Goal: Task Accomplishment & Management: Manage account settings

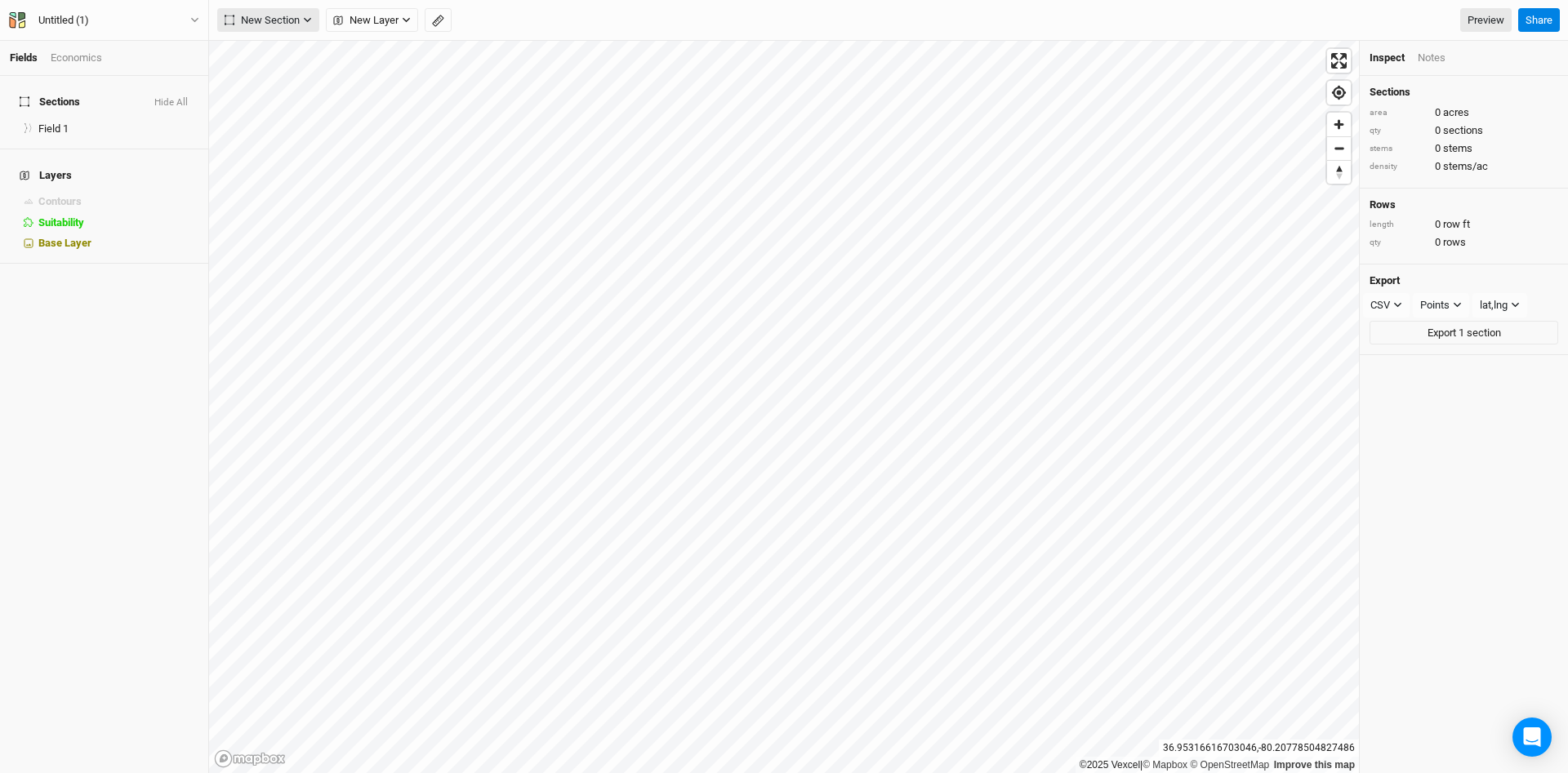
click at [311, 18] on icon "button" at bounding box center [307, 20] width 7 height 5
click at [277, 107] on div "Keyline Beta" at bounding box center [292, 104] width 79 height 19
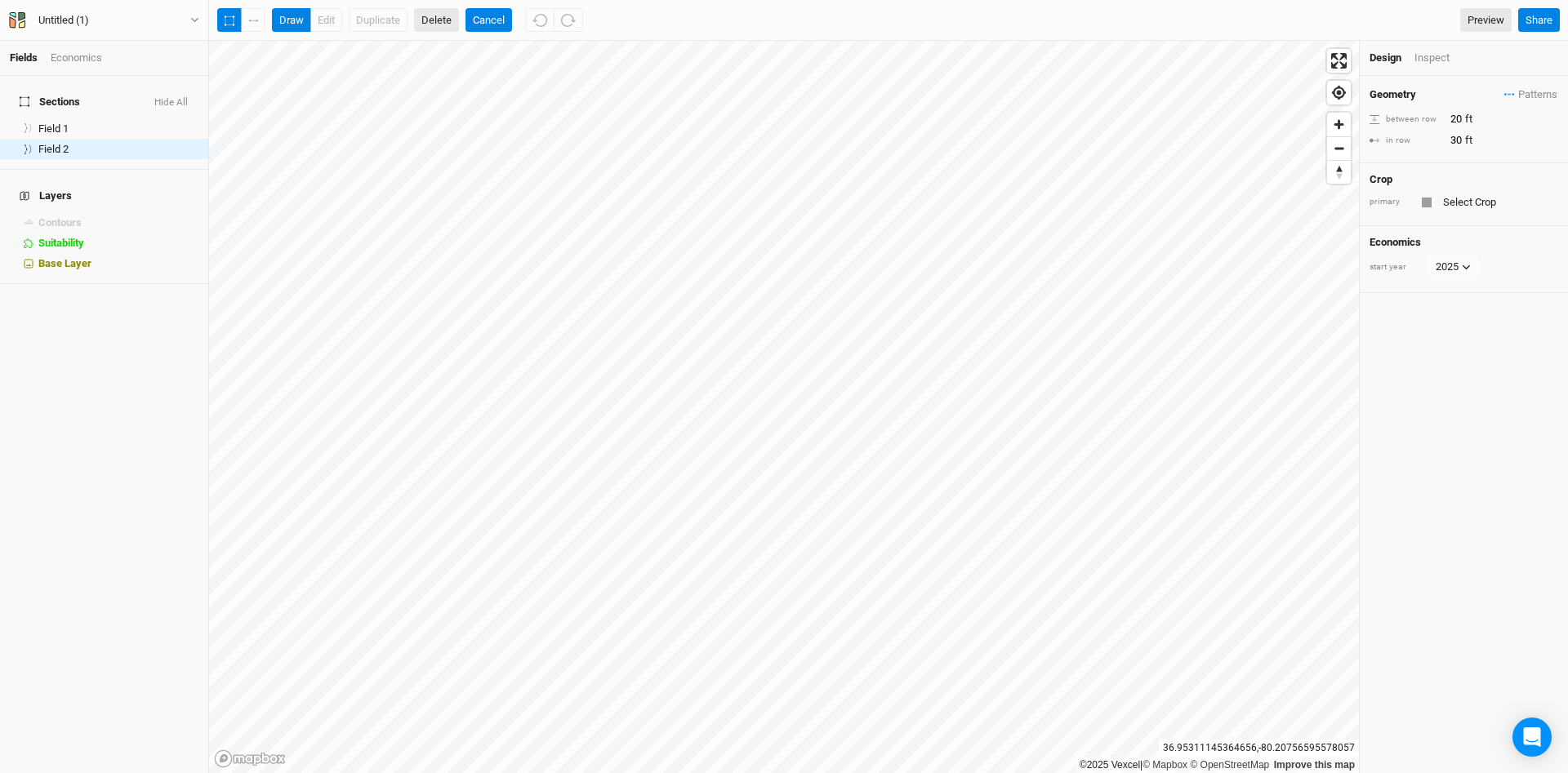
click at [441, 23] on button "Delete" at bounding box center [436, 20] width 45 height 25
click at [486, 23] on button "Confirm" at bounding box center [480, 20] width 51 height 25
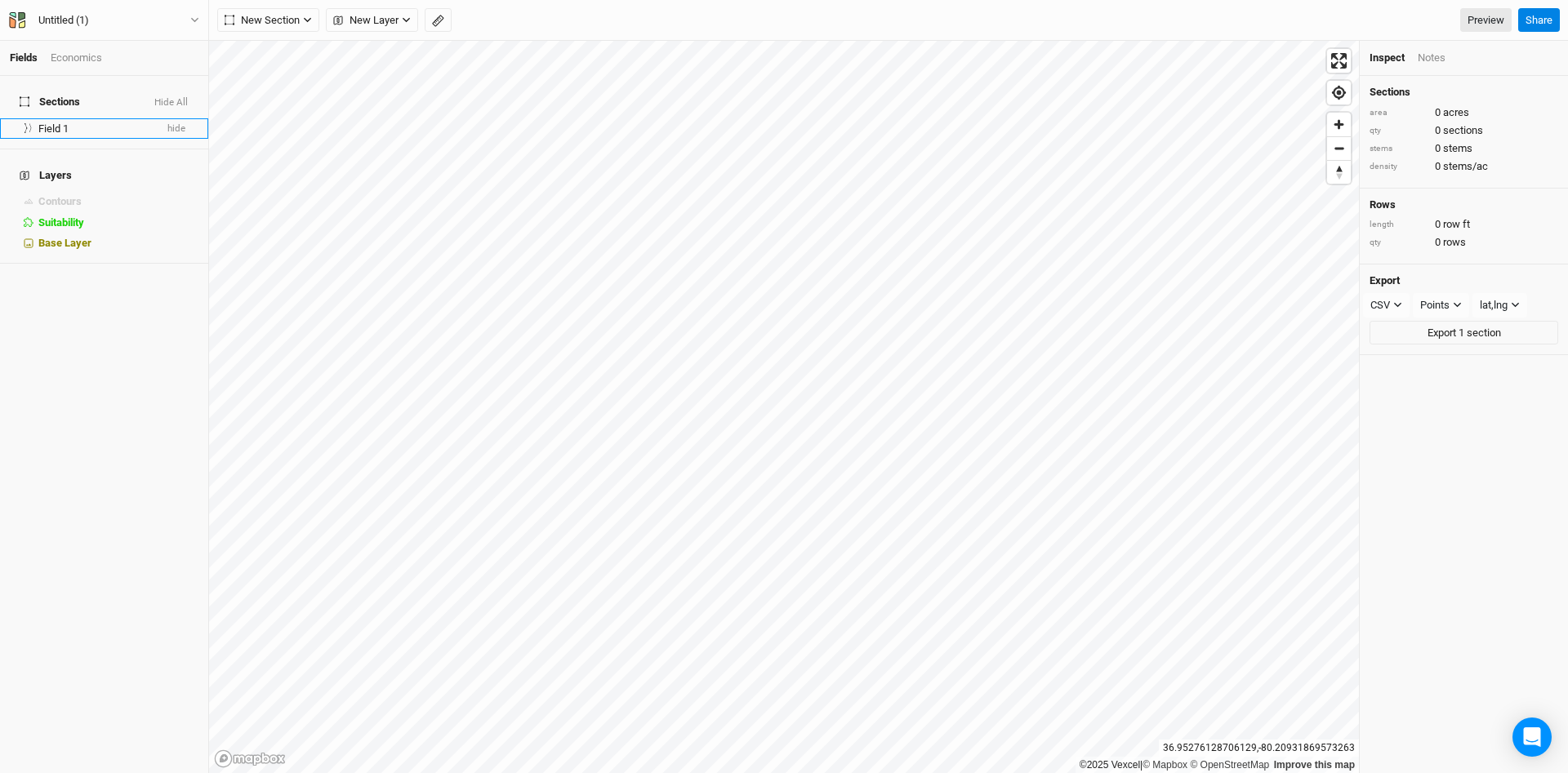
click at [149, 123] on div "Field 1" at bounding box center [96, 129] width 116 height 13
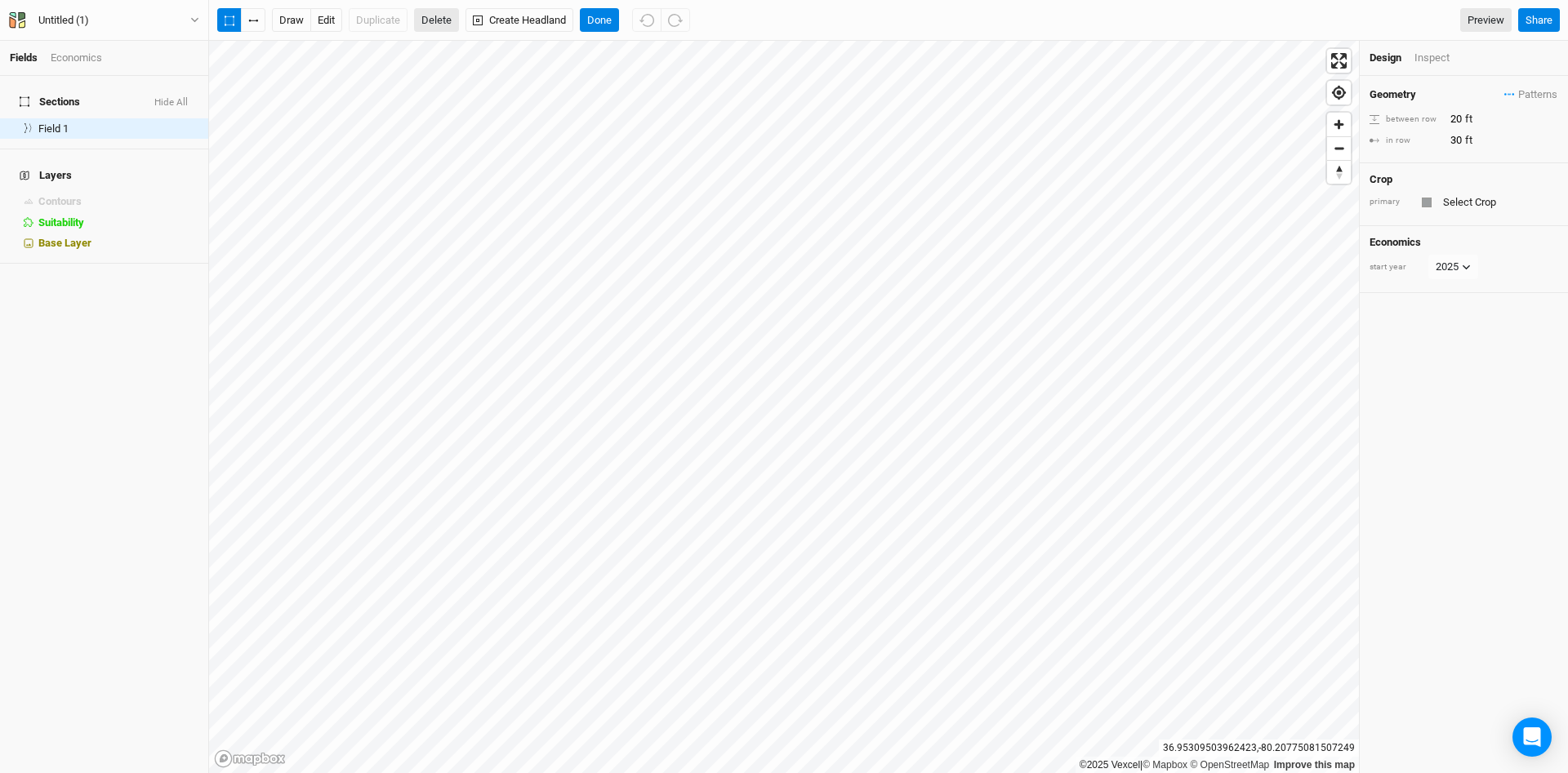
click at [440, 21] on button "Delete" at bounding box center [436, 20] width 45 height 25
click at [500, 25] on button "Confirm" at bounding box center [480, 20] width 51 height 25
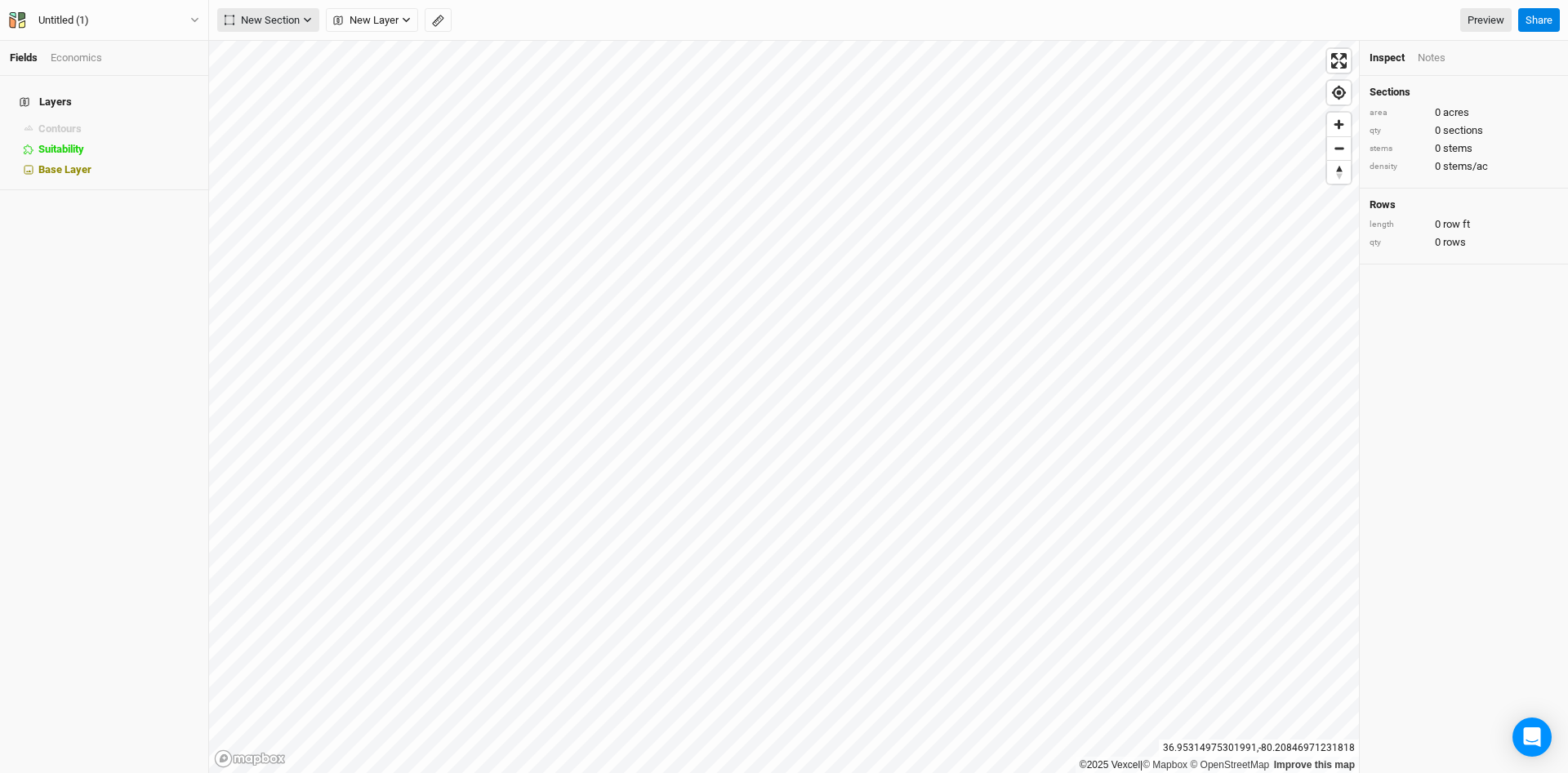
click at [309, 22] on icon "button" at bounding box center [307, 20] width 9 height 9
click at [283, 106] on div "Keyline Beta" at bounding box center [292, 104] width 79 height 19
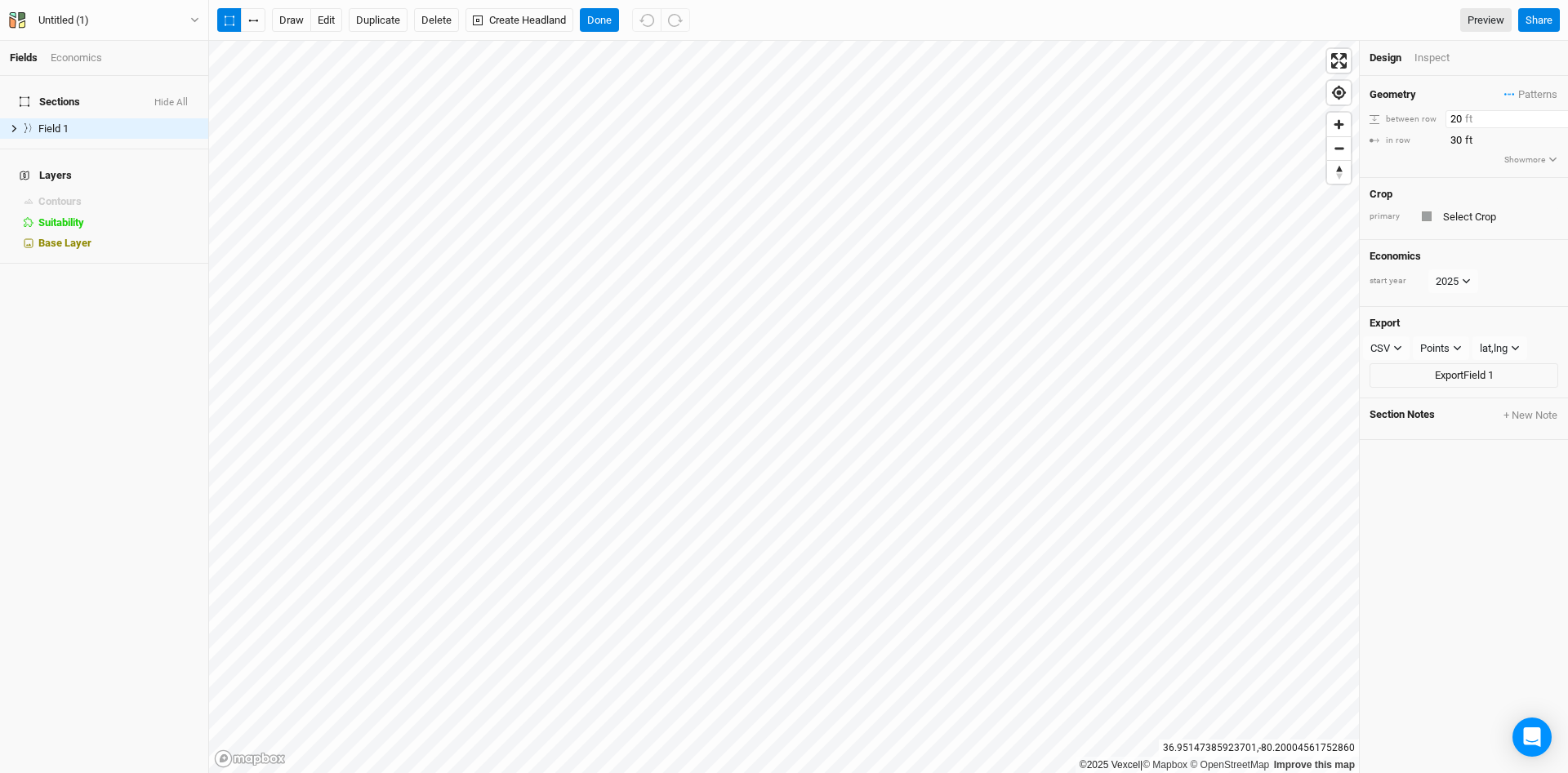
click at [1451, 119] on input "20" at bounding box center [1516, 119] width 142 height 18
click at [1426, 93] on div "Geometry Patterns ＋ New in-row pattern" at bounding box center [1463, 95] width 189 height 18
click at [647, 20] on icon "button" at bounding box center [646, 20] width 15 height 15
type input "20"
click at [438, 20] on button "Delete" at bounding box center [436, 20] width 45 height 25
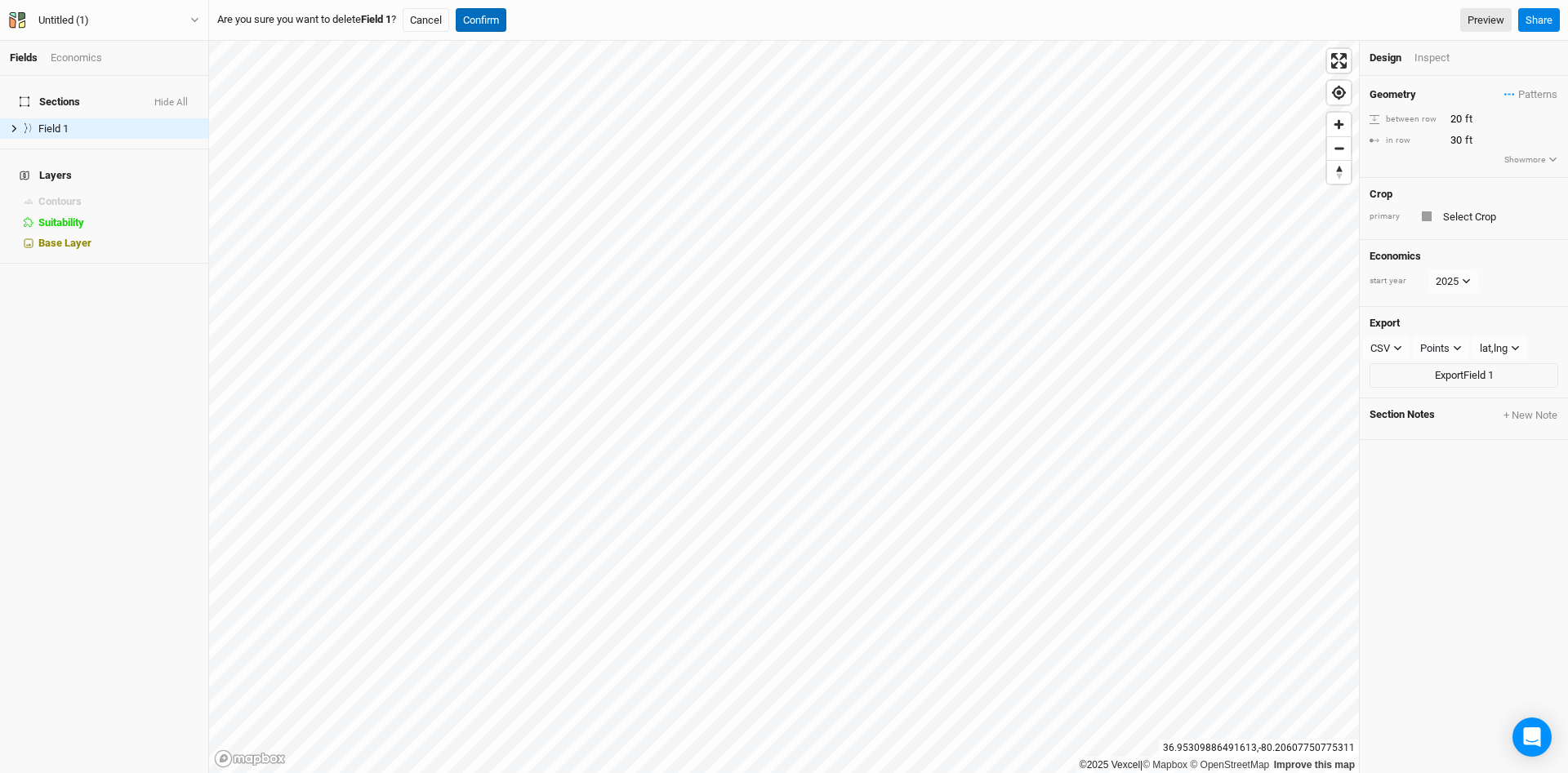
click at [495, 22] on button "Confirm" at bounding box center [480, 20] width 51 height 25
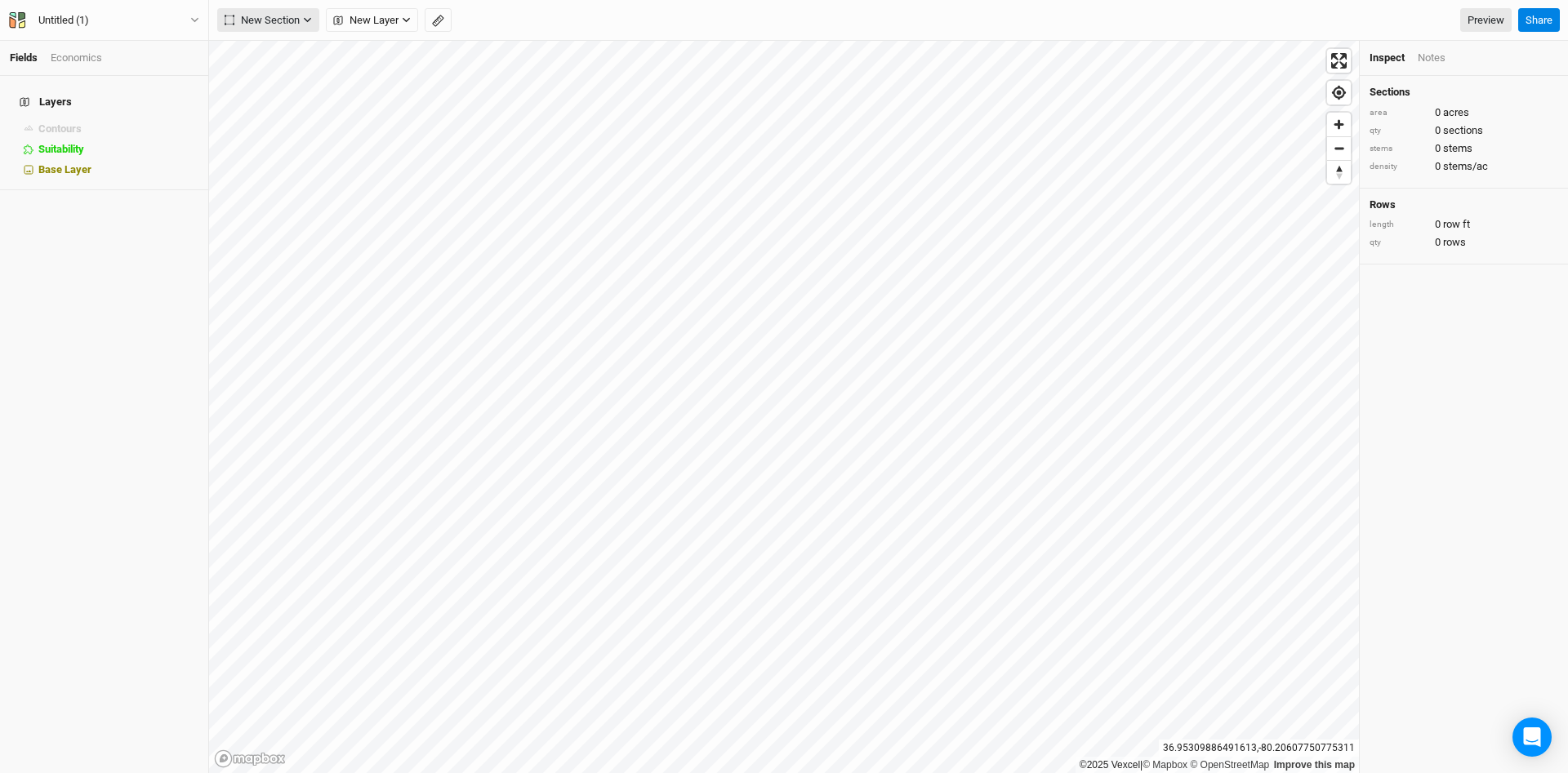
click at [316, 16] on button "New Section" at bounding box center [269, 20] width 102 height 25
click at [284, 101] on div "Keyline Beta" at bounding box center [292, 104] width 79 height 19
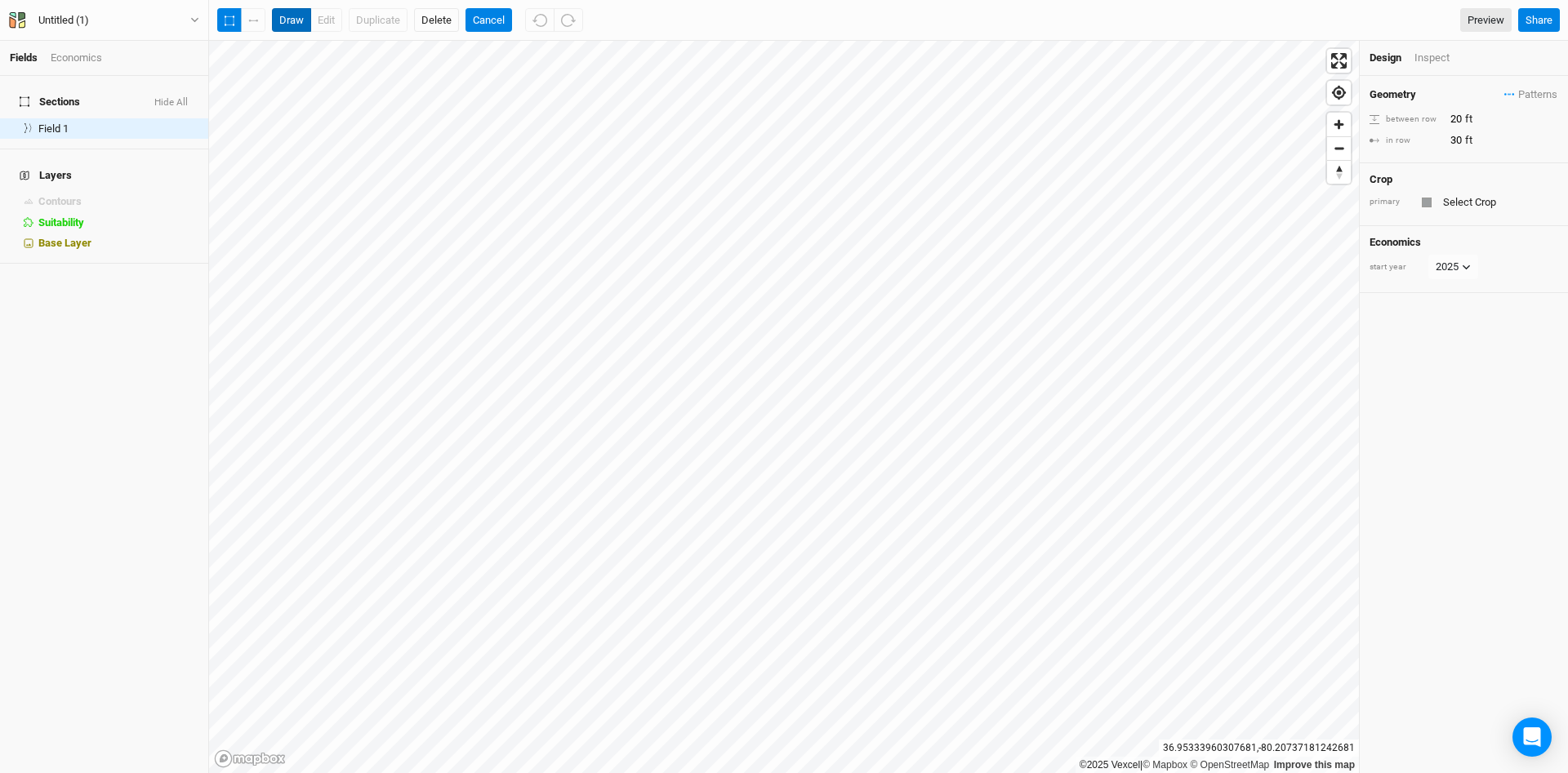
click at [291, 19] on button "draw" at bounding box center [291, 20] width 39 height 25
click at [326, 21] on button "edit" at bounding box center [327, 20] width 32 height 25
click at [254, 16] on button "button" at bounding box center [253, 20] width 25 height 25
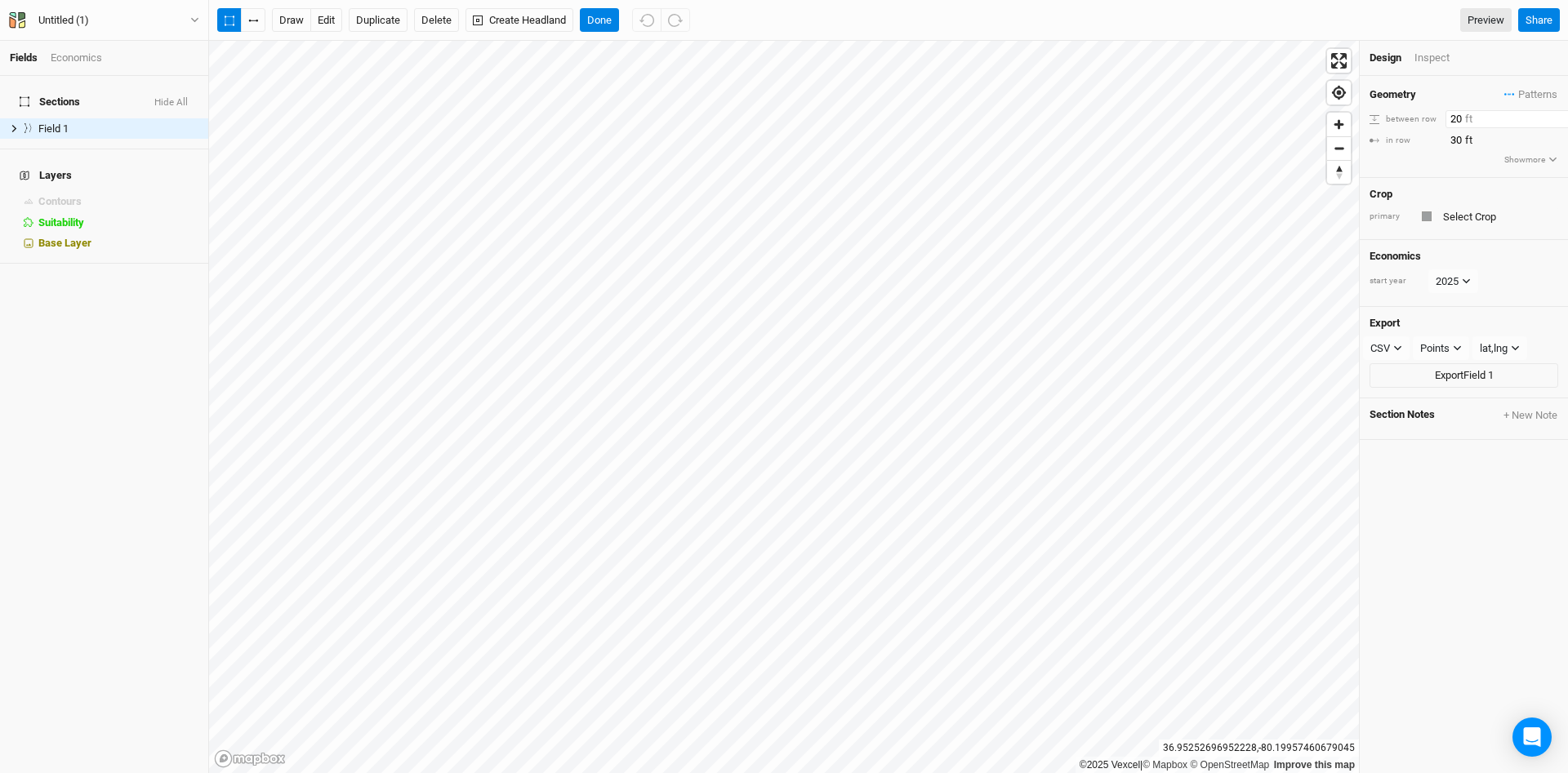
click at [1447, 117] on input "20" at bounding box center [1516, 119] width 142 height 18
type input "60"
click at [1401, 161] on div "Geometry Patterns ＋ New in-row pattern between row 60 ft in row 30 ft Show more" at bounding box center [1464, 126] width 209 height 101
click at [325, 21] on button "edit" at bounding box center [327, 20] width 32 height 25
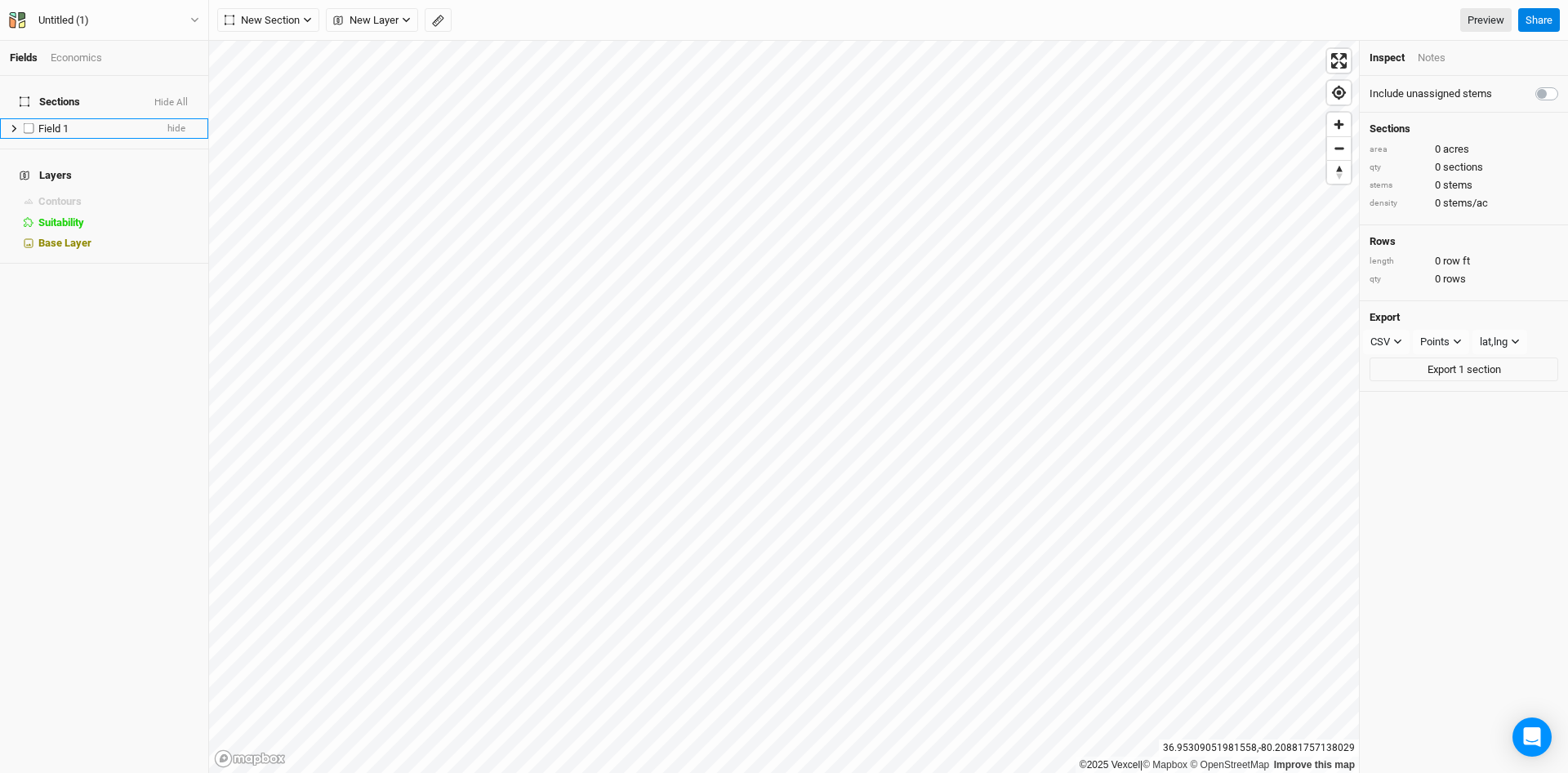
click at [109, 123] on div "Field 1" at bounding box center [96, 129] width 116 height 13
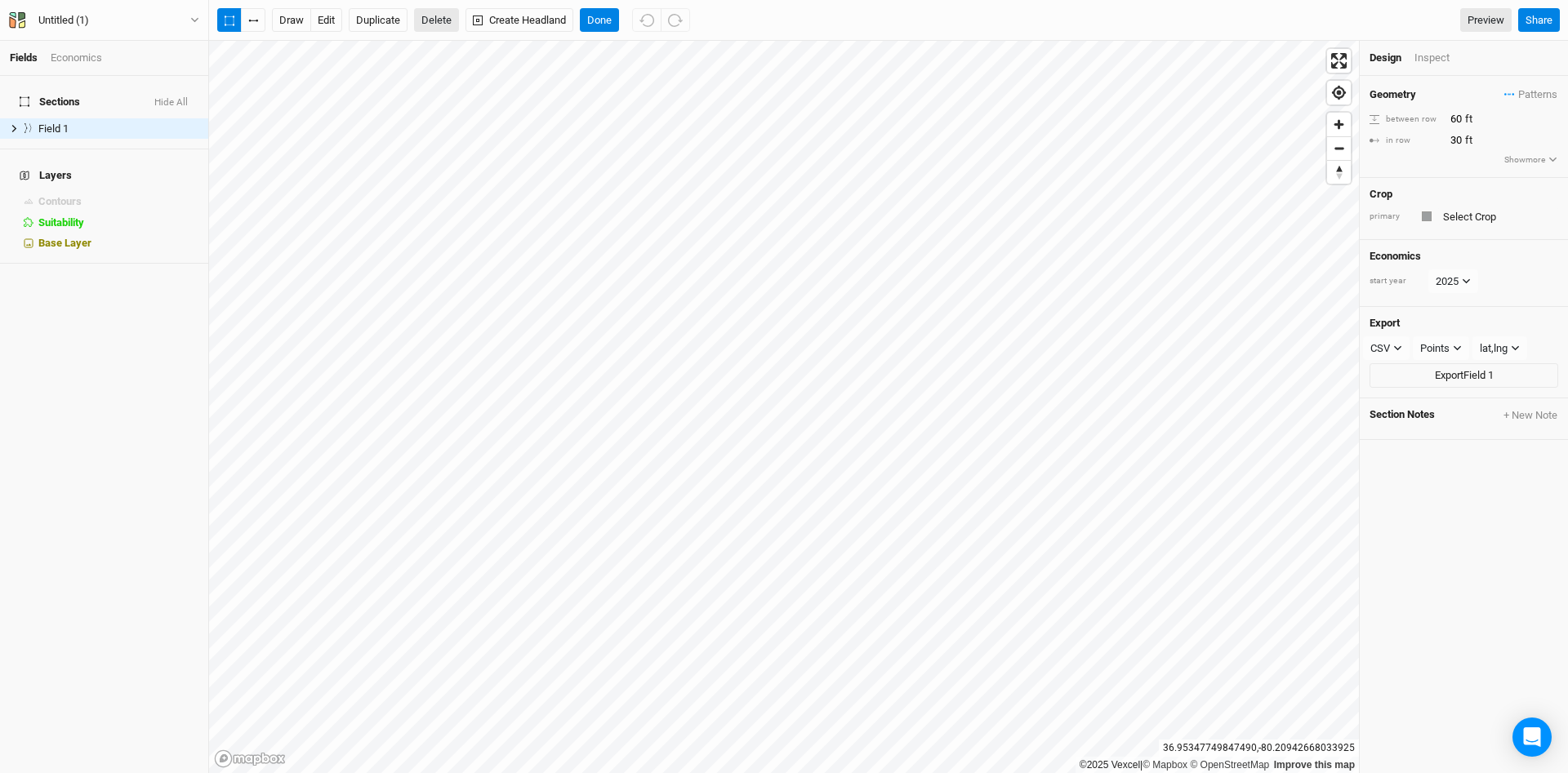
click at [439, 19] on button "Delete" at bounding box center [436, 20] width 45 height 25
click at [503, 25] on button "Confirm" at bounding box center [480, 20] width 51 height 25
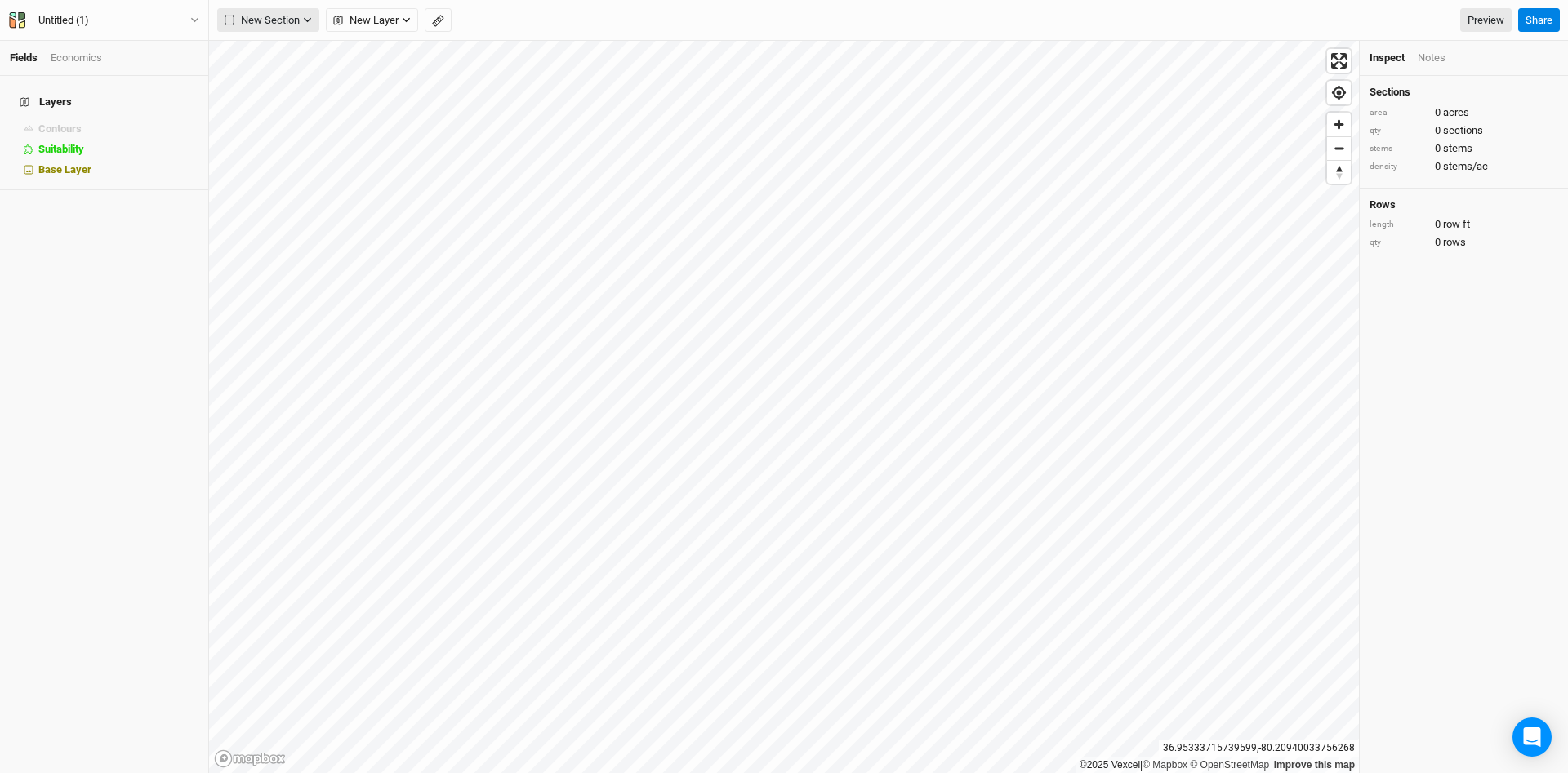
click at [316, 15] on button "New Section" at bounding box center [269, 20] width 102 height 25
click at [265, 77] on div "Line" at bounding box center [265, 79] width 25 height 19
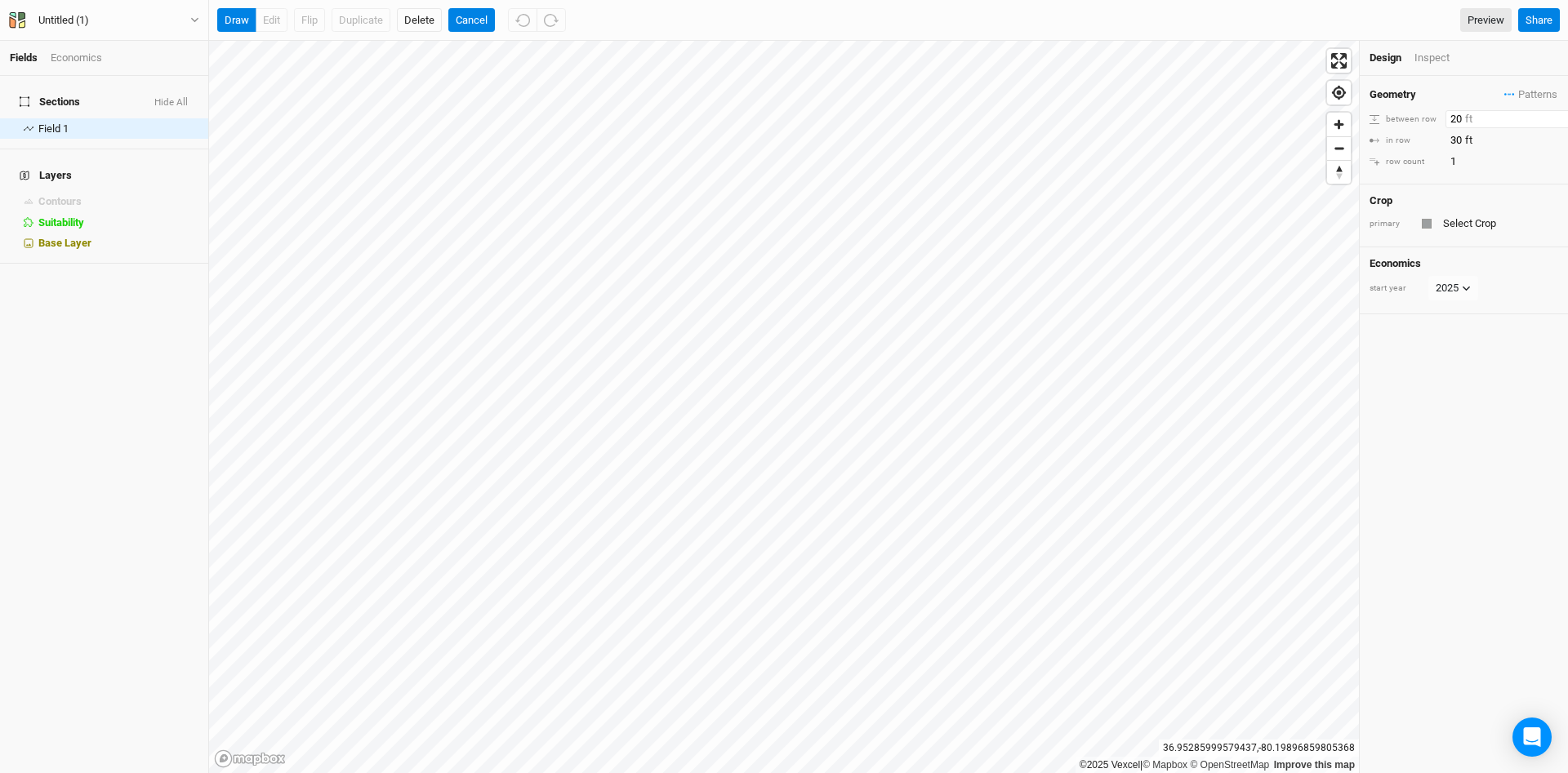
click at [1448, 116] on input "20" at bounding box center [1516, 119] width 142 height 18
type input "60"
click at [1491, 173] on div "Geometry Patterns ＋ New in-row pattern between row 60 ft in row 30 ft row count…" at bounding box center [1464, 130] width 209 height 109
click at [1342, 126] on span "Zoom in" at bounding box center [1339, 125] width 24 height 24
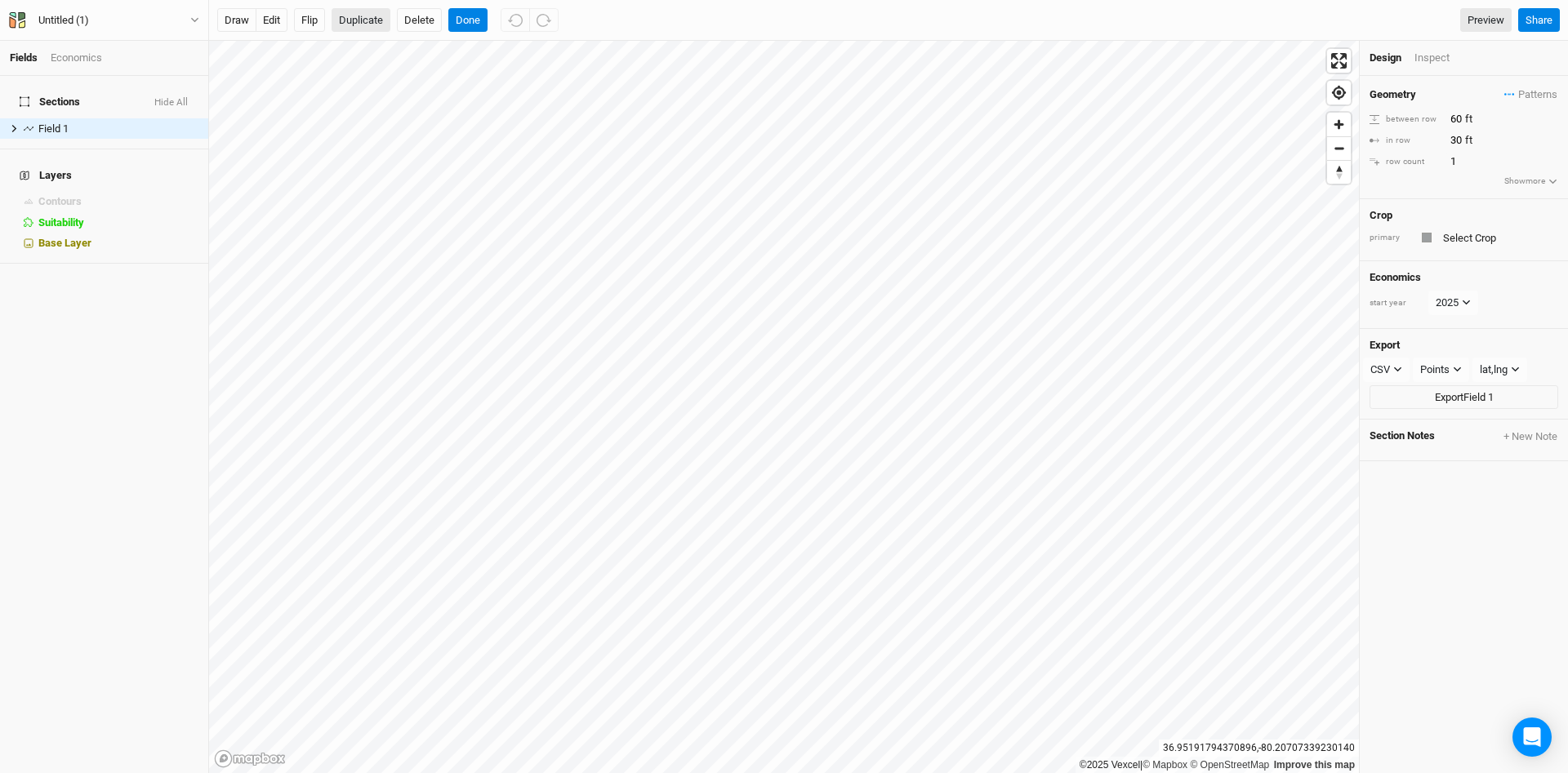
click at [374, 19] on button "Duplicate" at bounding box center [361, 20] width 59 height 25
click at [410, 18] on button "Delete" at bounding box center [418, 20] width 45 height 25
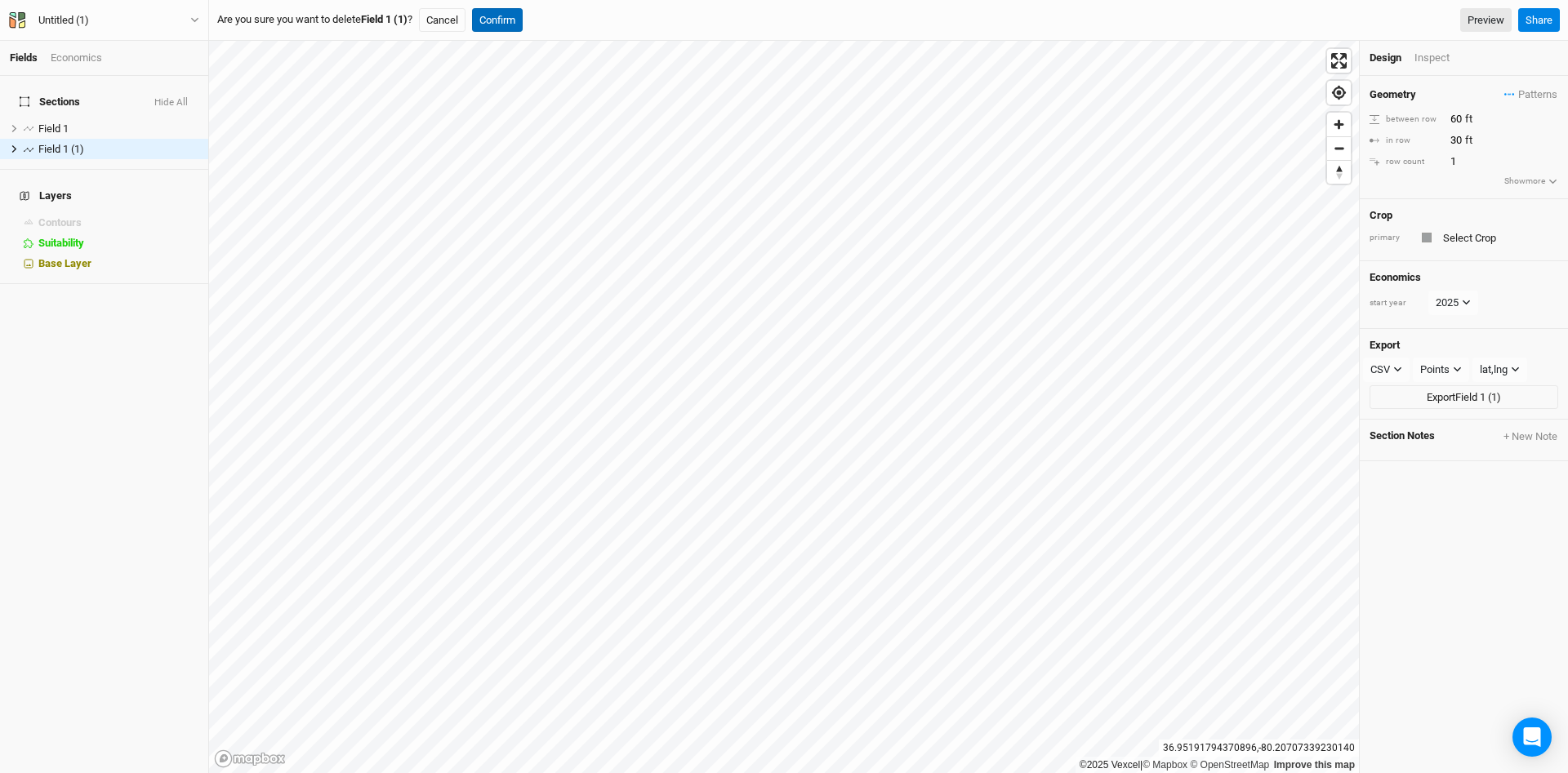
click at [522, 21] on button "Confirm" at bounding box center [497, 20] width 51 height 25
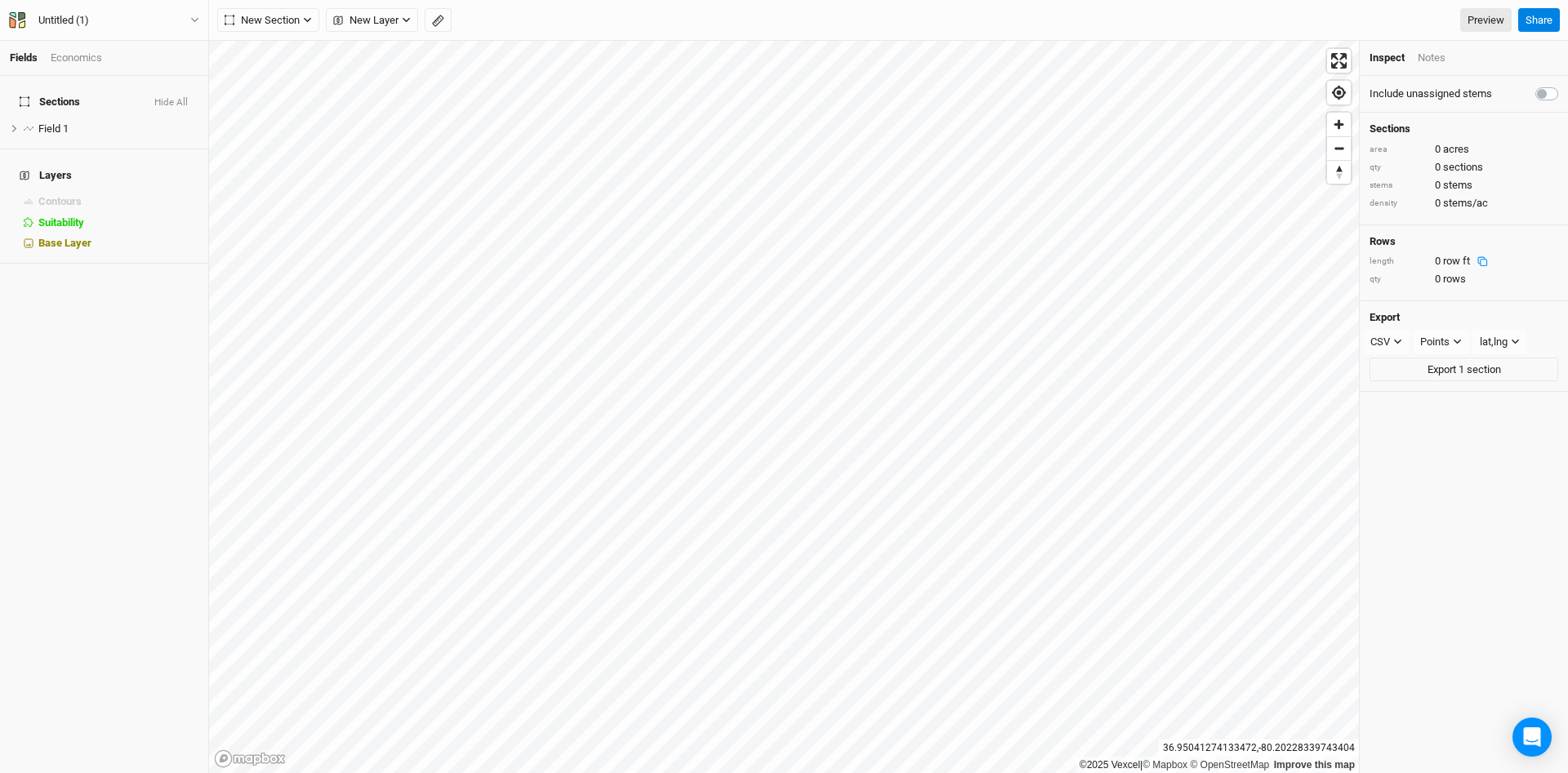
click at [1510, 263] on div "length 0 row ft" at bounding box center [1463, 261] width 189 height 15
click at [56, 123] on span "Field 1" at bounding box center [53, 129] width 30 height 12
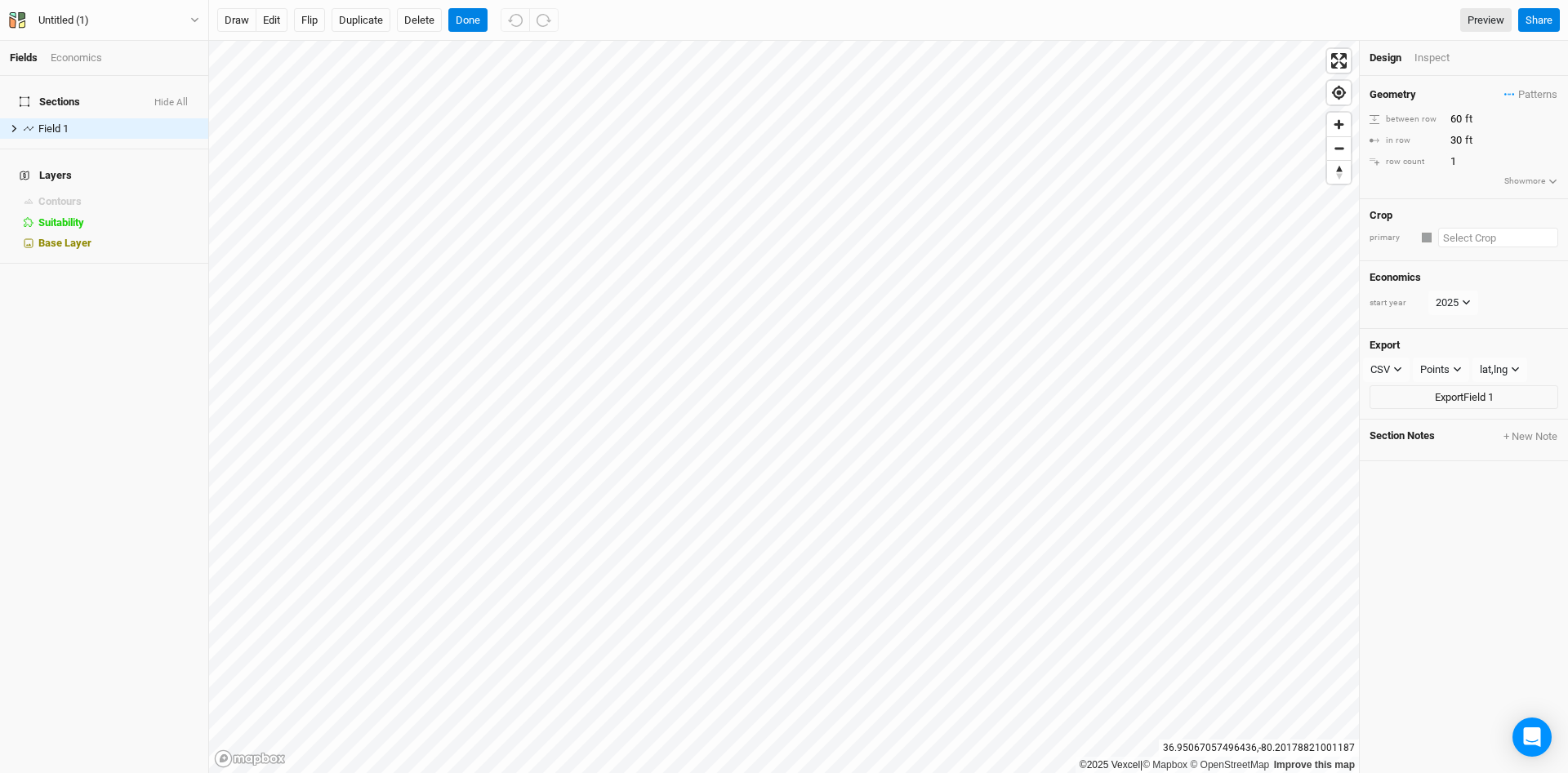
click at [1506, 236] on input "text" at bounding box center [1498, 238] width 120 height 20
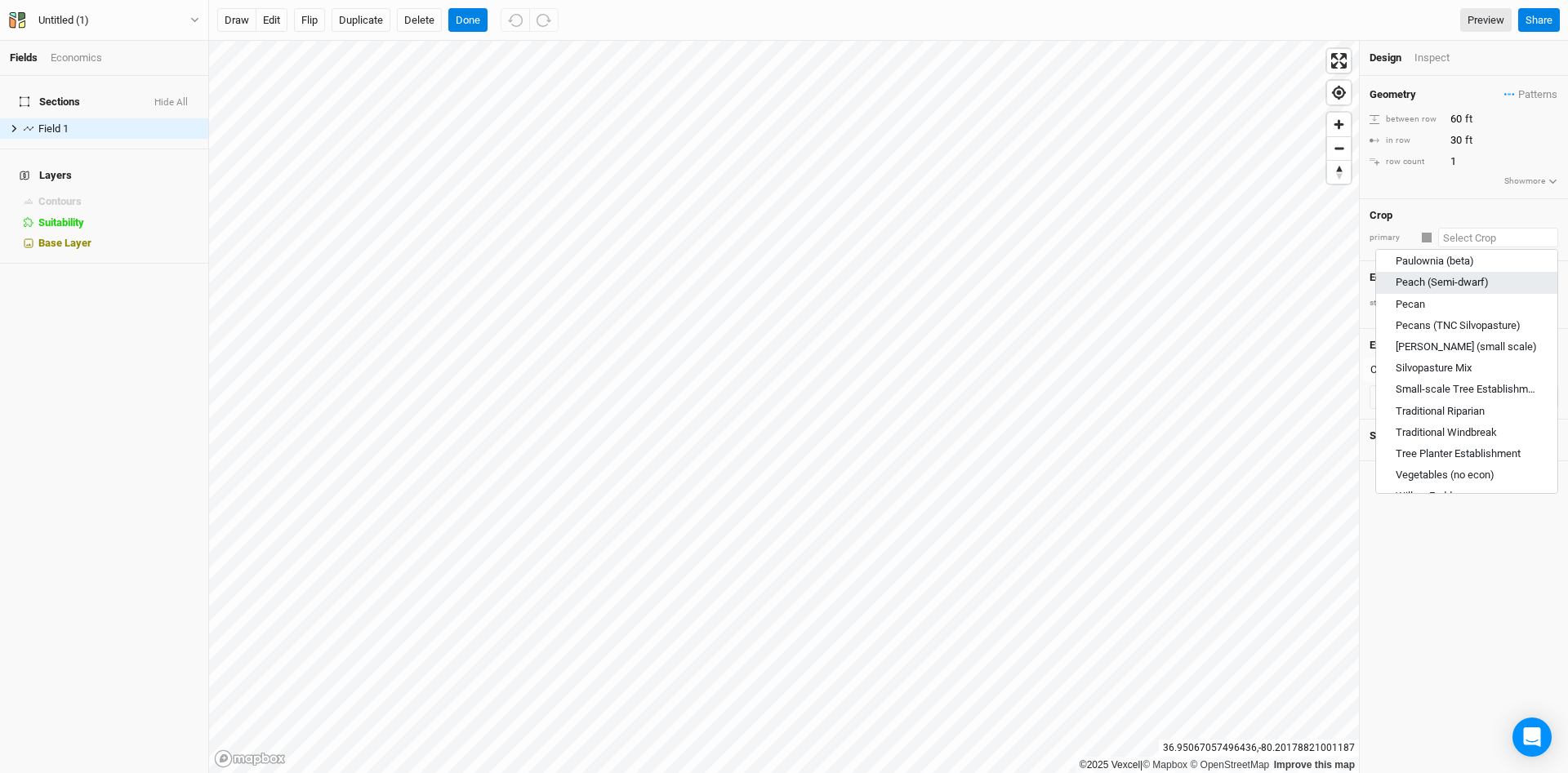
scroll to position [949, 0]
click at [1501, 345] on div "Silvopasture Mix" at bounding box center [1467, 348] width 142 height 15
type input "Silvopasture Mix"
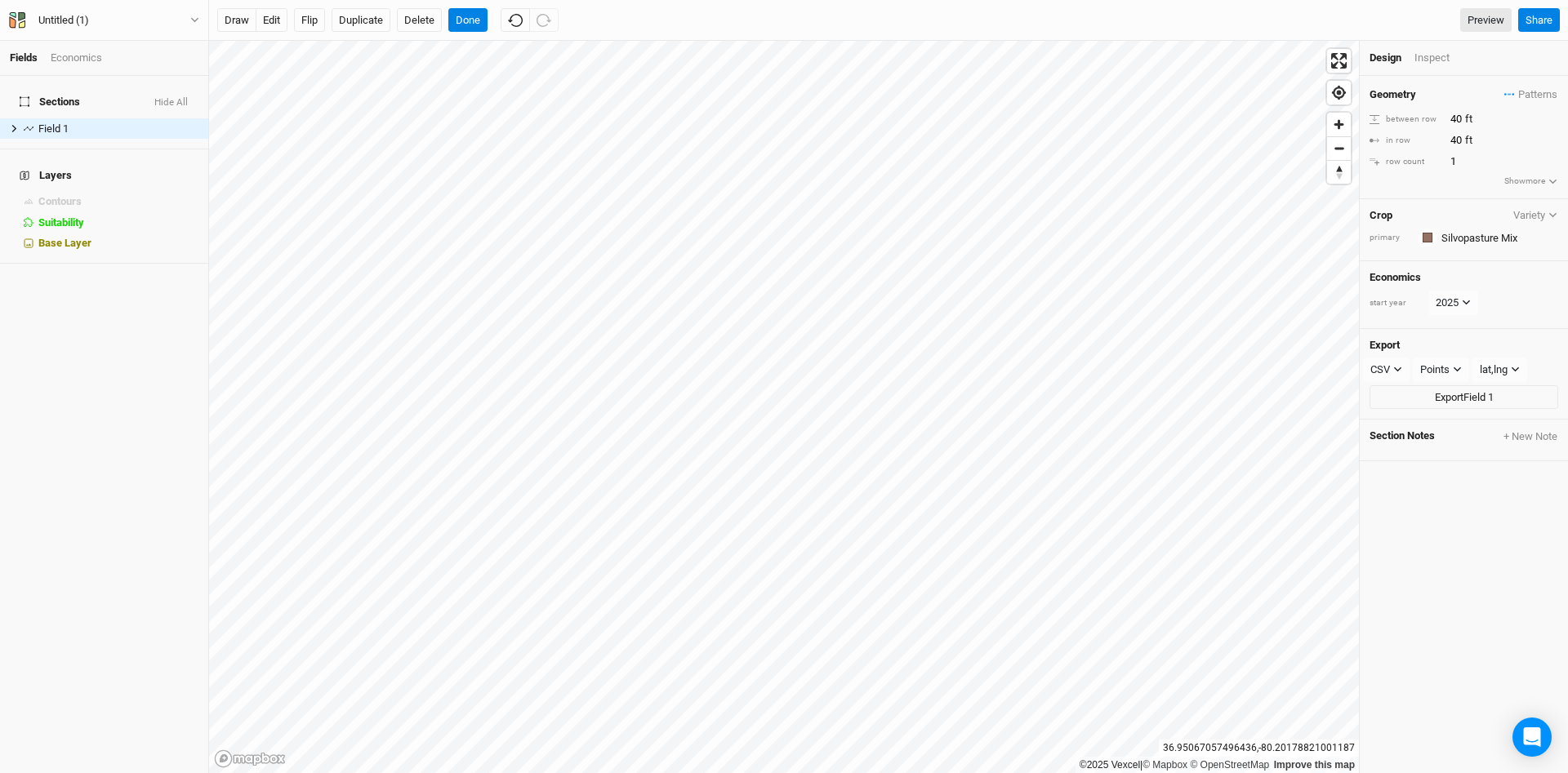
type input "40"
click at [1451, 119] on input "40" at bounding box center [1516, 119] width 142 height 18
type input "60"
click at [1434, 191] on div "Geometry Patterns ＋ New in-row pattern between row 60 ft in row 40 ft row count…" at bounding box center [1464, 137] width 209 height 123
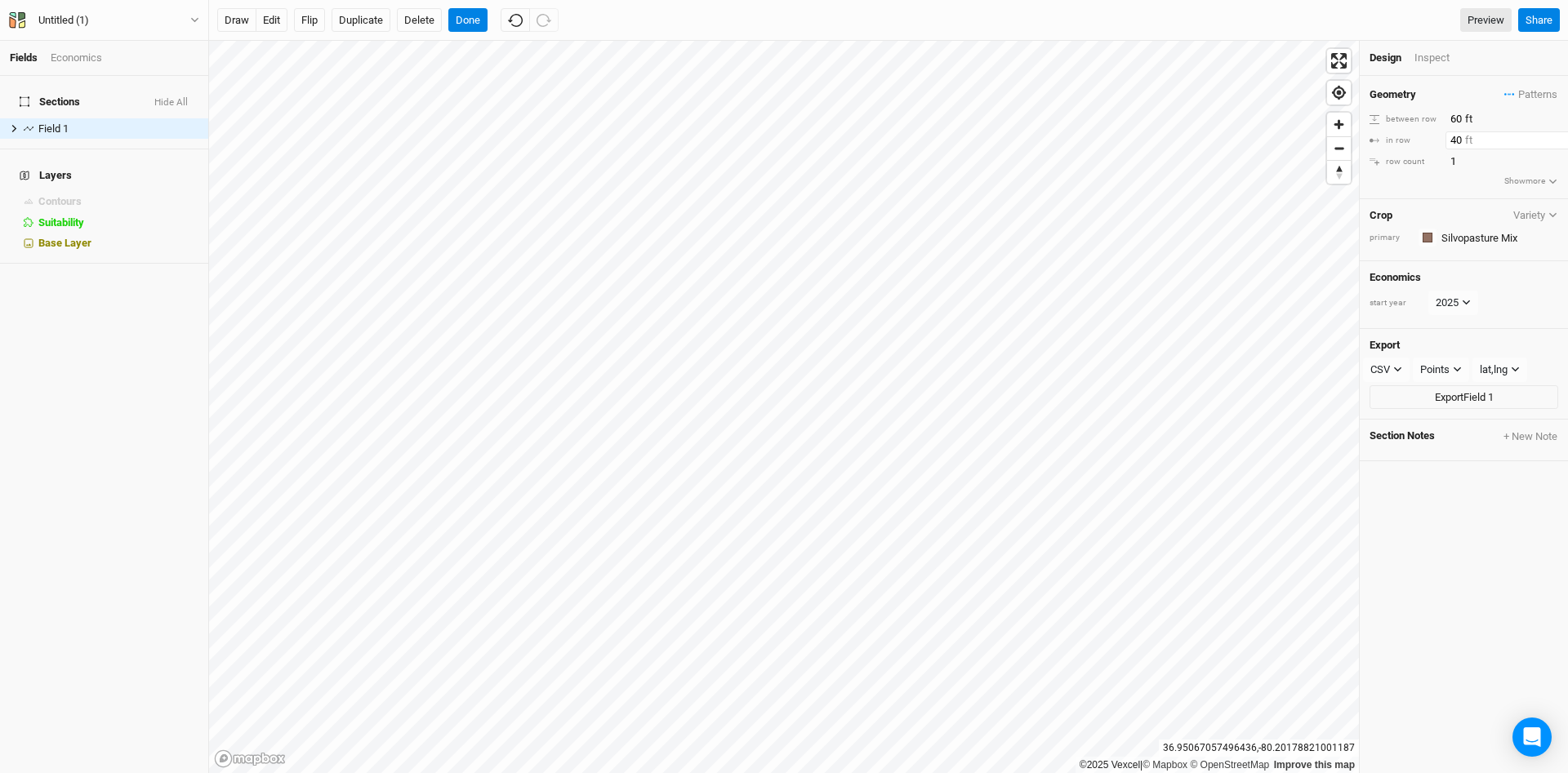
click at [1451, 141] on input "40" at bounding box center [1516, 141] width 142 height 18
type input "0"
type input "25"
click at [1437, 185] on div "Geometry Patterns ＋ New in-row pattern between row 60 ft in row 25 ft row count…" at bounding box center [1464, 137] width 209 height 123
click at [1552, 182] on icon "button" at bounding box center [1552, 181] width 7 height 5
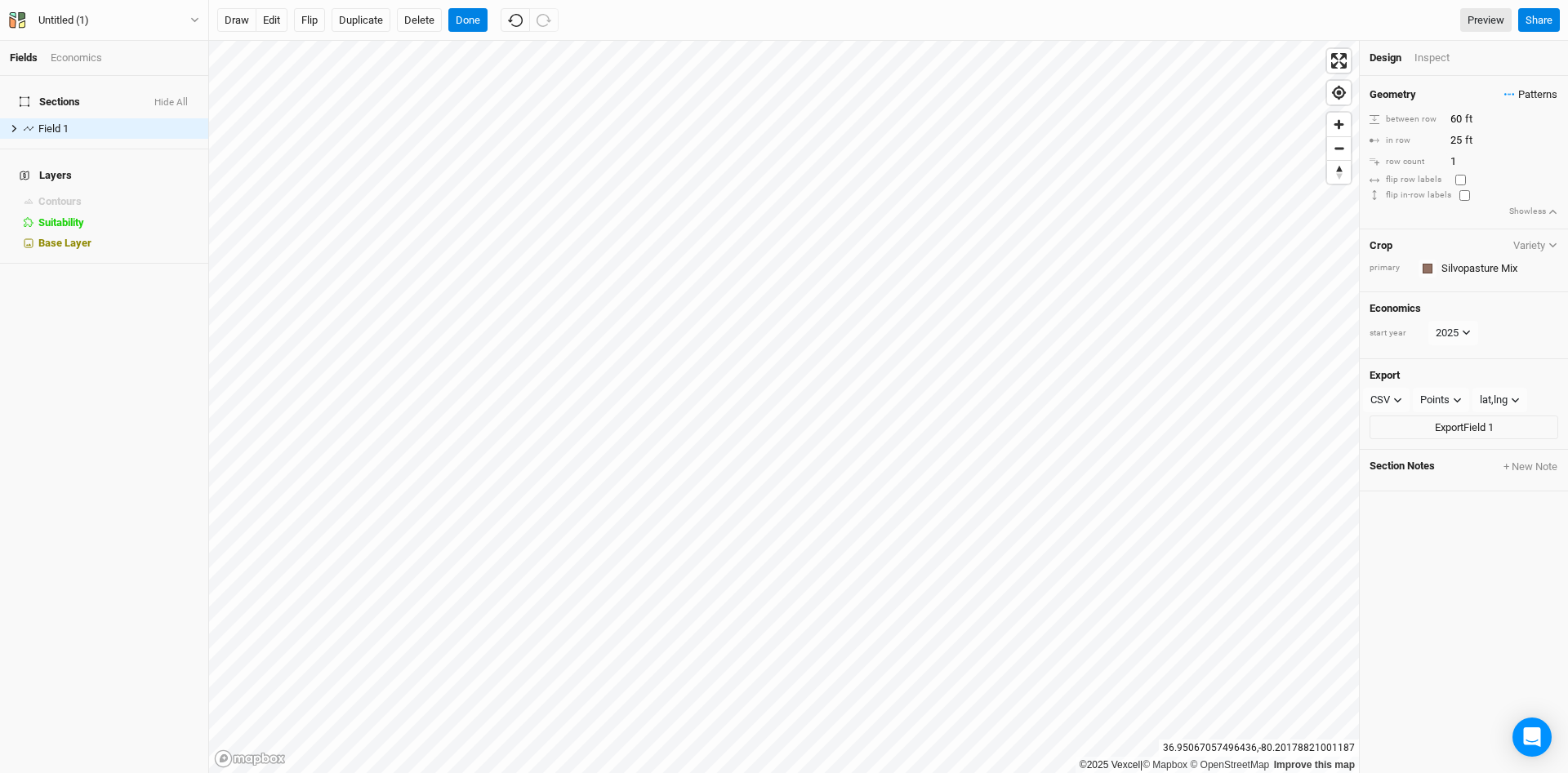
click at [1539, 96] on span "Patterns" at bounding box center [1530, 95] width 53 height 16
click at [1491, 95] on div "Geometry Patterns" at bounding box center [1463, 95] width 189 height 18
click at [1440, 56] on div "Inspect" at bounding box center [1443, 58] width 58 height 15
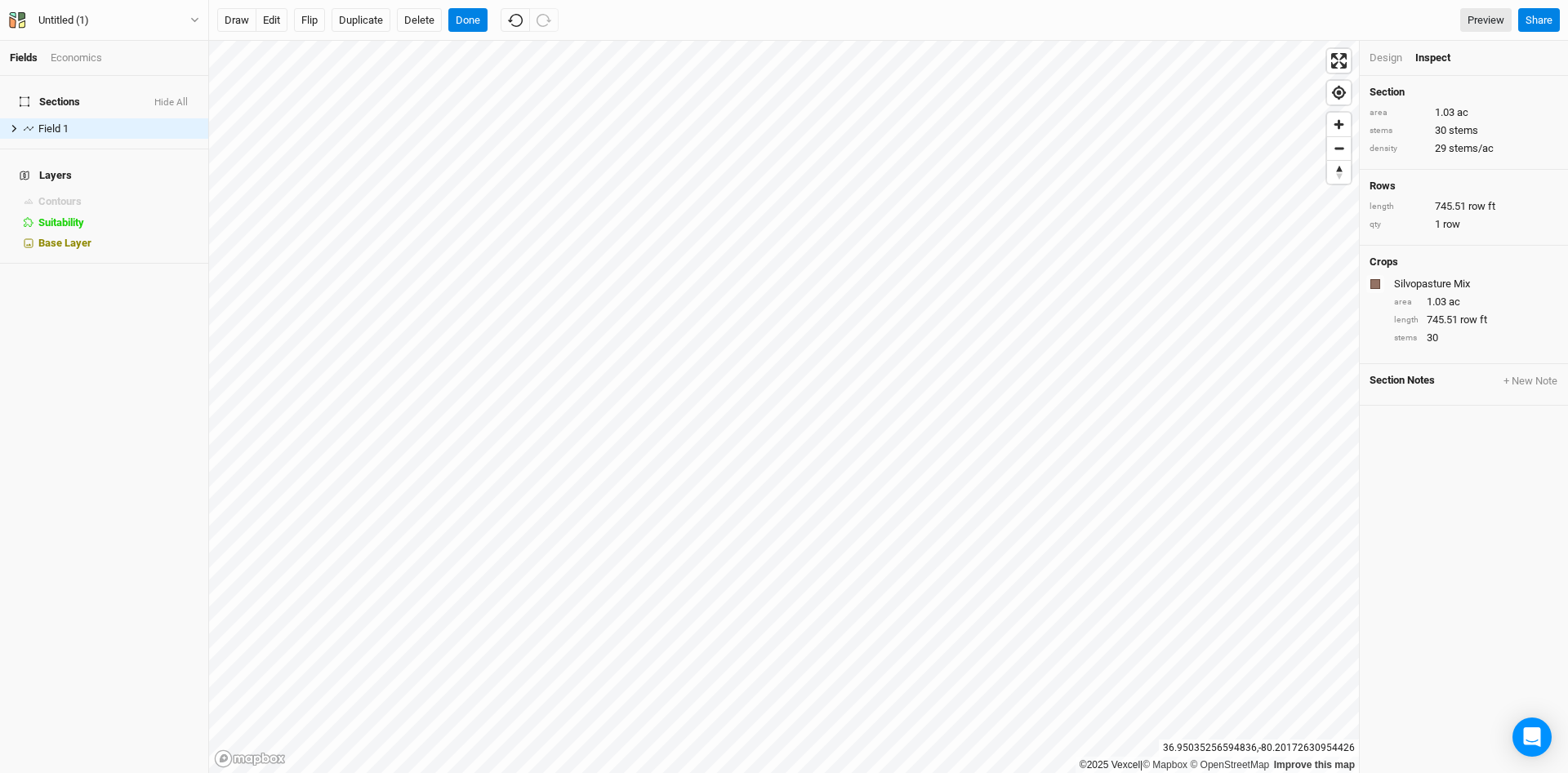
click at [1392, 60] on div "Design" at bounding box center [1385, 58] width 33 height 15
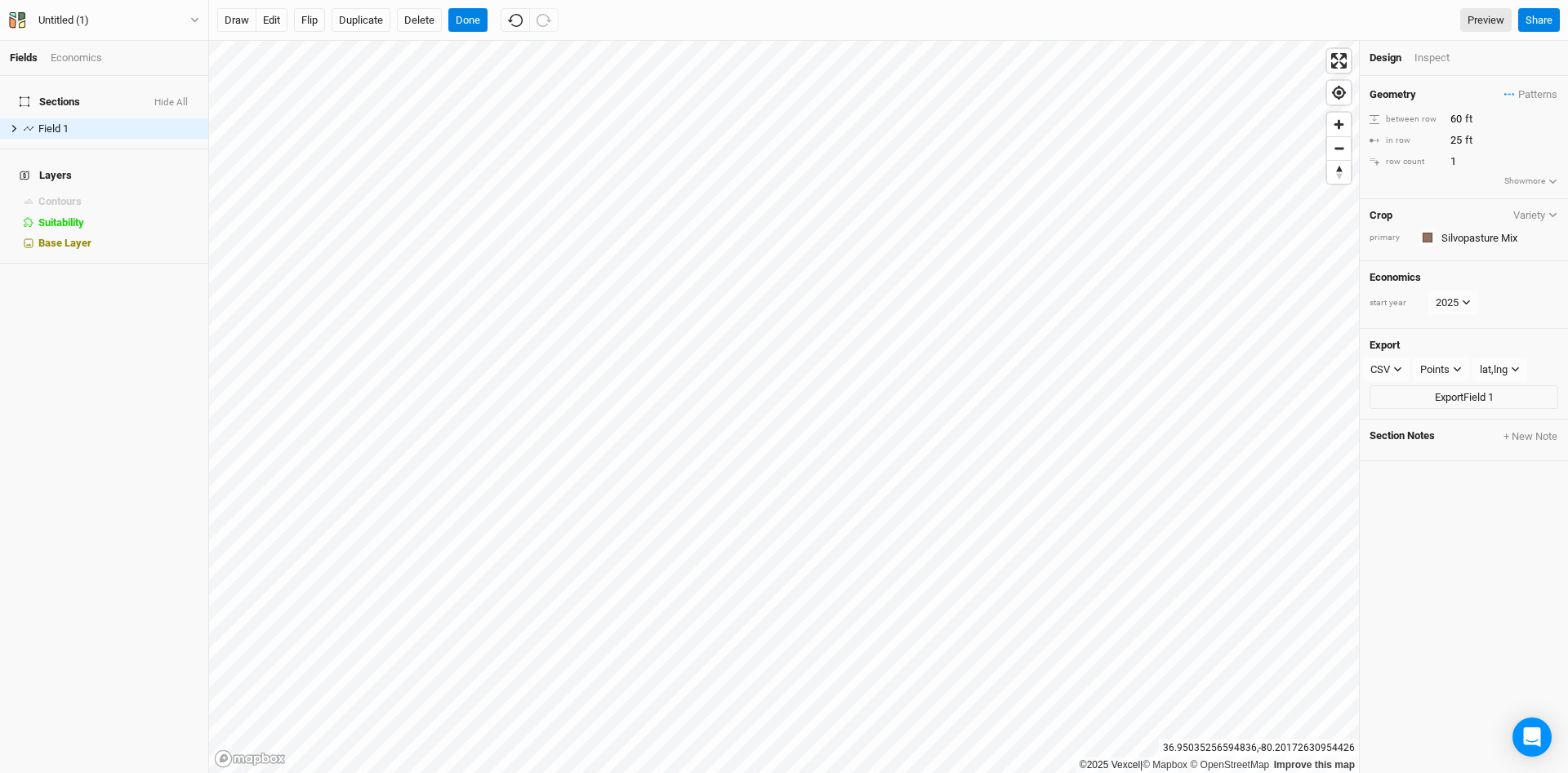
click at [1537, 217] on button "Variety" at bounding box center [1536, 215] width 46 height 12
click at [1539, 217] on button "Variety" at bounding box center [1536, 215] width 46 height 12
click at [1410, 236] on div "primary" at bounding box center [1389, 238] width 41 height 12
click at [1498, 239] on input "text" at bounding box center [1497, 238] width 122 height 20
click at [1448, 270] on div "Type to add crop..." at bounding box center [1467, 270] width 182 height 26
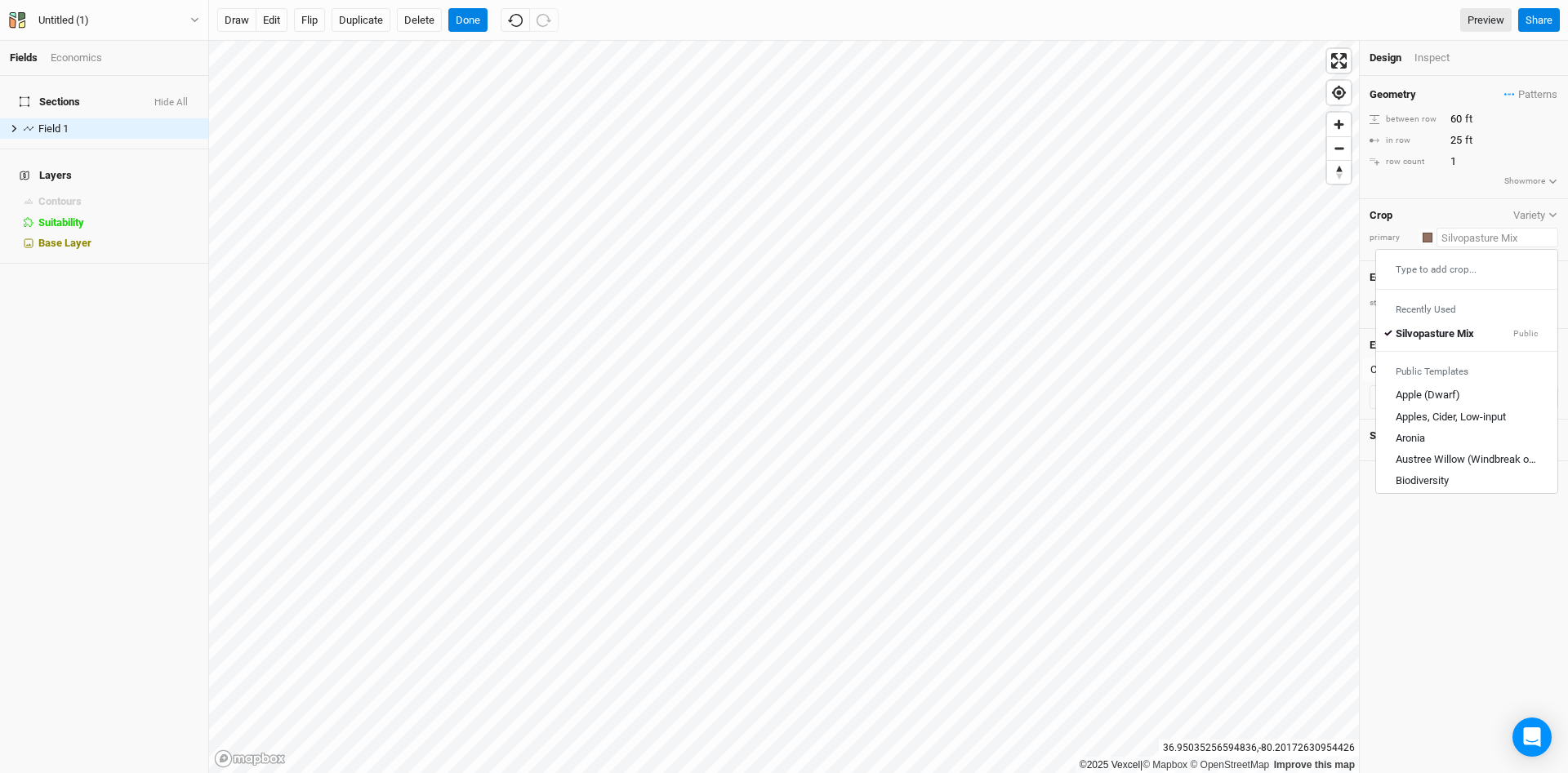
click at [1477, 272] on div "Type to add crop..." at bounding box center [1467, 270] width 182 height 26
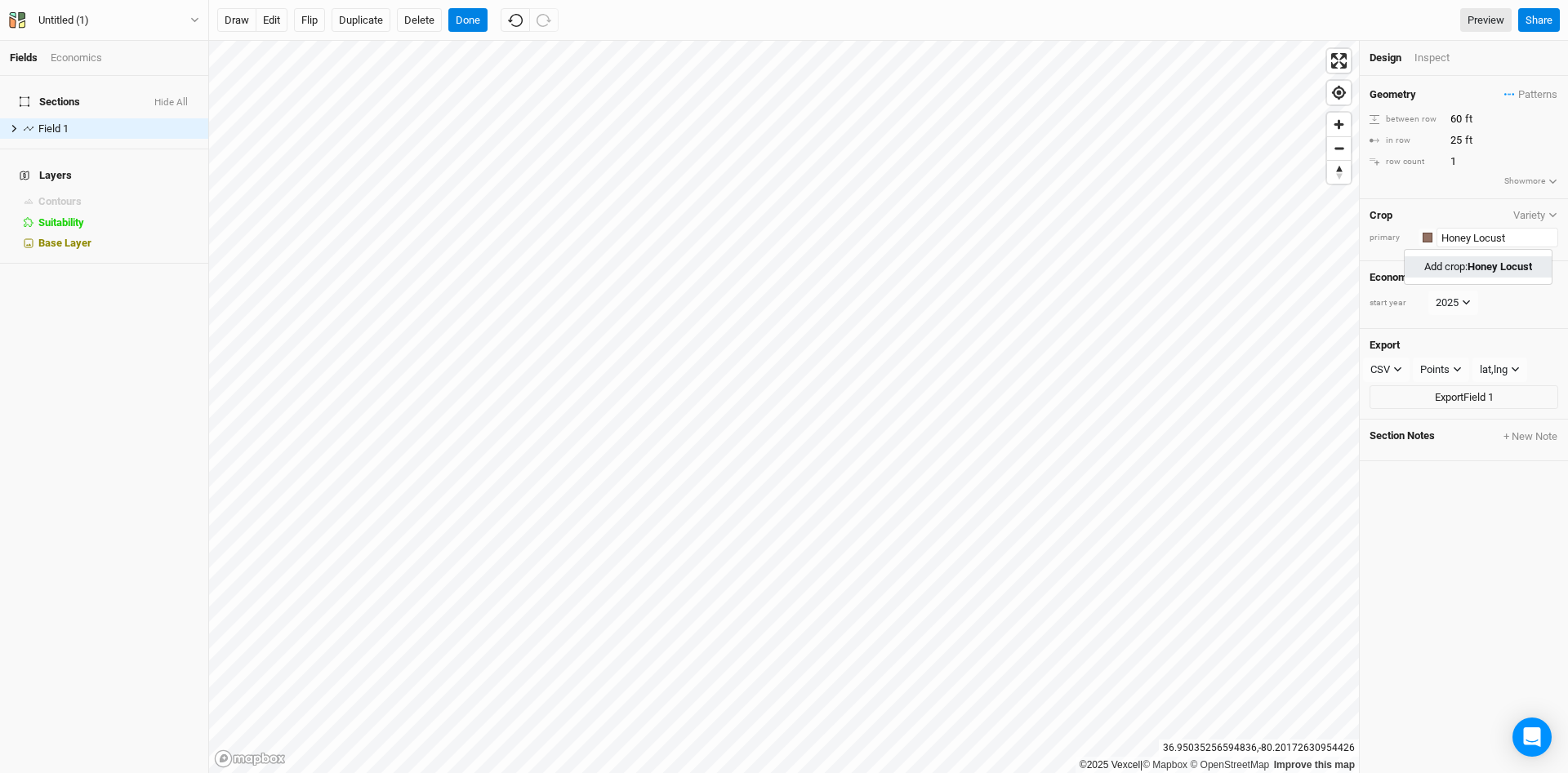
click at [1454, 270] on Locust "Add crop: Honey Locust" at bounding box center [1478, 267] width 108 height 15
type input "Honey Locust"
type input "20"
type input "30"
click at [1450, 119] on input "20" at bounding box center [1516, 119] width 142 height 18
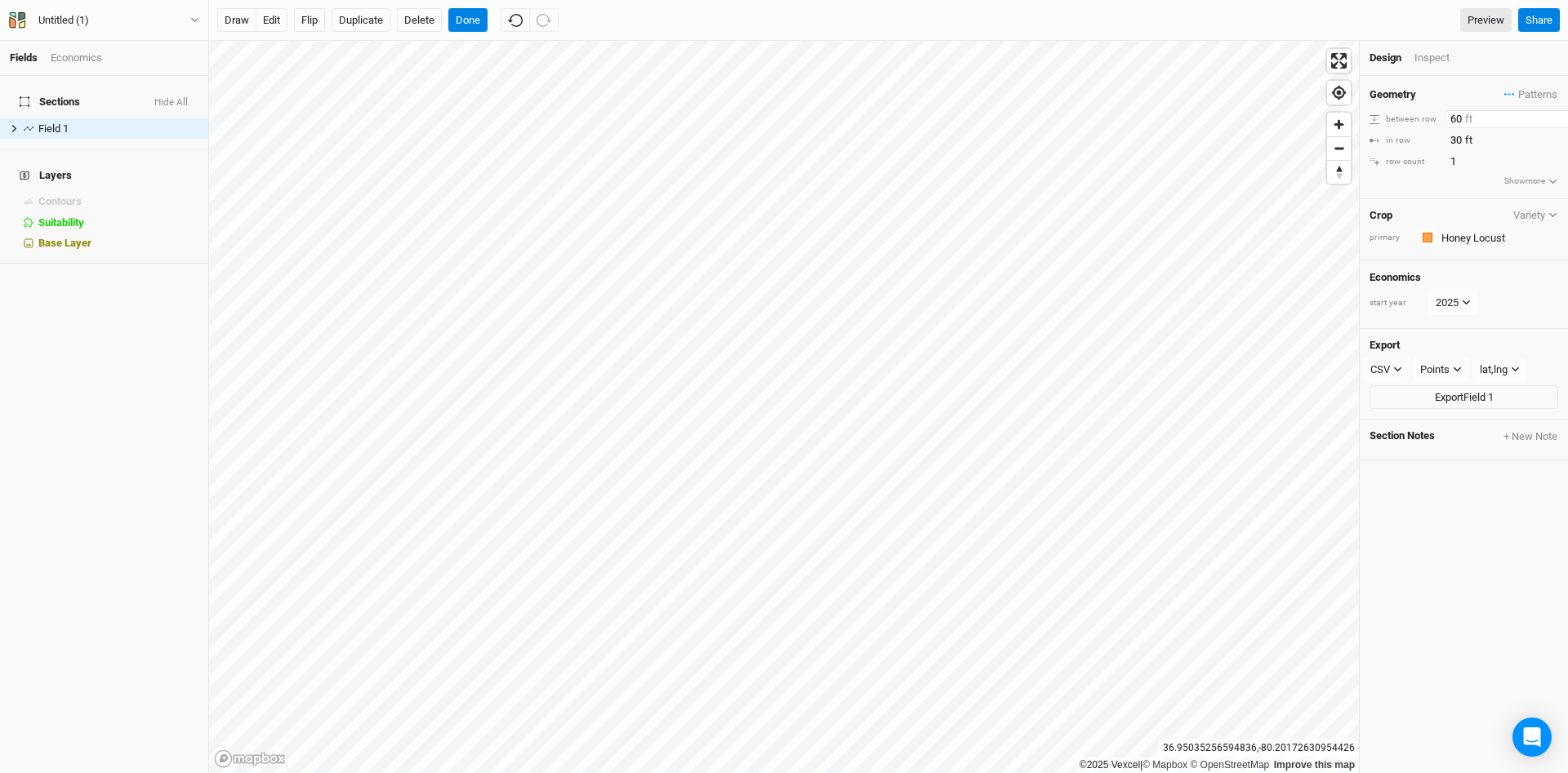
type input "60"
click at [1427, 102] on div "Geometry Patterns ＋ New in-row pattern" at bounding box center [1463, 95] width 189 height 18
click at [406, 22] on button "Delete" at bounding box center [418, 20] width 45 height 25
click at [499, 24] on button "Confirm" at bounding box center [480, 20] width 51 height 25
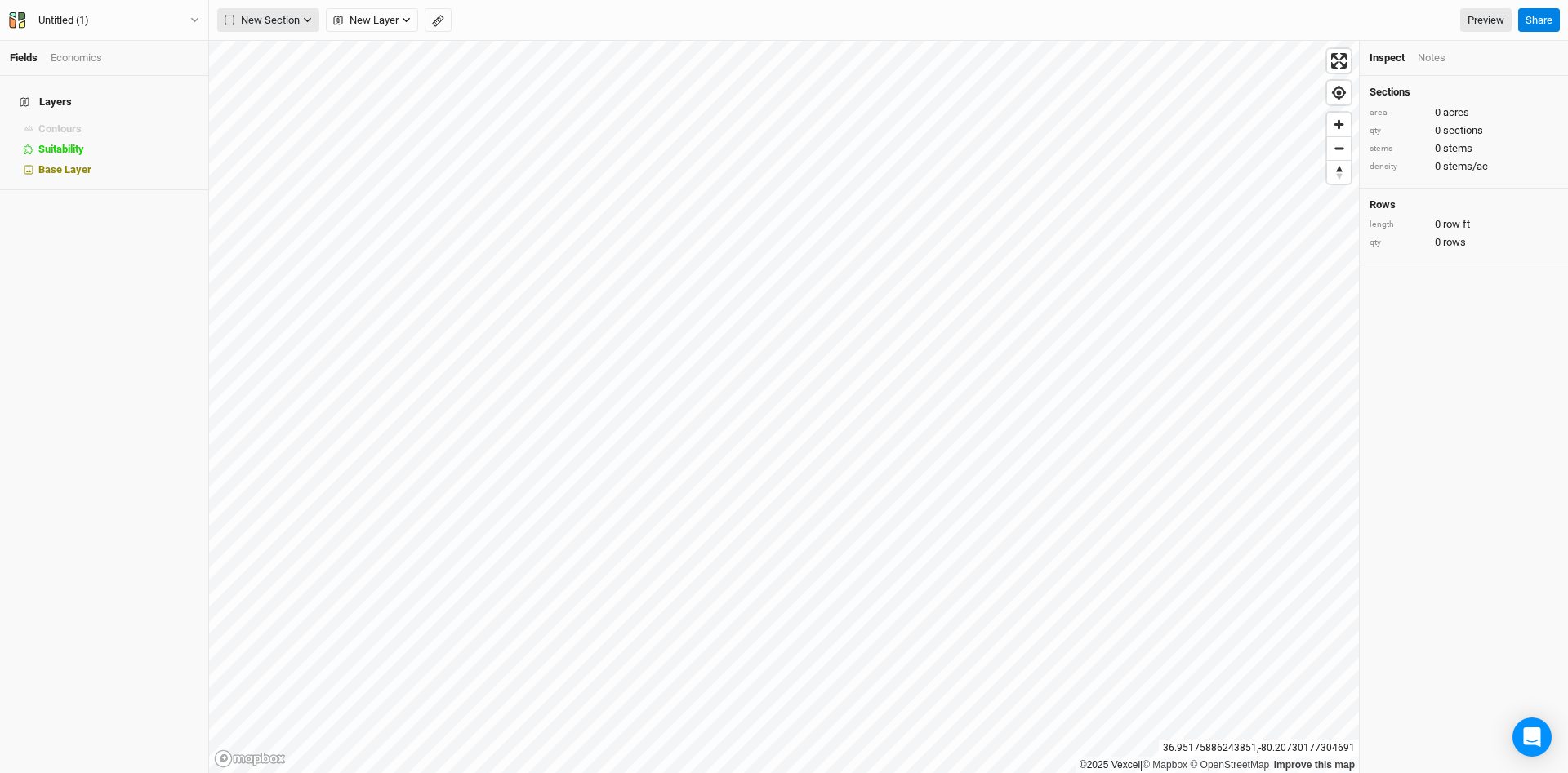
click at [308, 20] on icon "button" at bounding box center [307, 20] width 7 height 5
click at [285, 98] on div "Keyline Beta" at bounding box center [292, 104] width 79 height 19
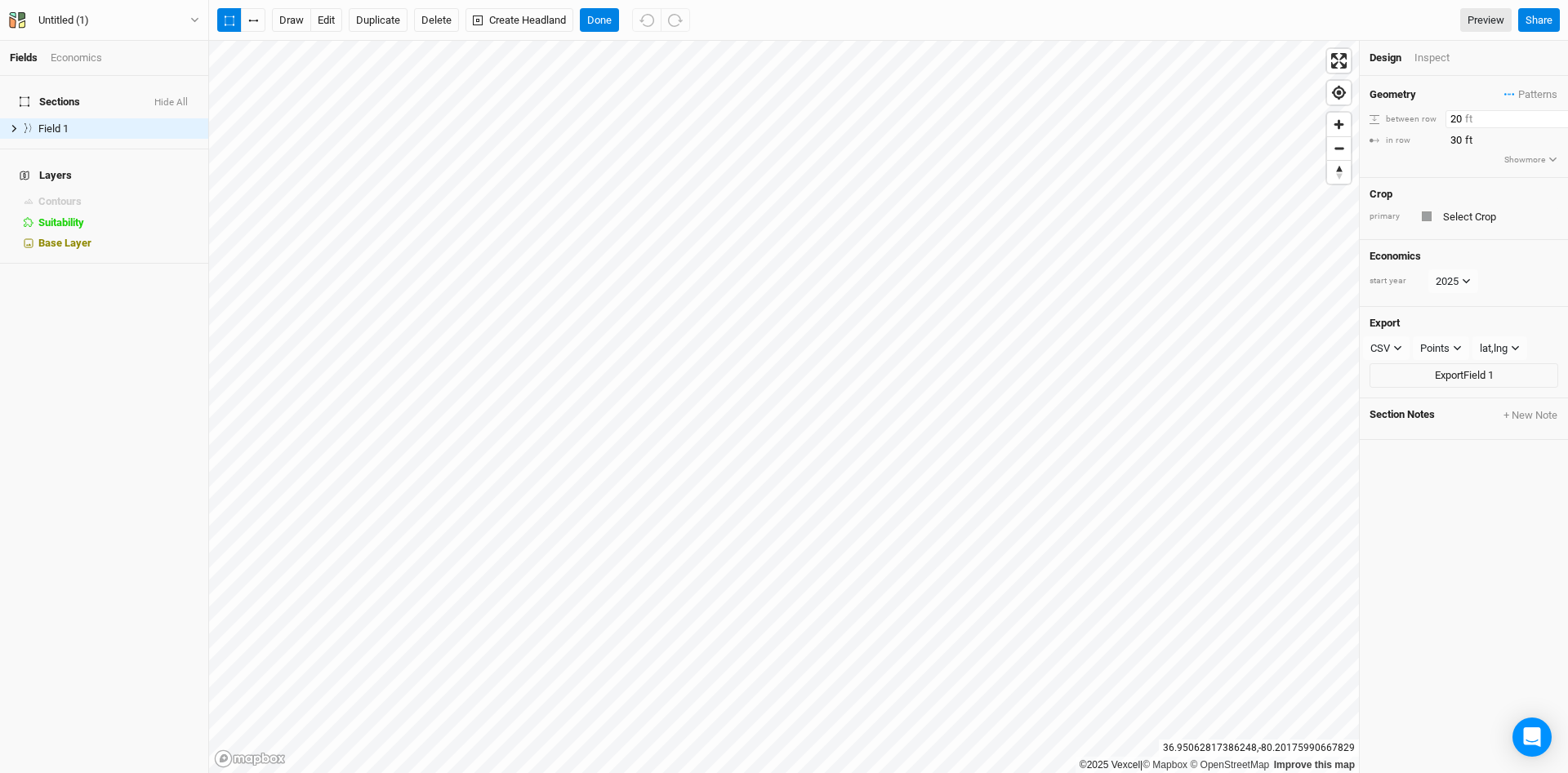
click at [1452, 116] on input "20" at bounding box center [1516, 119] width 142 height 18
type input "60"
click at [1432, 166] on div "Geometry Patterns ＋ New in-row pattern between row 60 ft in row 30 ft Show more" at bounding box center [1464, 126] width 209 height 101
click at [1443, 64] on div "Inspect" at bounding box center [1443, 58] width 58 height 15
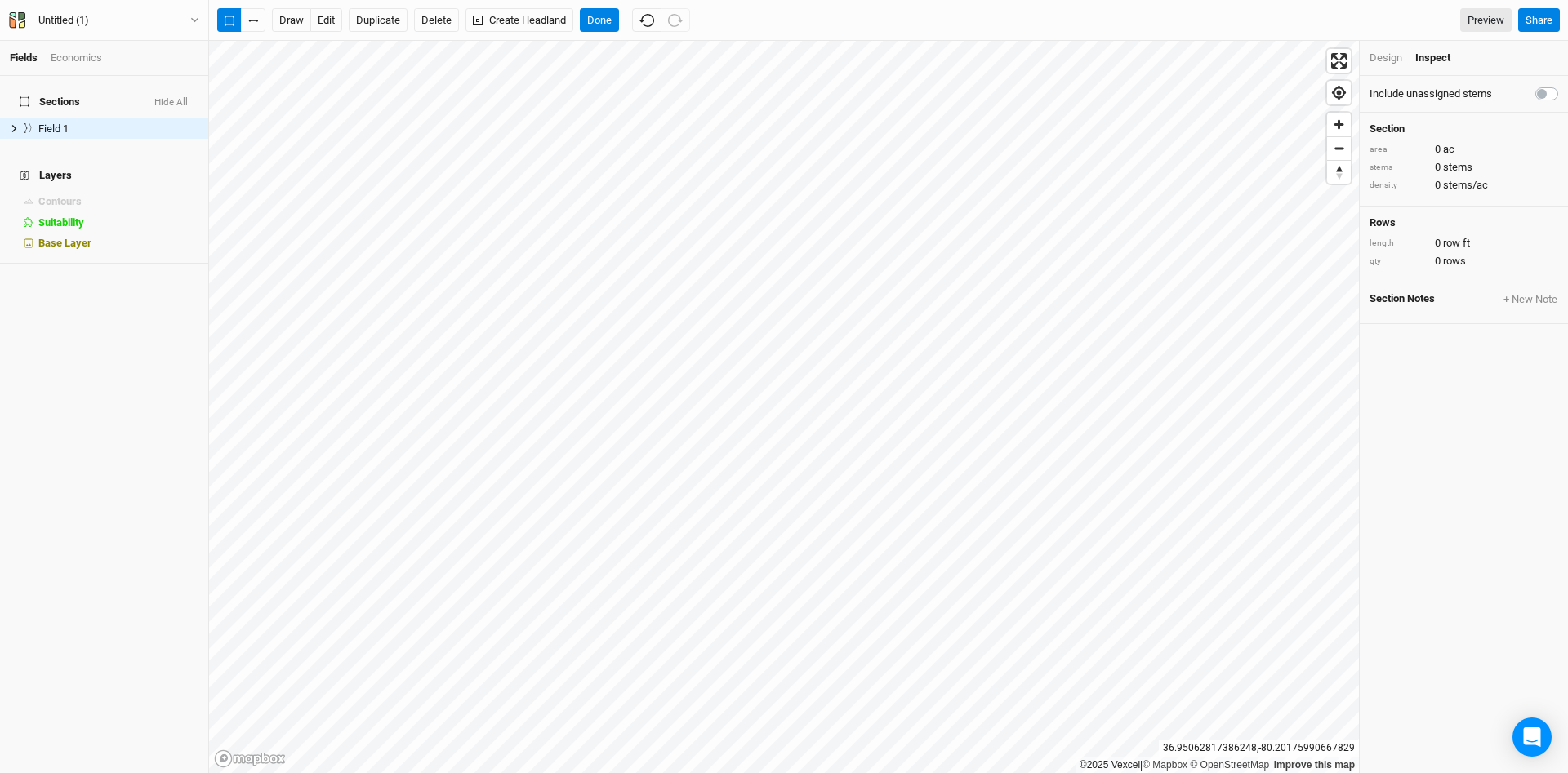
click at [1410, 55] on li "Design" at bounding box center [1392, 58] width 46 height 15
click at [1383, 58] on div "Design" at bounding box center [1385, 58] width 33 height 15
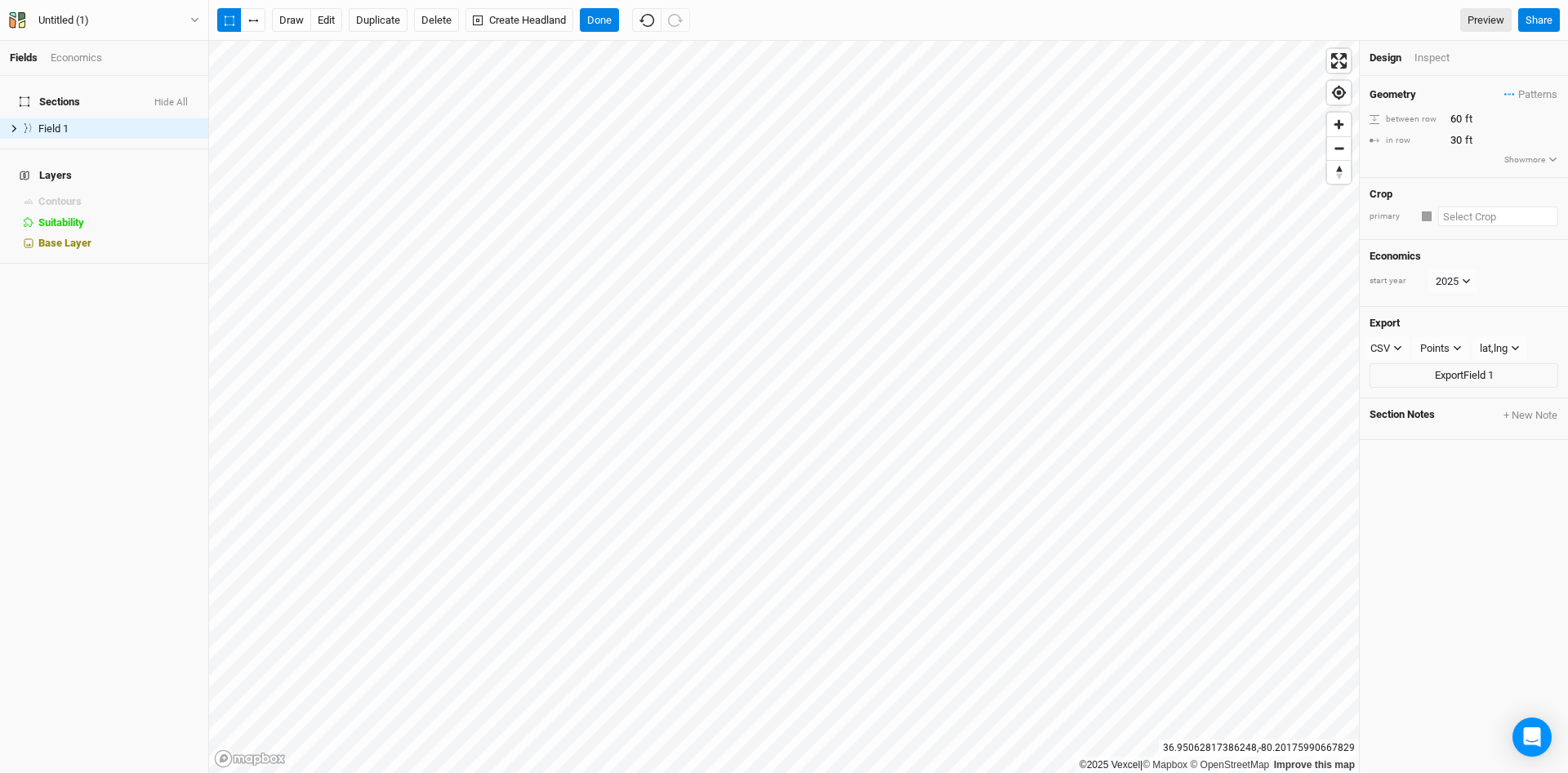
click at [1486, 218] on input "text" at bounding box center [1498, 217] width 120 height 20
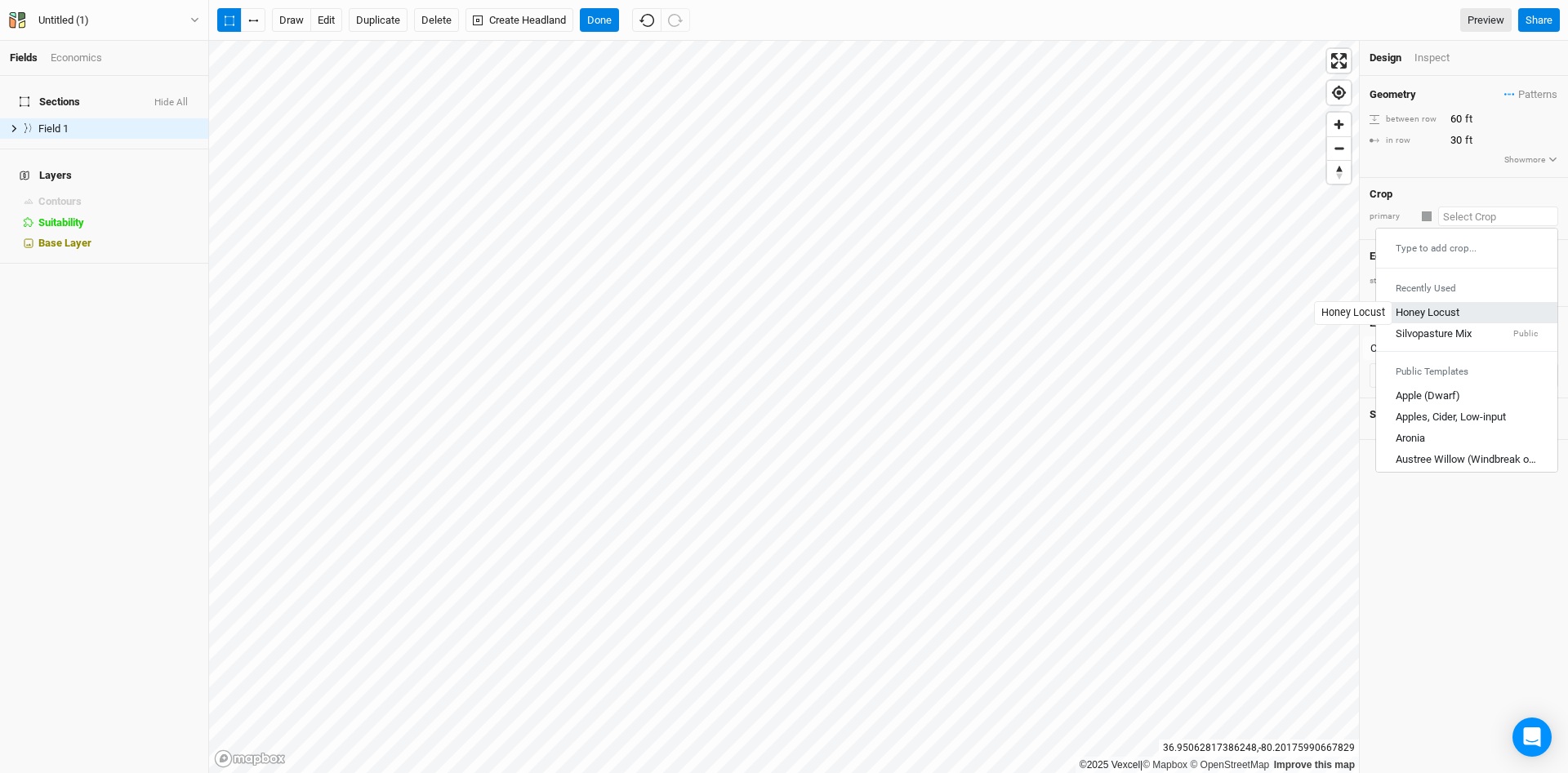
click at [1449, 315] on div "Honey Locust" at bounding box center [1428, 313] width 64 height 15
type input "20"
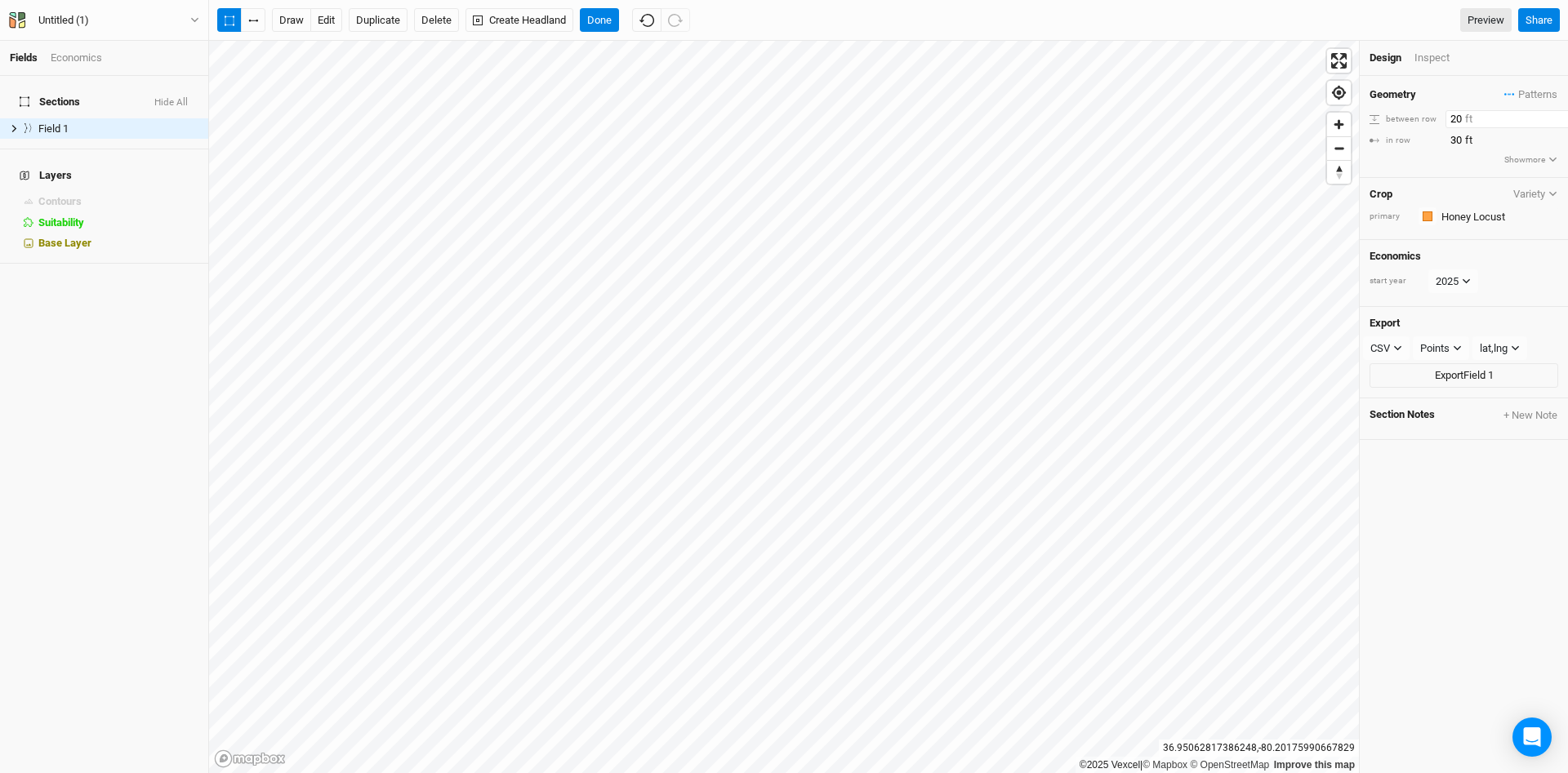
click at [1447, 119] on input "20" at bounding box center [1516, 119] width 142 height 18
type input "60"
click at [1443, 88] on div "Geometry Patterns ＋ New in-row pattern" at bounding box center [1463, 95] width 189 height 18
click at [1438, 61] on div "Inspect" at bounding box center [1443, 58] width 58 height 15
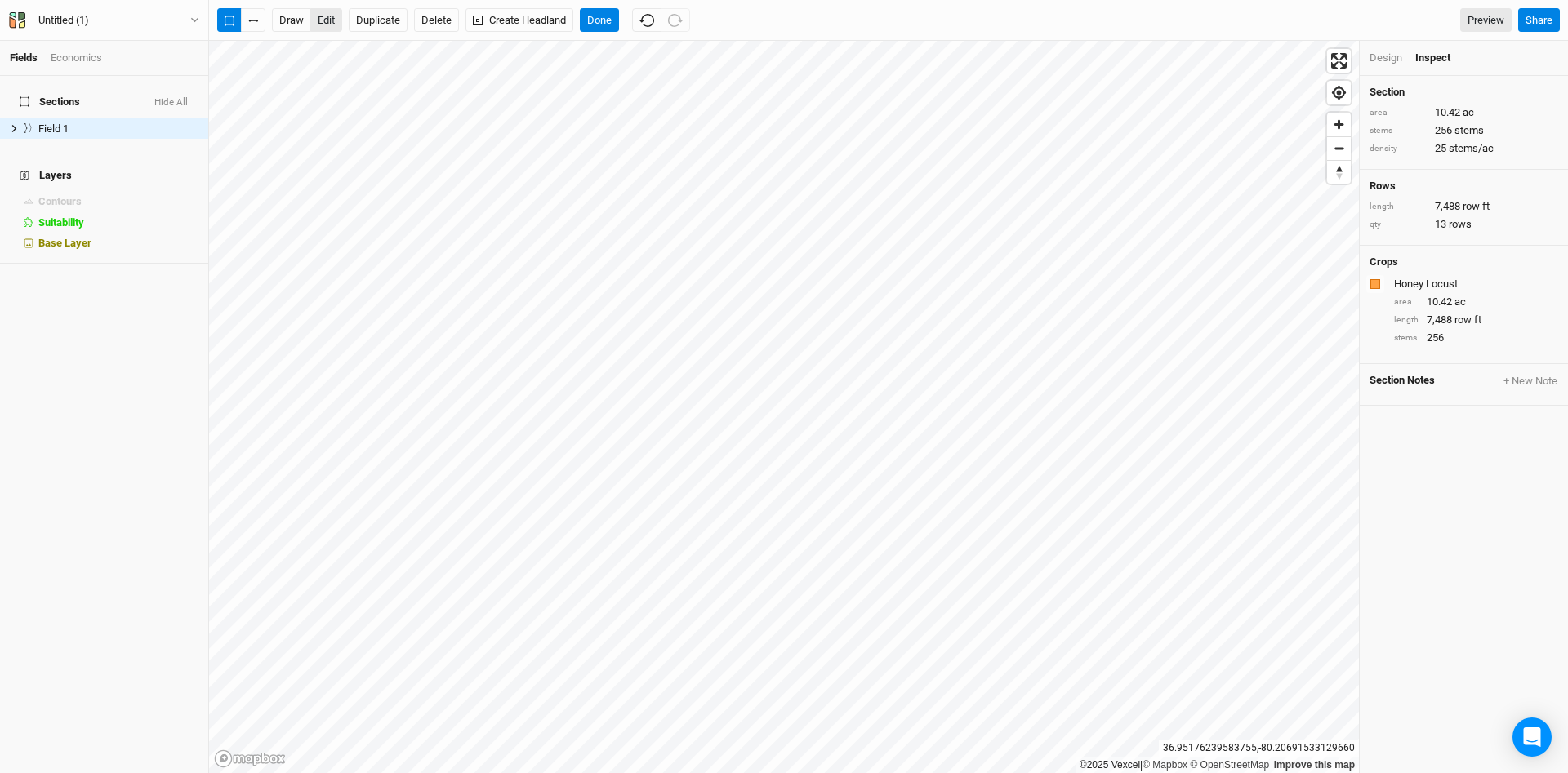
click at [332, 22] on button "edit" at bounding box center [327, 20] width 32 height 25
click at [252, 20] on button "button" at bounding box center [253, 20] width 25 height 25
click at [607, 16] on button "Done" at bounding box center [599, 20] width 39 height 25
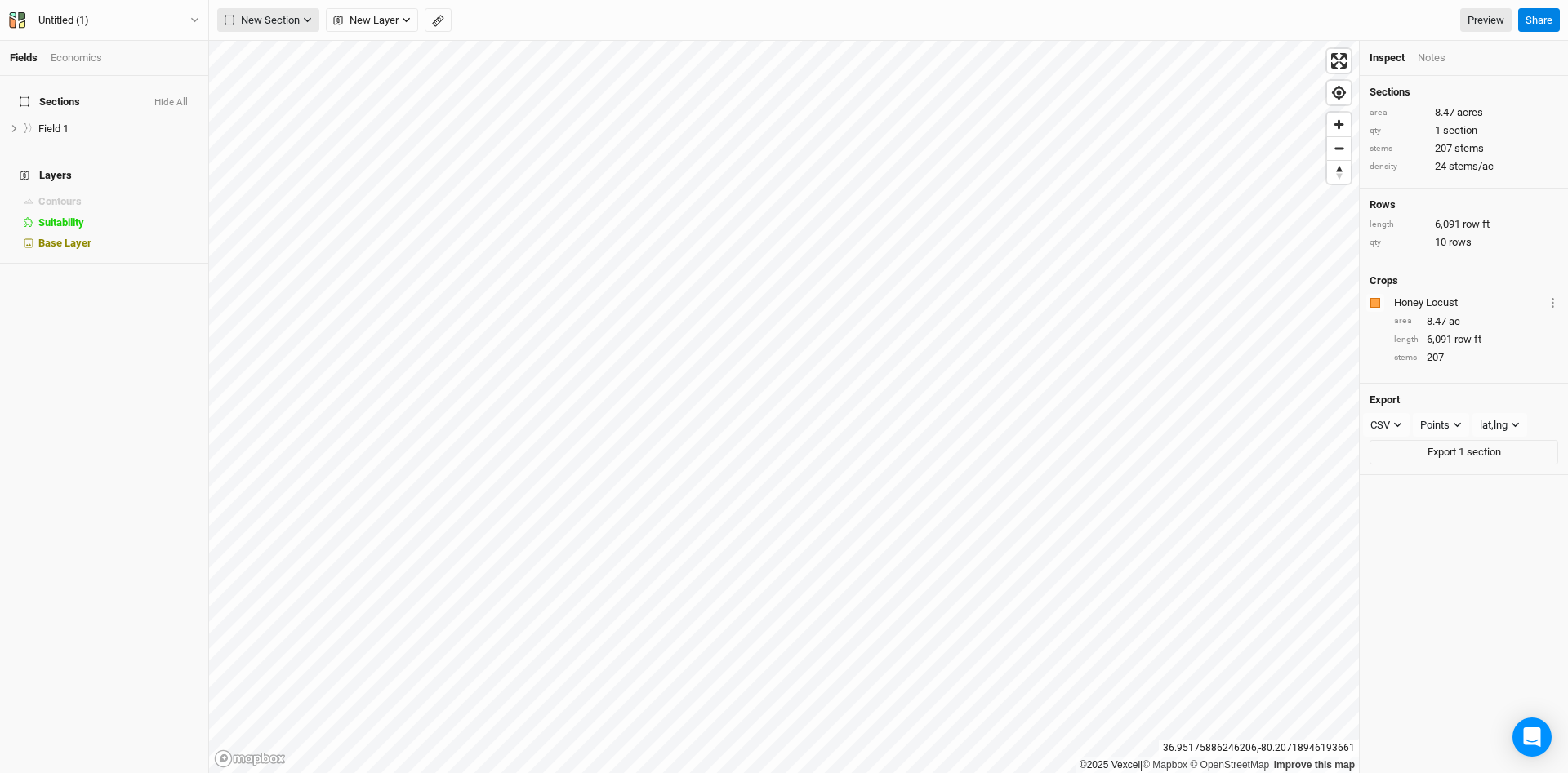
click at [314, 18] on button "New Section" at bounding box center [269, 20] width 102 height 25
click at [284, 100] on div "Keyline Beta" at bounding box center [292, 104] width 79 height 19
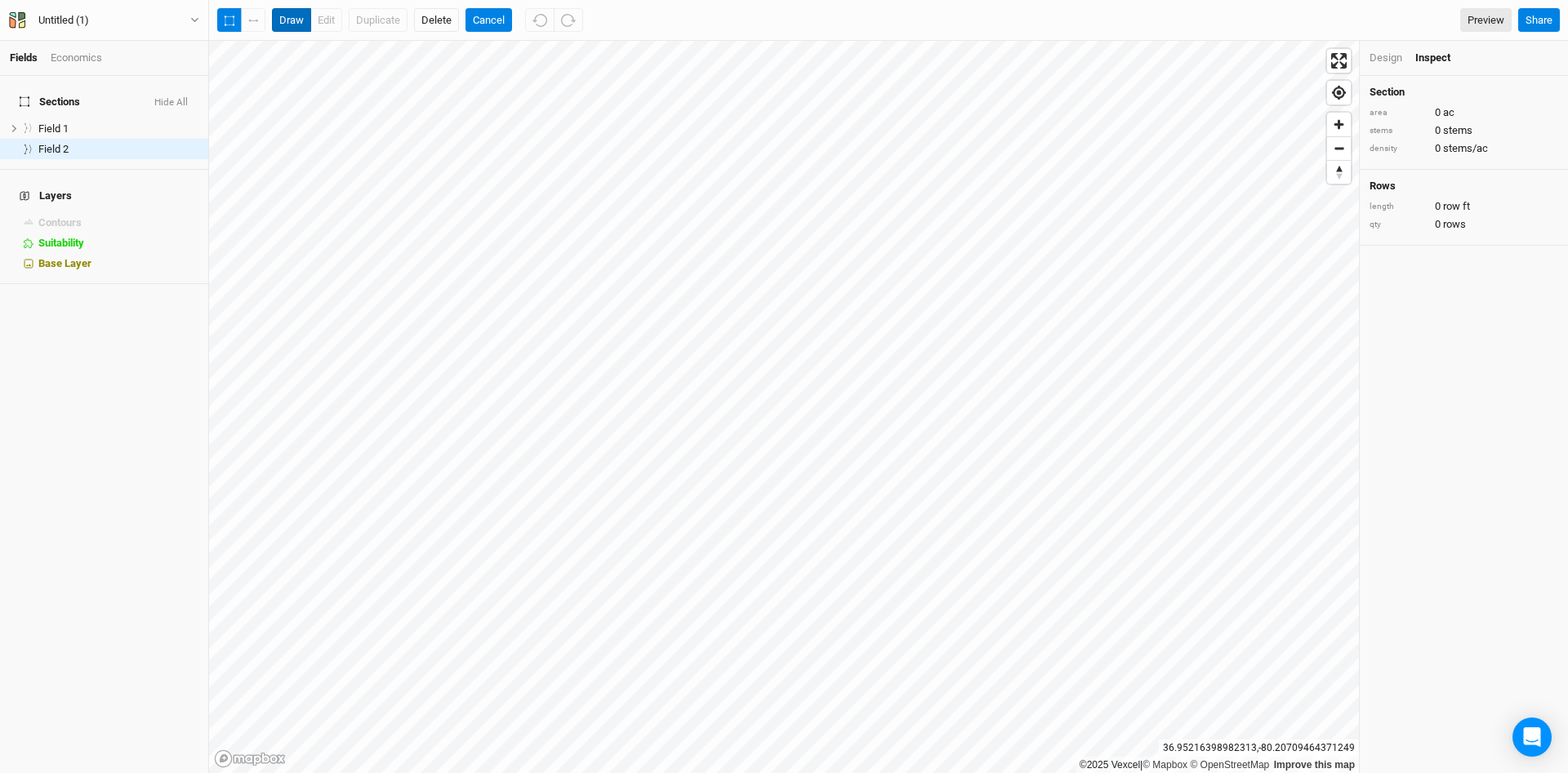
click at [300, 17] on button "draw" at bounding box center [291, 20] width 39 height 25
click at [293, 18] on button "draw" at bounding box center [291, 20] width 39 height 25
click at [294, 21] on button "draw" at bounding box center [291, 20] width 39 height 25
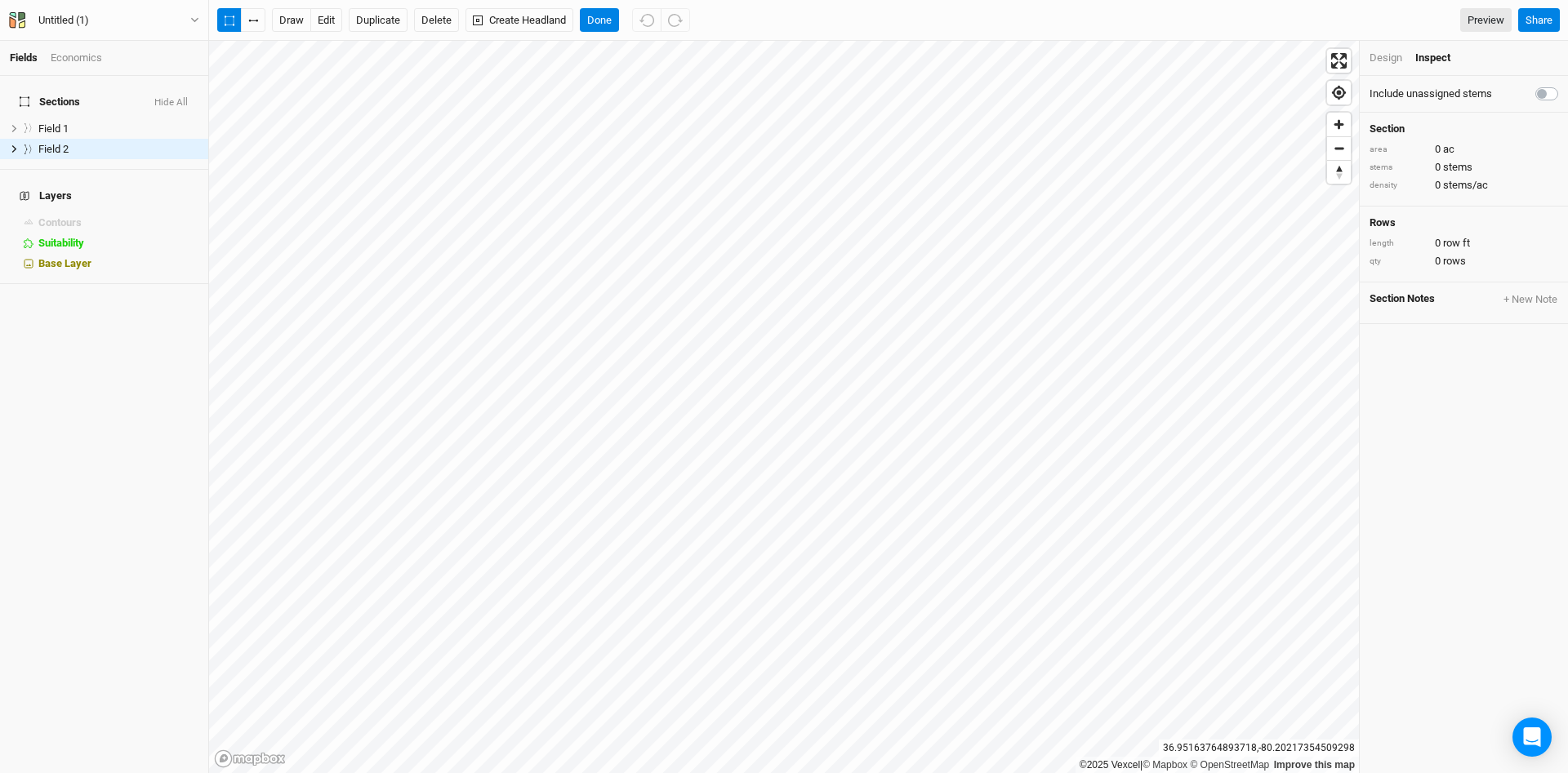
click at [1387, 56] on div "Design" at bounding box center [1385, 58] width 33 height 15
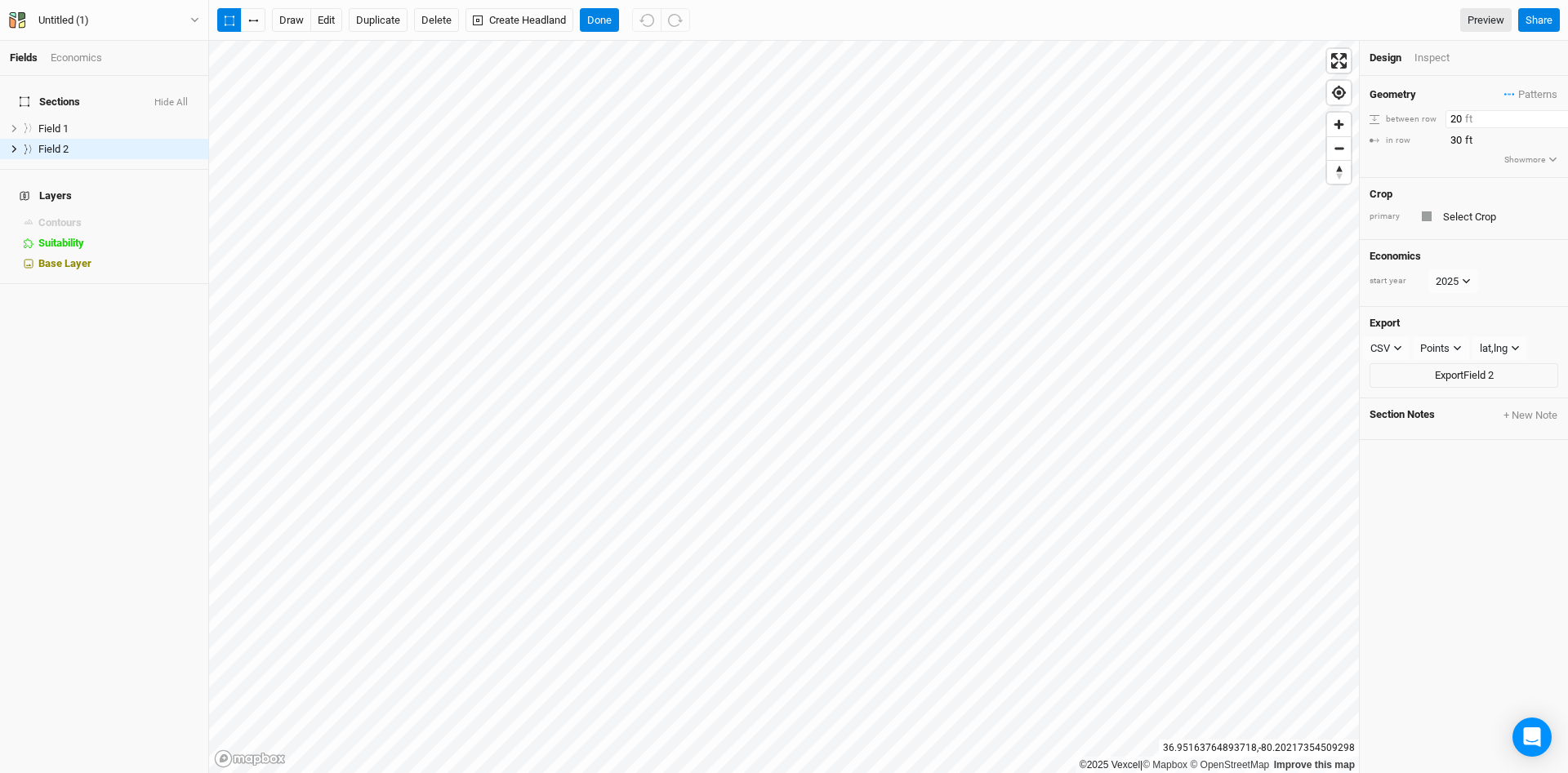
click at [1446, 122] on input "20" at bounding box center [1516, 119] width 142 height 18
type input "60"
click at [1437, 158] on div "Geometry Patterns ＋ New in-row pattern between row 60 ft in row 30 ft Show more" at bounding box center [1464, 126] width 209 height 101
click at [330, 20] on button "edit" at bounding box center [327, 20] width 32 height 25
click at [437, 18] on button "Delete" at bounding box center [436, 20] width 45 height 25
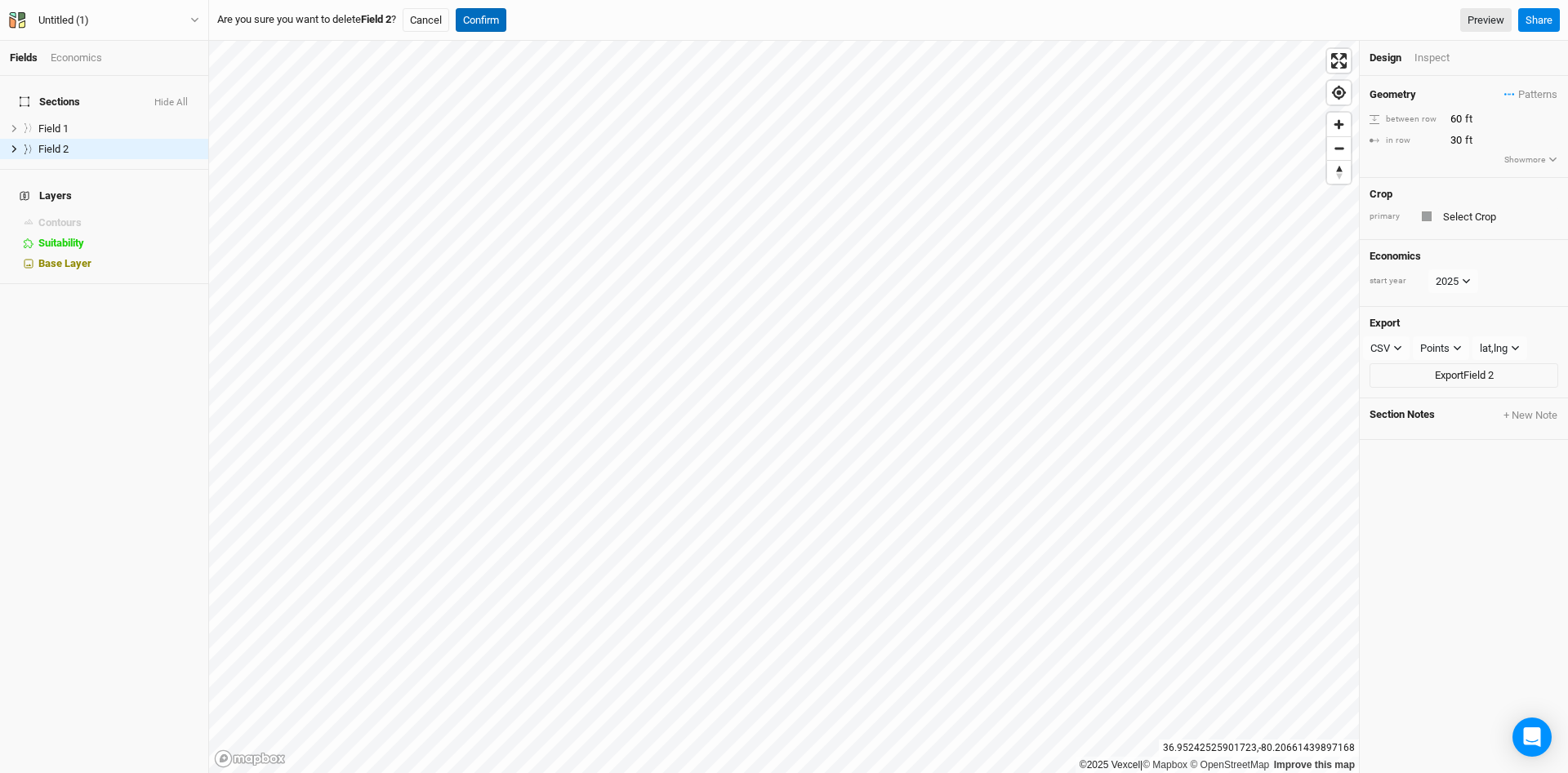
click at [493, 19] on button "Confirm" at bounding box center [480, 20] width 51 height 25
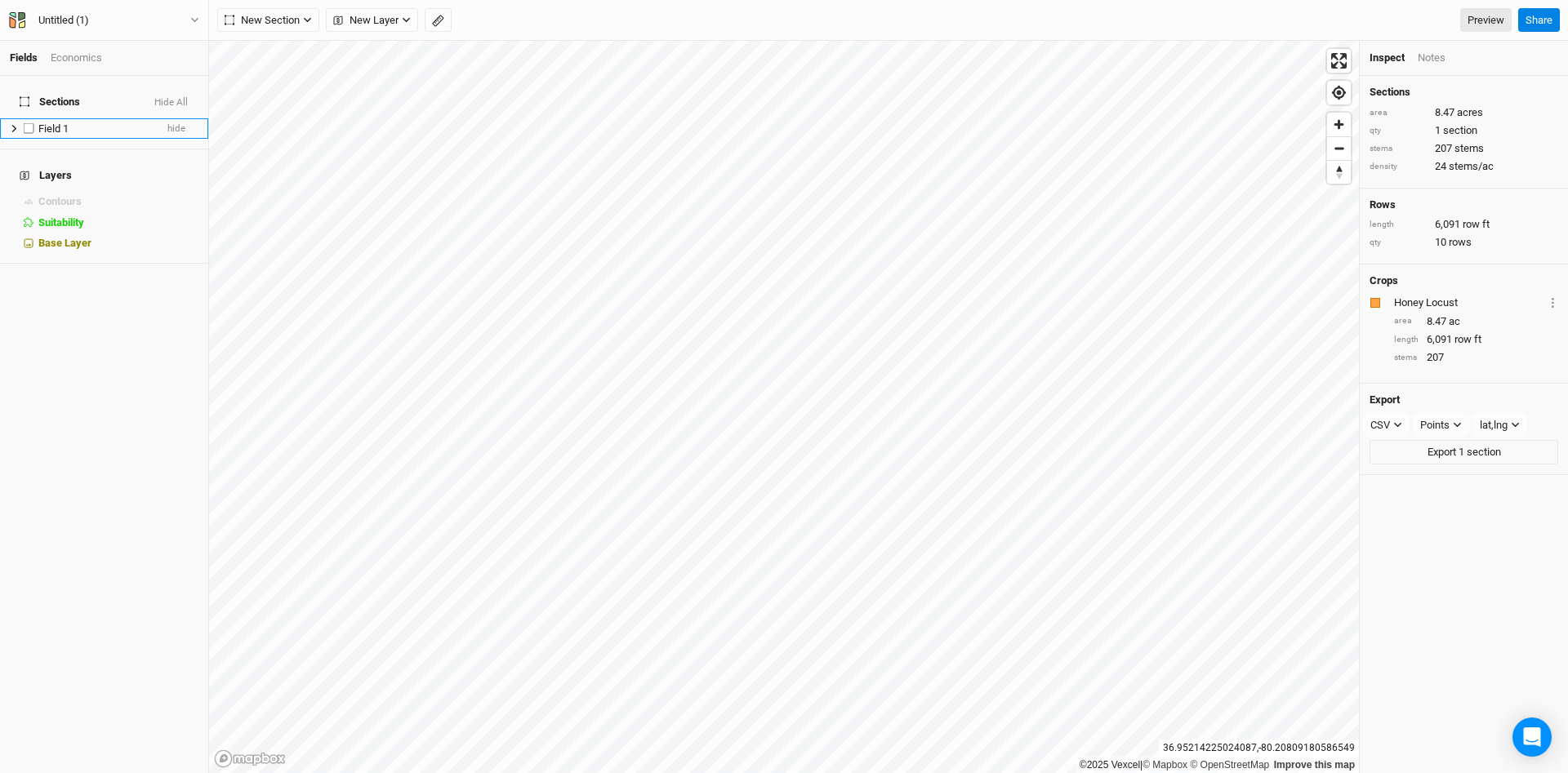
click at [61, 123] on span "Field 1" at bounding box center [53, 129] width 30 height 12
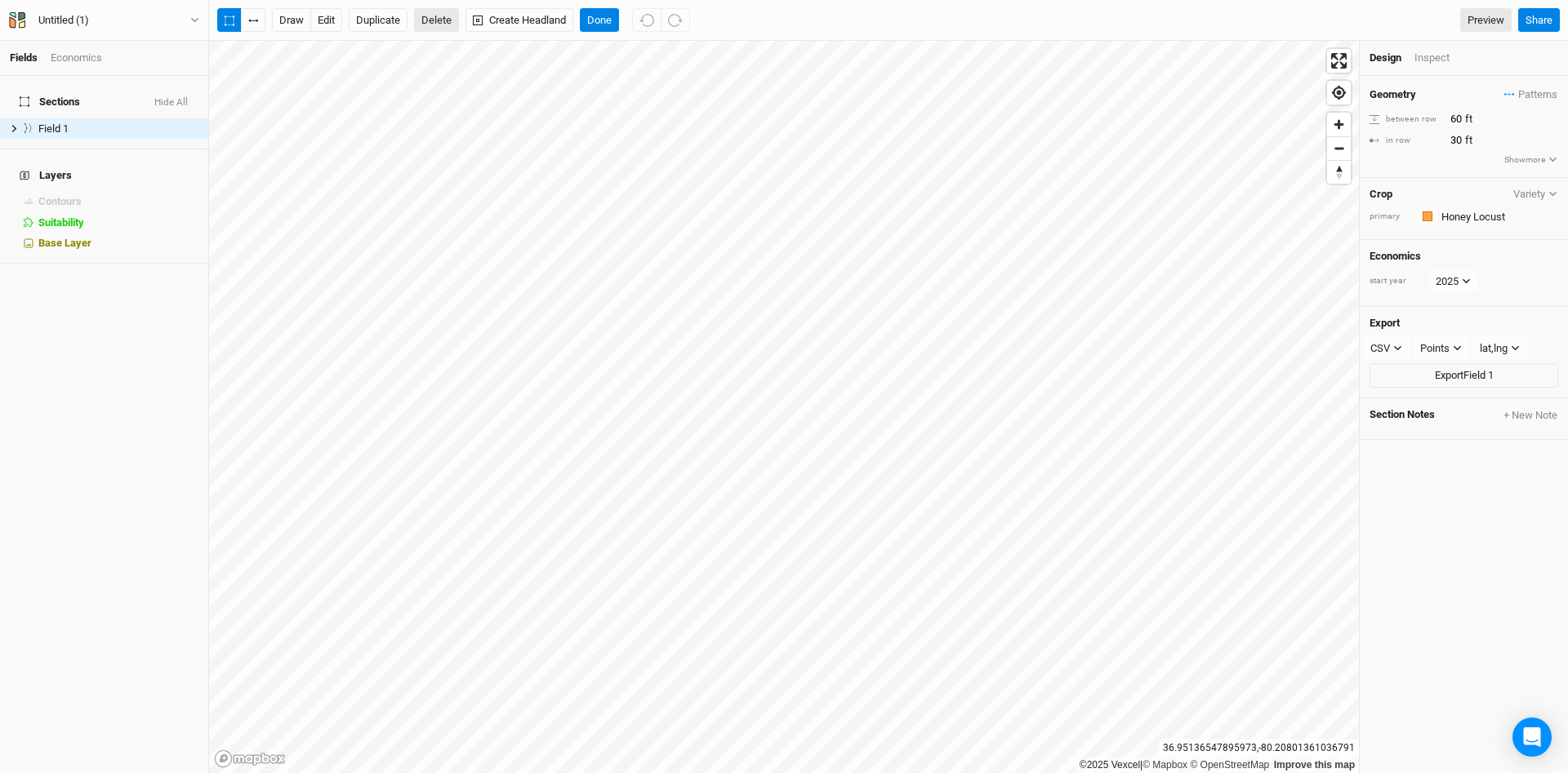
click at [443, 16] on button "Delete" at bounding box center [436, 20] width 45 height 25
drag, startPoint x: 493, startPoint y: 18, endPoint x: 531, endPoint y: 34, distance: 41.2
click at [495, 16] on button "Confirm" at bounding box center [480, 20] width 51 height 25
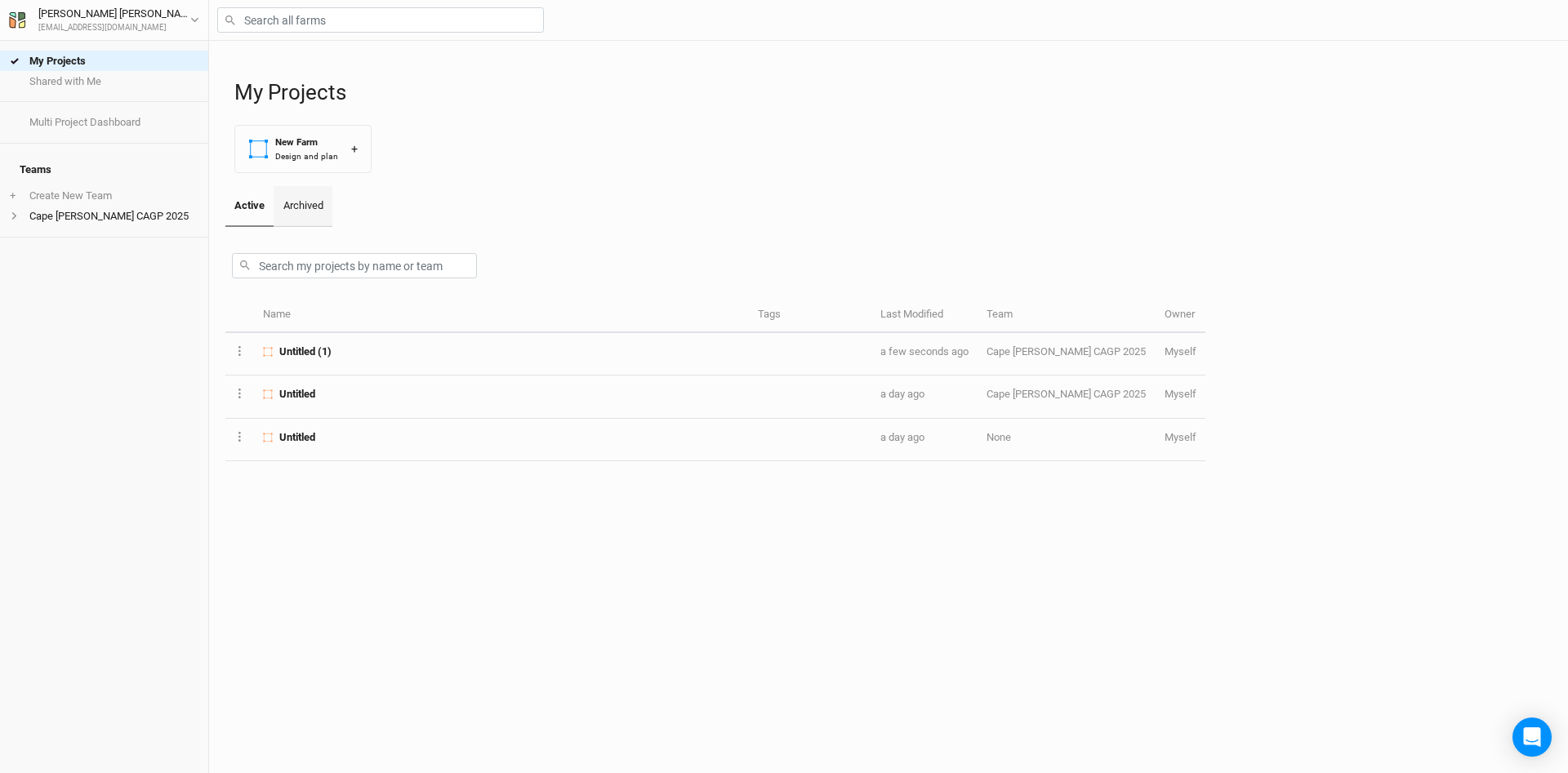
click at [297, 209] on link "Archived" at bounding box center [303, 206] width 58 height 41
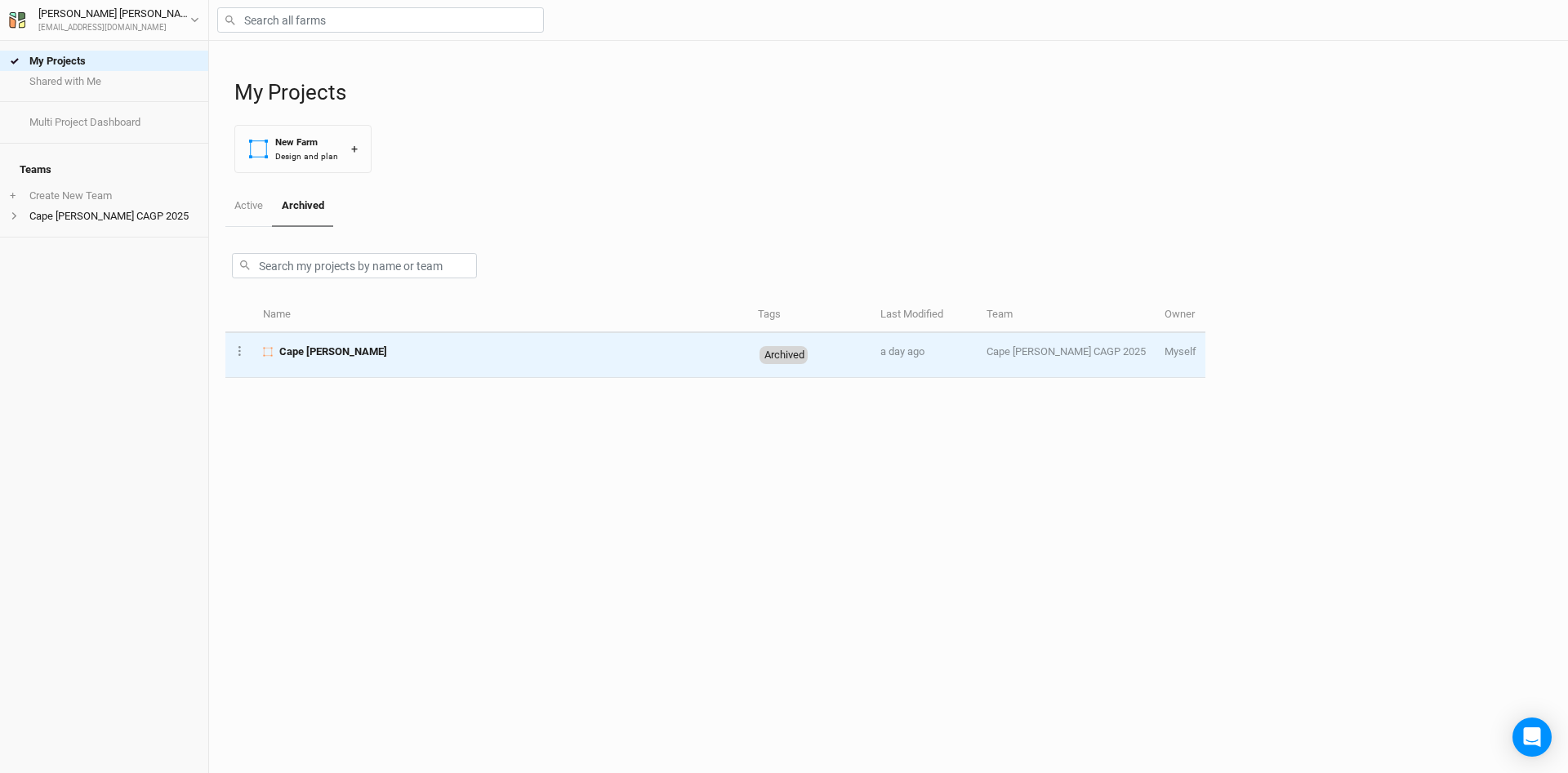
click at [322, 356] on span "Cape [PERSON_NAME]" at bounding box center [334, 352] width 108 height 15
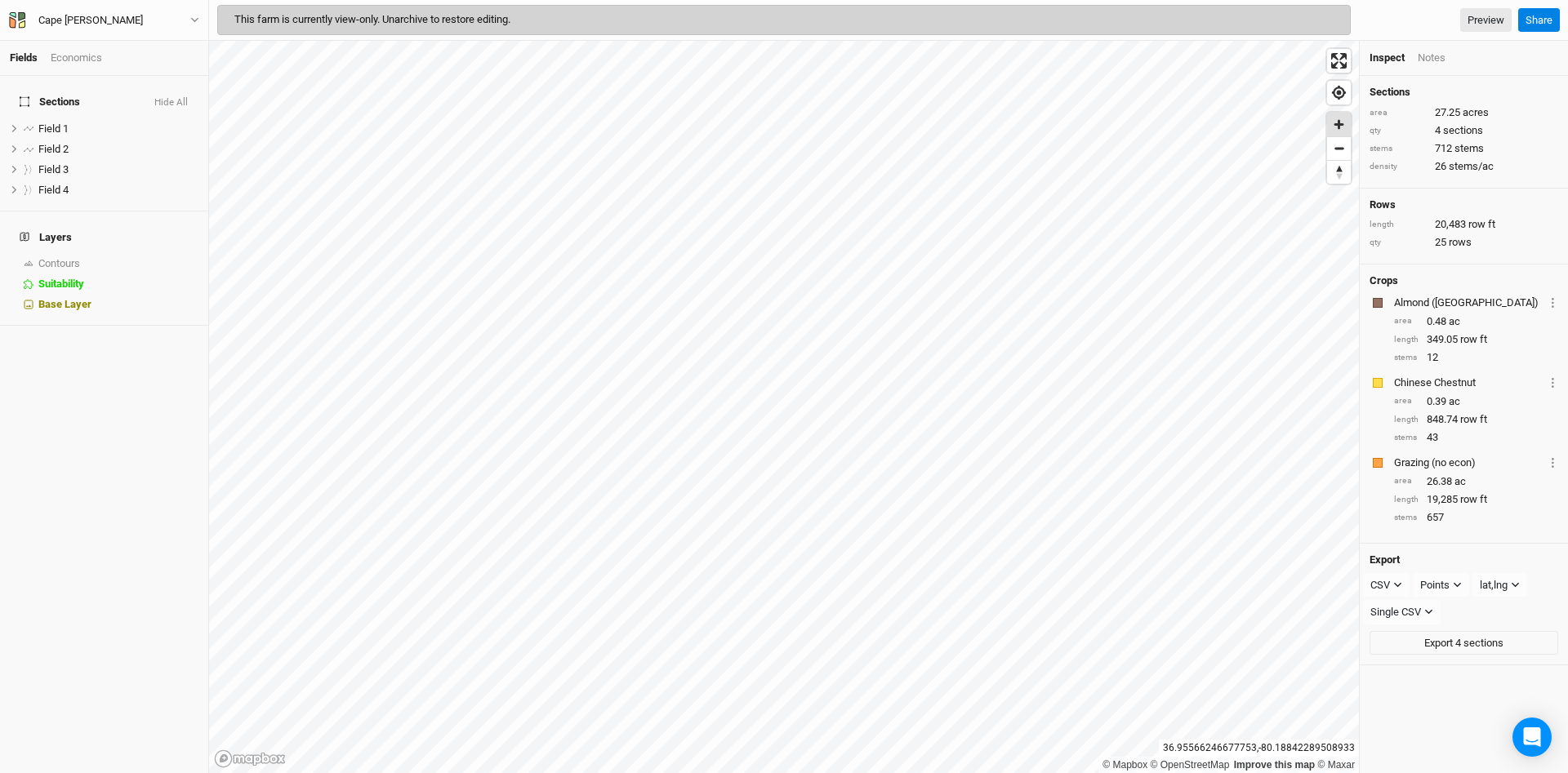
click at [1338, 121] on span "Zoom in" at bounding box center [1339, 125] width 24 height 24
click at [1340, 122] on span "Zoom in" at bounding box center [1339, 125] width 24 height 24
click at [192, 254] on span "show" at bounding box center [186, 264] width 26 height 20
click at [86, 123] on div "Field 1" at bounding box center [96, 129] width 116 height 13
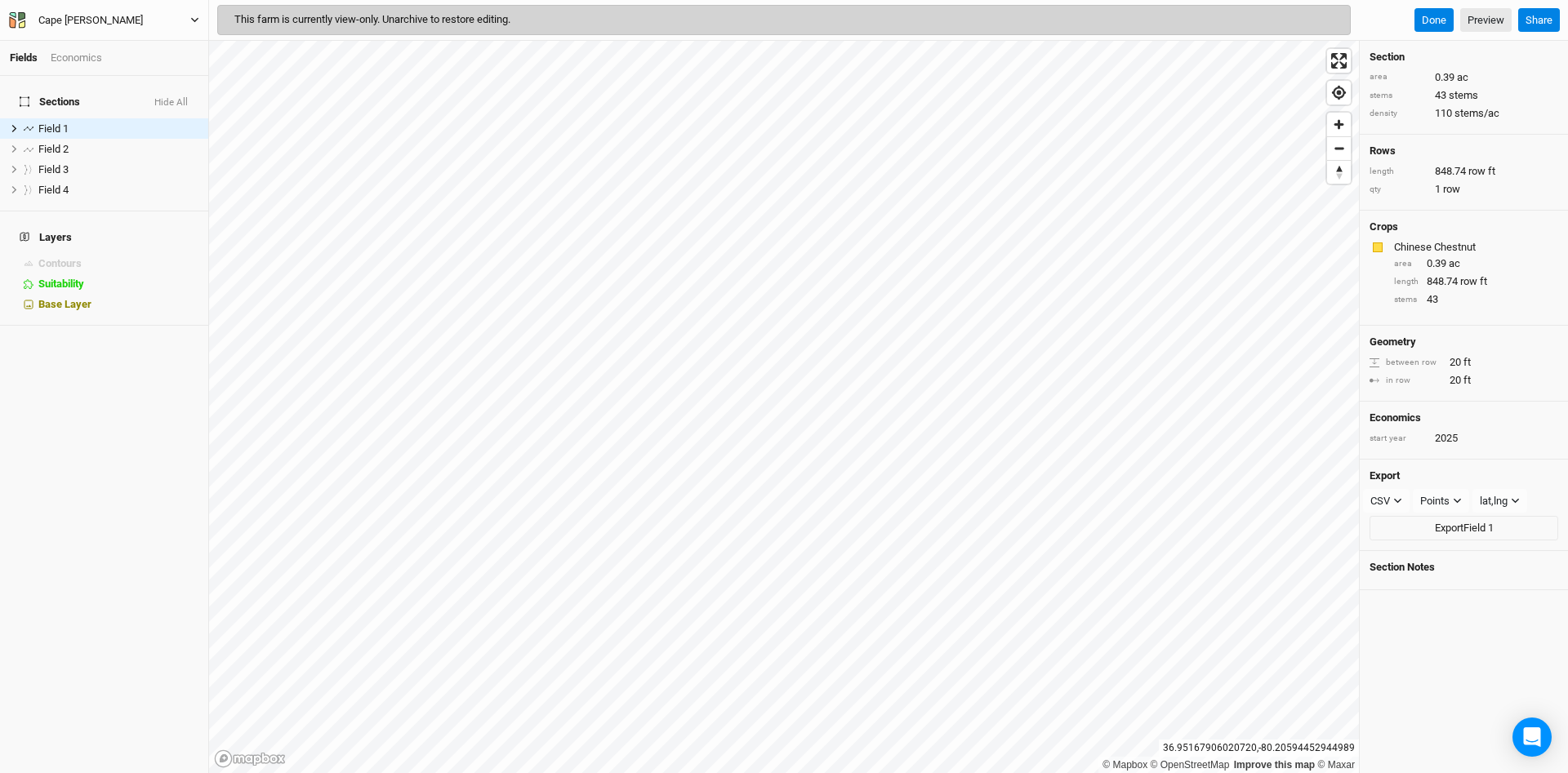
click at [116, 20] on button "Cape [PERSON_NAME]" at bounding box center [104, 20] width 192 height 18
click at [119, 69] on button "Project Settings" at bounding box center [134, 66] width 129 height 21
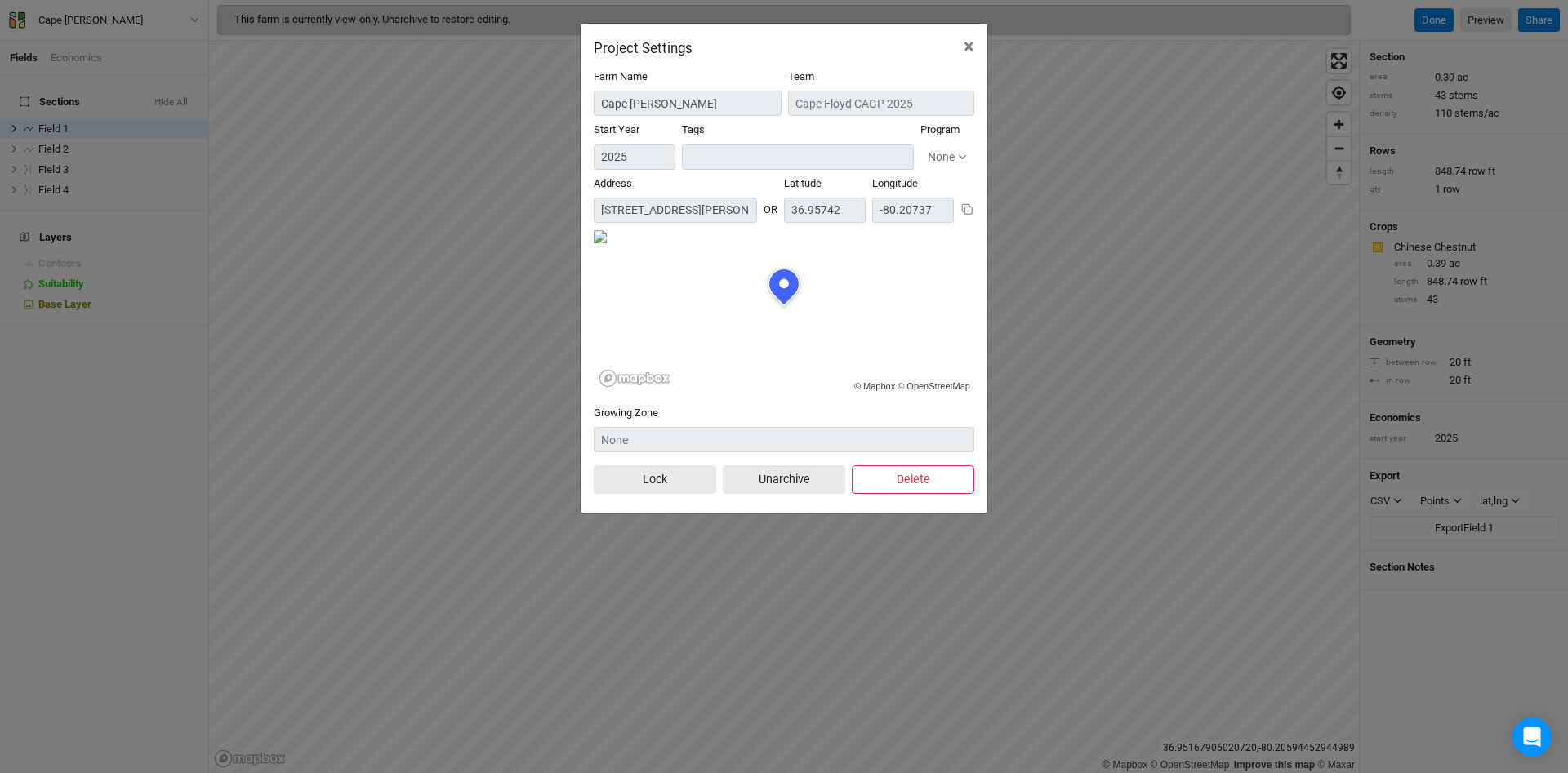
scroll to position [82, 191]
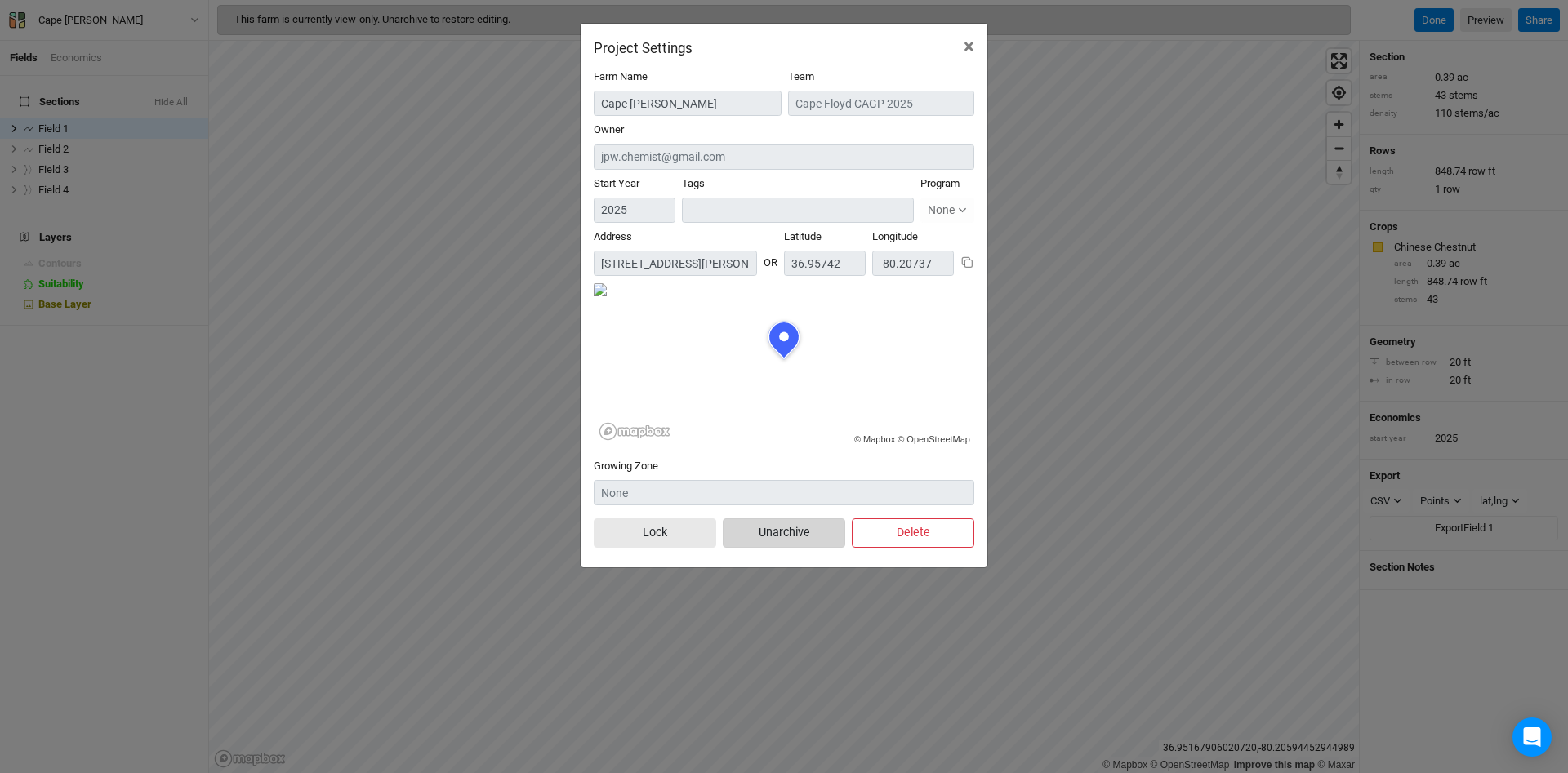
click at [792, 535] on button "Unarchive" at bounding box center [784, 532] width 123 height 29
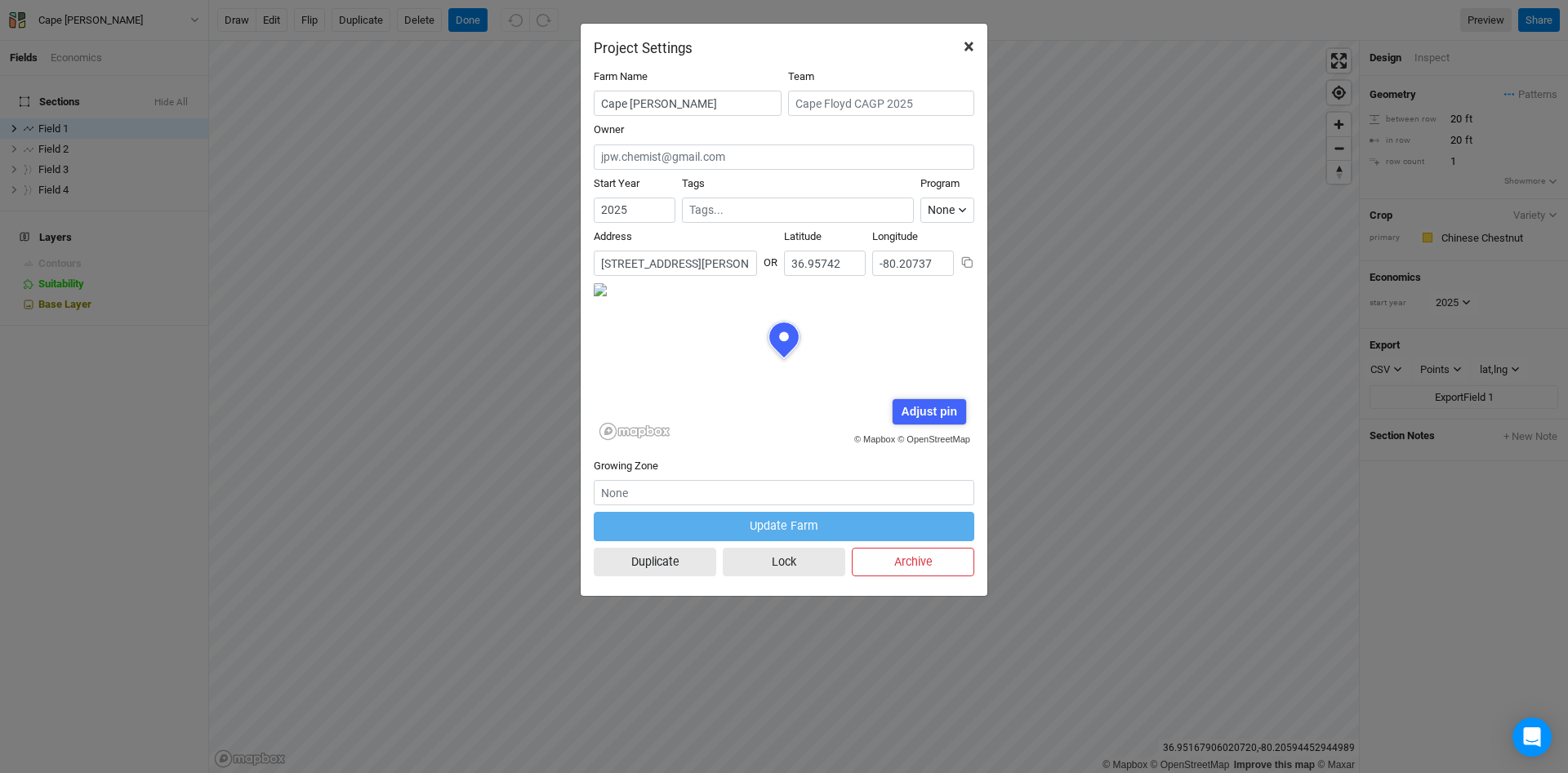
click at [969, 47] on span "×" at bounding box center [969, 46] width 11 height 23
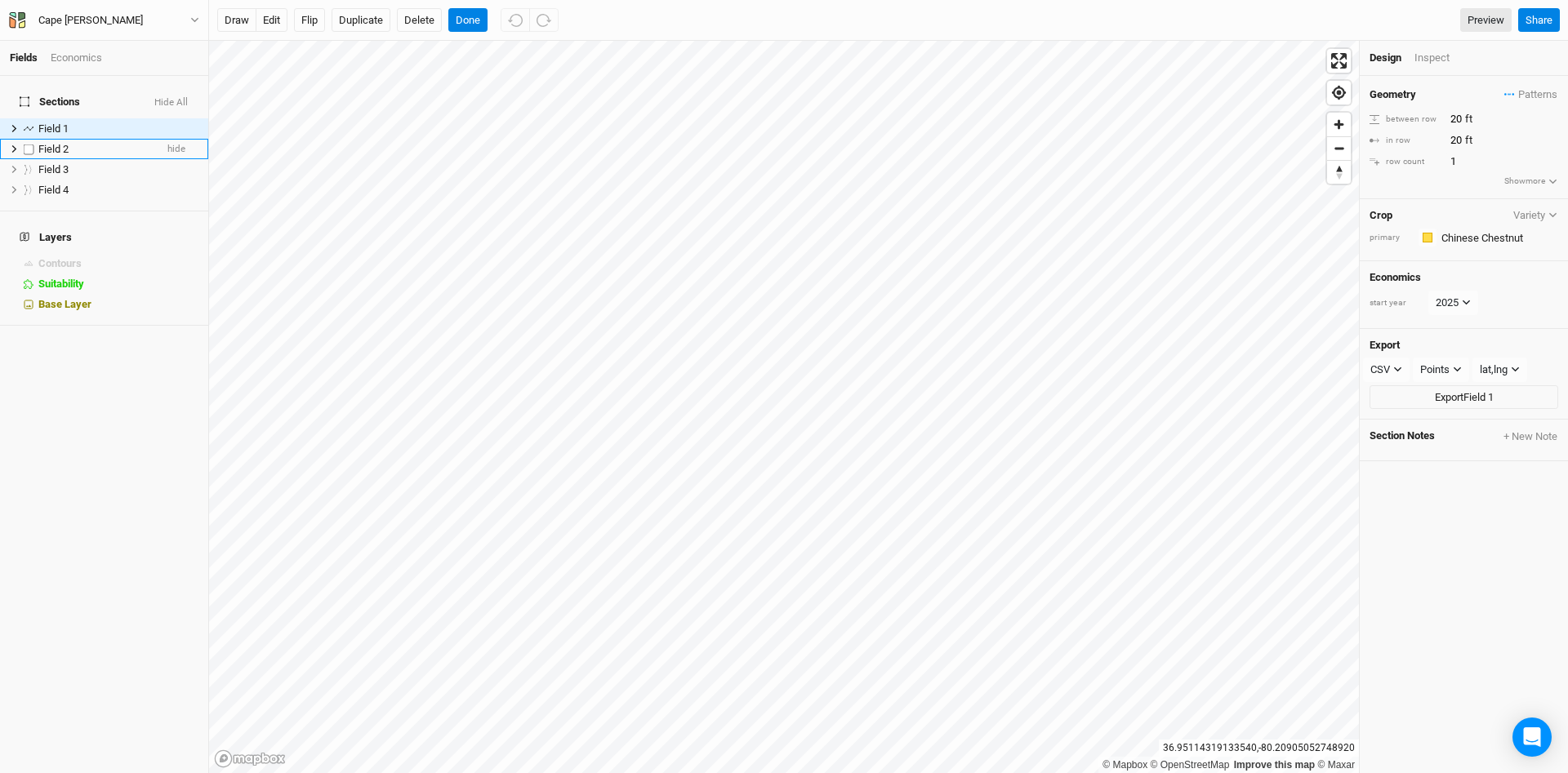
click at [61, 143] on span "Field 2" at bounding box center [53, 149] width 30 height 12
click at [65, 123] on span "Field 1" at bounding box center [53, 129] width 30 height 12
click at [1455, 119] on input "20" at bounding box center [1516, 119] width 142 height 18
type input "60"
click at [1450, 141] on input "20" at bounding box center [1516, 141] width 142 height 18
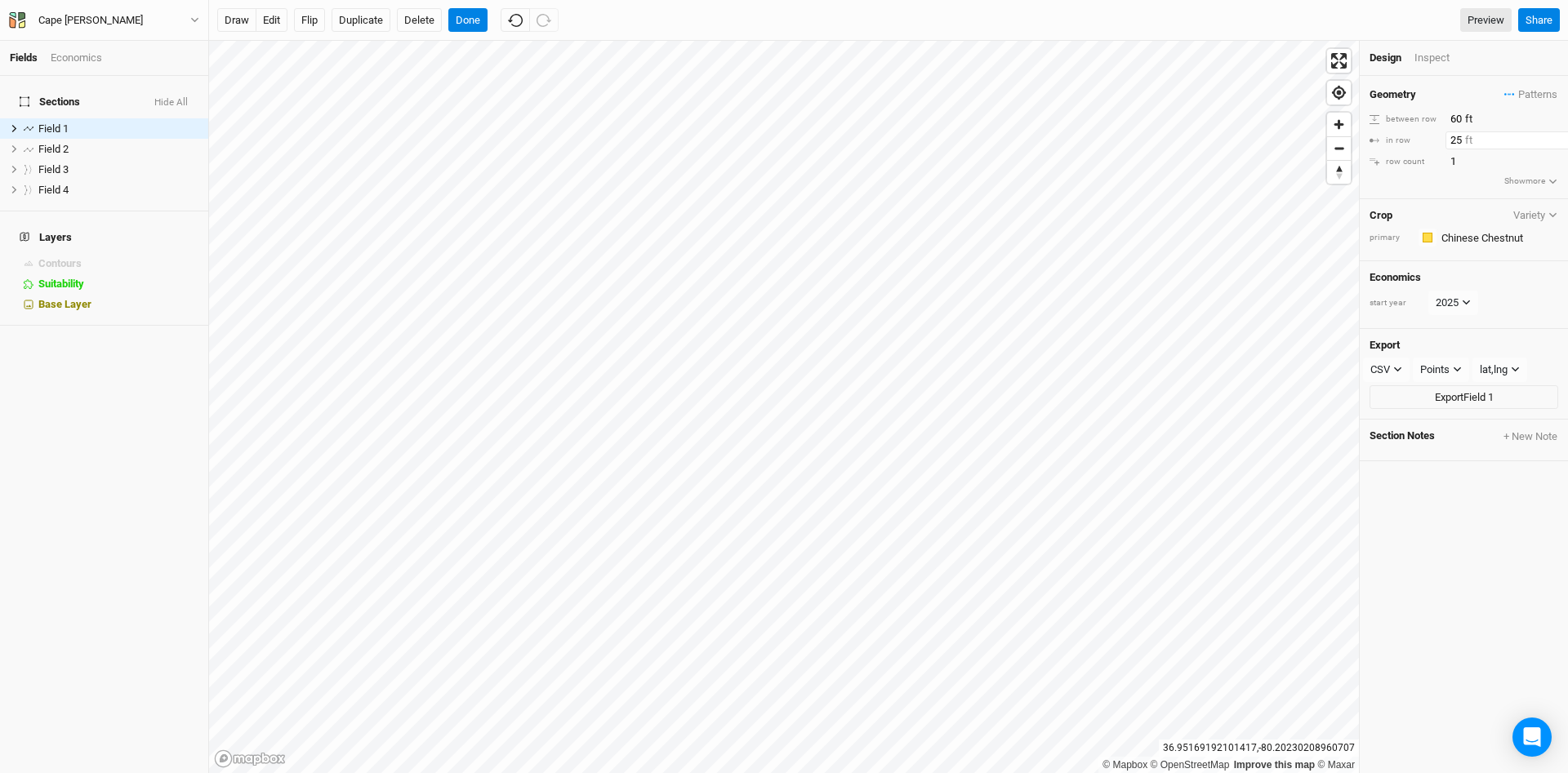
type input "25"
click at [1414, 21] on div "draw edit Flip Duplicate Delete Done Preview" at bounding box center [865, 20] width 1294 height 25
click at [1443, 56] on div "Inspect" at bounding box center [1443, 58] width 58 height 15
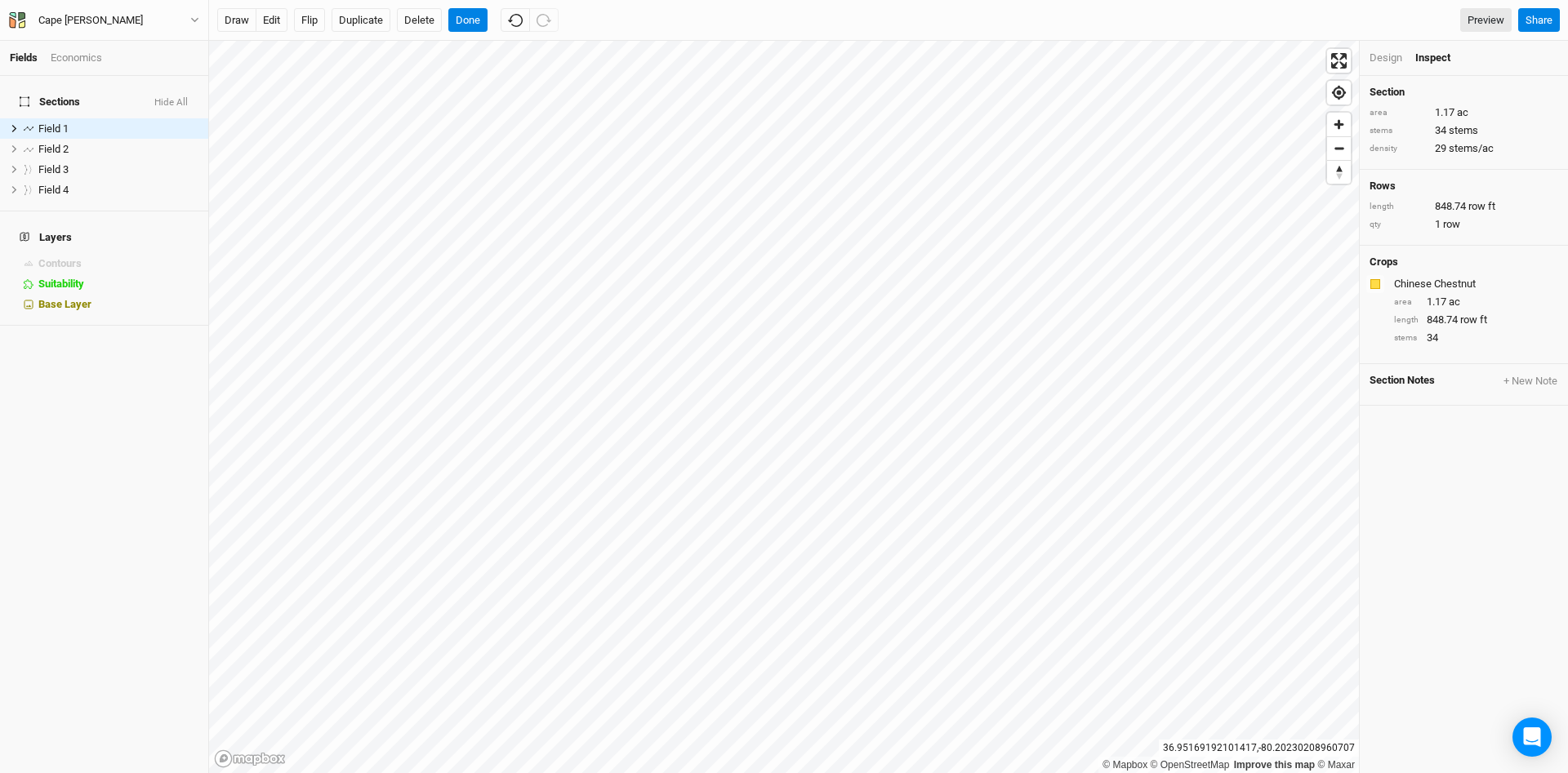
click at [1387, 58] on div "Design" at bounding box center [1385, 58] width 33 height 15
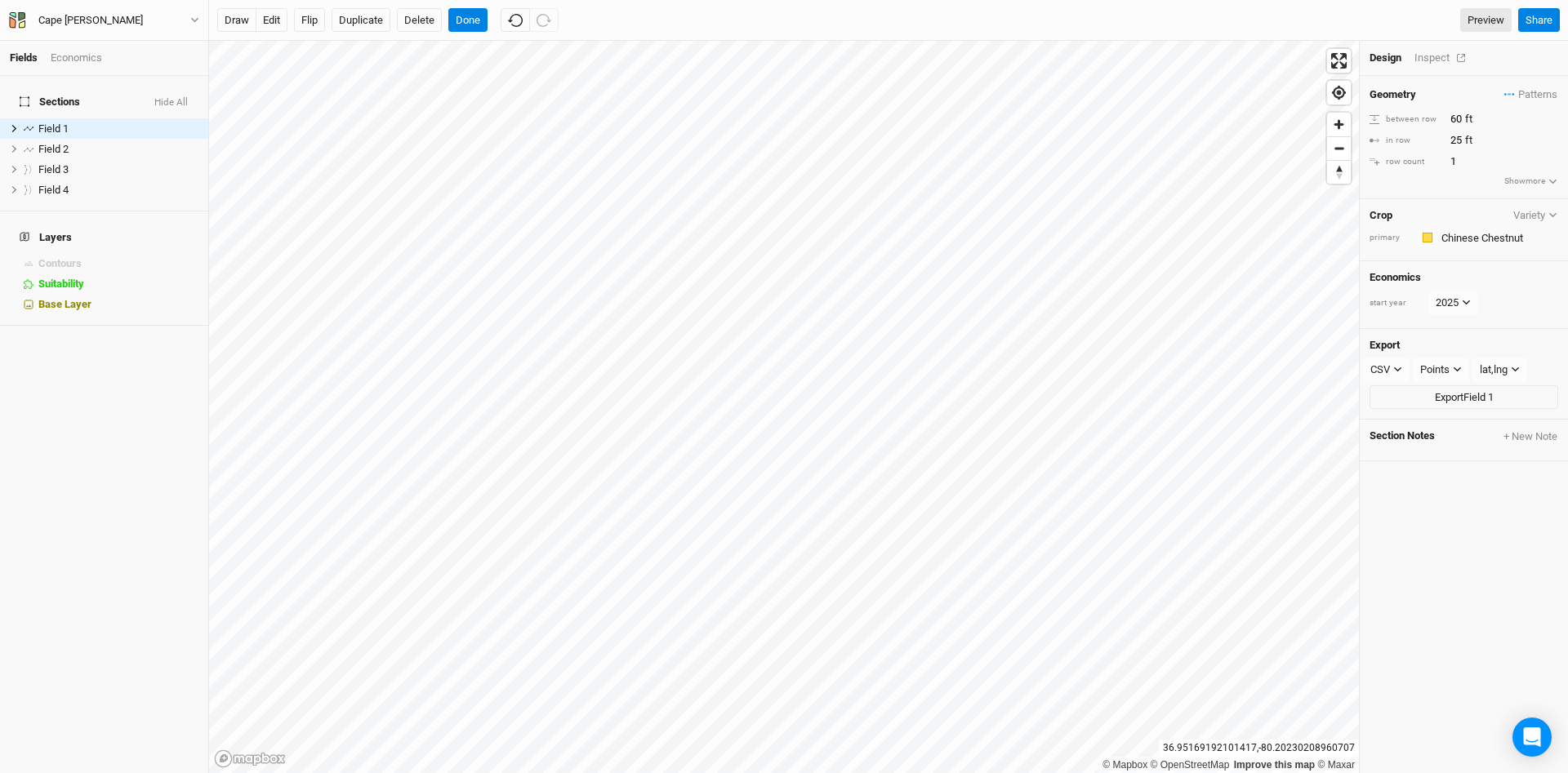
click at [1424, 57] on div "Inspect" at bounding box center [1443, 58] width 58 height 15
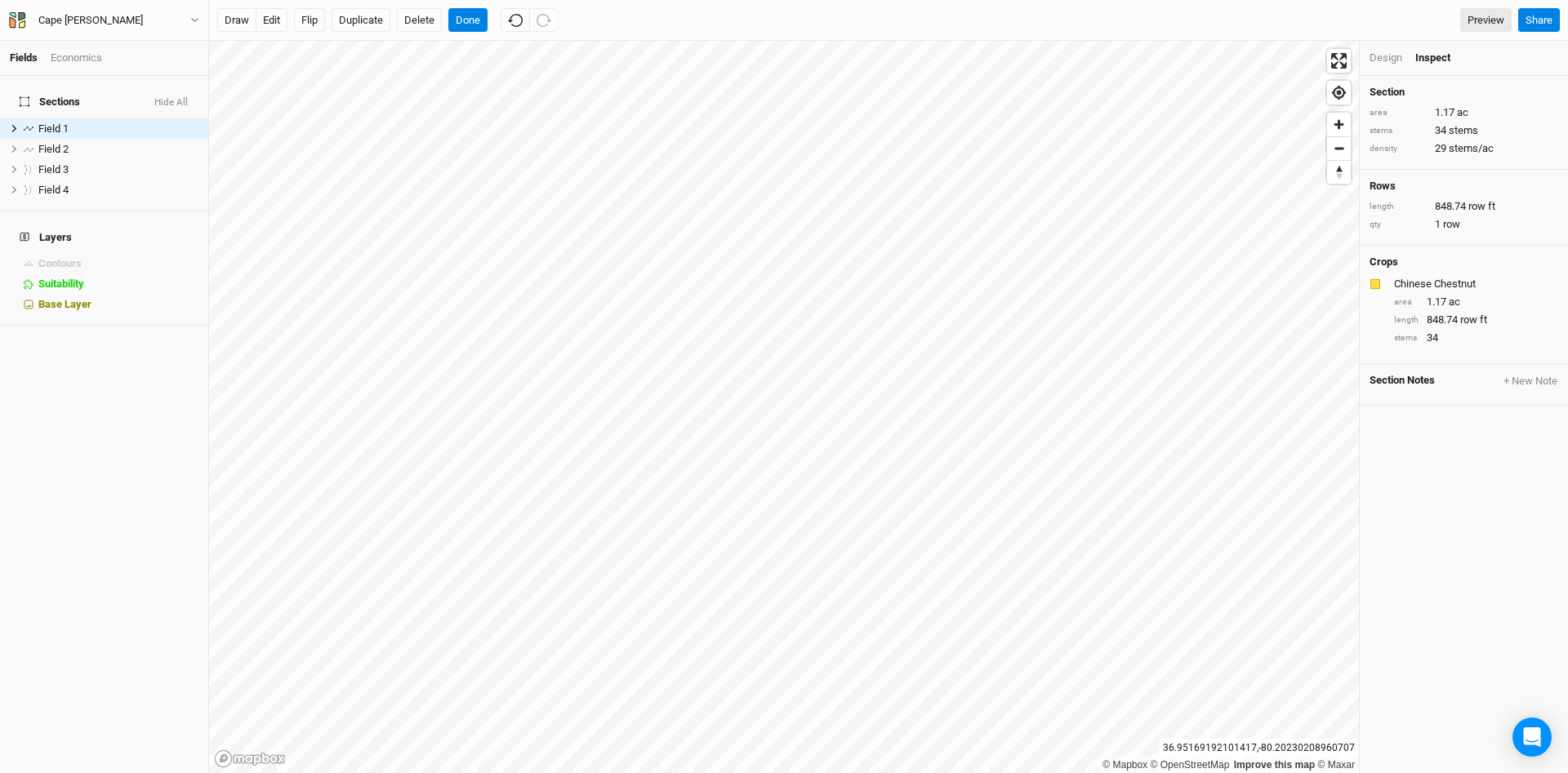
click at [1387, 57] on div "Design" at bounding box center [1385, 58] width 33 height 15
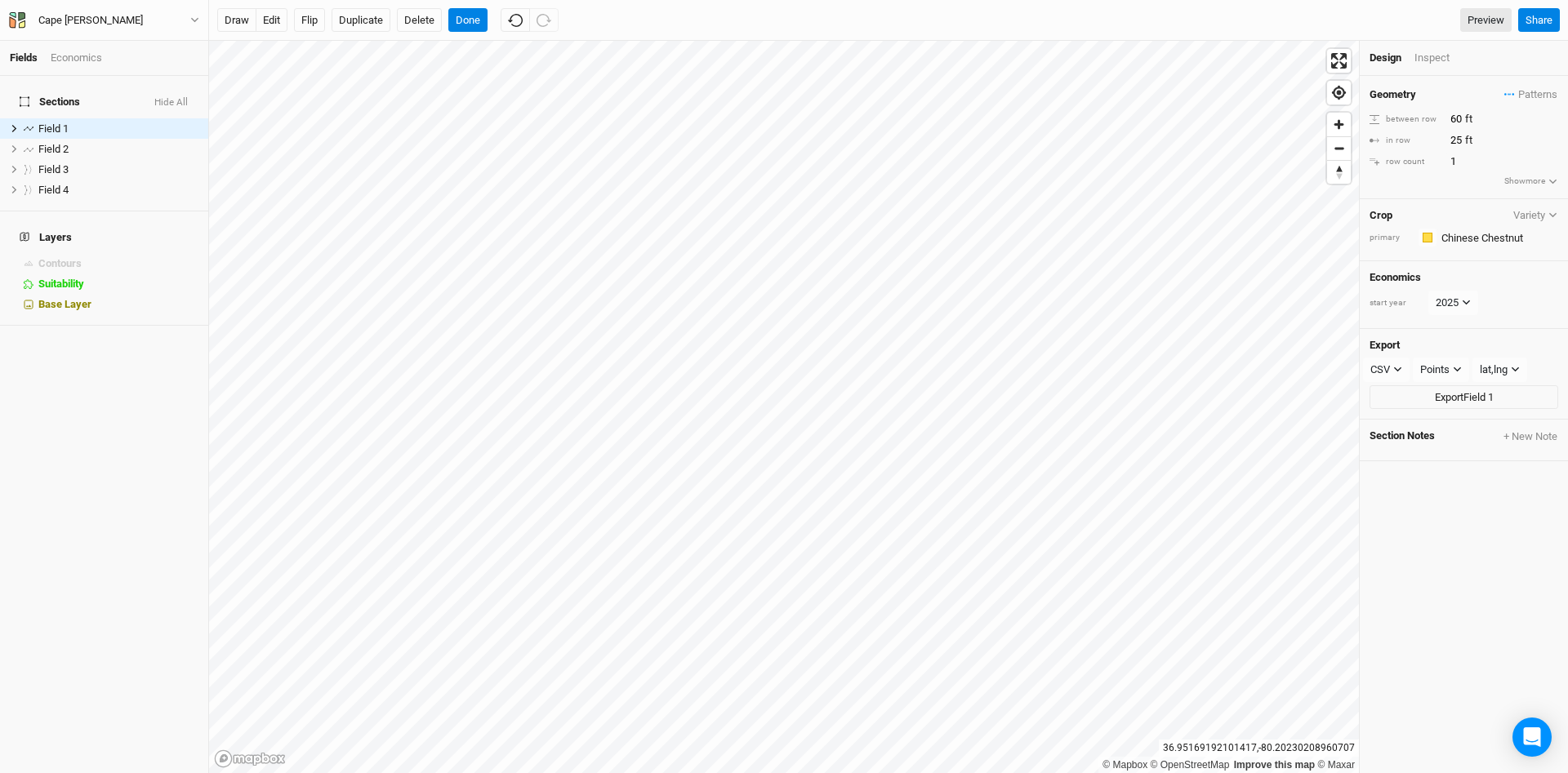
click at [1413, 56] on li "Design" at bounding box center [1391, 58] width 45 height 15
click at [1425, 56] on div "Inspect" at bounding box center [1443, 58] width 58 height 15
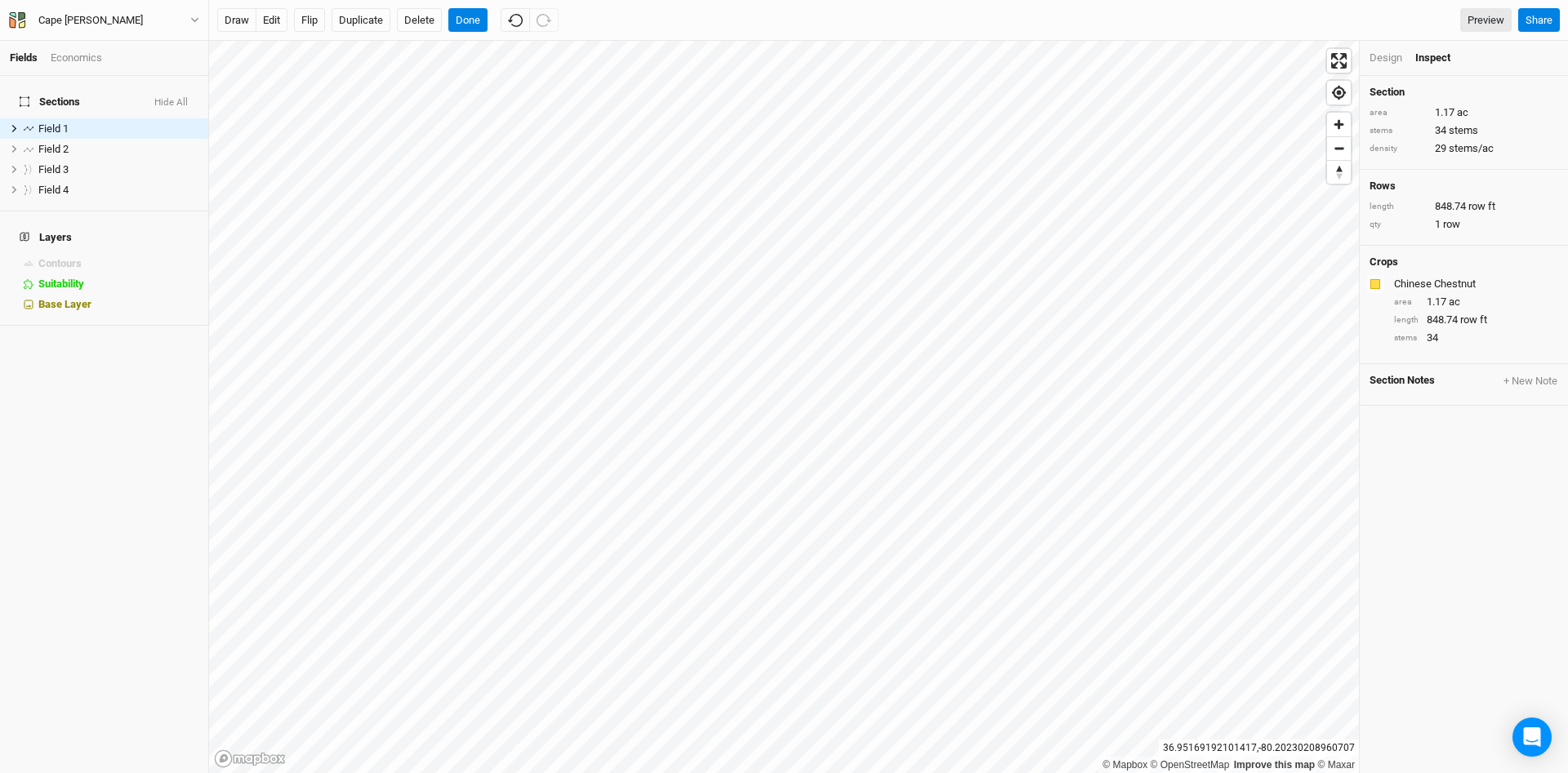
click at [1385, 59] on div "Design" at bounding box center [1385, 58] width 33 height 15
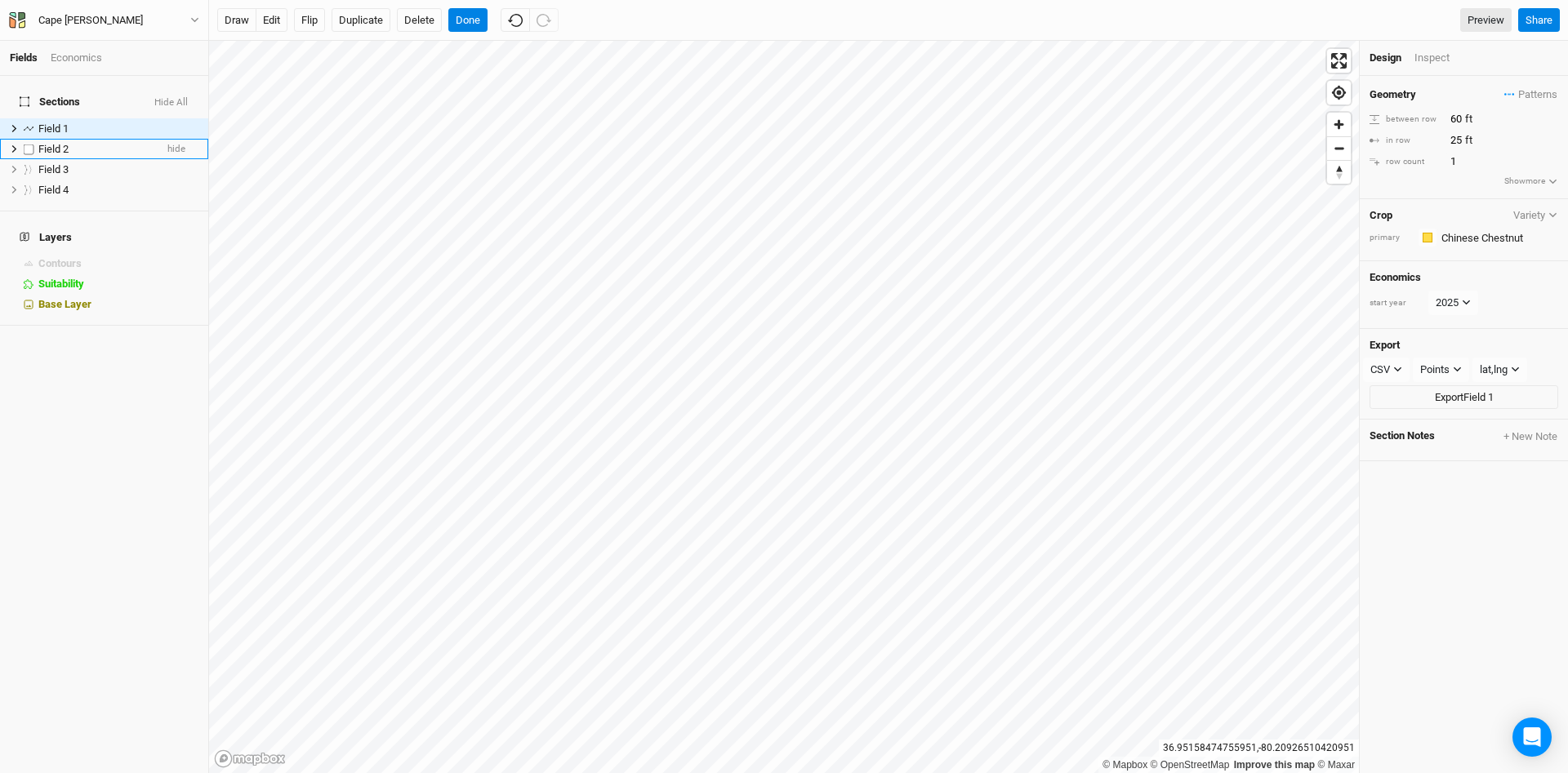
click at [66, 143] on span "Field 2" at bounding box center [53, 149] width 30 height 12
click at [1441, 60] on div "Inspect" at bounding box center [1443, 58] width 58 height 15
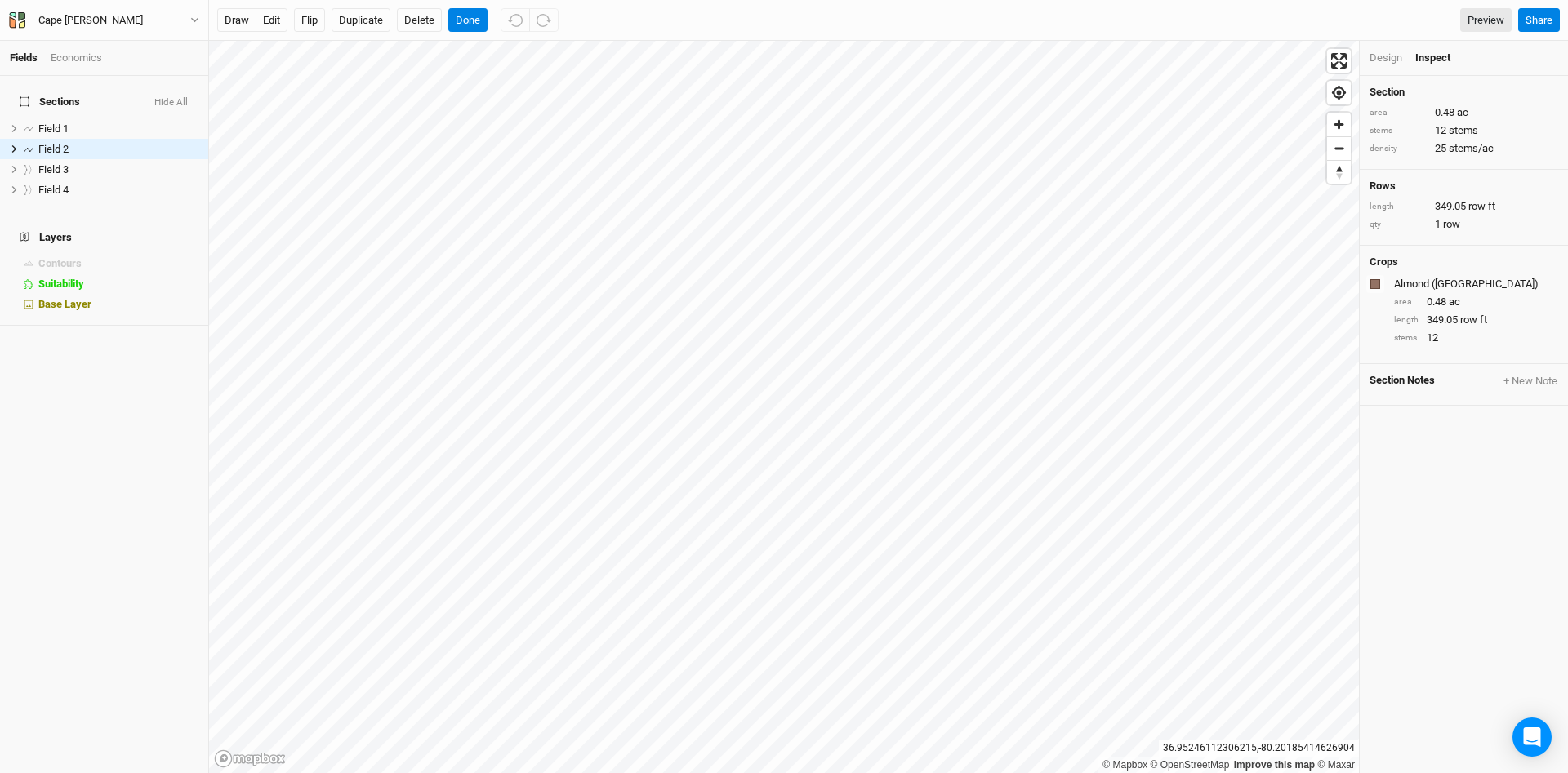
click at [1394, 58] on div "Design" at bounding box center [1385, 58] width 33 height 15
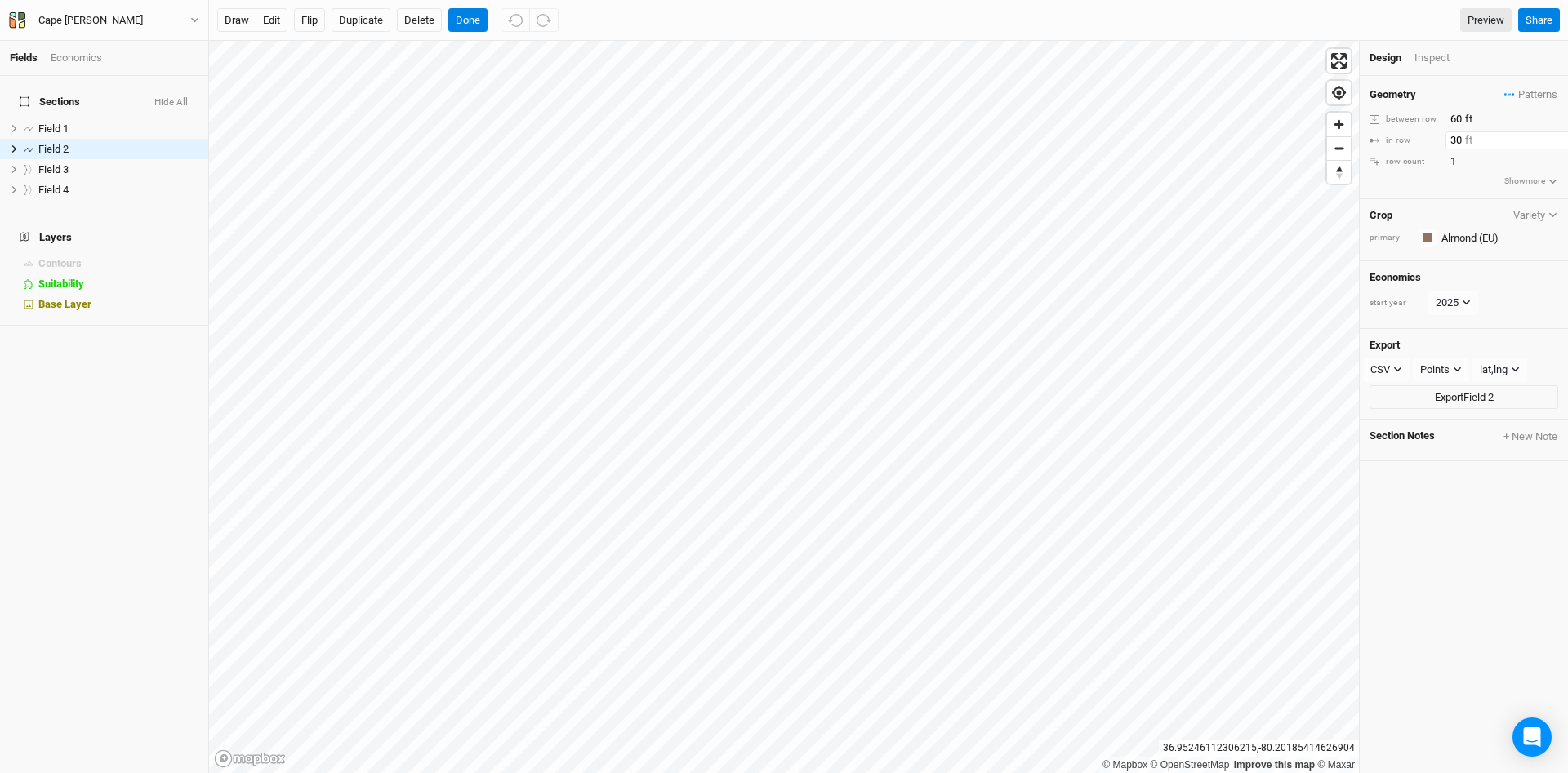
click at [1454, 137] on input "30" at bounding box center [1516, 141] width 142 height 18
type input "3"
click at [1370, 23] on div "draw edit Flip Duplicate Delete Done Preview" at bounding box center [865, 20] width 1294 height 25
drag, startPoint x: 1457, startPoint y: 142, endPoint x: 1463, endPoint y: 158, distance: 17.1
click at [1456, 142] on input "25" at bounding box center [1516, 141] width 142 height 18
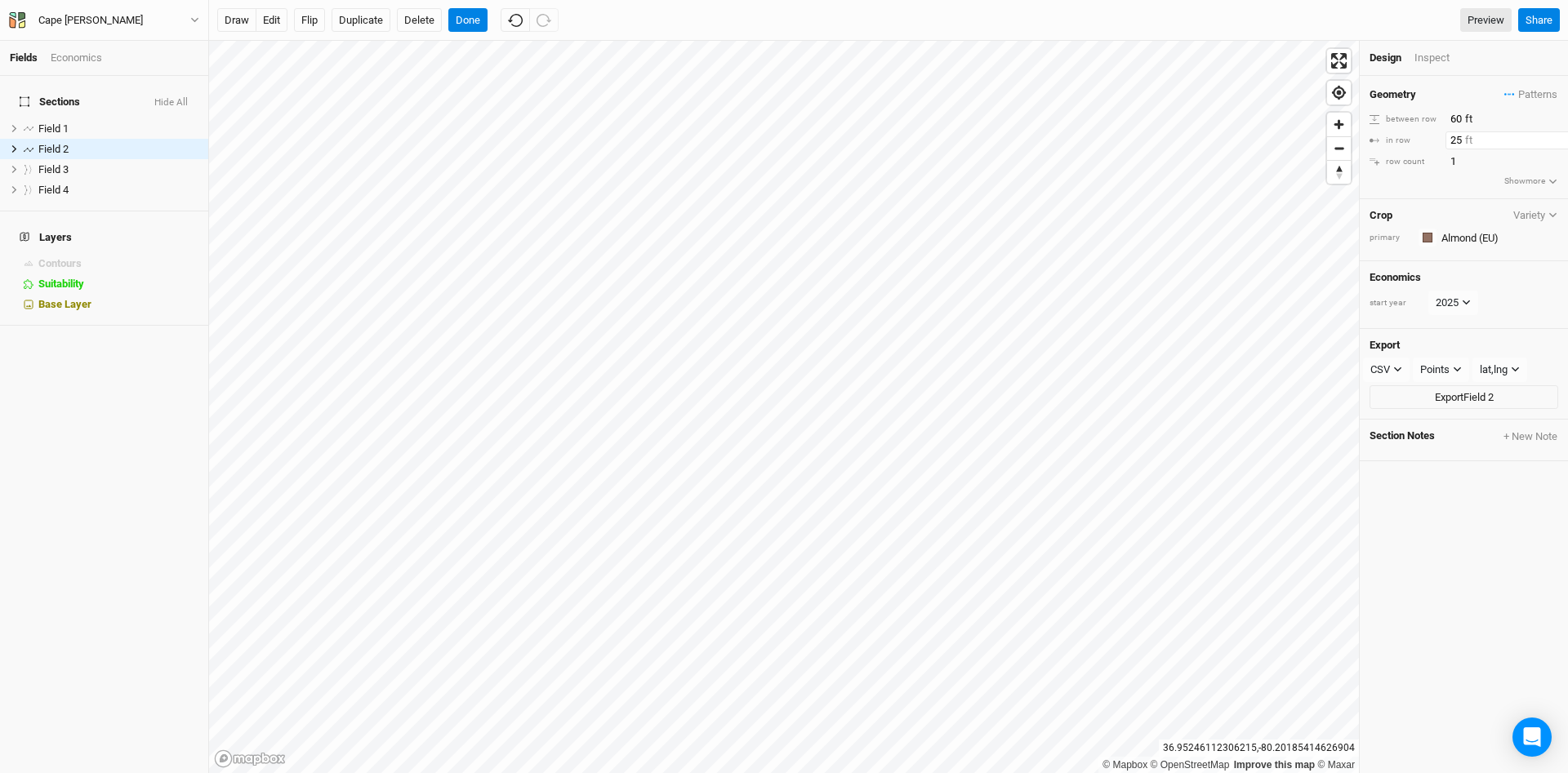
type input "5"
type input "30"
click at [1423, 101] on div "Geometry Patterns ＋ New in-row pattern" at bounding box center [1463, 95] width 189 height 18
click at [70, 123] on div "Field 1" at bounding box center [96, 129] width 116 height 13
click at [1449, 137] on input "25" at bounding box center [1516, 141] width 142 height 18
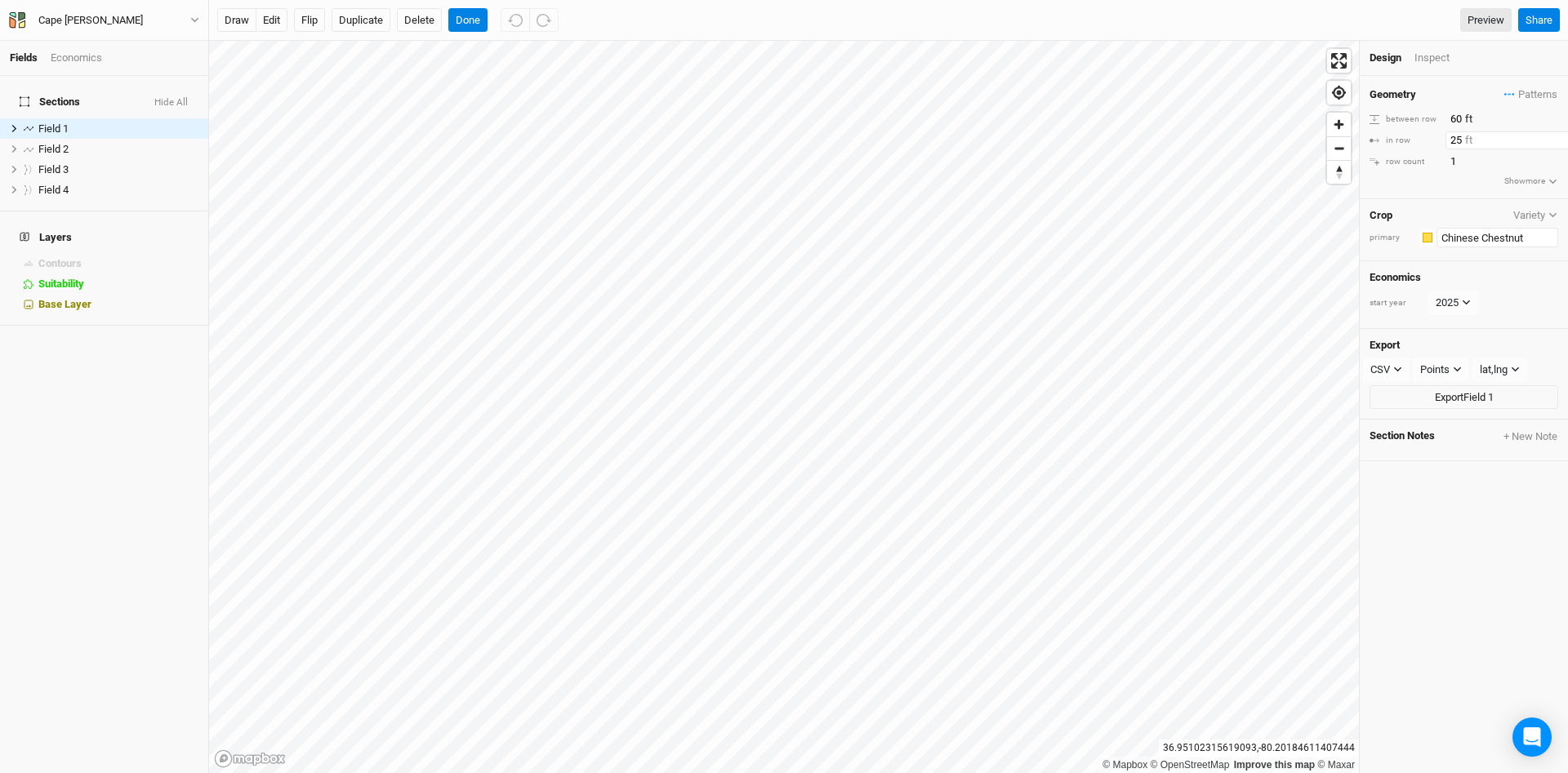
type input "5"
type input "30"
click at [1414, 12] on div "draw edit Flip Duplicate Delete Done Preview" at bounding box center [865, 20] width 1294 height 25
click at [110, 164] on div "Field 3" at bounding box center [96, 170] width 116 height 13
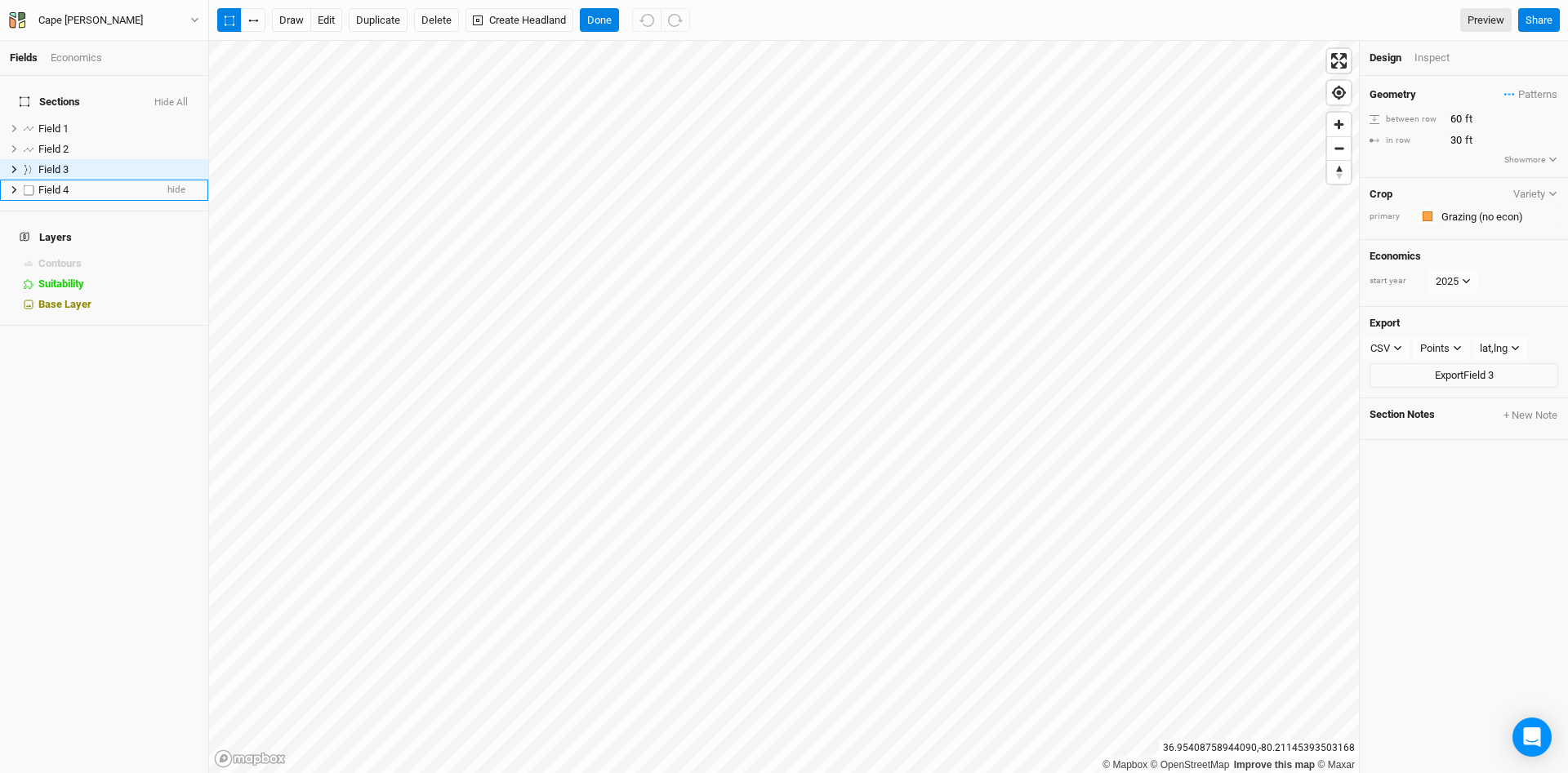
click at [88, 185] on div "Field 4" at bounding box center [96, 190] width 116 height 13
click at [1437, 60] on div "Inspect" at bounding box center [1443, 58] width 58 height 15
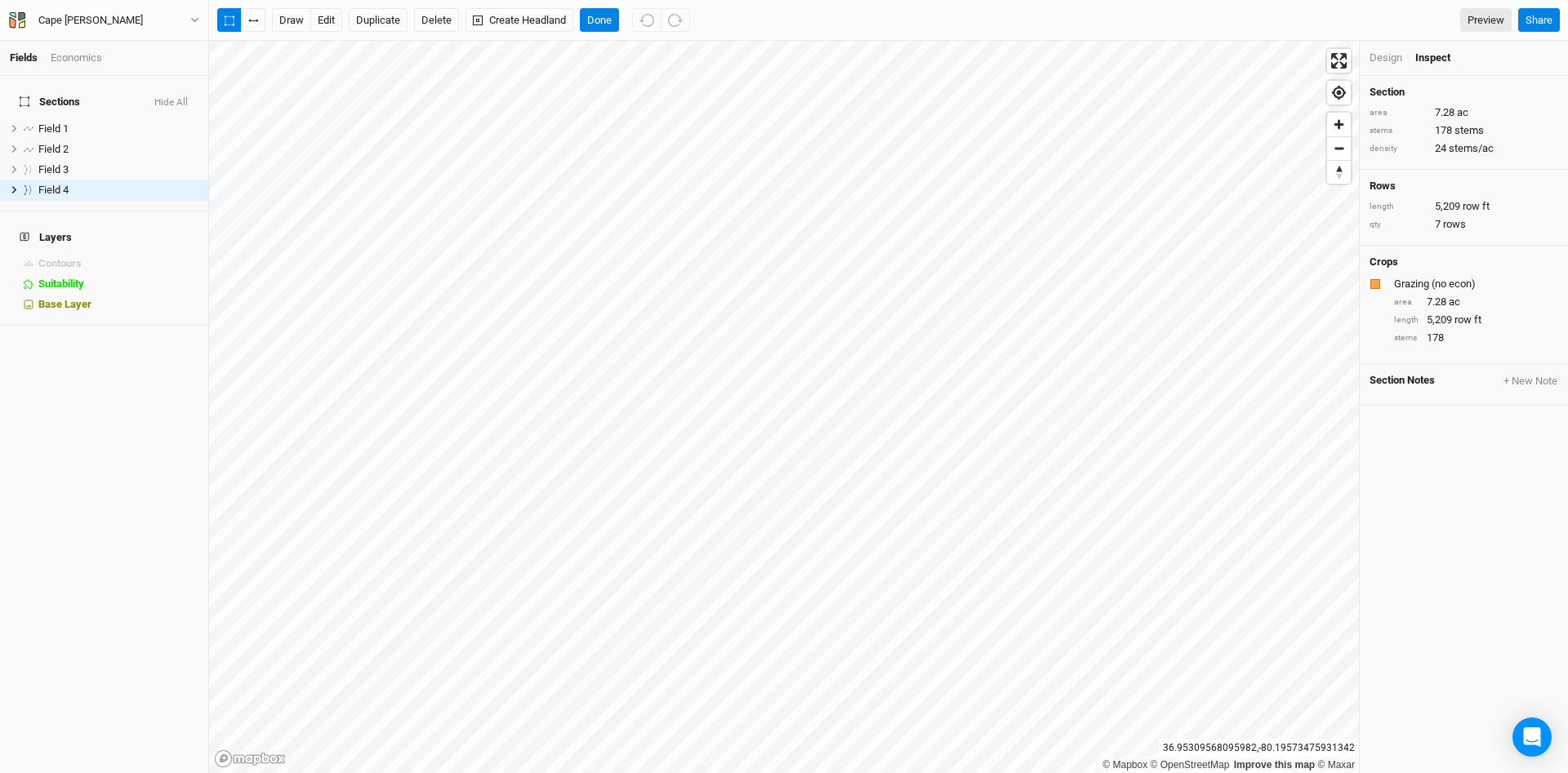
click at [1398, 56] on div "Design" at bounding box center [1385, 58] width 33 height 15
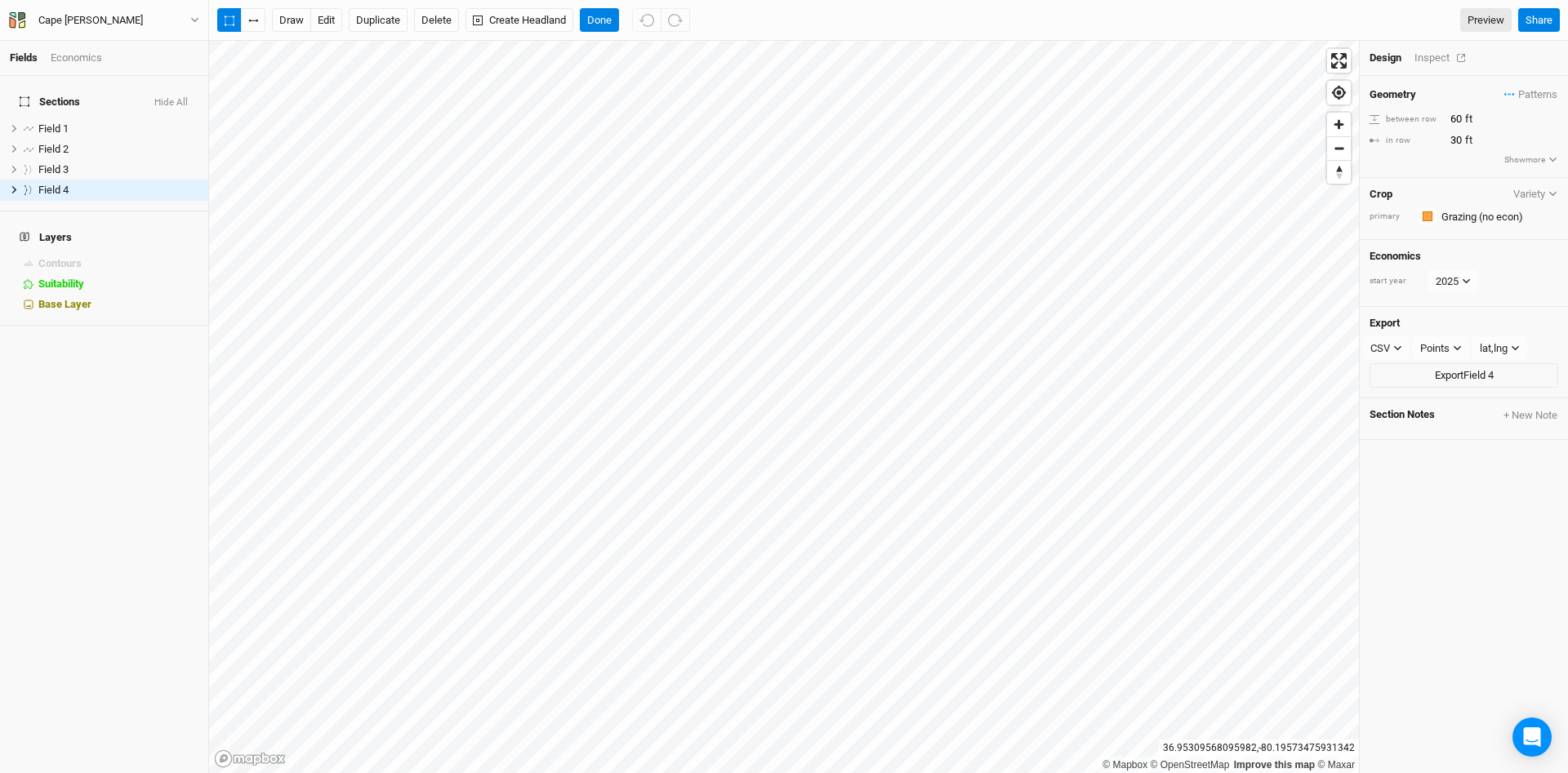
click at [1423, 56] on div "Inspect" at bounding box center [1443, 58] width 58 height 15
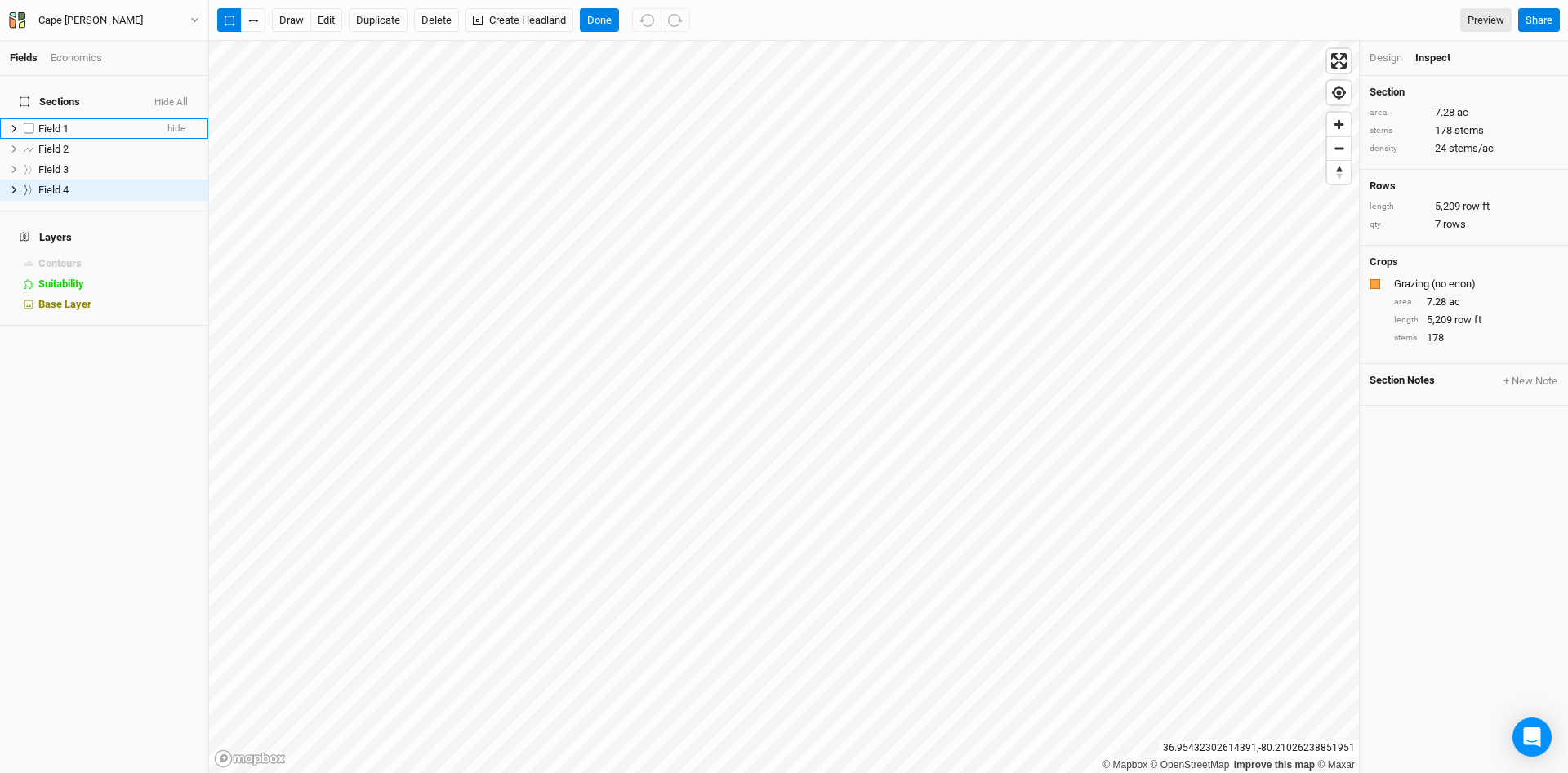
click at [91, 123] on div "Field 1" at bounding box center [96, 129] width 116 height 13
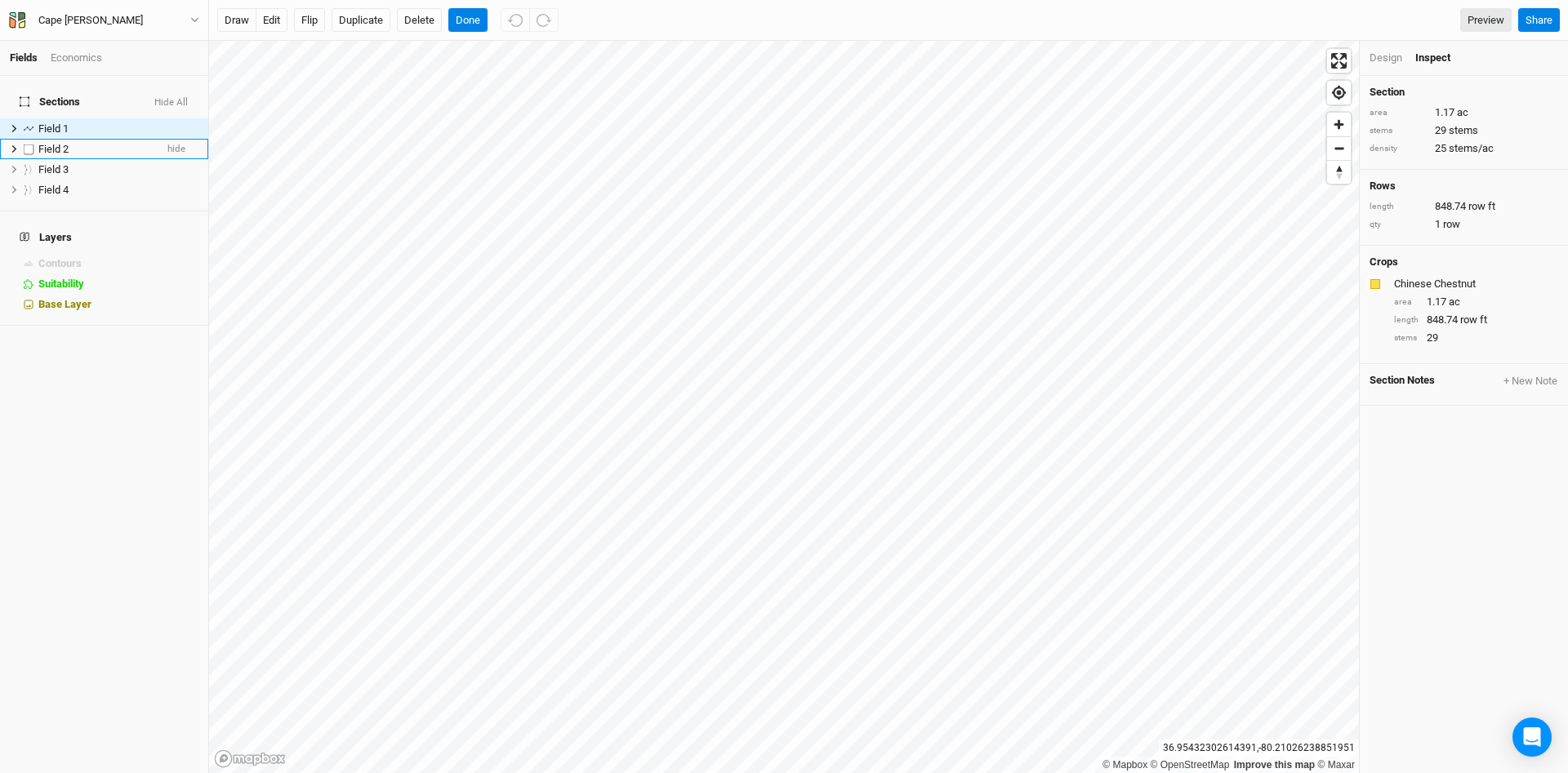
click at [87, 144] on div "Field 2" at bounding box center [96, 149] width 116 height 13
click at [196, 20] on icon "button" at bounding box center [195, 20] width 9 height 9
click at [197, 21] on icon "button" at bounding box center [195, 20] width 9 height 9
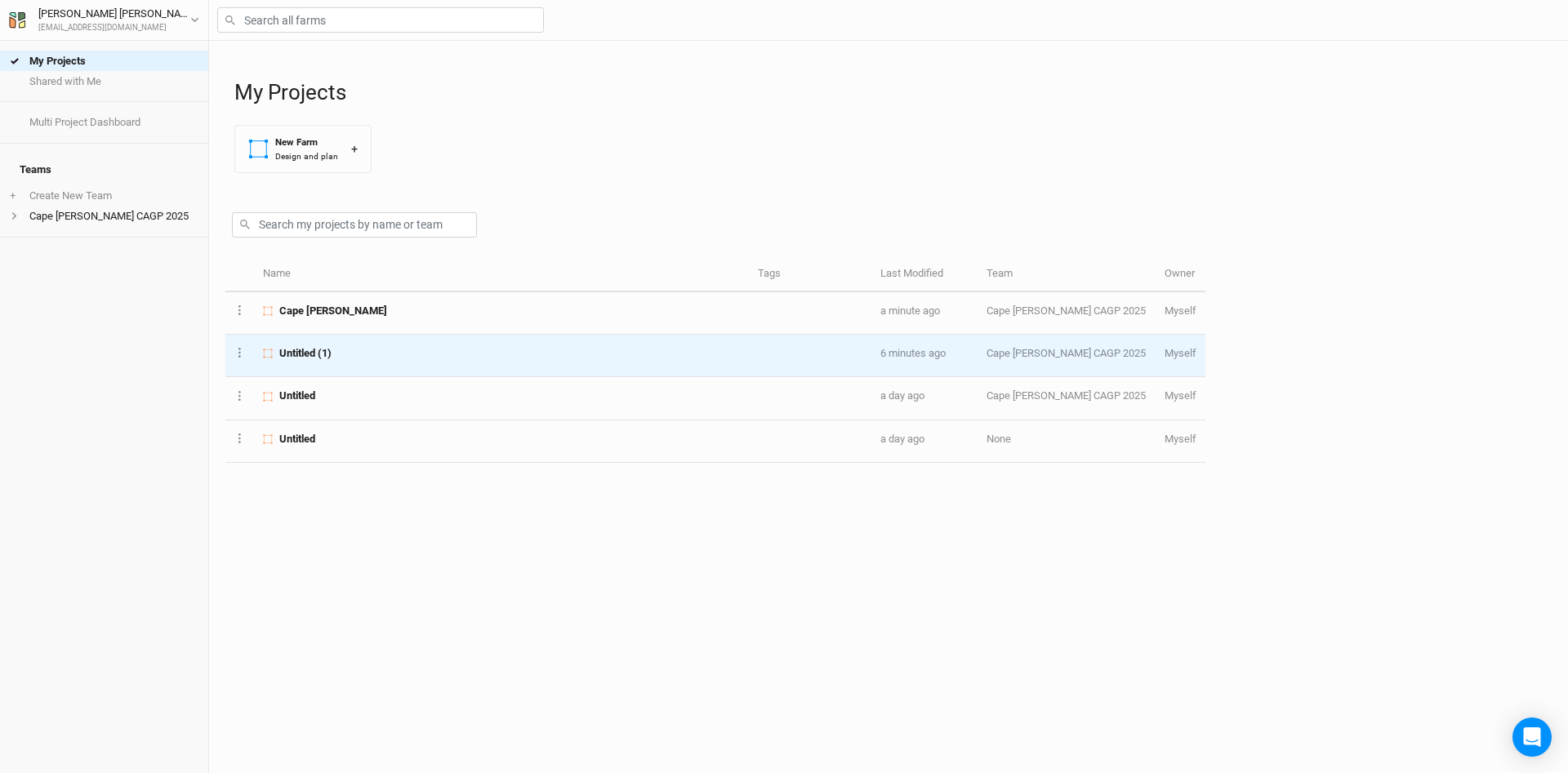
click at [352, 364] on td "Untitled (1)" at bounding box center [501, 356] width 495 height 43
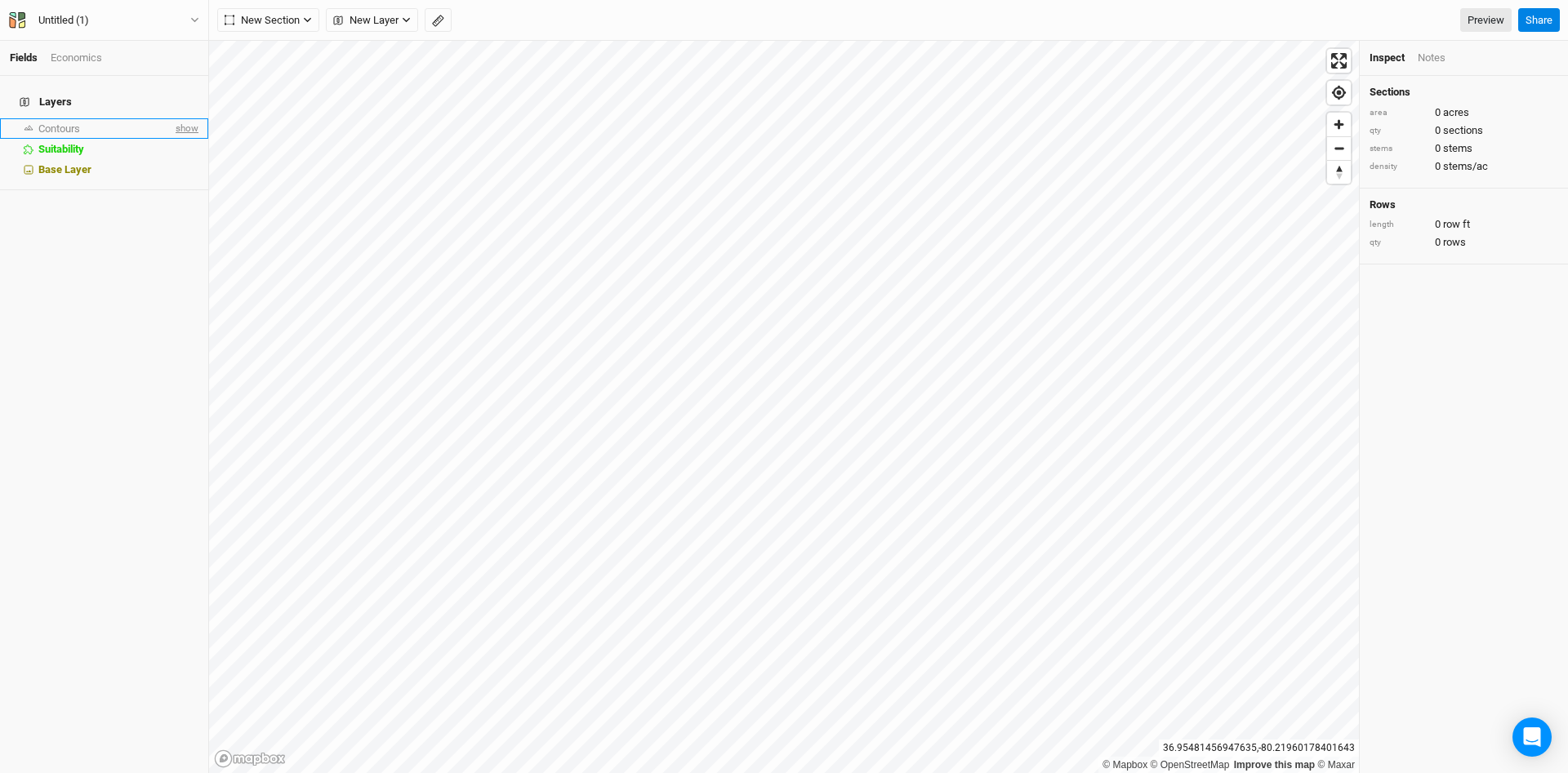
click at [187, 119] on span "show" at bounding box center [186, 129] width 26 height 20
click at [1338, 128] on span "Zoom in" at bounding box center [1339, 125] width 24 height 24
click at [1342, 146] on span "Zoom out" at bounding box center [1339, 148] width 24 height 23
click at [311, 20] on icon "button" at bounding box center [307, 20] width 9 height 9
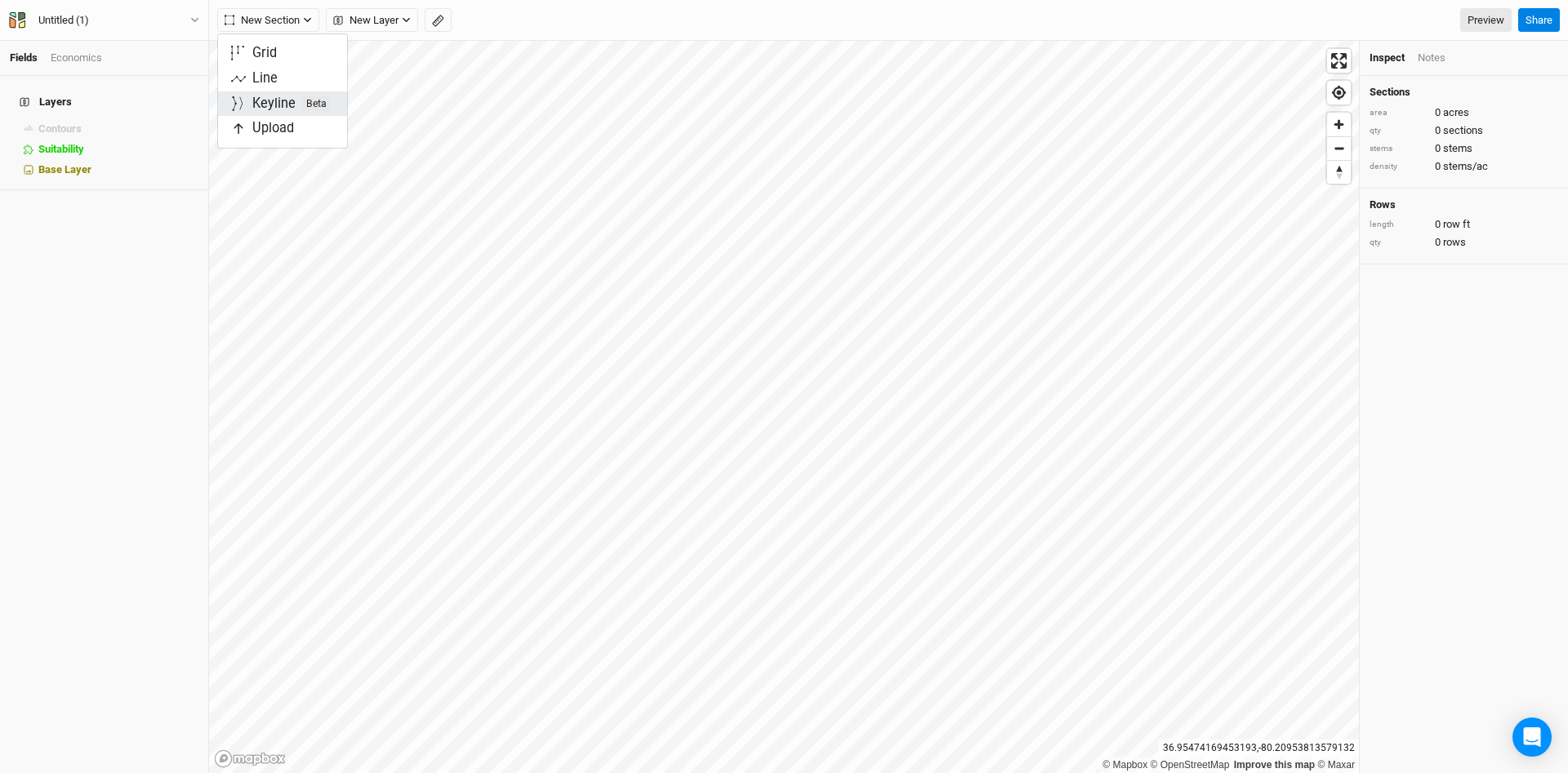
click at [285, 108] on div "Keyline Beta" at bounding box center [292, 104] width 79 height 19
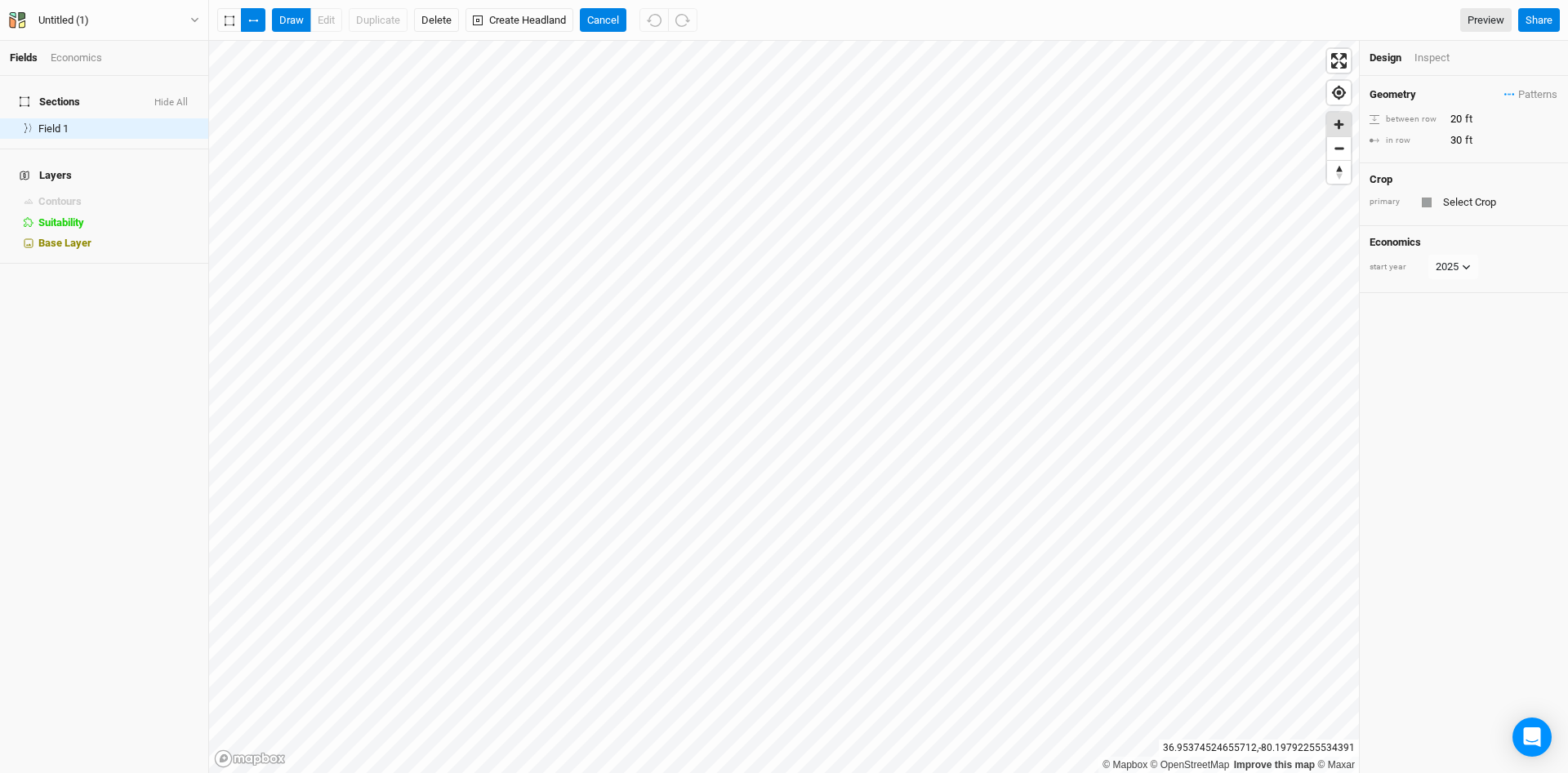
click at [1342, 125] on span "Zoom in" at bounding box center [1339, 125] width 24 height 24
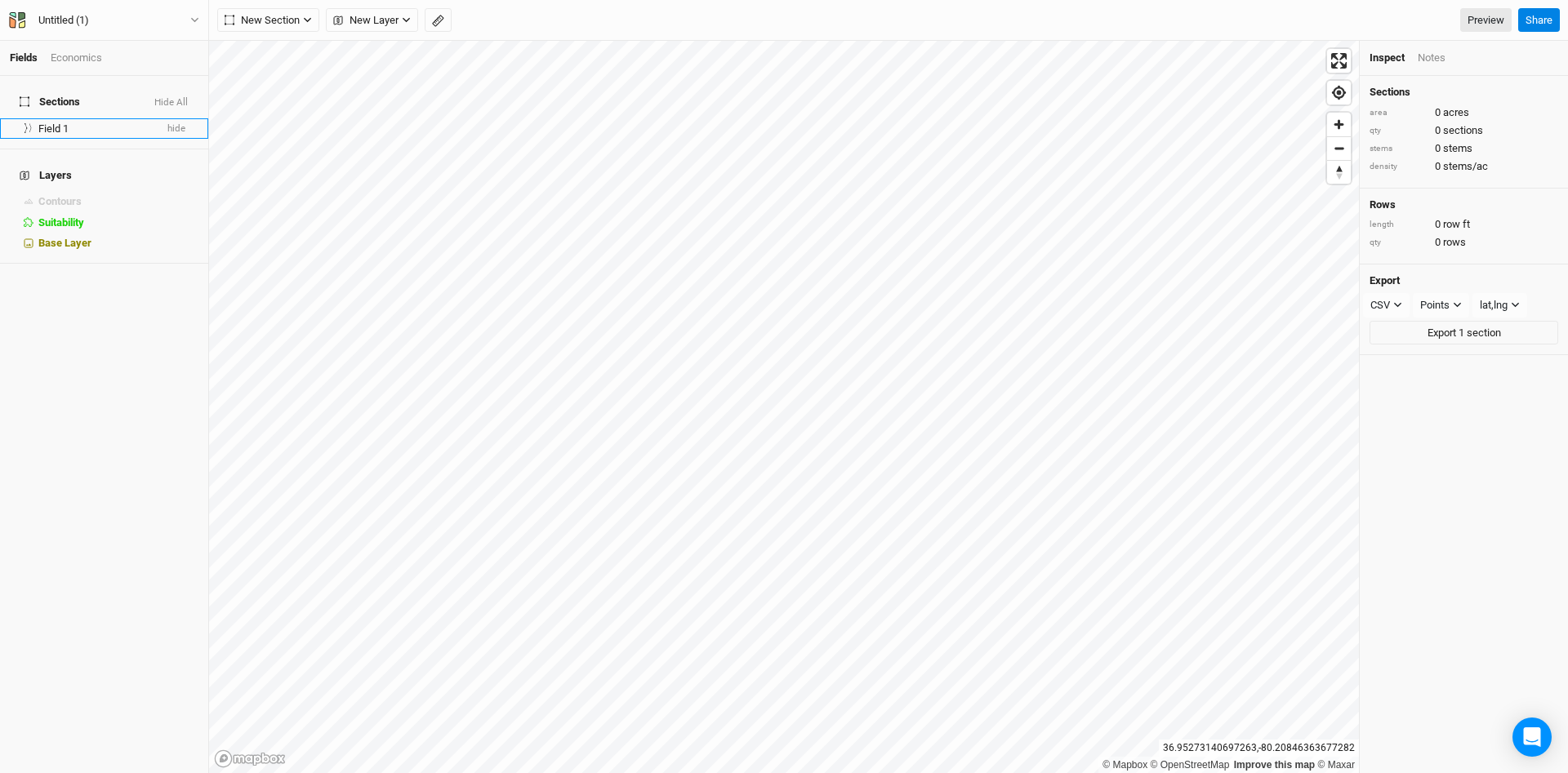
click at [109, 123] on div "Field 1" at bounding box center [96, 129] width 116 height 13
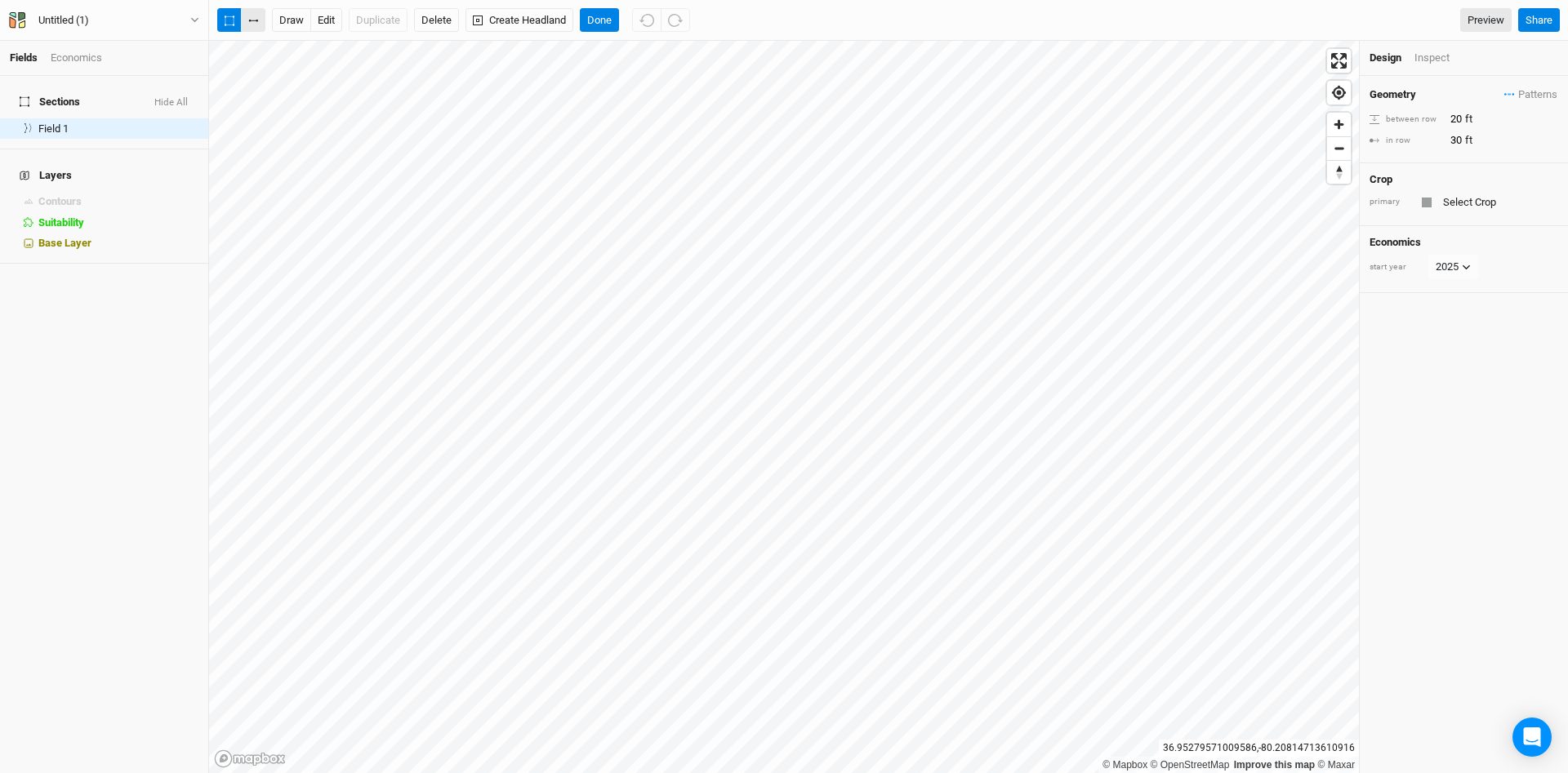
click at [252, 20] on button "button" at bounding box center [253, 20] width 25 height 25
click at [1450, 118] on input "20" at bounding box center [1516, 119] width 142 height 18
type input "60"
click at [1428, 168] on div "Geometry Patterns ＋ New in-row pattern between row 60 ft in row 30 ft Show more" at bounding box center [1464, 126] width 209 height 101
click at [325, 20] on button "edit" at bounding box center [327, 20] width 32 height 25
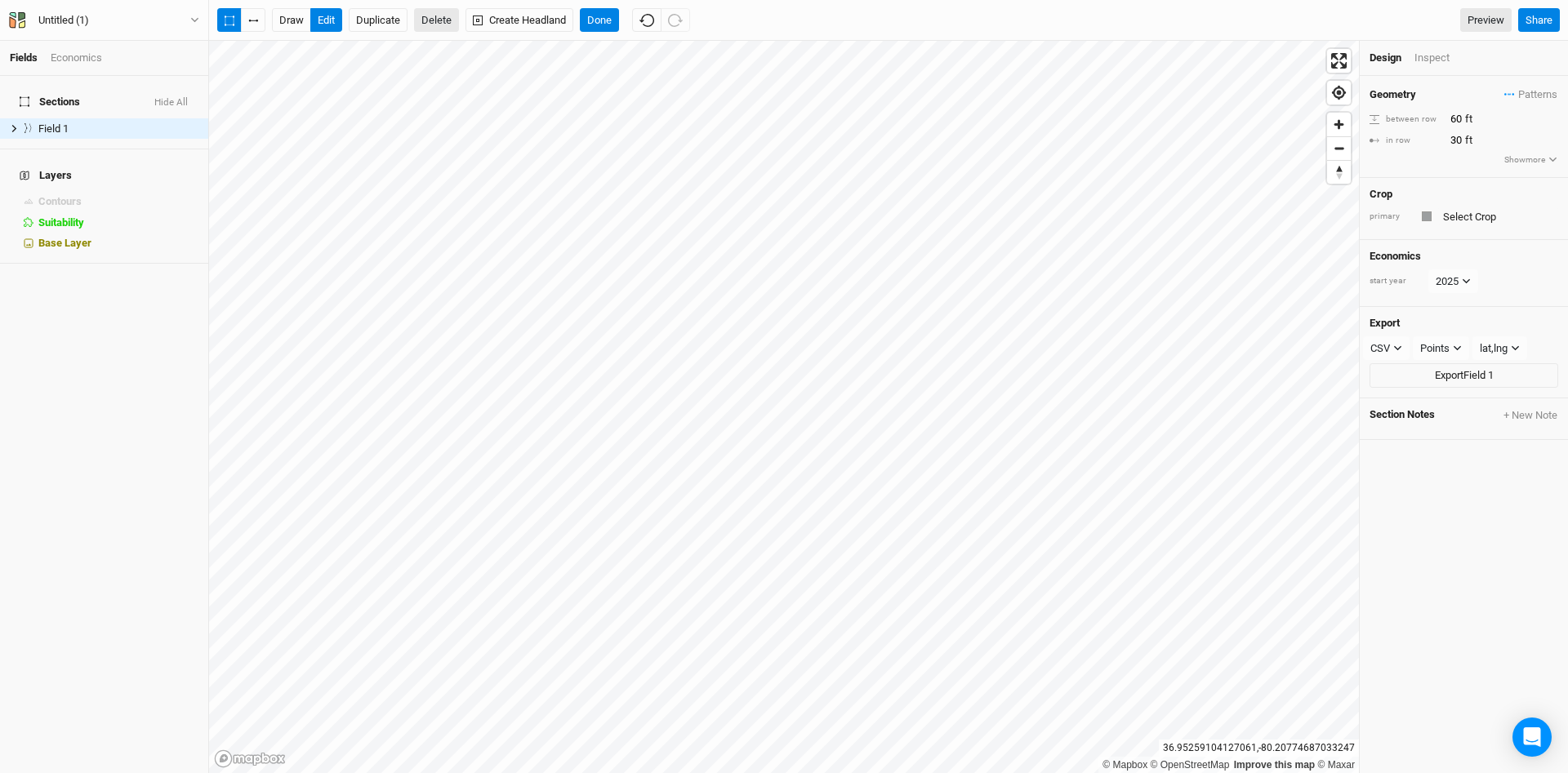
click at [437, 22] on button "Delete" at bounding box center [436, 20] width 45 height 25
click at [490, 22] on button "Confirm" at bounding box center [480, 20] width 51 height 25
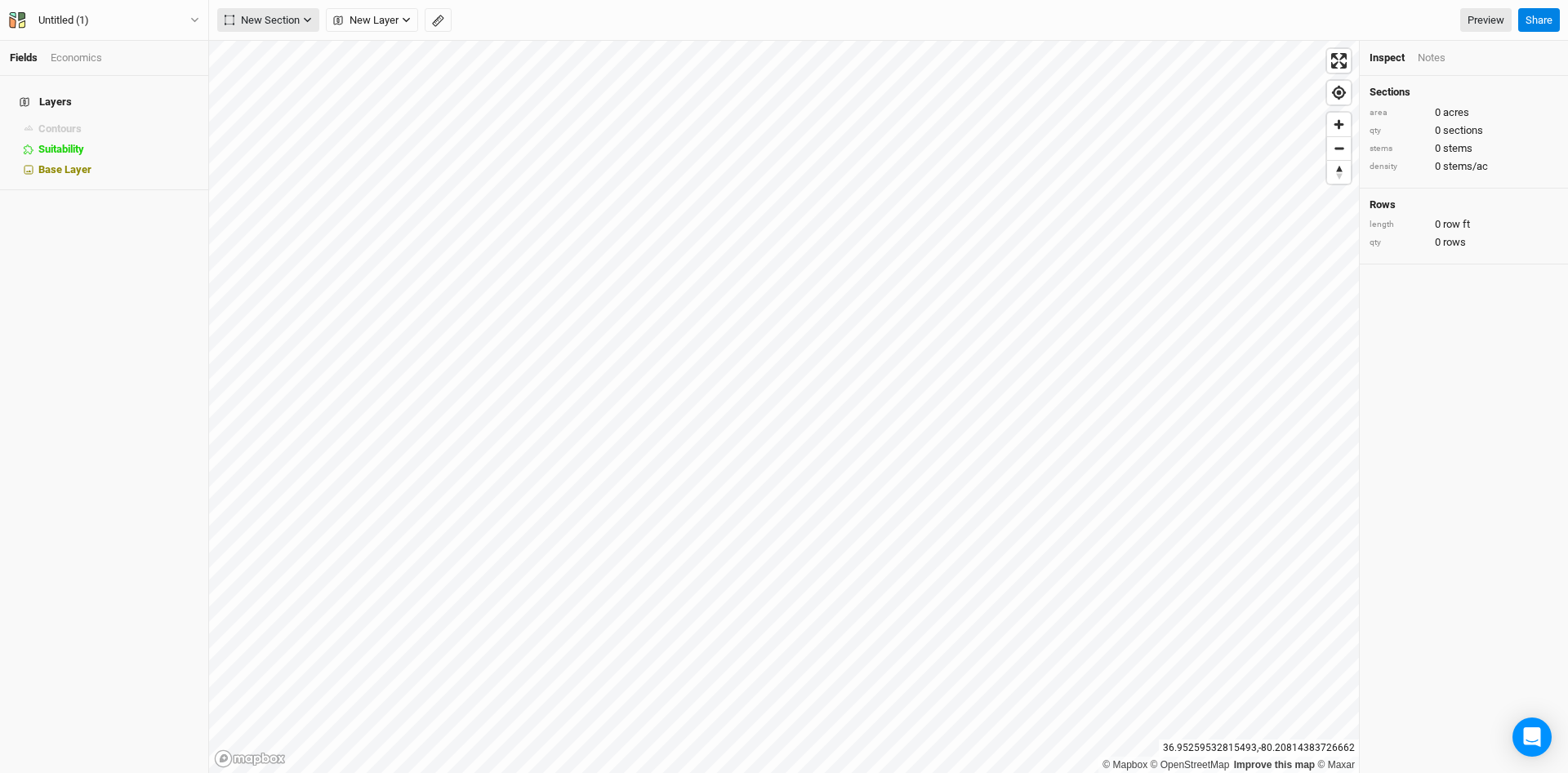
click at [319, 25] on button "New Section" at bounding box center [269, 20] width 102 height 25
click at [290, 83] on button "Line" at bounding box center [282, 78] width 129 height 25
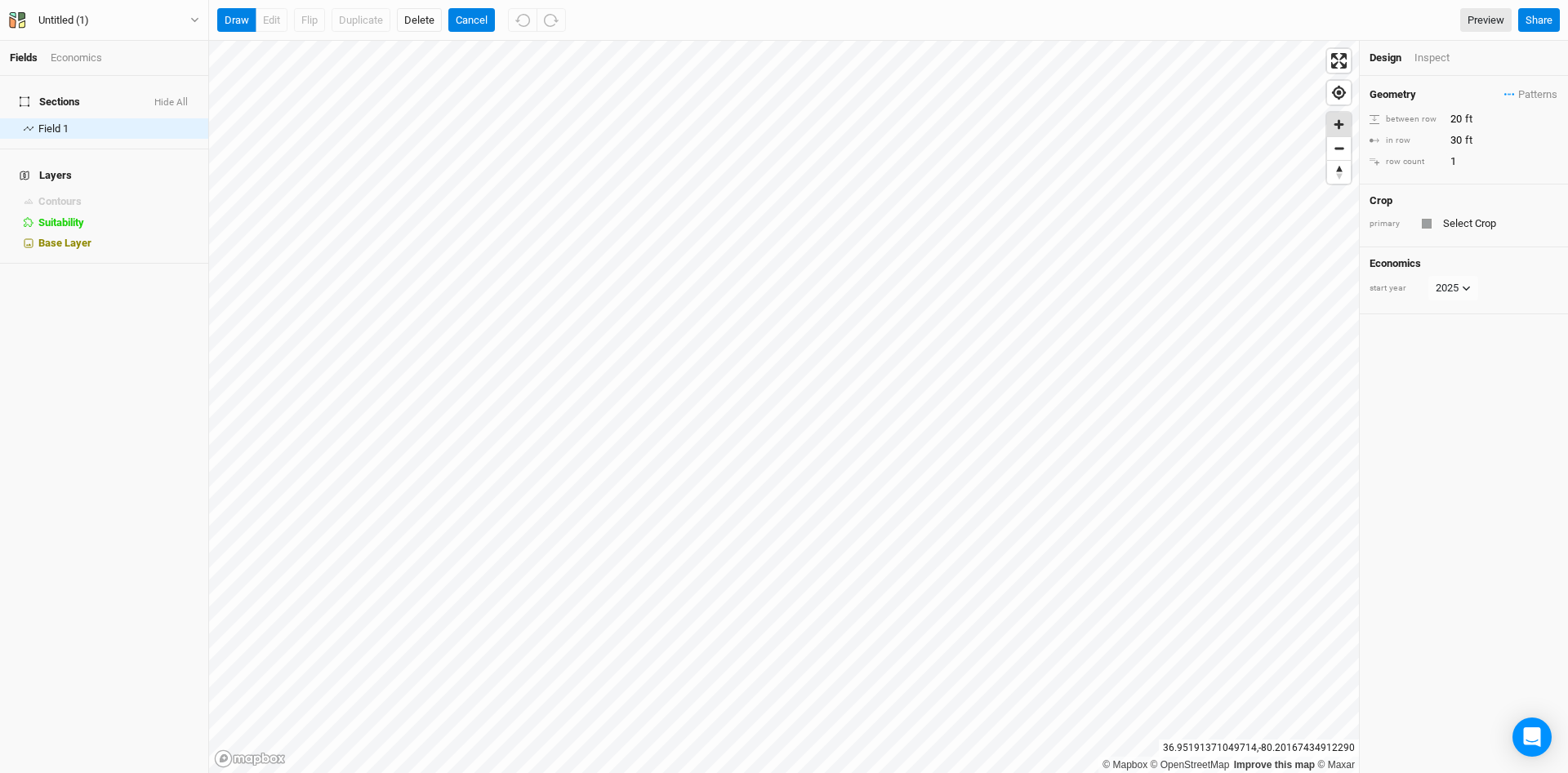
click at [1340, 123] on span "Zoom in" at bounding box center [1339, 125] width 24 height 24
click at [1453, 118] on input "20" at bounding box center [1516, 119] width 142 height 18
click at [1469, 189] on div "Geometry Patterns ＋ New in-row pattern between row 60 ft in row 30 ft row count…" at bounding box center [1464, 137] width 209 height 123
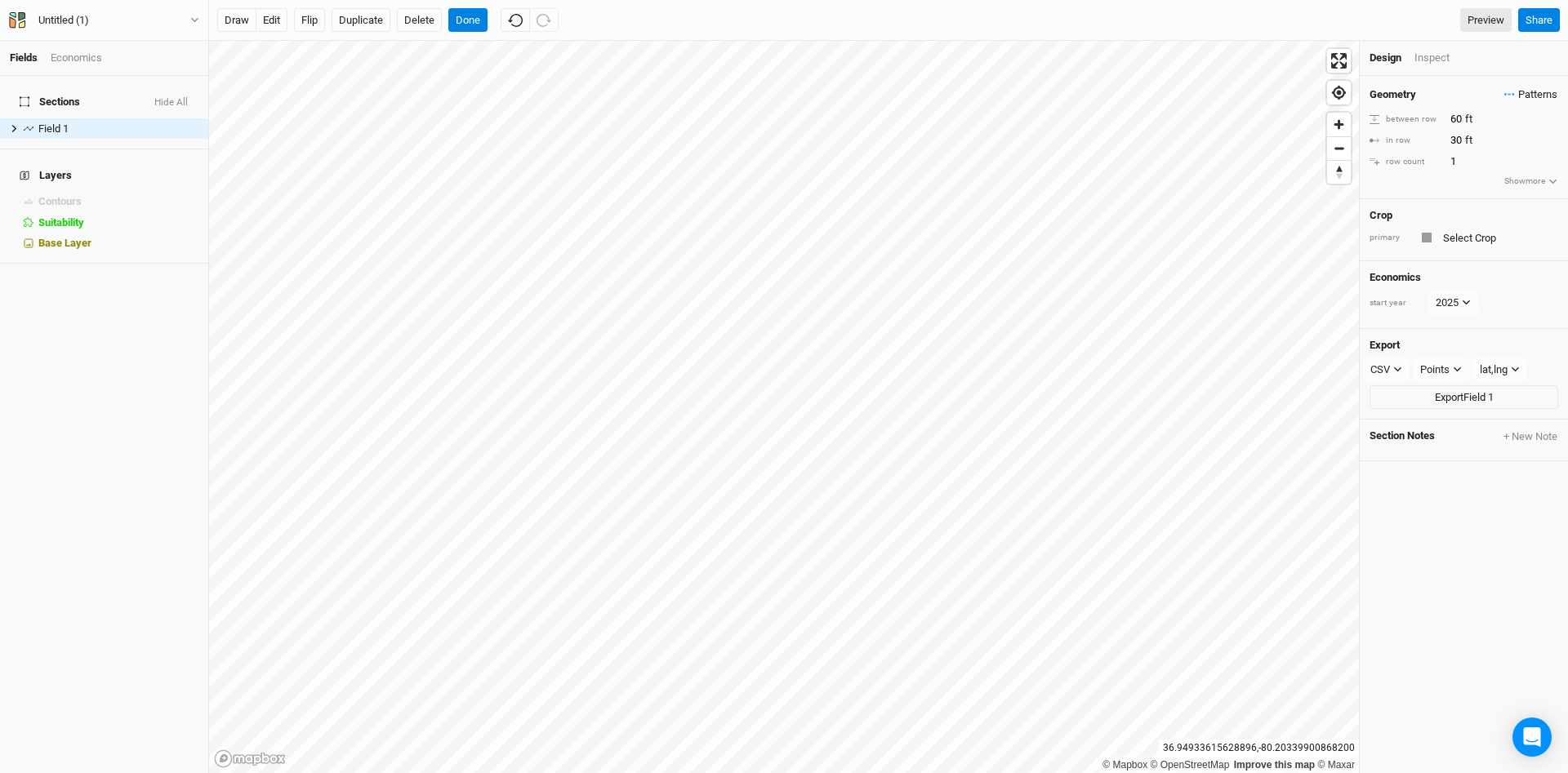
click at [1535, 92] on span "Patterns" at bounding box center [1530, 95] width 53 height 16
click at [1496, 128] on div "＋ New in-row pattern" at bounding box center [1498, 126] width 103 height 15
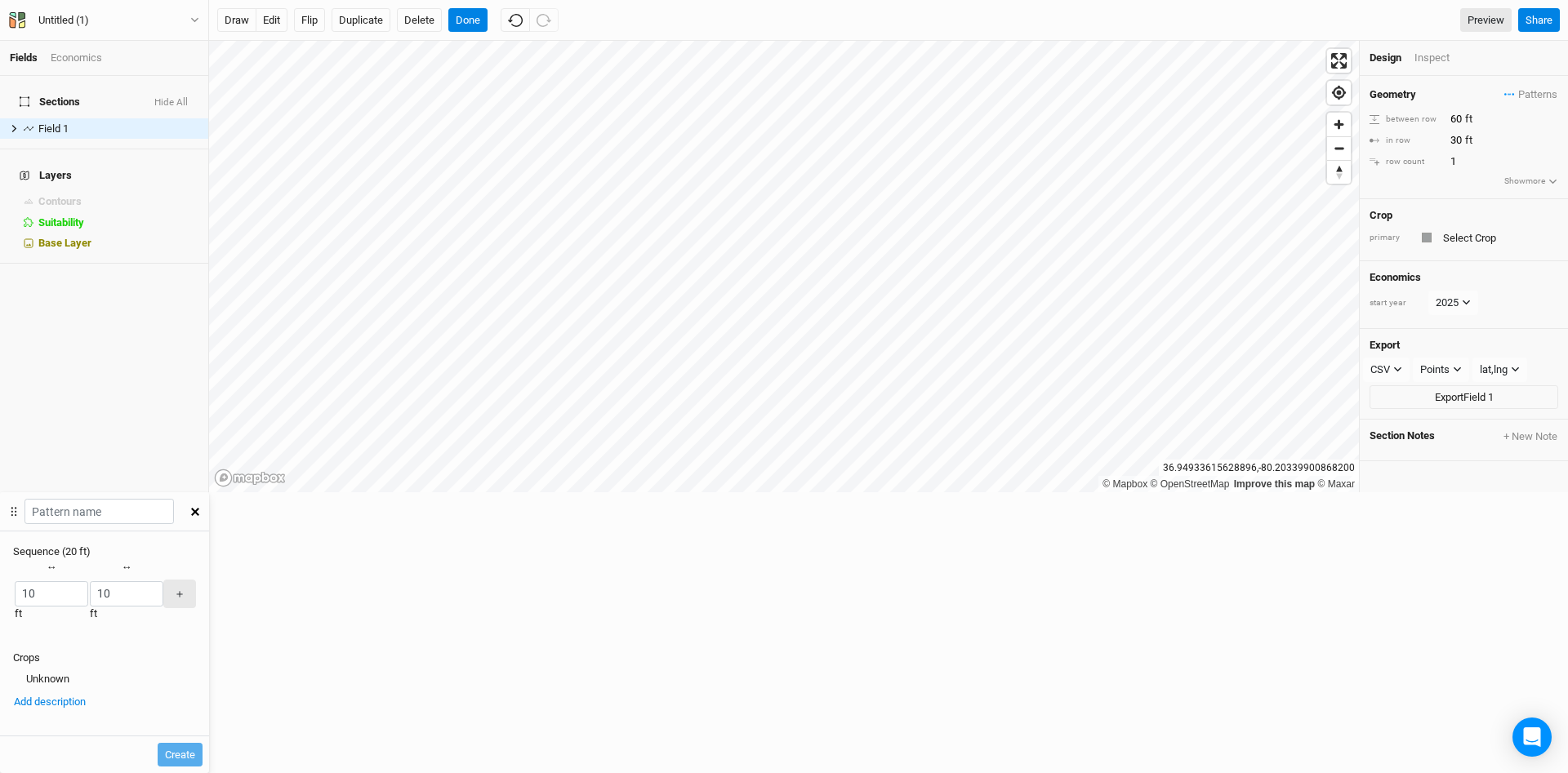
click at [88, 560] on div "↔ 10 ft" at bounding box center [52, 594] width 74 height 68
click at [88, 581] on input "10" at bounding box center [52, 593] width 74 height 25
click at [90, 586] on div "Recently Used Honey Locust Silvopasture Mix Public Public Templates Apple (Dwar…" at bounding box center [89, 593] width 2 height 15
click at [209, 560] on div "Recently Used Honey Locust Silvopasture Mix Public Public Templates Apple (Dwar…" at bounding box center [104, 604] width 209 height 88
click at [200, 508] on icon "button" at bounding box center [195, 512] width 8 height 8
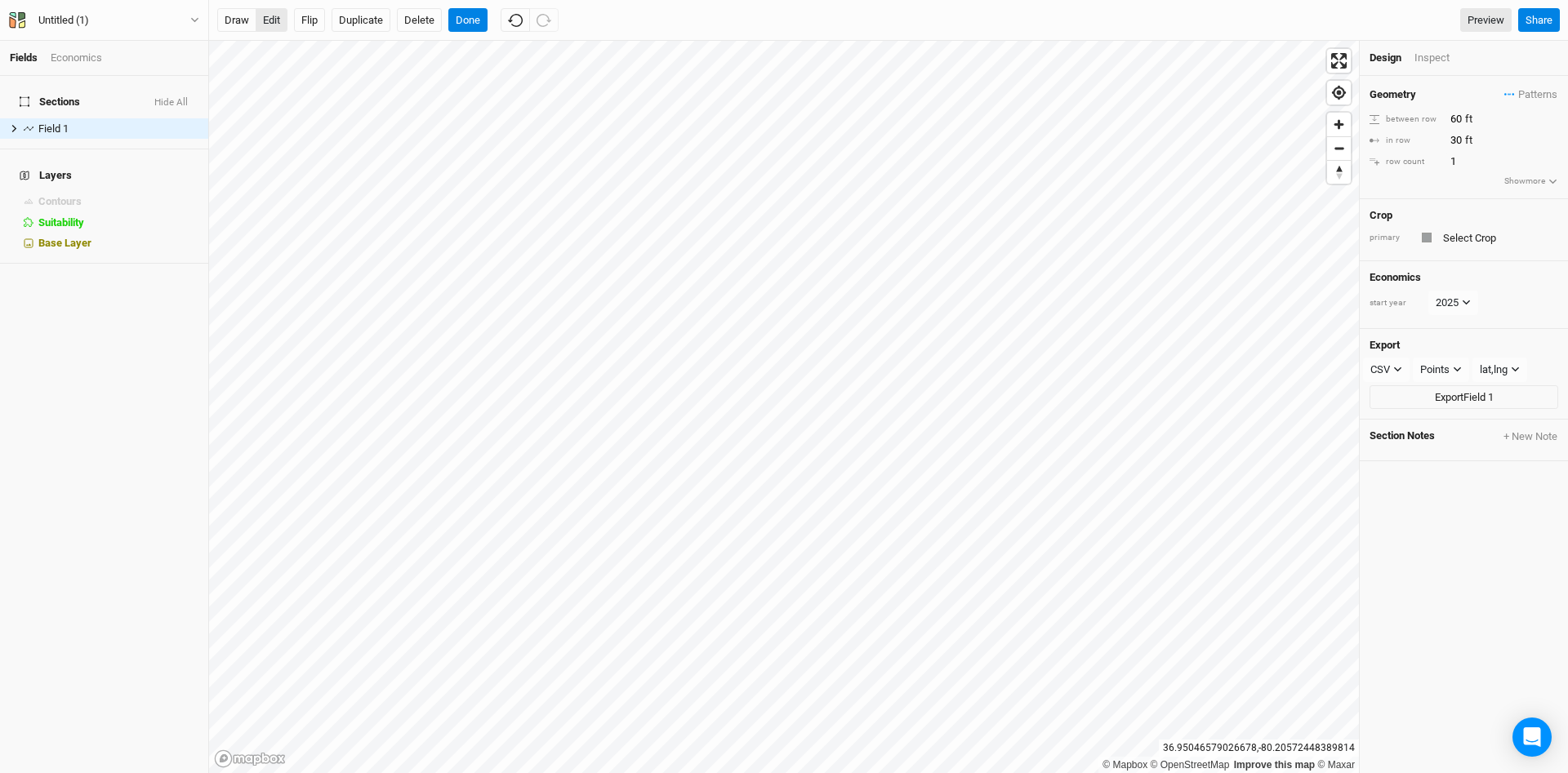
click at [276, 20] on button "edit" at bounding box center [272, 20] width 32 height 25
click at [1475, 236] on input "text" at bounding box center [1498, 238] width 120 height 20
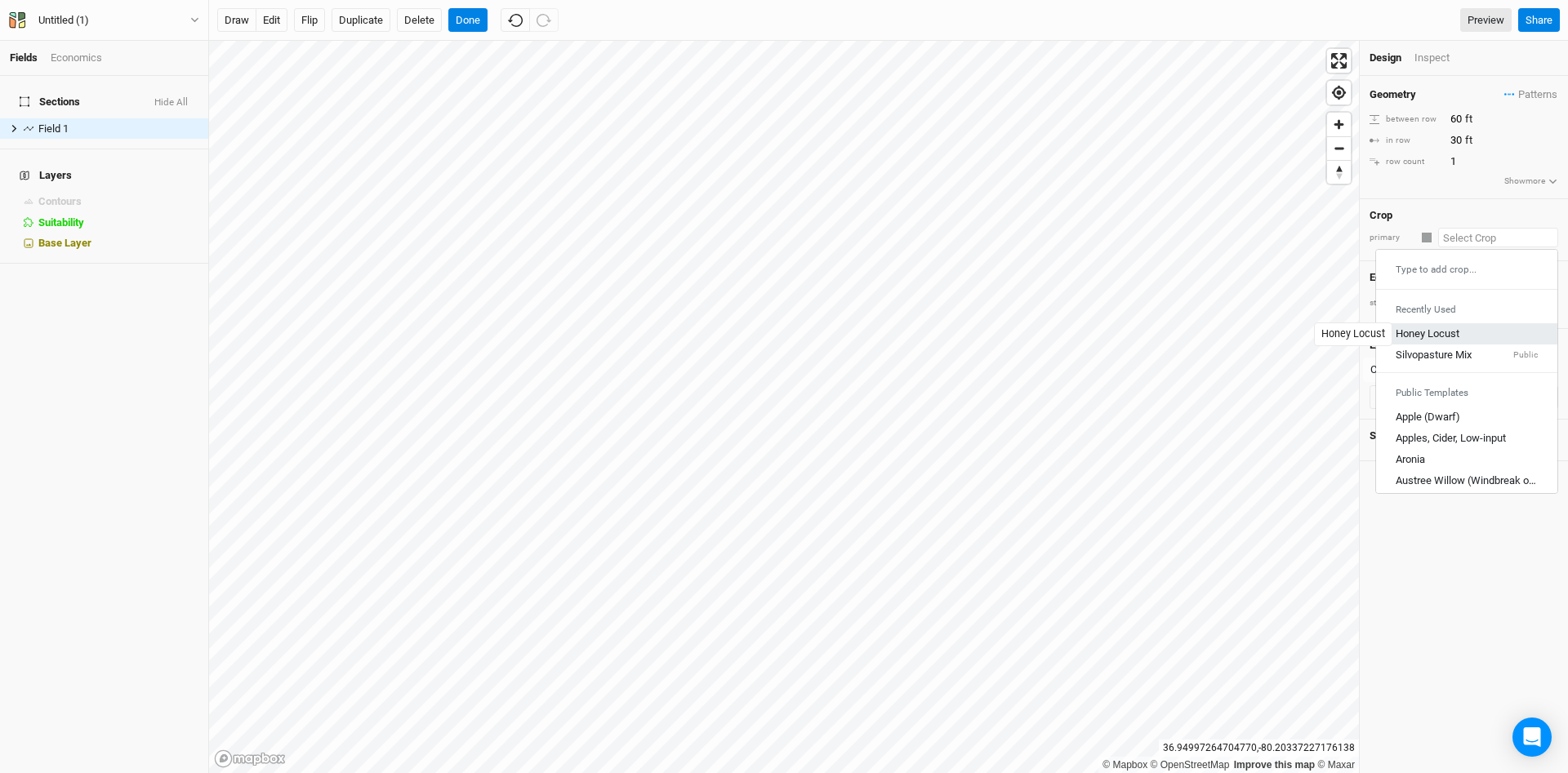
click at [1440, 332] on div "Honey Locust" at bounding box center [1428, 334] width 64 height 15
type input "20"
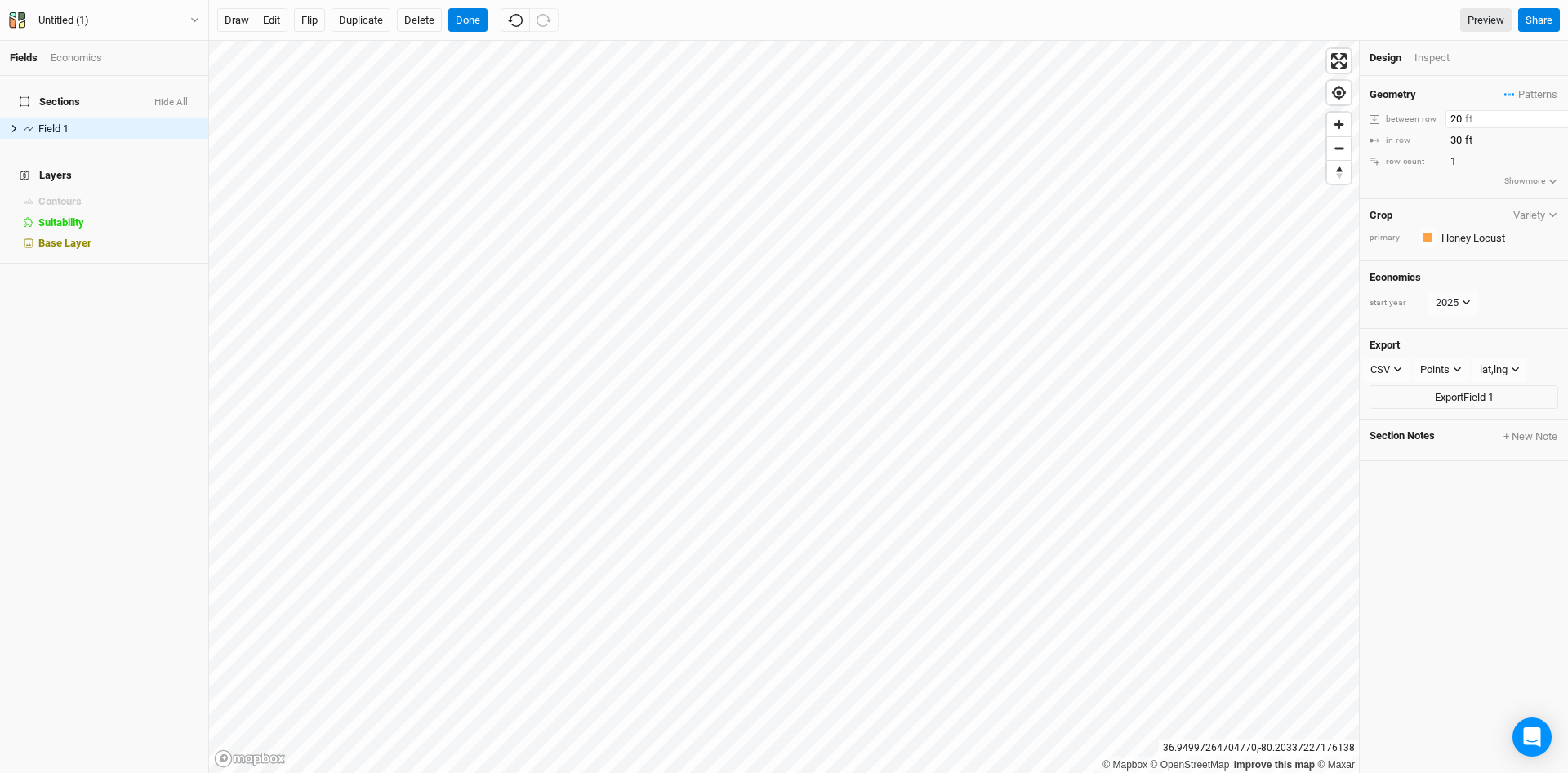
drag, startPoint x: 1450, startPoint y: 117, endPoint x: 1448, endPoint y: 128, distance: 11.2
click at [1450, 119] on input "20" at bounding box center [1516, 119] width 142 height 18
type input "60"
click at [1423, 94] on div "Geometry Patterns ＋ New in-row pattern" at bounding box center [1463, 95] width 189 height 18
click at [81, 59] on div "Economics" at bounding box center [77, 58] width 52 height 15
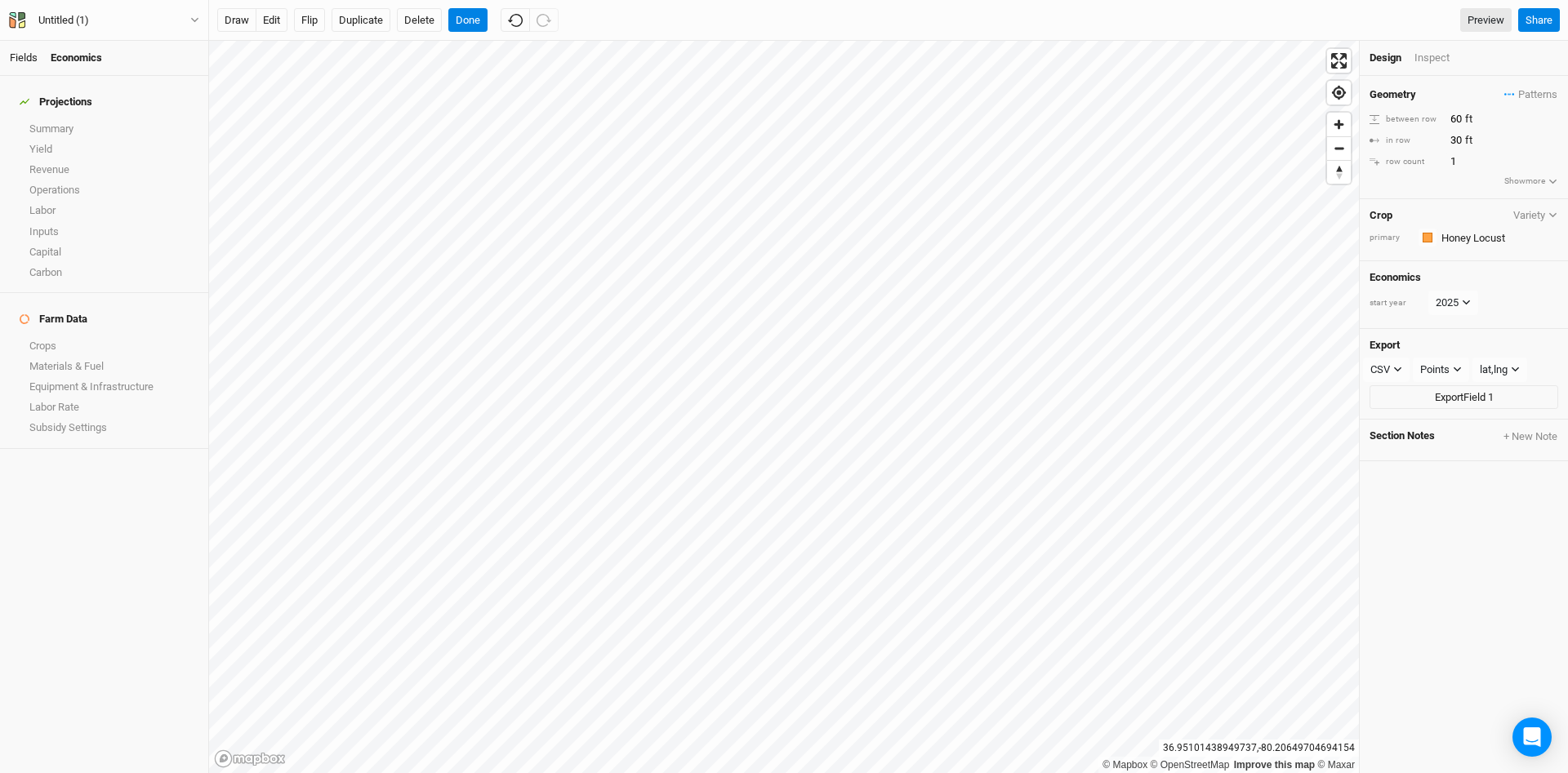
click at [24, 60] on link "Fields" at bounding box center [24, 58] width 28 height 12
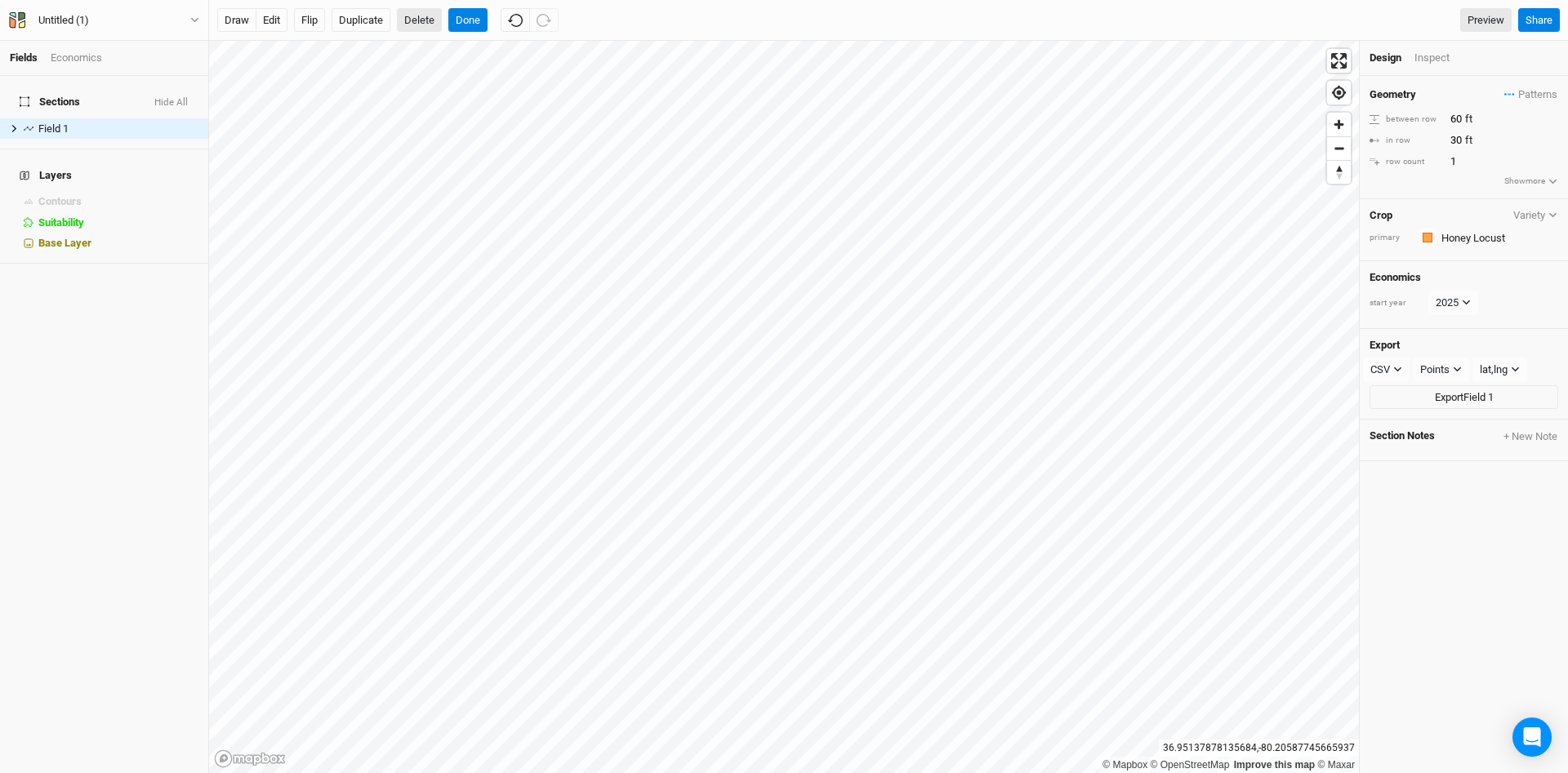
click at [427, 21] on button "Delete" at bounding box center [418, 20] width 45 height 25
click at [503, 24] on button "Confirm" at bounding box center [480, 20] width 51 height 25
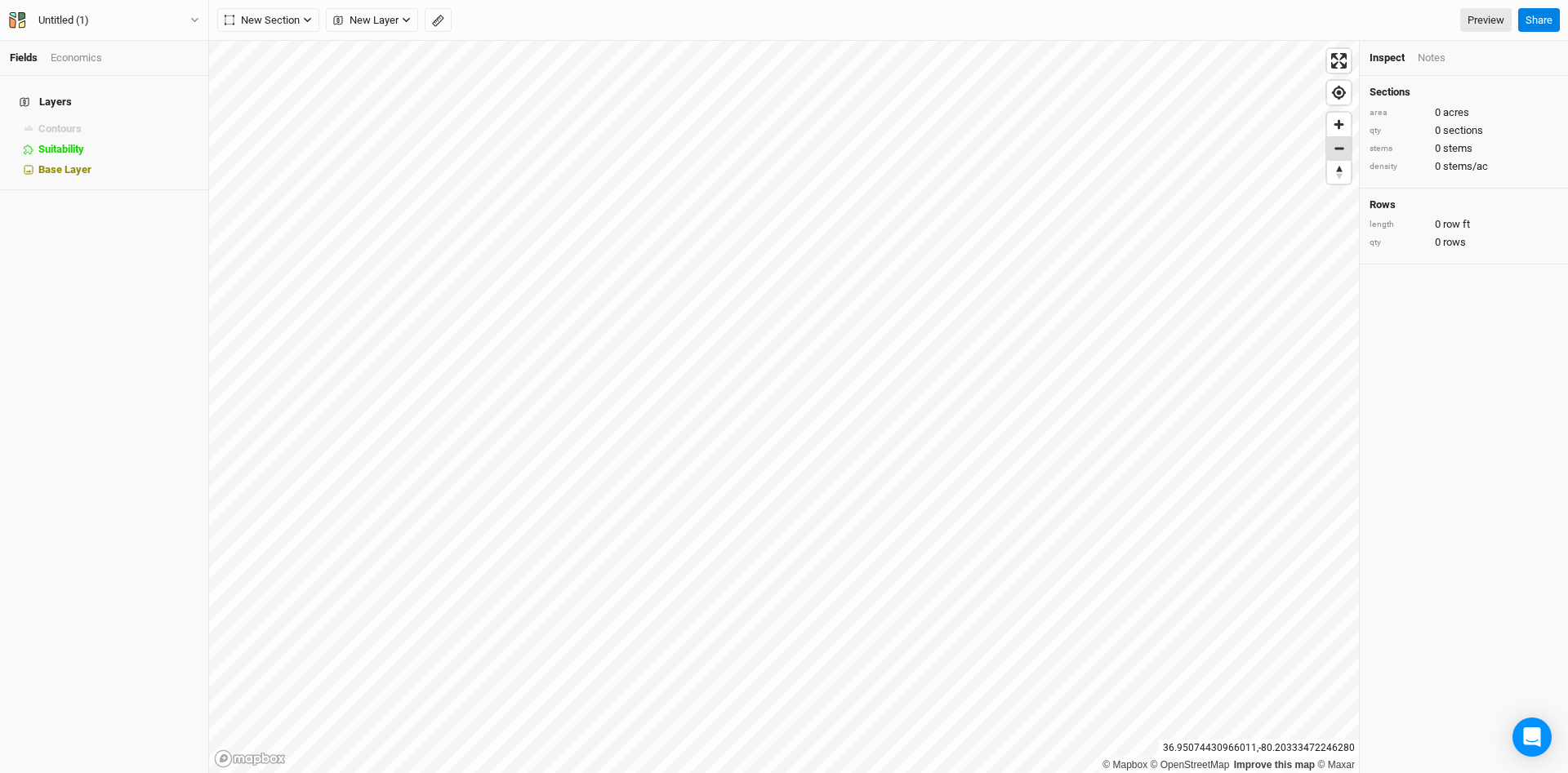
click at [1338, 146] on span "Zoom out" at bounding box center [1339, 148] width 24 height 23
click at [311, 20] on icon "button" at bounding box center [307, 20] width 9 height 9
click at [287, 104] on div "Keyline Beta" at bounding box center [292, 104] width 79 height 19
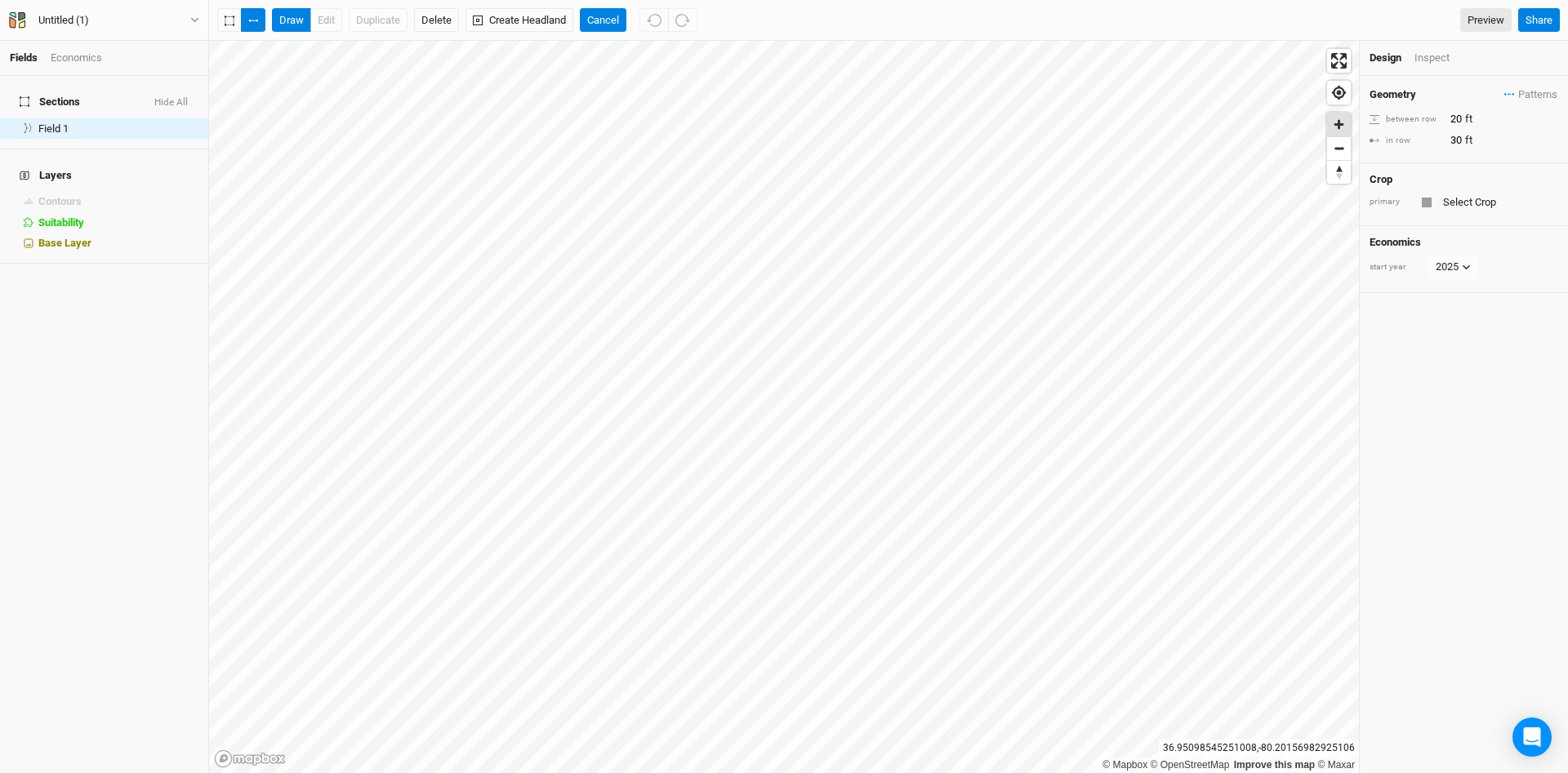
click at [1339, 127] on span "Zoom in" at bounding box center [1339, 125] width 24 height 24
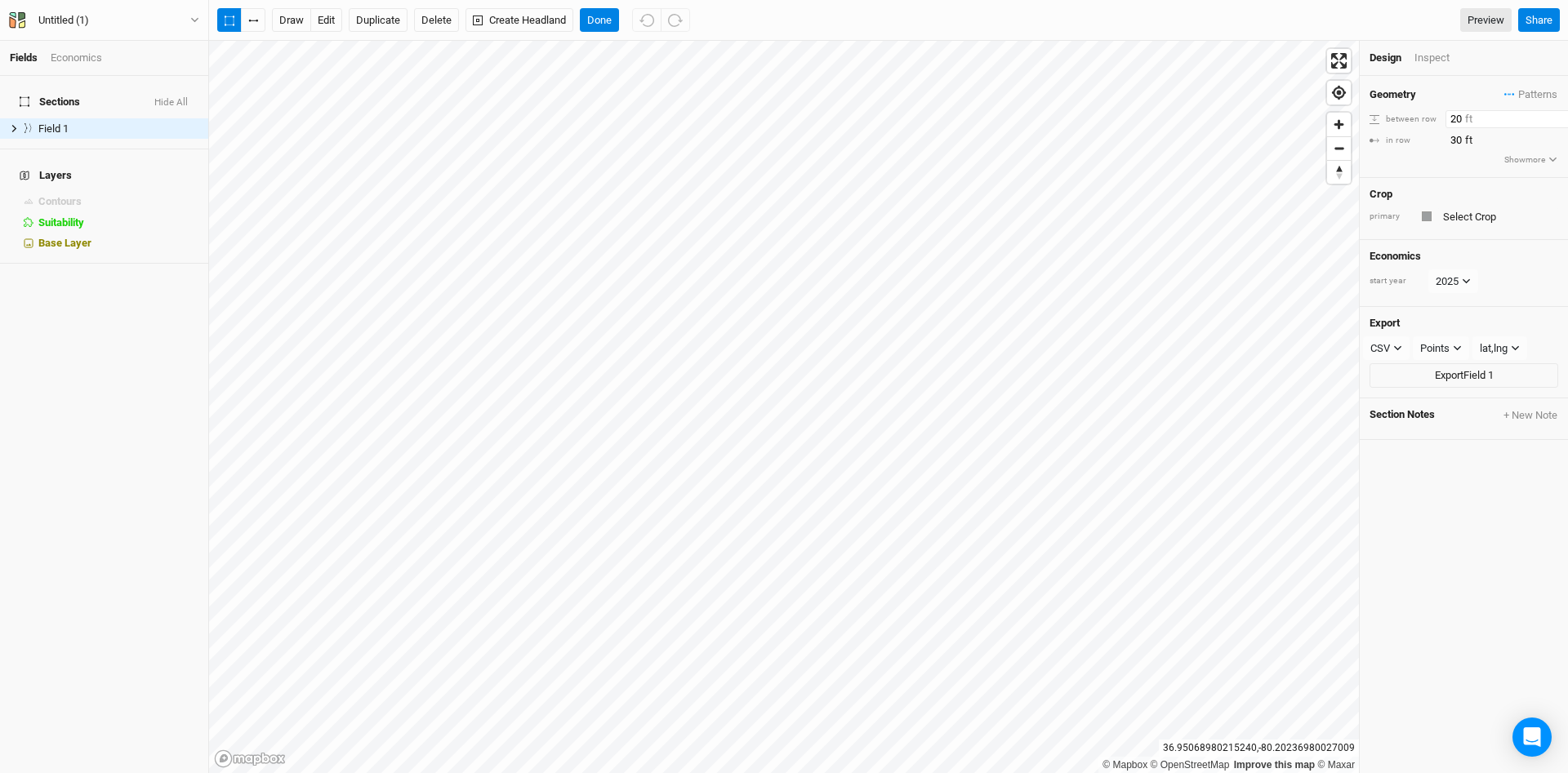
drag, startPoint x: 1451, startPoint y: 118, endPoint x: 1441, endPoint y: 152, distance: 35.4
click at [1450, 119] on input "20" at bounding box center [1516, 119] width 142 height 18
type input "60"
click at [1434, 158] on div "Geometry Patterns ＋ New in-row pattern between row 60 ft in row 30 ft Show more" at bounding box center [1464, 126] width 209 height 101
click at [437, 18] on button "Delete" at bounding box center [436, 20] width 45 height 25
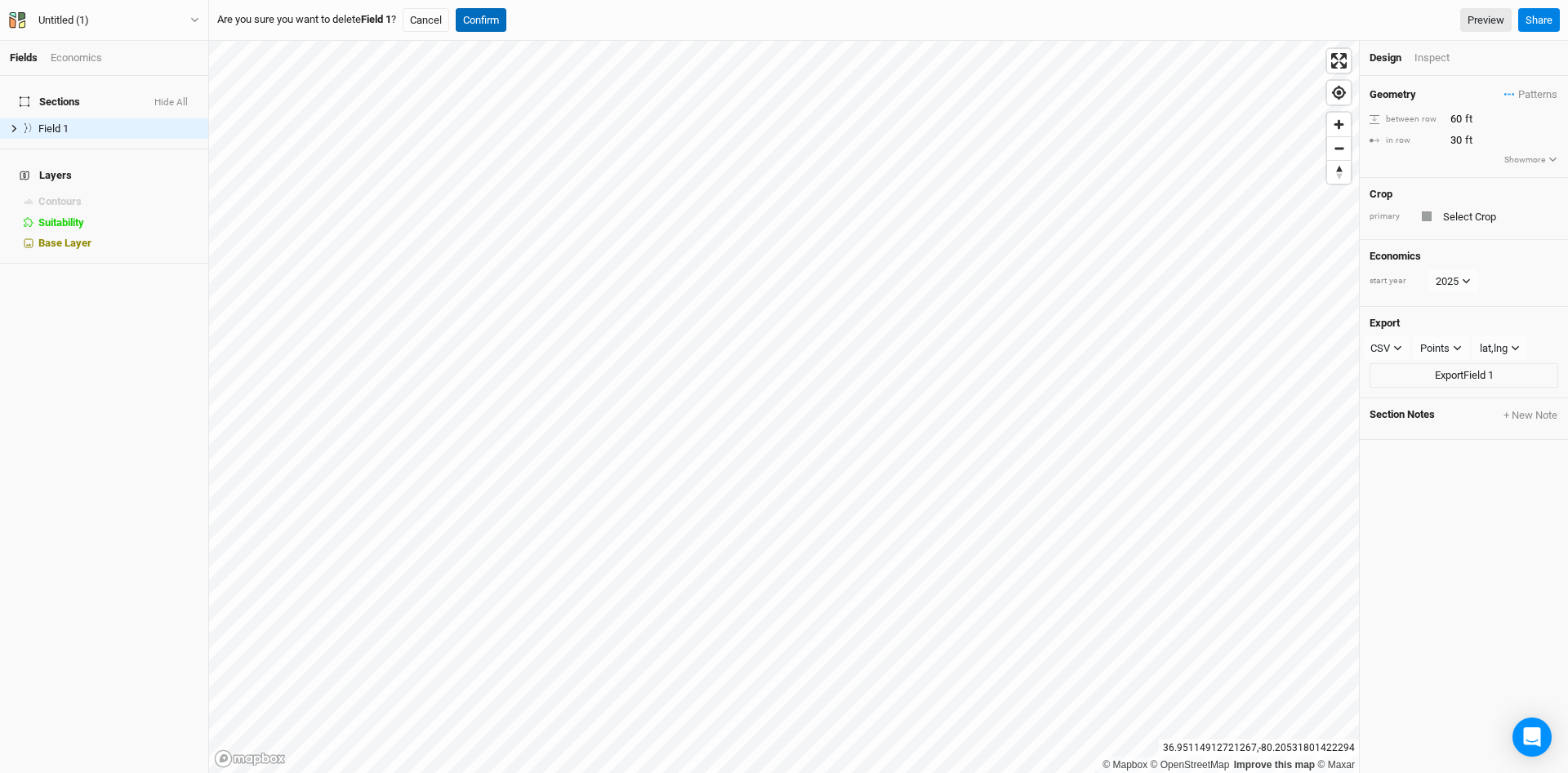
click at [477, 16] on button "Confirm" at bounding box center [480, 20] width 51 height 25
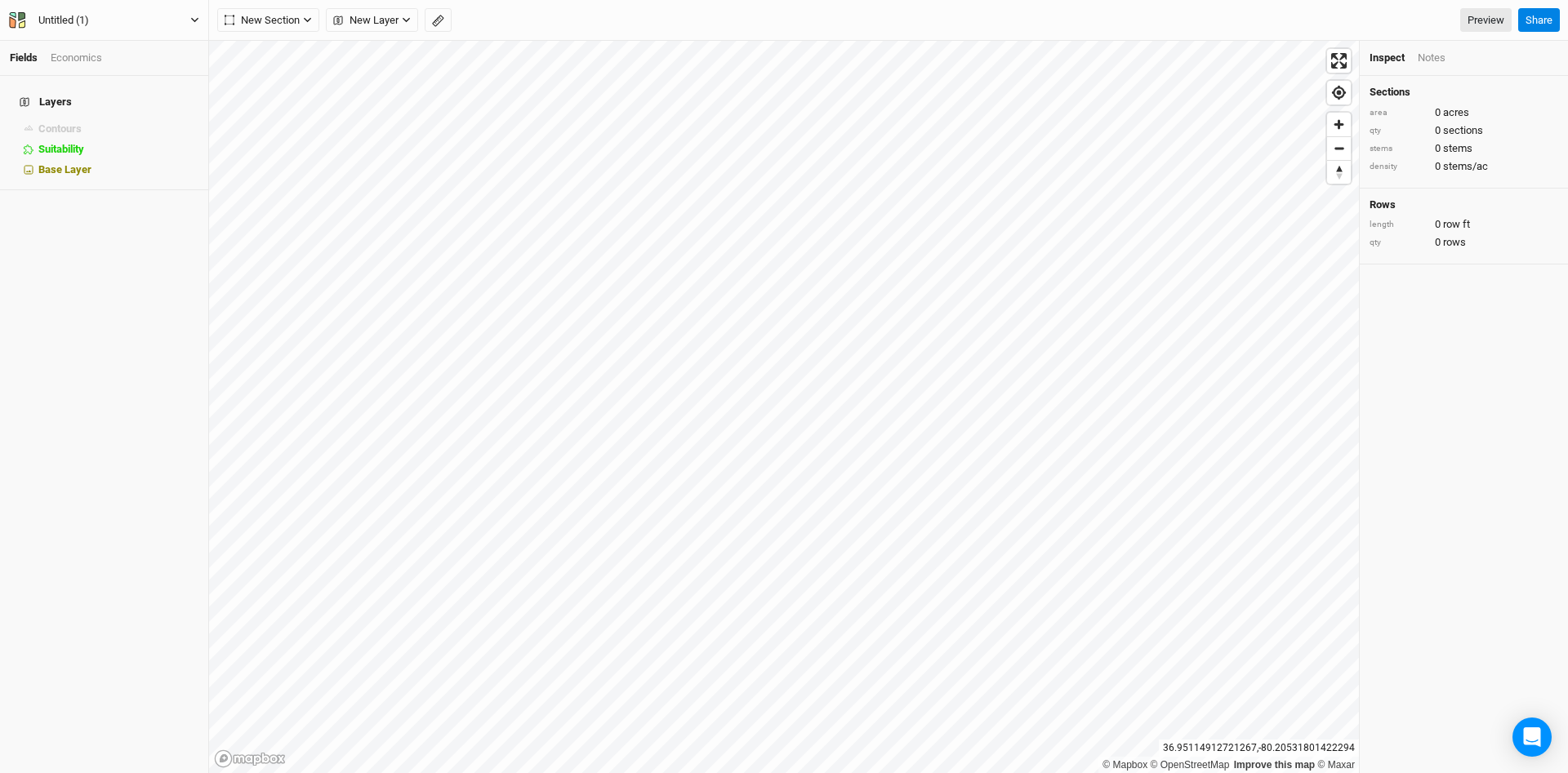
click at [196, 20] on icon "button" at bounding box center [194, 20] width 7 height 5
click at [115, 45] on button "Back" at bounding box center [134, 45] width 129 height 21
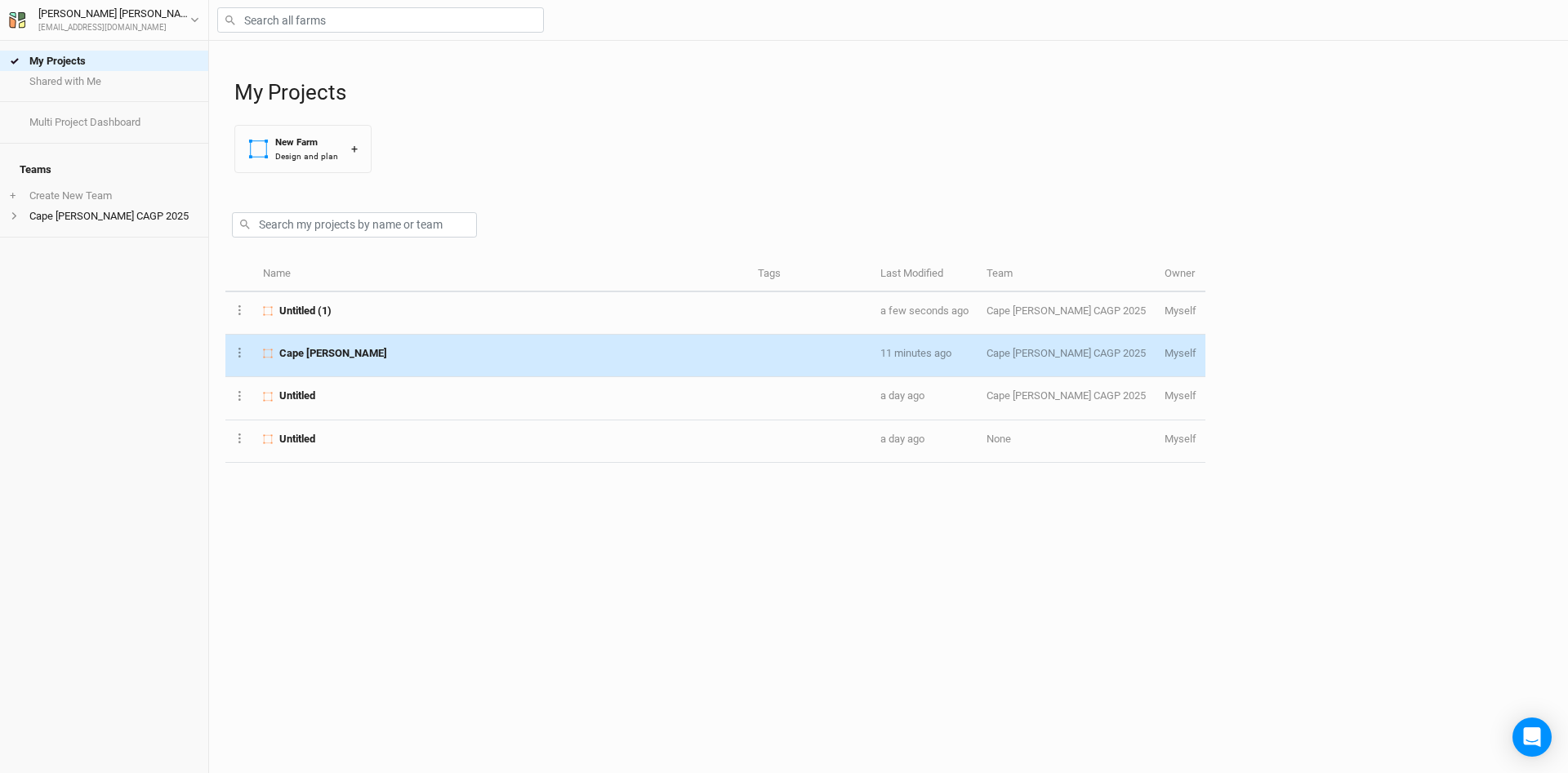
click at [310, 355] on span "Cape [PERSON_NAME]" at bounding box center [334, 354] width 108 height 15
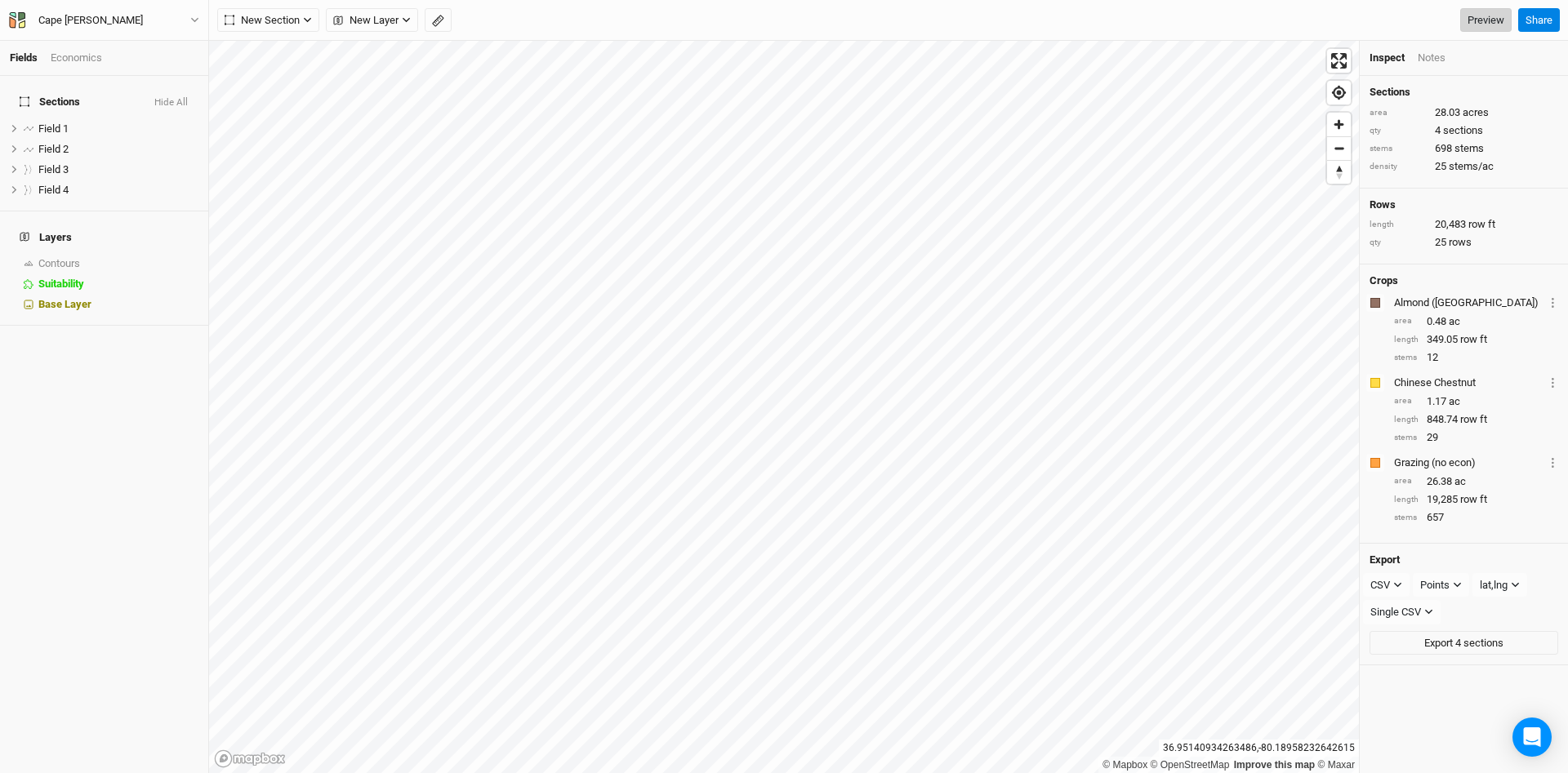
click at [1485, 19] on link "Preview" at bounding box center [1486, 20] width 52 height 25
click at [1341, 127] on span "Zoom in" at bounding box center [1339, 125] width 24 height 24
click at [1341, 128] on span "Zoom in" at bounding box center [1339, 125] width 24 height 24
click at [175, 119] on span "hide" at bounding box center [177, 129] width 18 height 20
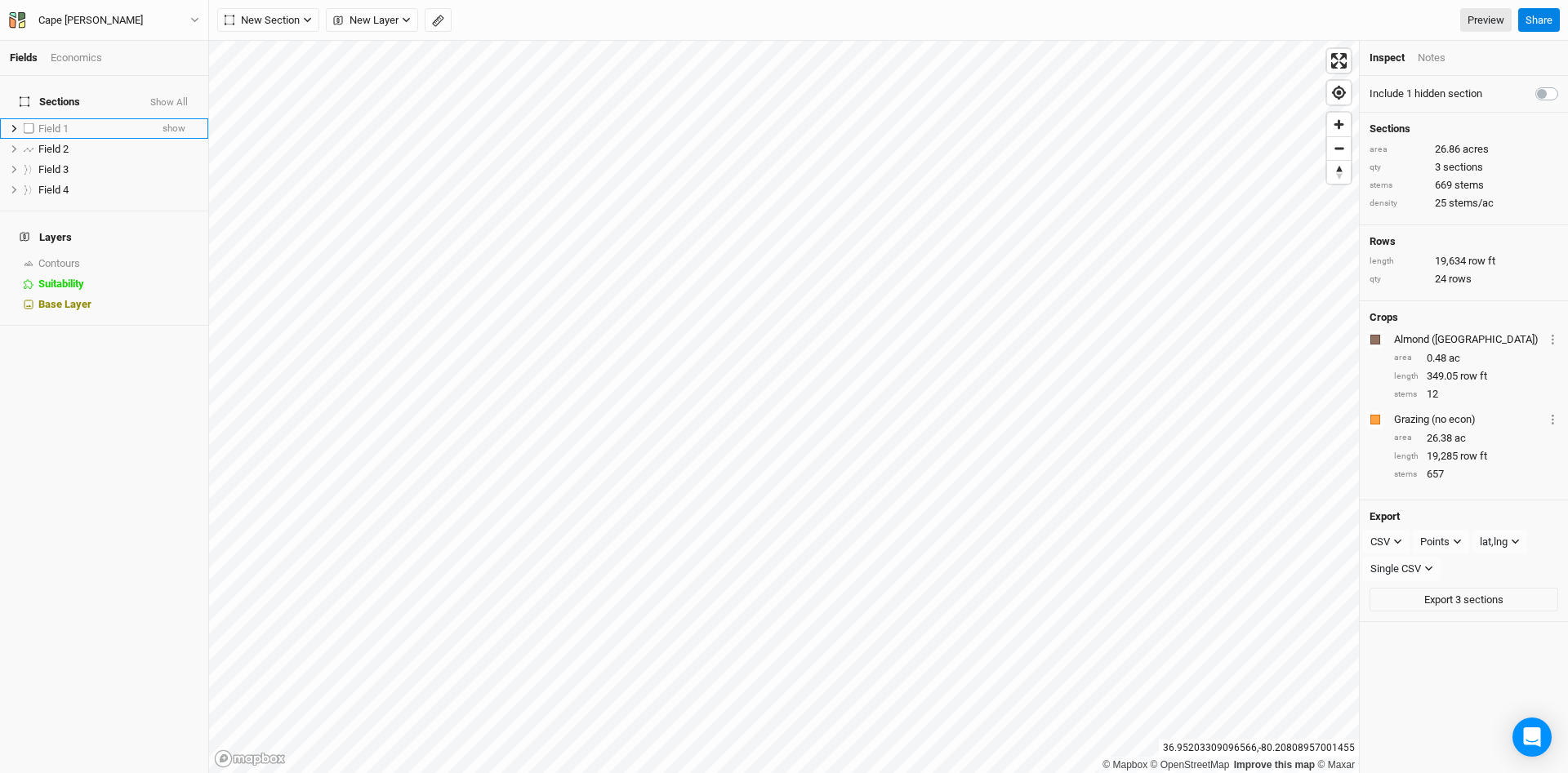
click at [29, 119] on label at bounding box center [29, 129] width 20 height 20
click at [29, 123] on input "checkbox" at bounding box center [29, 128] width 11 height 11
checkbox input "true"
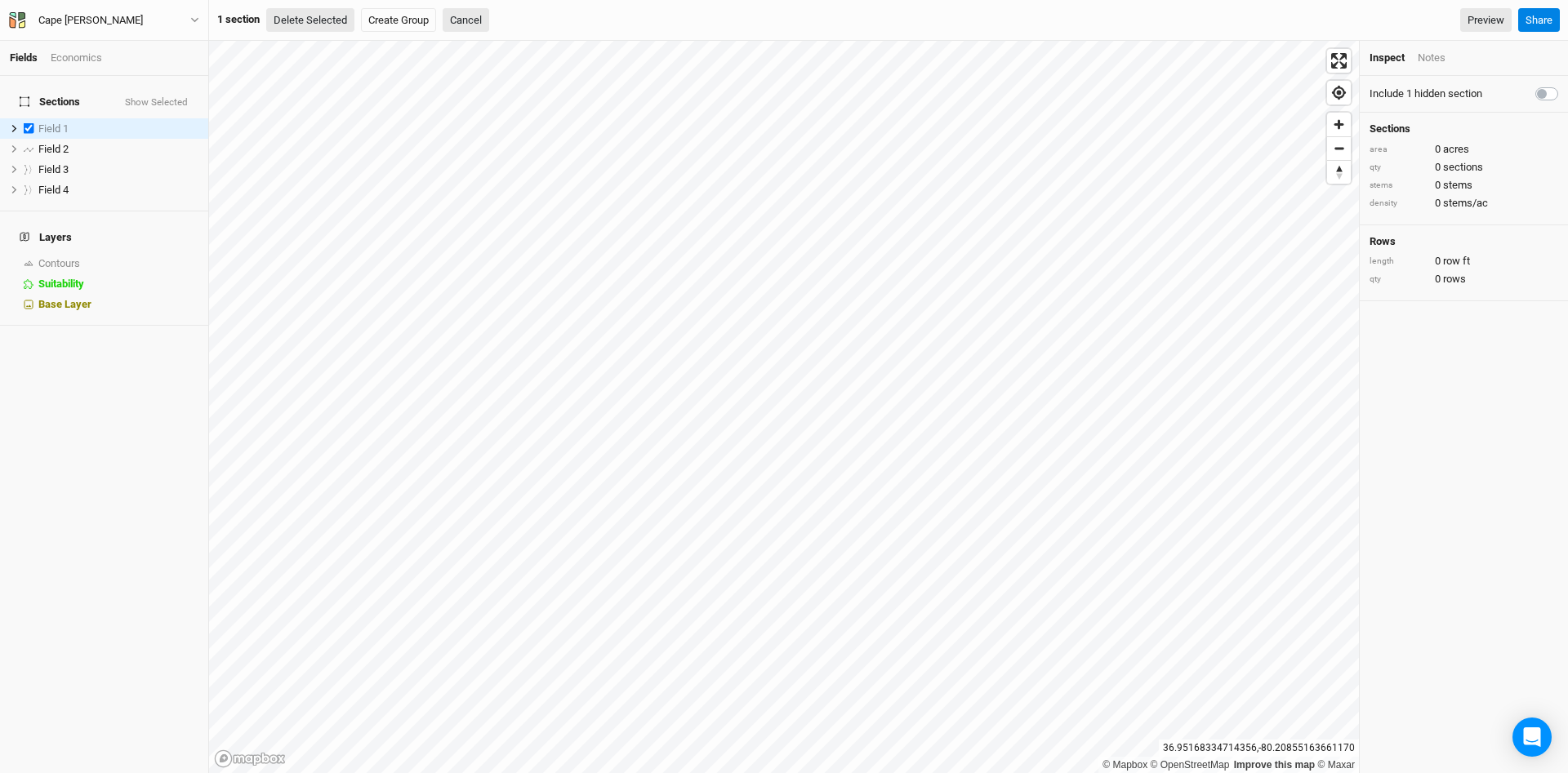
click at [330, 20] on button "Delete Selected" at bounding box center [311, 20] width 88 height 25
click at [504, 18] on button "Confirm" at bounding box center [493, 20] width 51 height 25
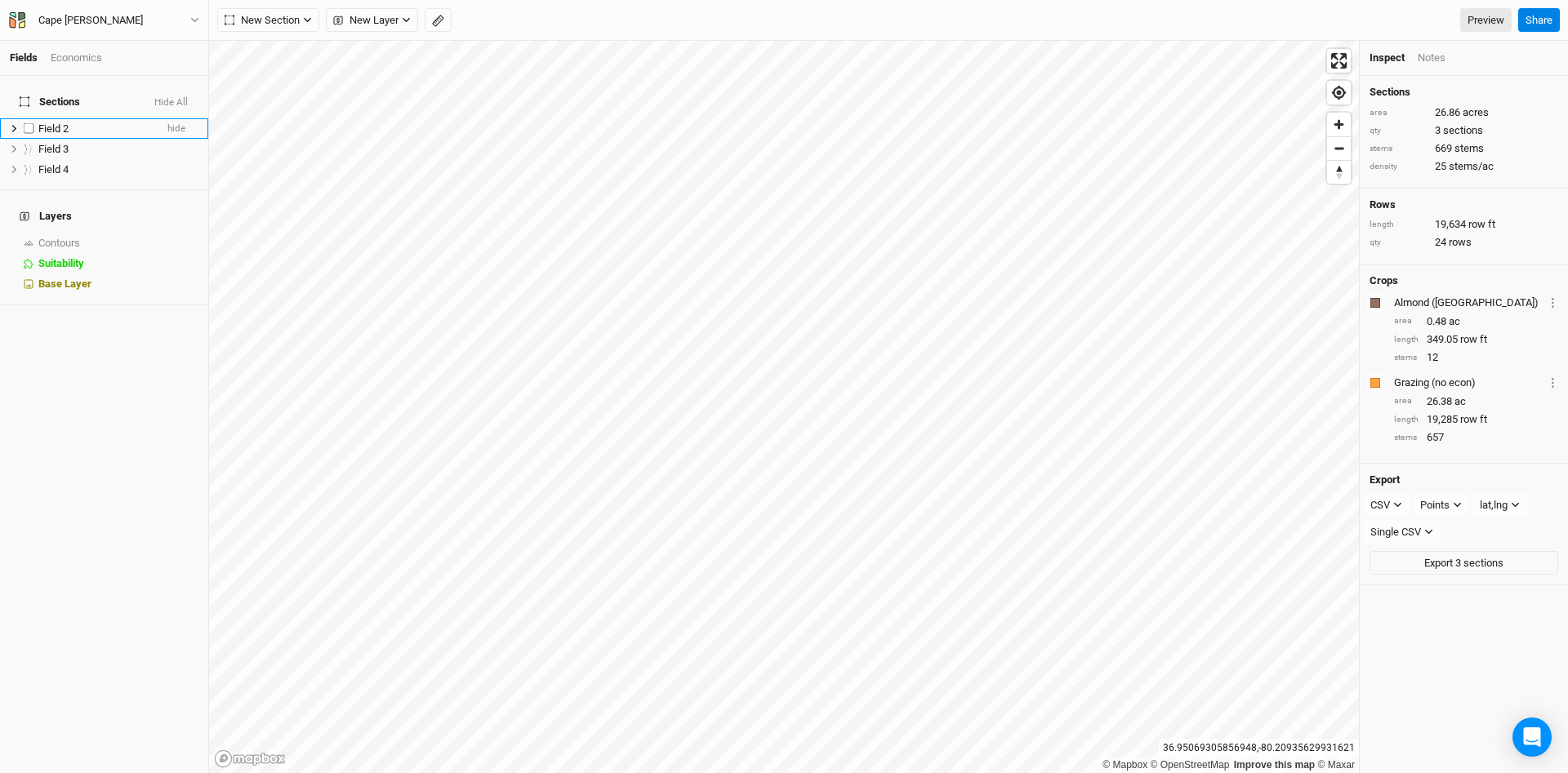
click at [60, 123] on span "Field 2" at bounding box center [53, 129] width 30 height 12
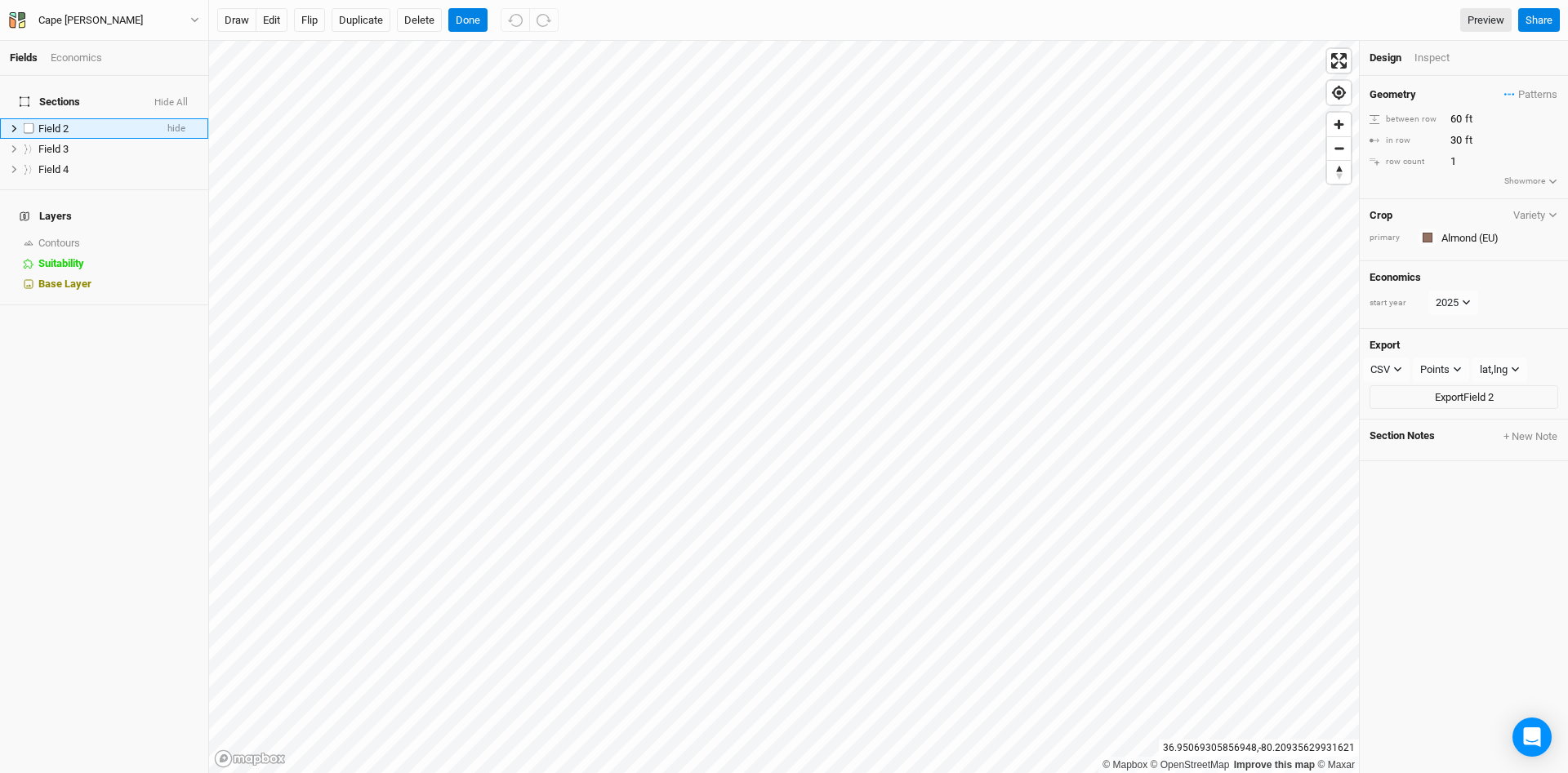
click at [32, 119] on label at bounding box center [29, 129] width 20 height 20
click at [28, 119] on label at bounding box center [29, 129] width 20 height 20
click at [28, 123] on input "checkbox" at bounding box center [29, 128] width 11 height 11
checkbox input "true"
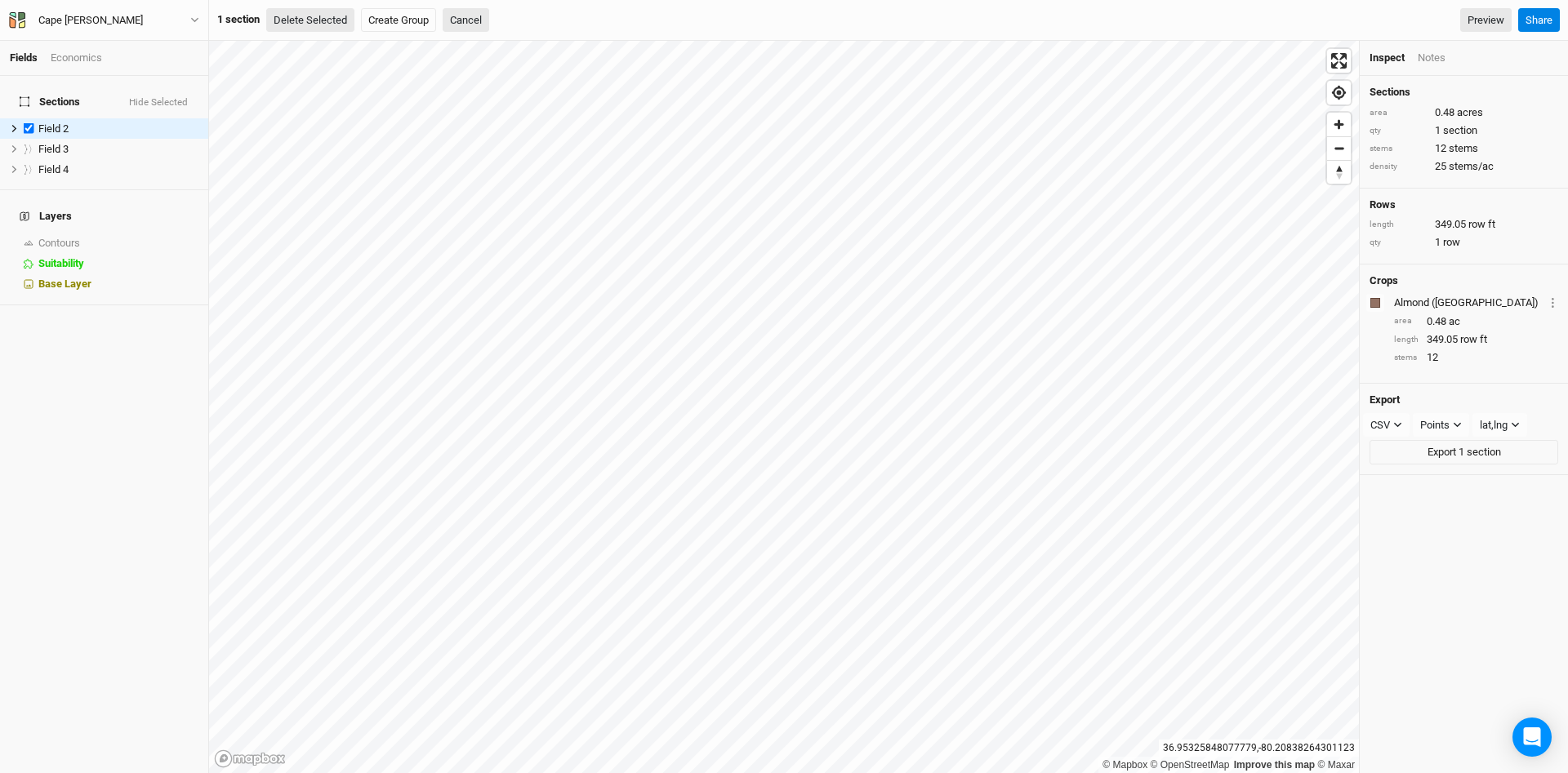
click at [333, 21] on button "Delete Selected" at bounding box center [311, 20] width 88 height 25
click at [502, 22] on button "Confirm" at bounding box center [493, 20] width 51 height 25
click at [88, 123] on div "Field 3" at bounding box center [96, 129] width 116 height 13
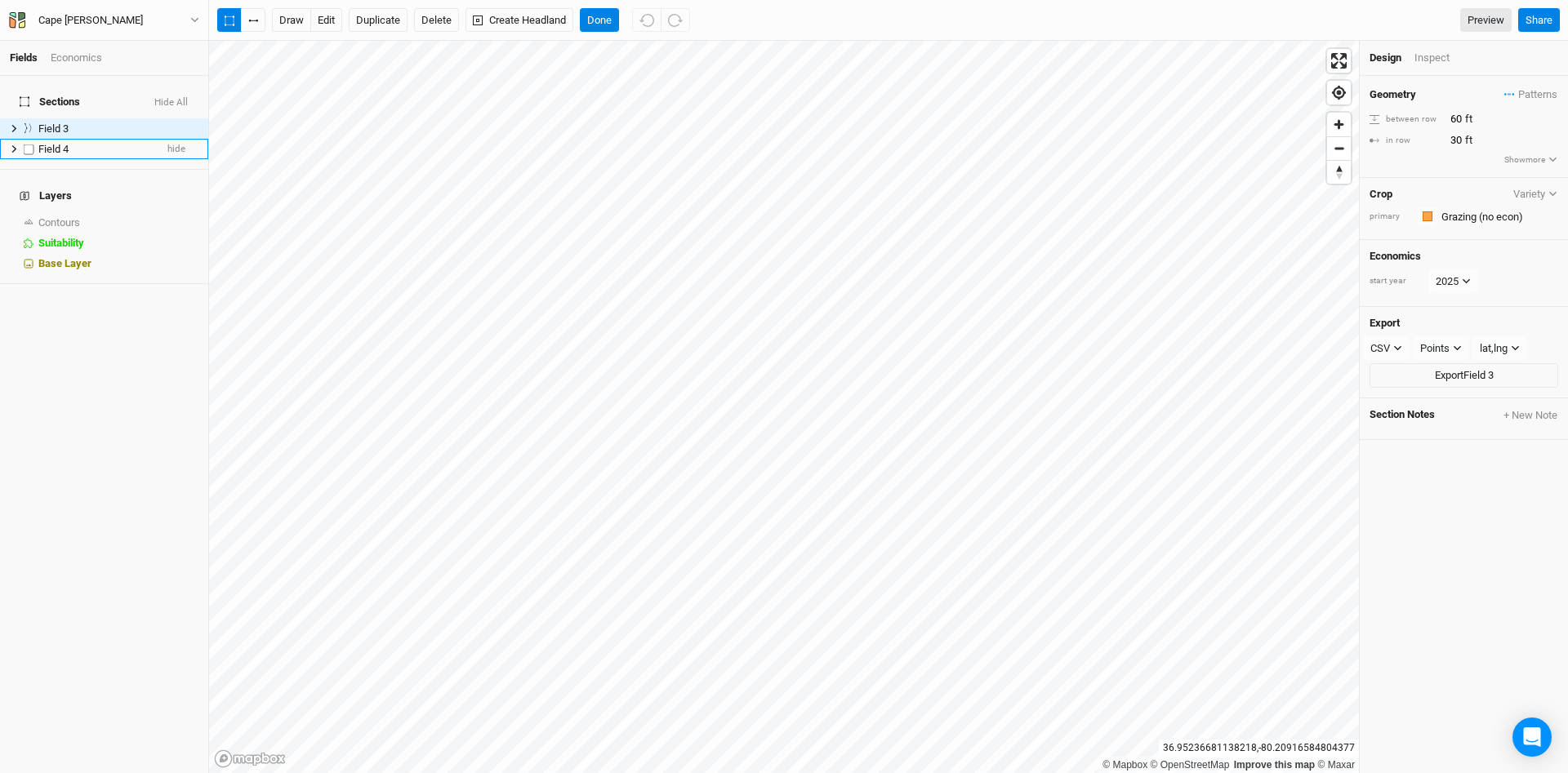
click at [77, 143] on div "Field 4" at bounding box center [96, 149] width 116 height 13
click at [106, 310] on div "Sections Hide All Field 3 hide Field 4 hide Layers Contours show Suitability hi…" at bounding box center [104, 424] width 209 height 697
click at [184, 213] on span "show" at bounding box center [186, 223] width 26 height 20
click at [608, 20] on button "Done" at bounding box center [599, 20] width 39 height 25
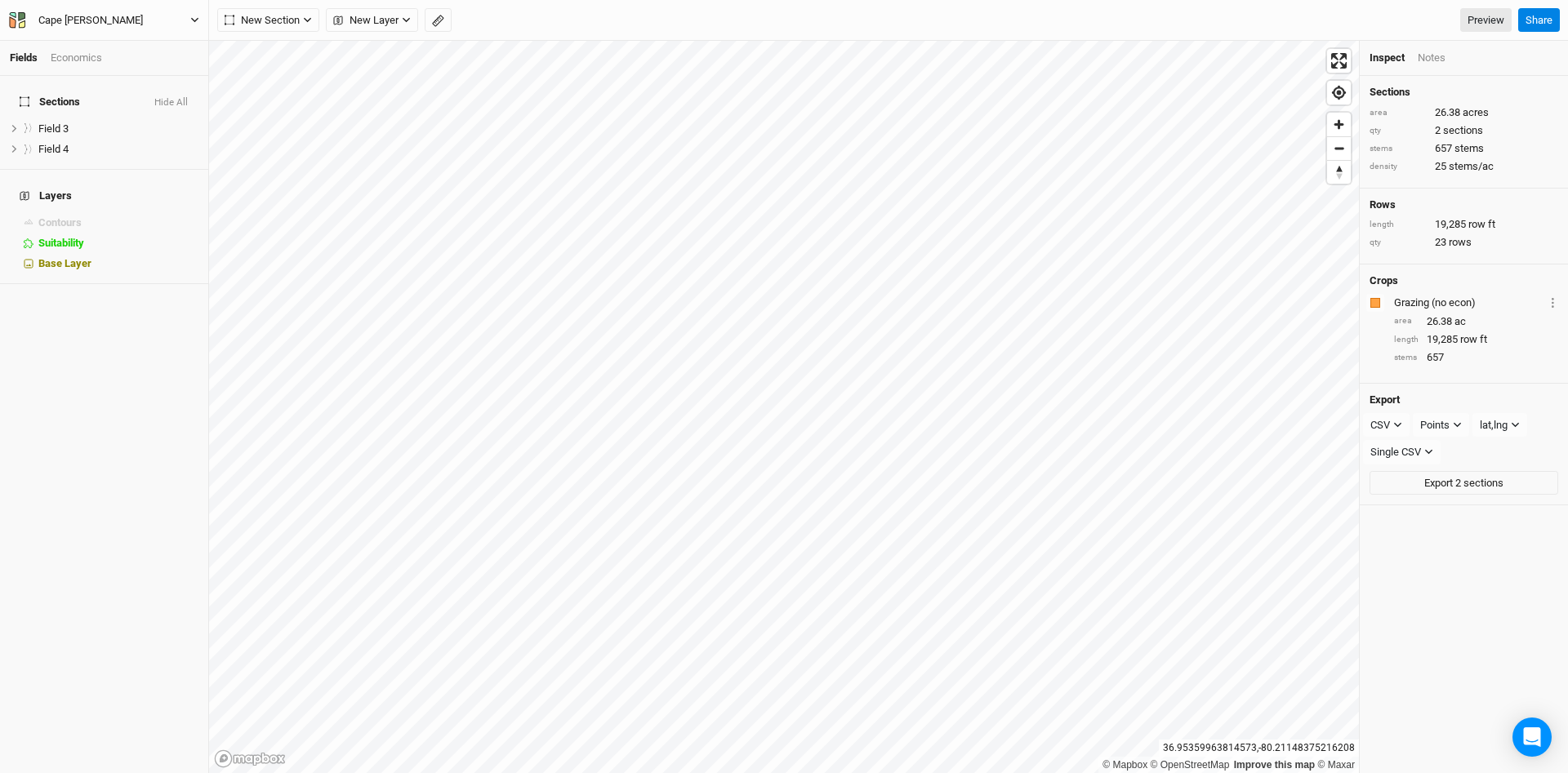
click at [194, 21] on icon "button" at bounding box center [195, 20] width 9 height 9
click at [196, 16] on icon "button" at bounding box center [195, 20] width 9 height 9
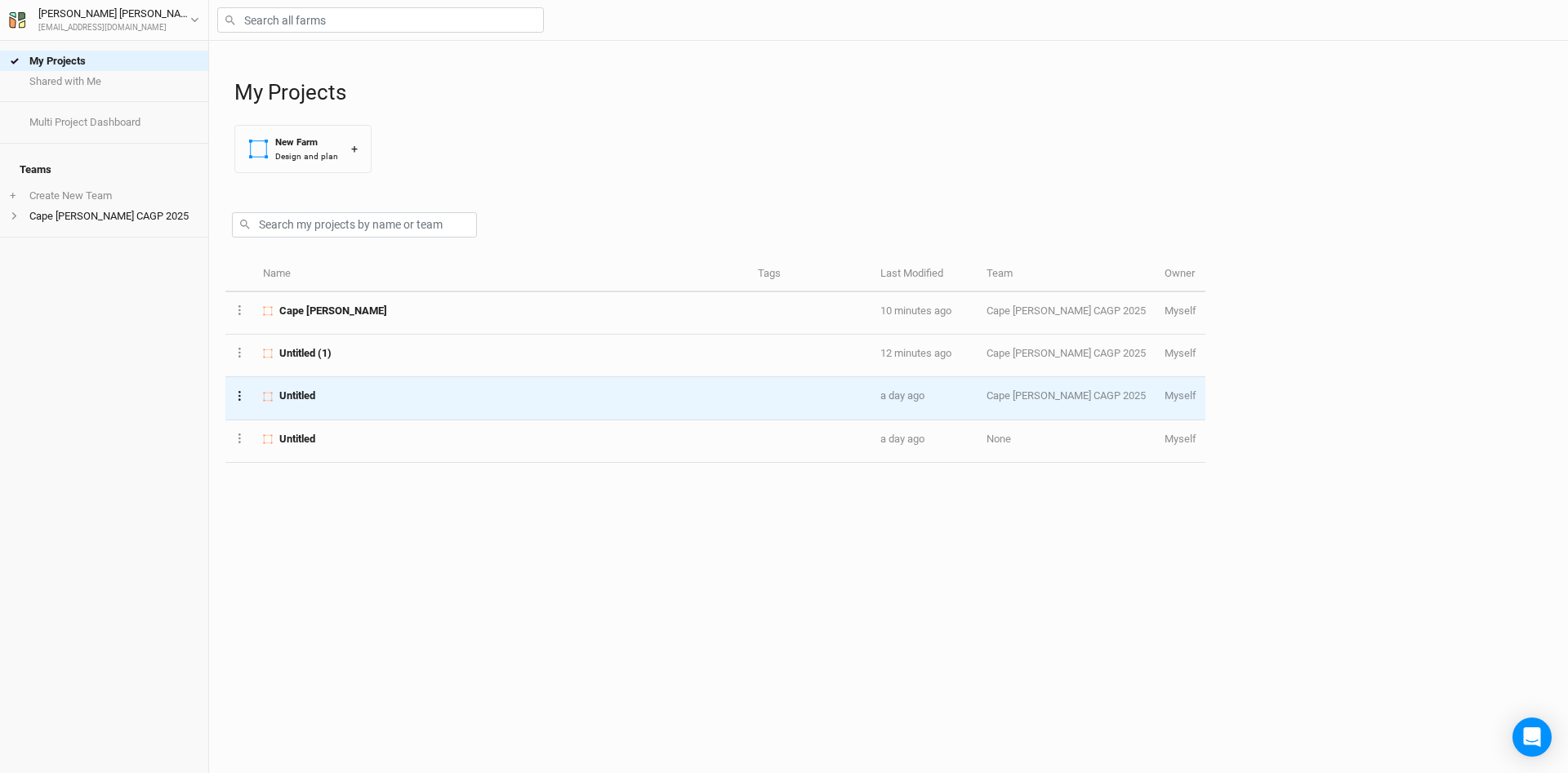
click at [238, 392] on button "Layer 1" at bounding box center [240, 394] width 11 height 19
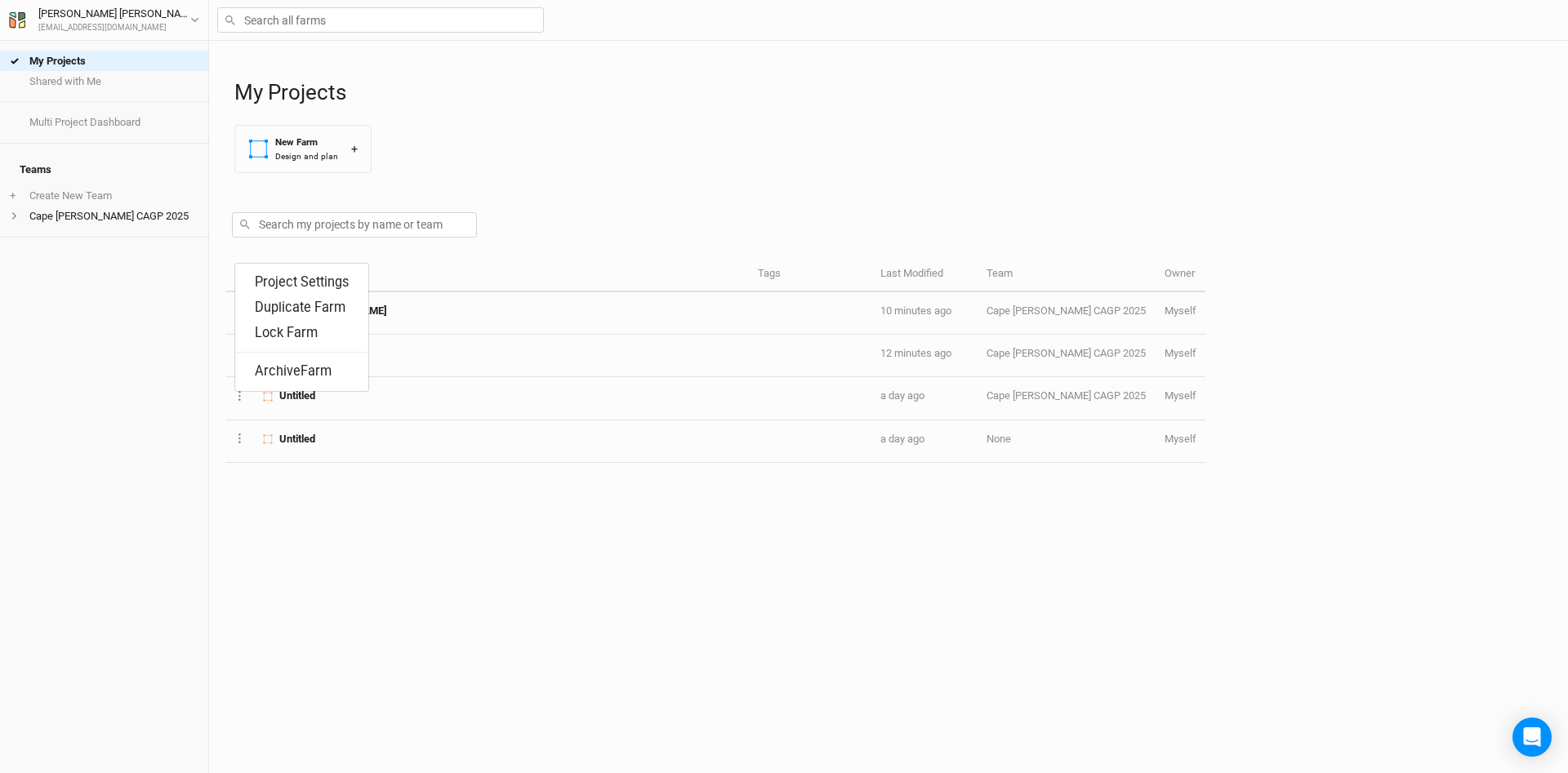
click at [259, 592] on div "Name Tags Last Modified Team Owner Layer 1 Project Settings Duplicate Farm Lock…" at bounding box center [715, 515] width 980 height 516
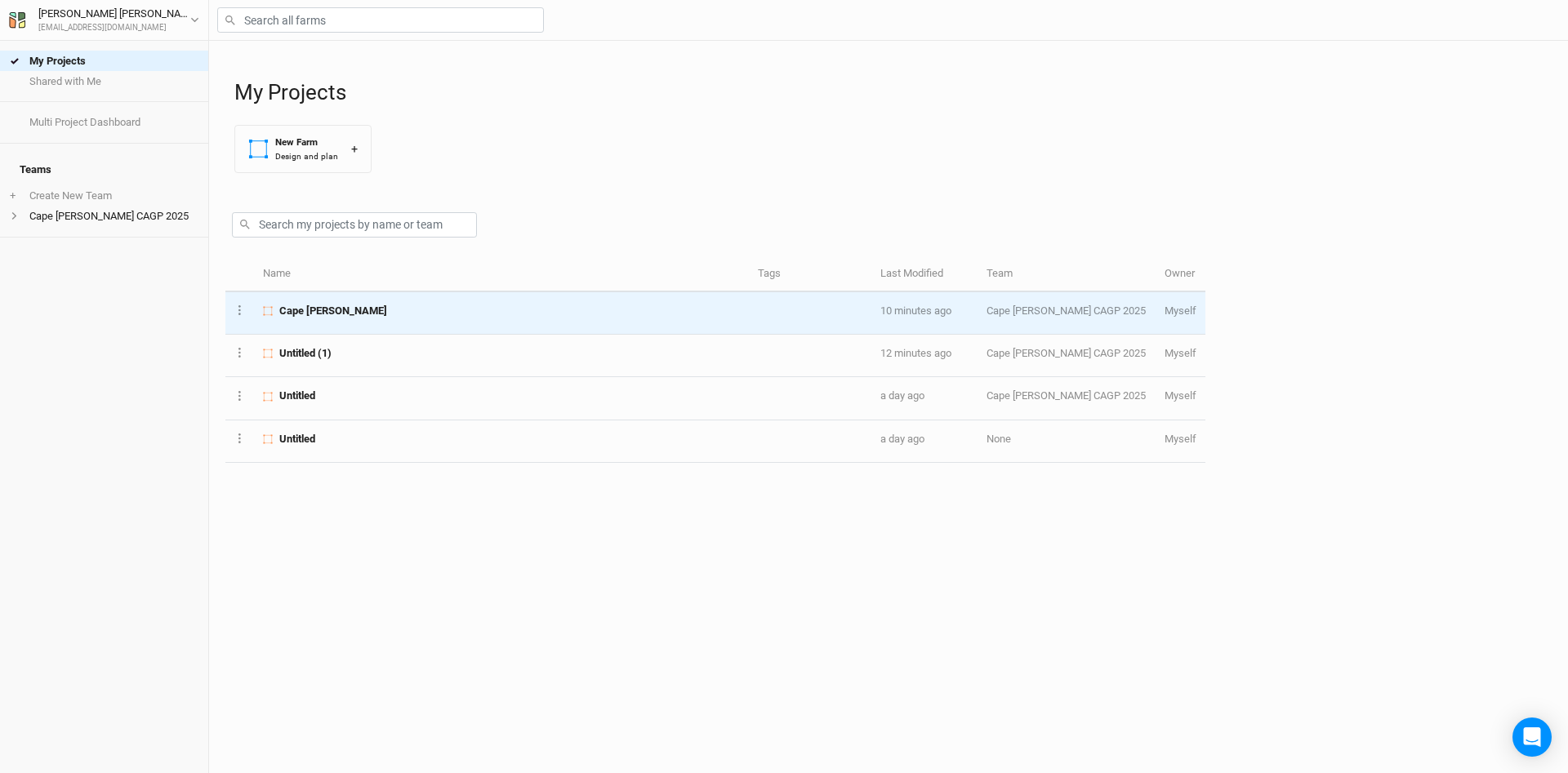
click at [411, 319] on td "Cape [PERSON_NAME]" at bounding box center [501, 314] width 495 height 43
click at [236, 311] on button "Layer 1" at bounding box center [240, 310] width 11 height 19
click at [306, 369] on button "Duplicate Farm" at bounding box center [302, 367] width 133 height 25
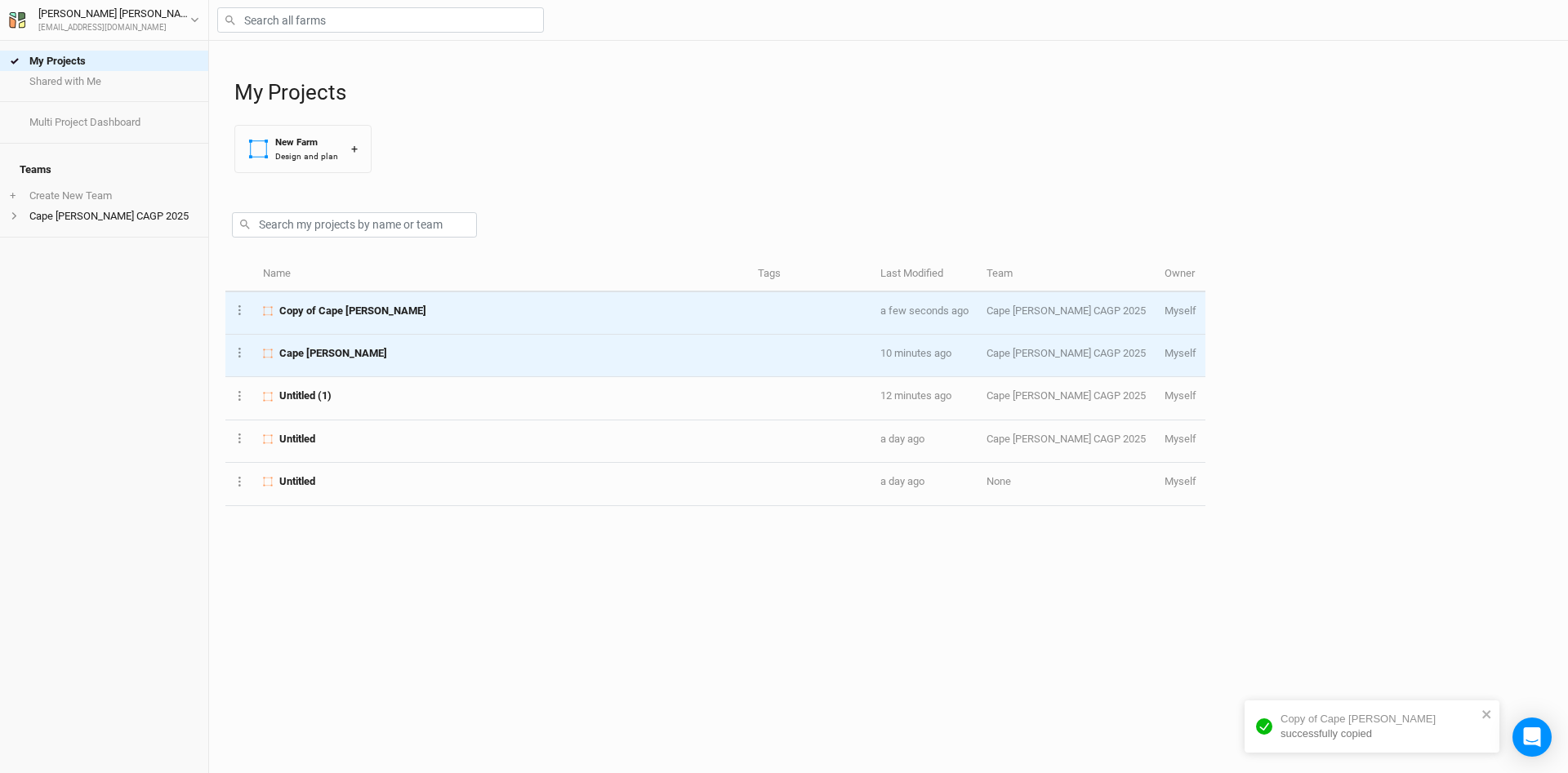
click at [408, 313] on div "Copy of Cape [PERSON_NAME]" at bounding box center [500, 311] width 476 height 15
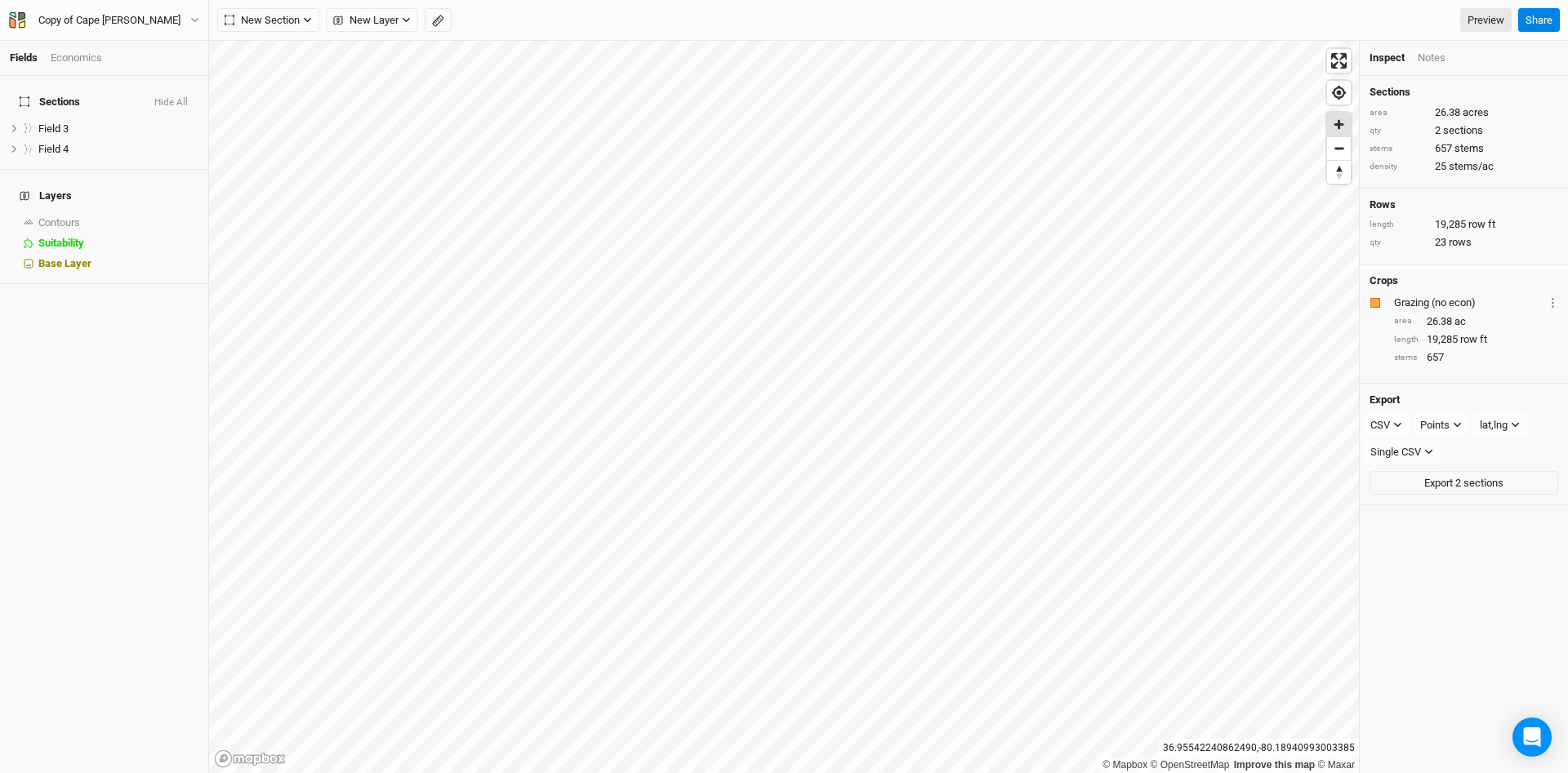
click at [1340, 124] on span "Zoom in" at bounding box center [1339, 125] width 24 height 24
click at [1341, 123] on span "Zoom in" at bounding box center [1339, 125] width 24 height 24
click at [191, 213] on span "show" at bounding box center [186, 223] width 26 height 20
click at [130, 123] on div "Field 3" at bounding box center [96, 129] width 116 height 13
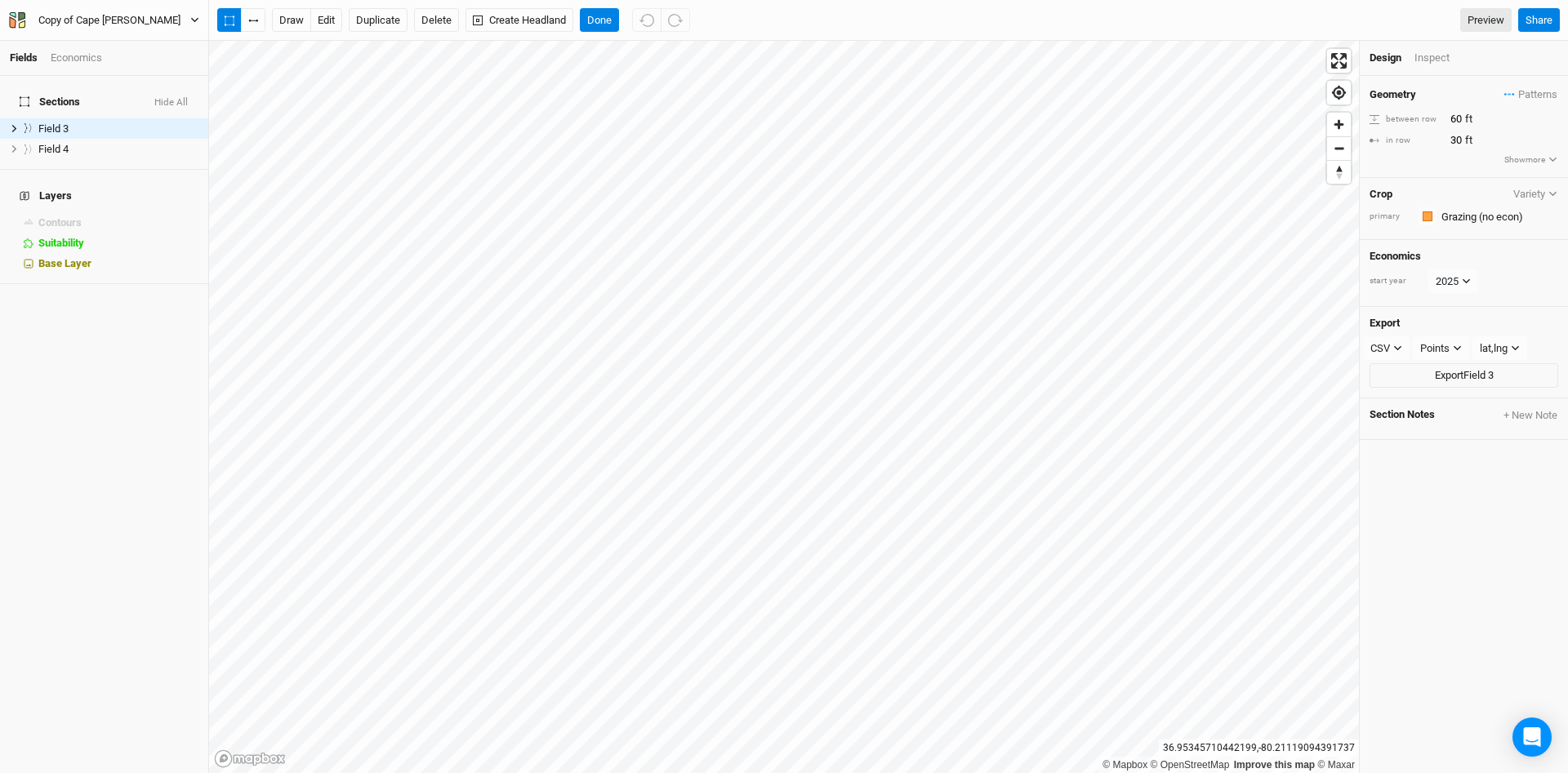
click at [114, 20] on div "Copy of Cape [PERSON_NAME]" at bounding box center [109, 20] width 142 height 16
click at [102, 42] on button "Back" at bounding box center [134, 45] width 129 height 21
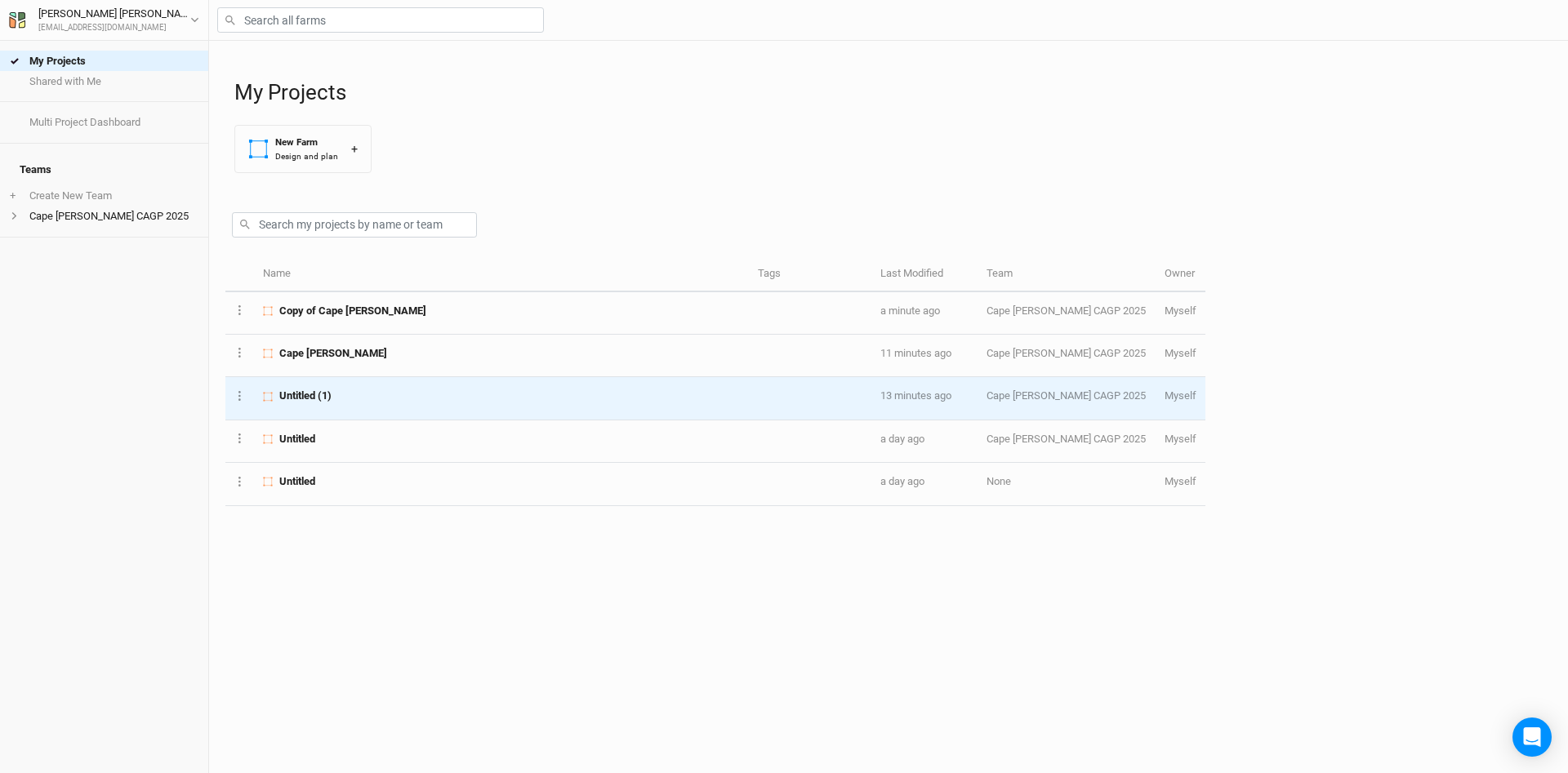
click at [498, 405] on td "Untitled (1)" at bounding box center [501, 398] width 495 height 43
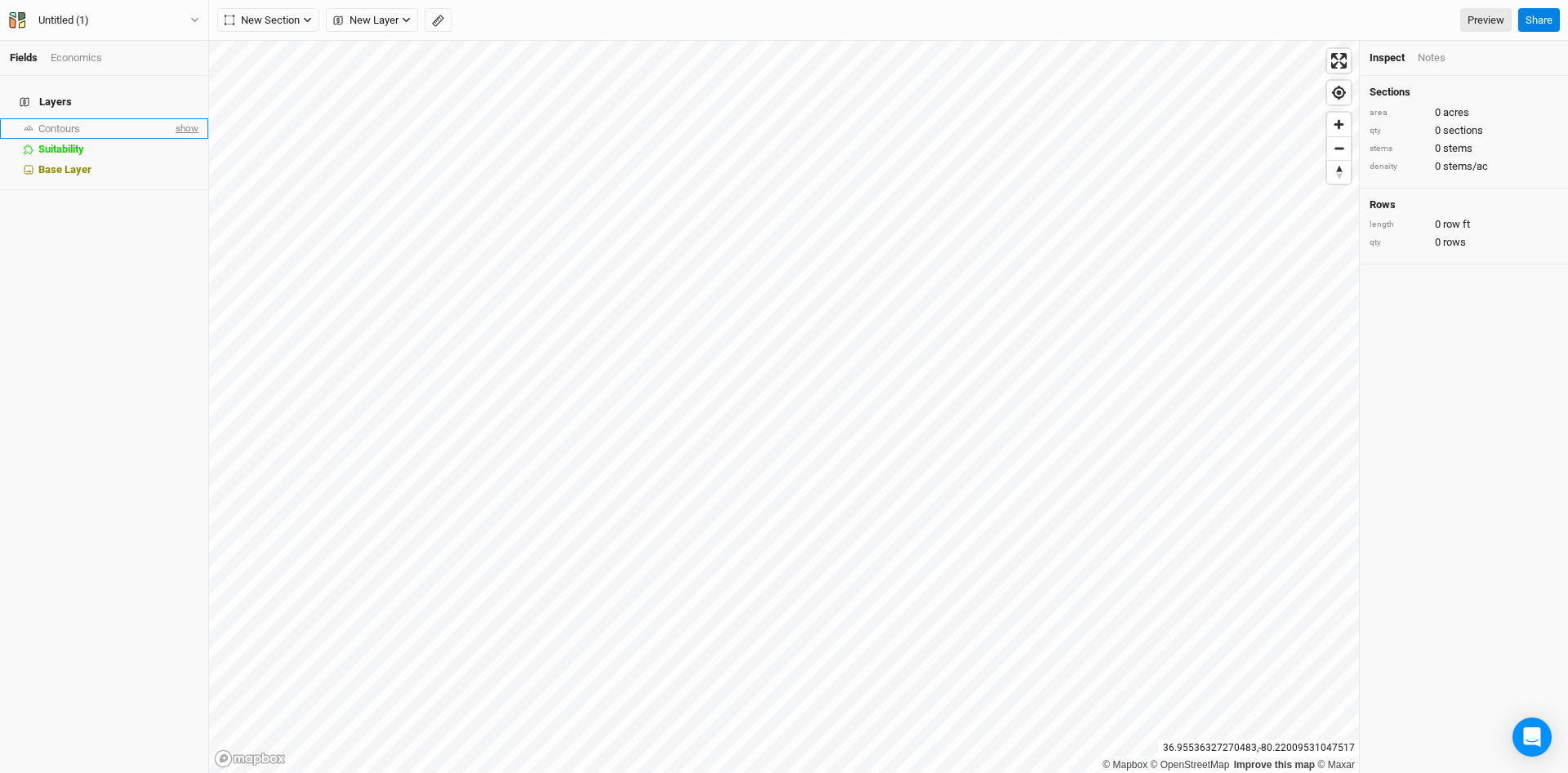
click at [187, 119] on span "show" at bounding box center [186, 129] width 26 height 20
click at [1339, 122] on span "Zoom in" at bounding box center [1339, 125] width 24 height 24
click at [312, 21] on icon "button" at bounding box center [307, 20] width 9 height 9
click at [281, 100] on div "Keyline Beta" at bounding box center [292, 104] width 79 height 19
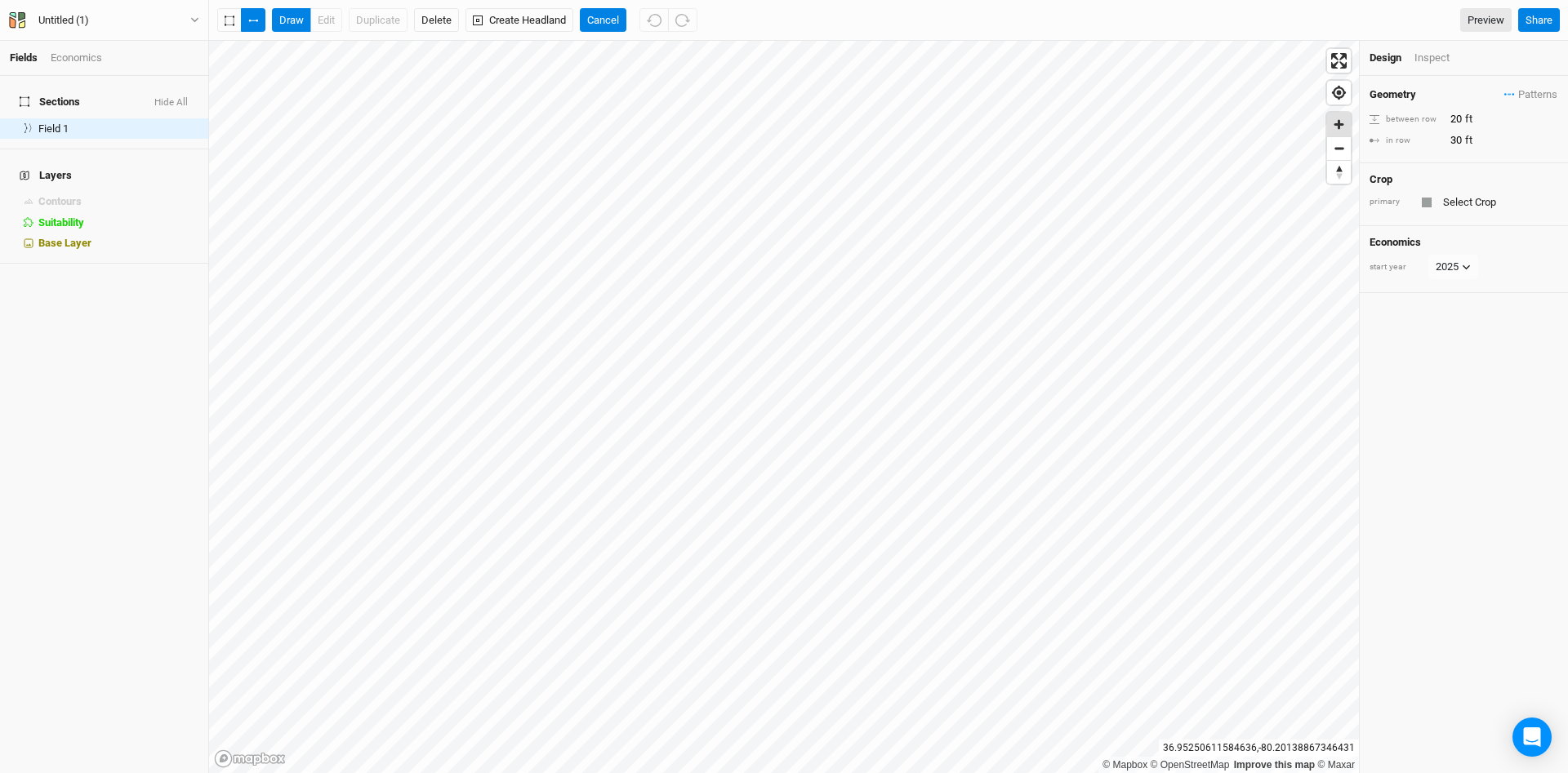
click at [1342, 123] on span "Zoom in" at bounding box center [1339, 125] width 24 height 24
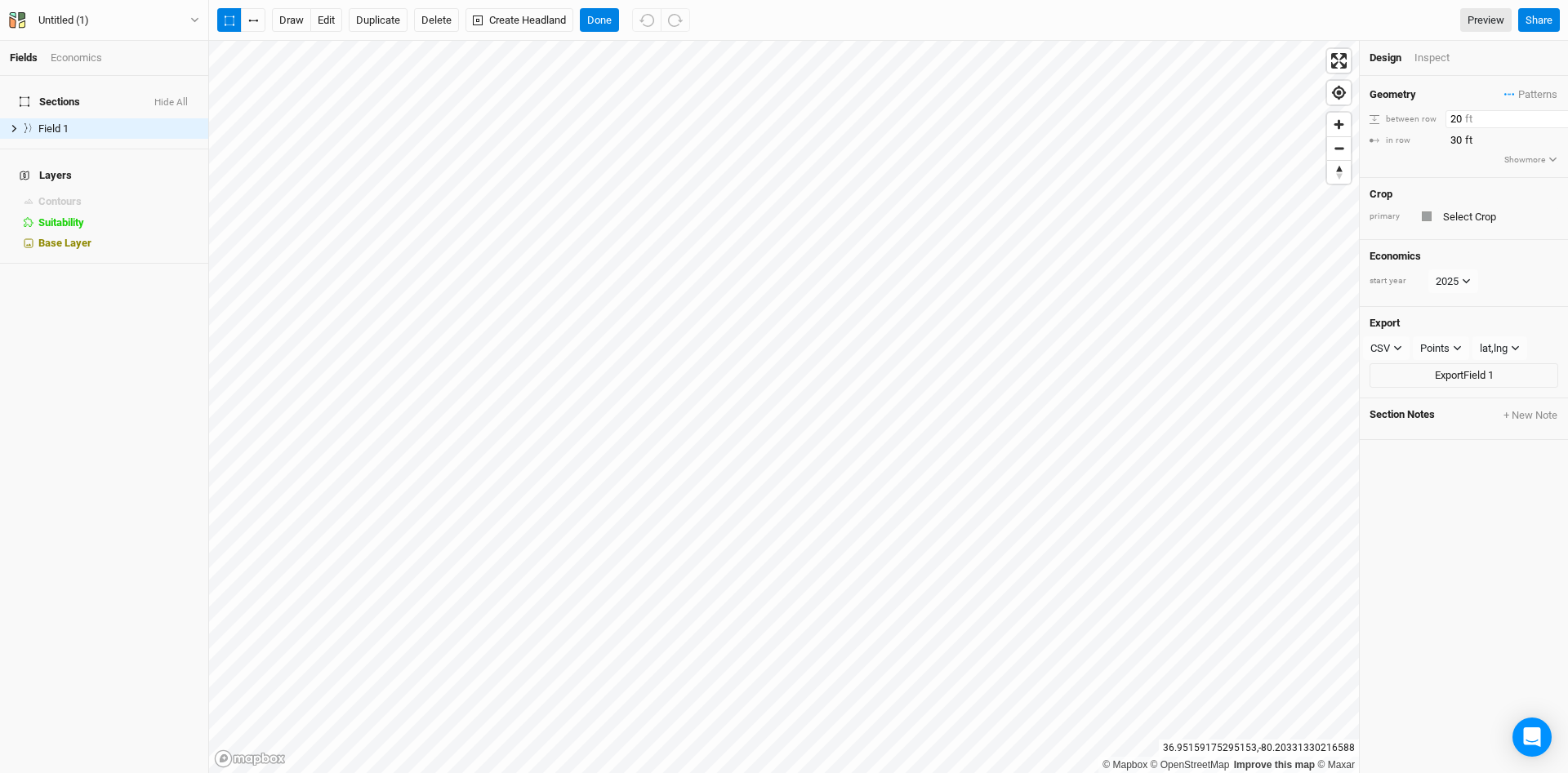
click at [1451, 116] on input "20" at bounding box center [1516, 119] width 142 height 18
type input "60"
click at [1427, 159] on div "Geometry Patterns ＋ New in-row pattern between row 60 ft in row 30 ft Show more" at bounding box center [1464, 126] width 209 height 101
click at [329, 16] on button "edit" at bounding box center [327, 20] width 32 height 25
click at [440, 27] on button "Delete" at bounding box center [436, 20] width 45 height 25
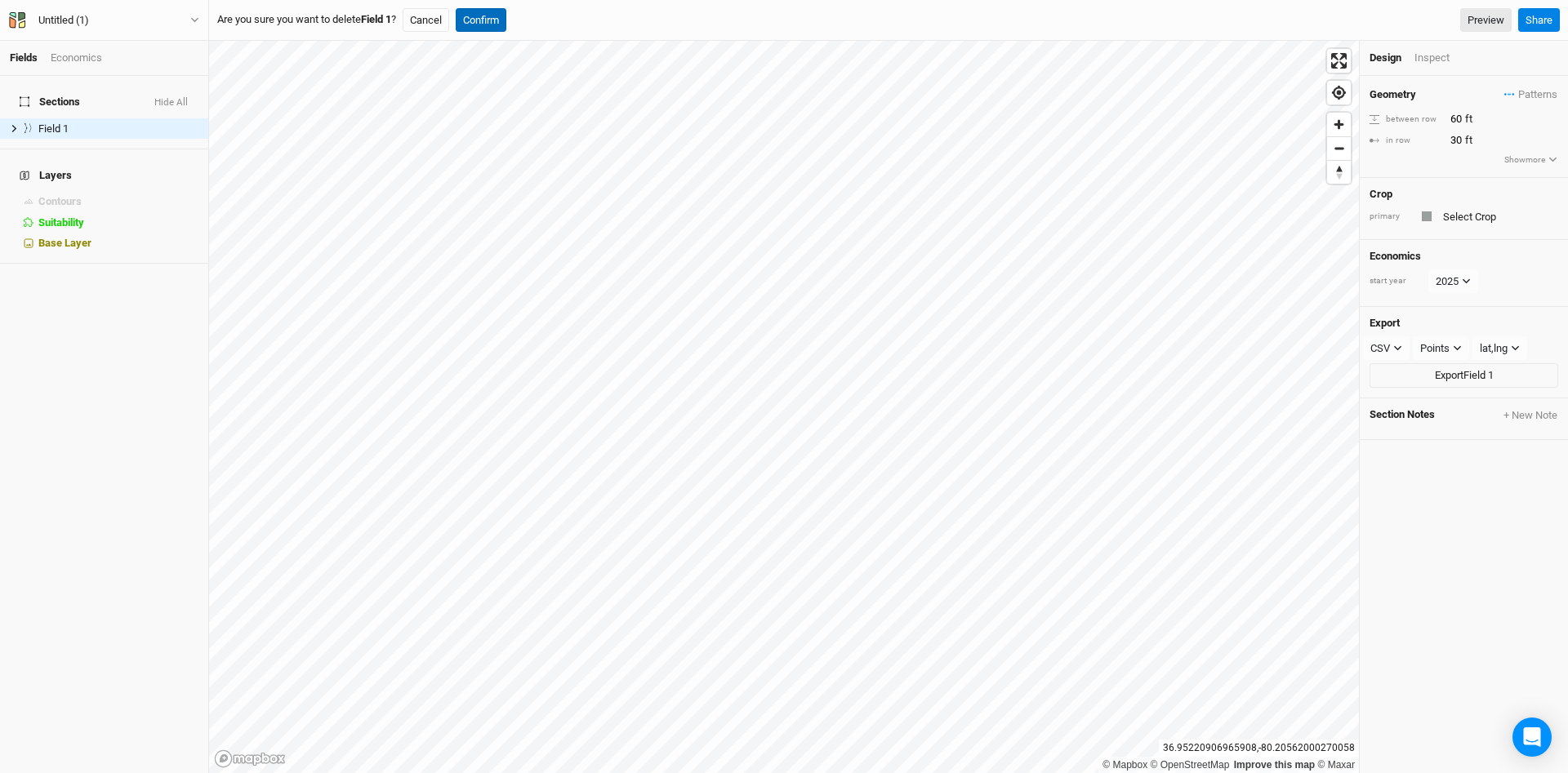
click at [491, 20] on button "Confirm" at bounding box center [480, 20] width 51 height 25
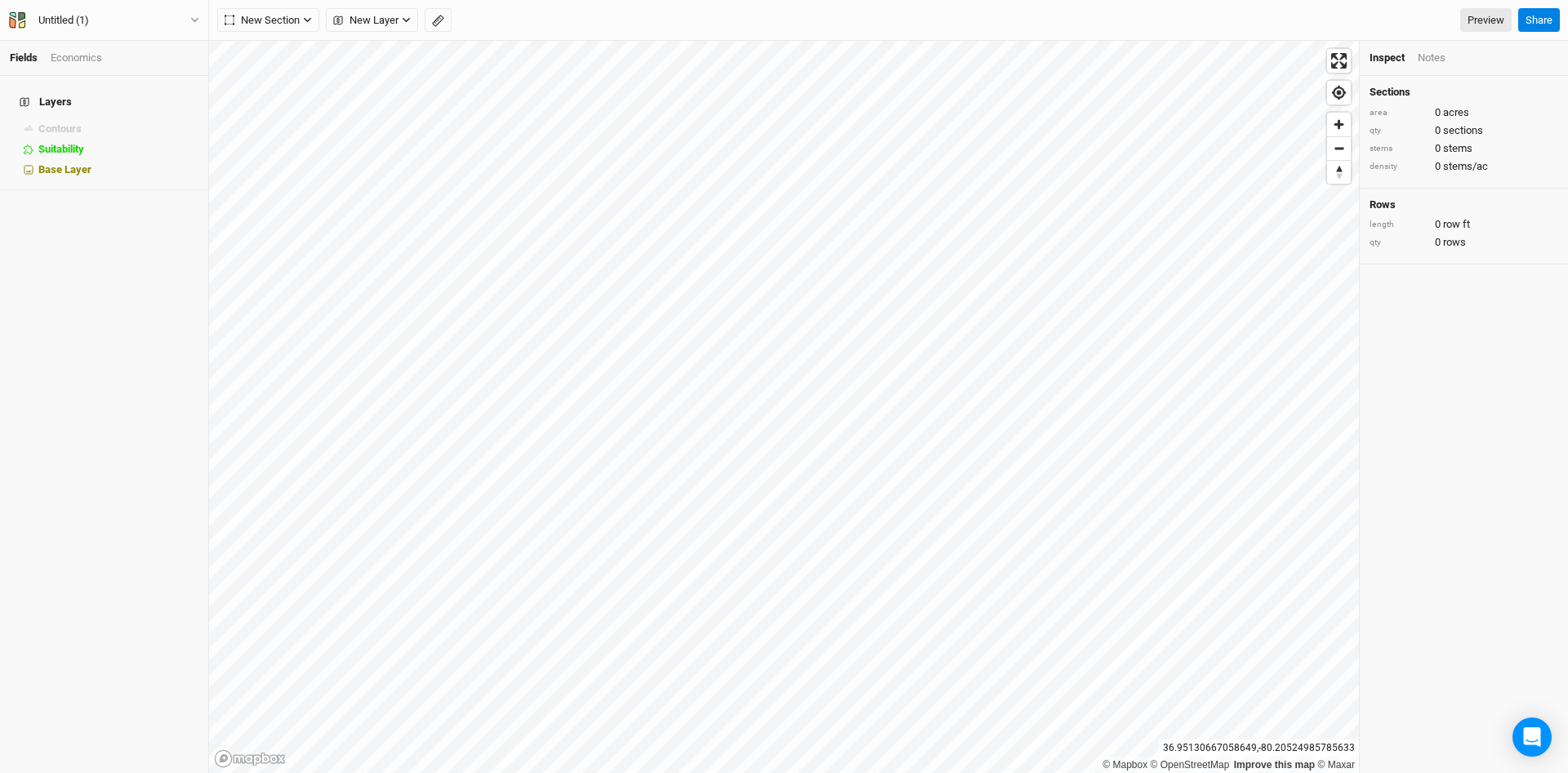
click at [823, 17] on div "Fields Economics Layers Contours hide Suitability hide Base Layer Untitled (1) …" at bounding box center [784, 386] width 1568 height 773
click at [1270, 748] on div "36.94854368262787 , -80.20405627442328" at bounding box center [1258, 748] width 200 height 17
click at [1504, 658] on div "Sections area 0 acres qty 0 sections stems 0 stems density 0 stems/ac Rows leng…" at bounding box center [1464, 424] width 209 height 697
click at [313, 21] on button "New Section" at bounding box center [269, 20] width 102 height 25
click at [310, 19] on icon "button" at bounding box center [307, 20] width 7 height 5
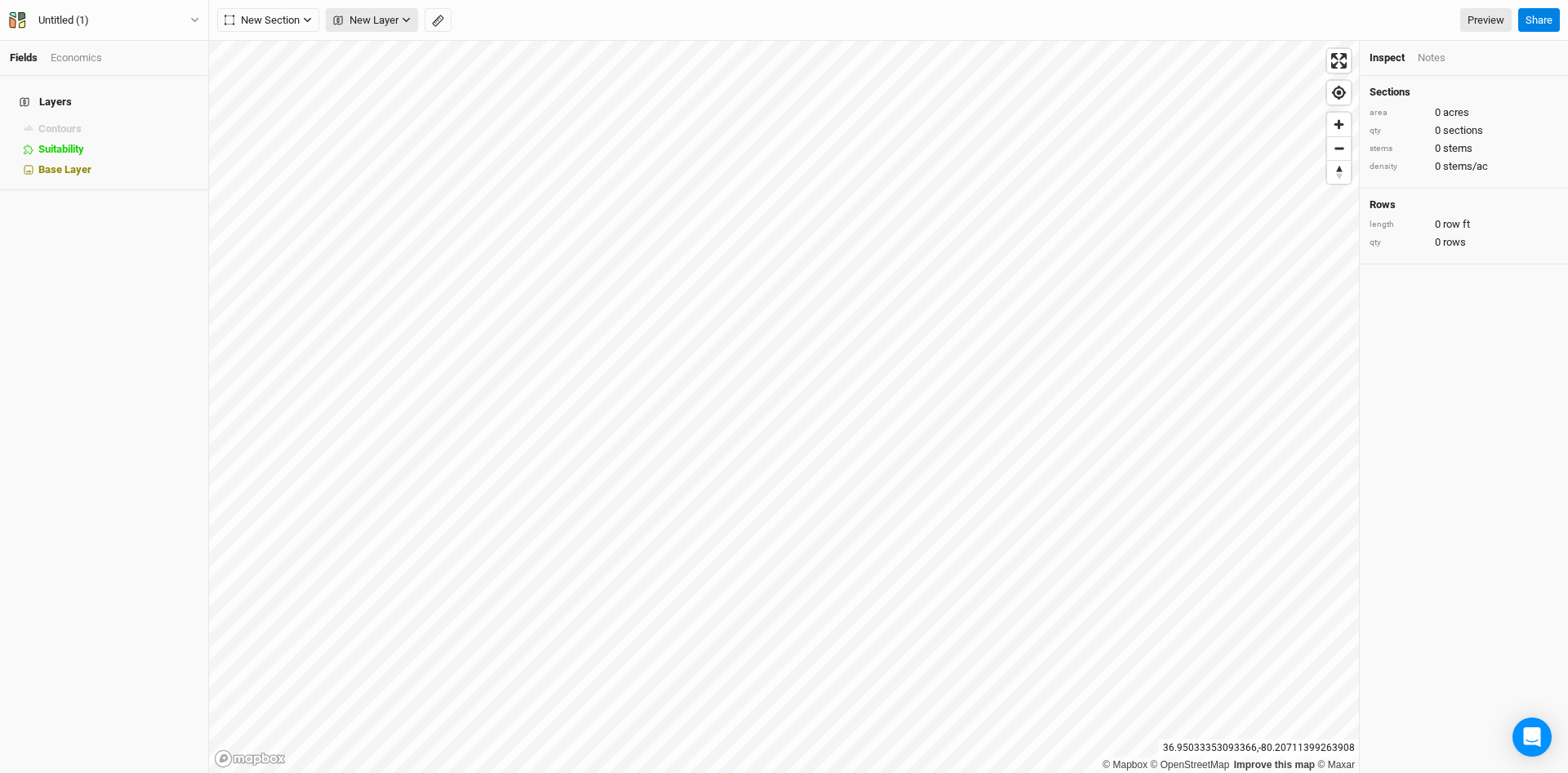
click at [369, 17] on span "New Layer" at bounding box center [366, 20] width 65 height 16
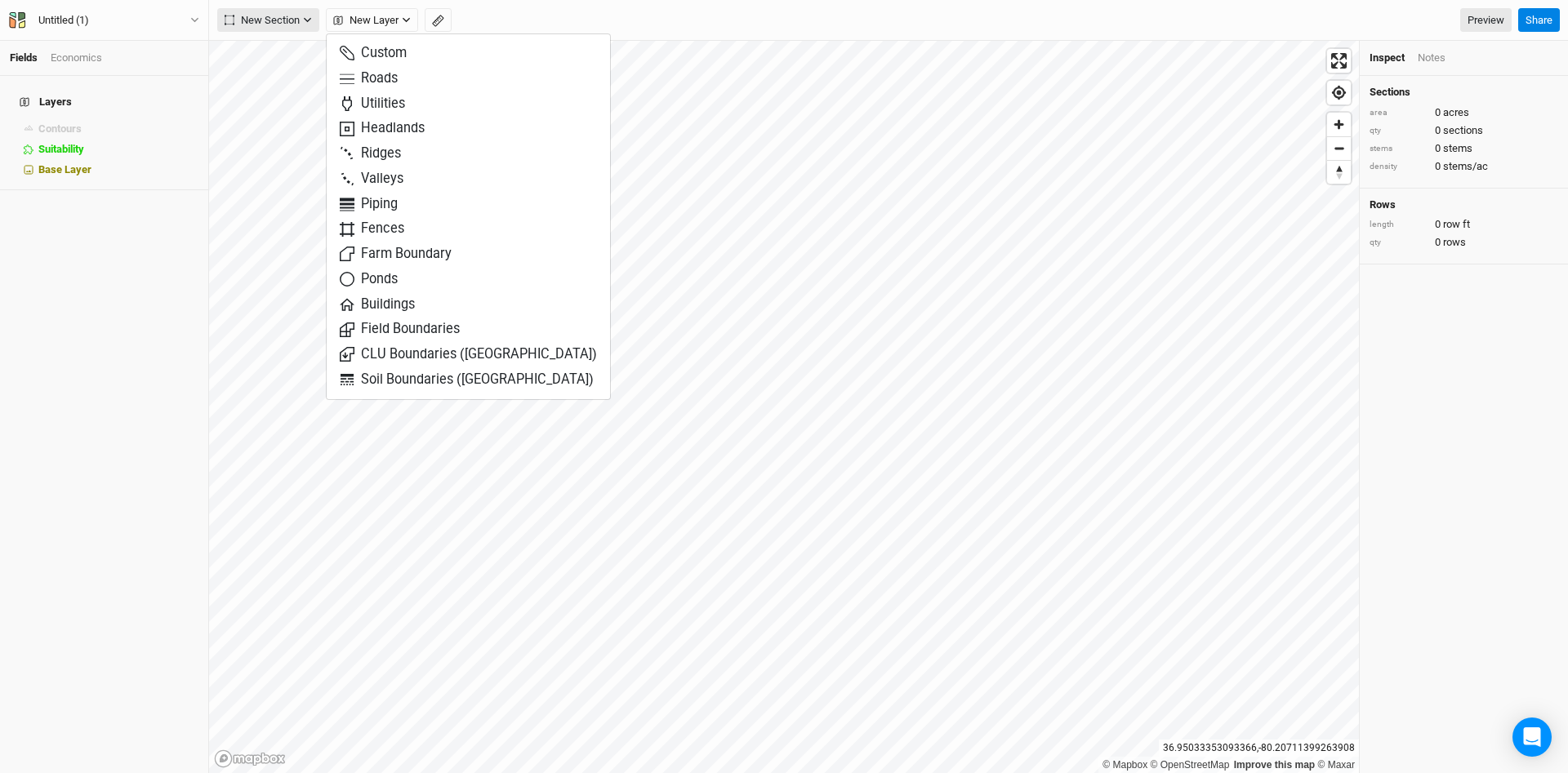
click at [306, 17] on icon "button" at bounding box center [307, 20] width 9 height 9
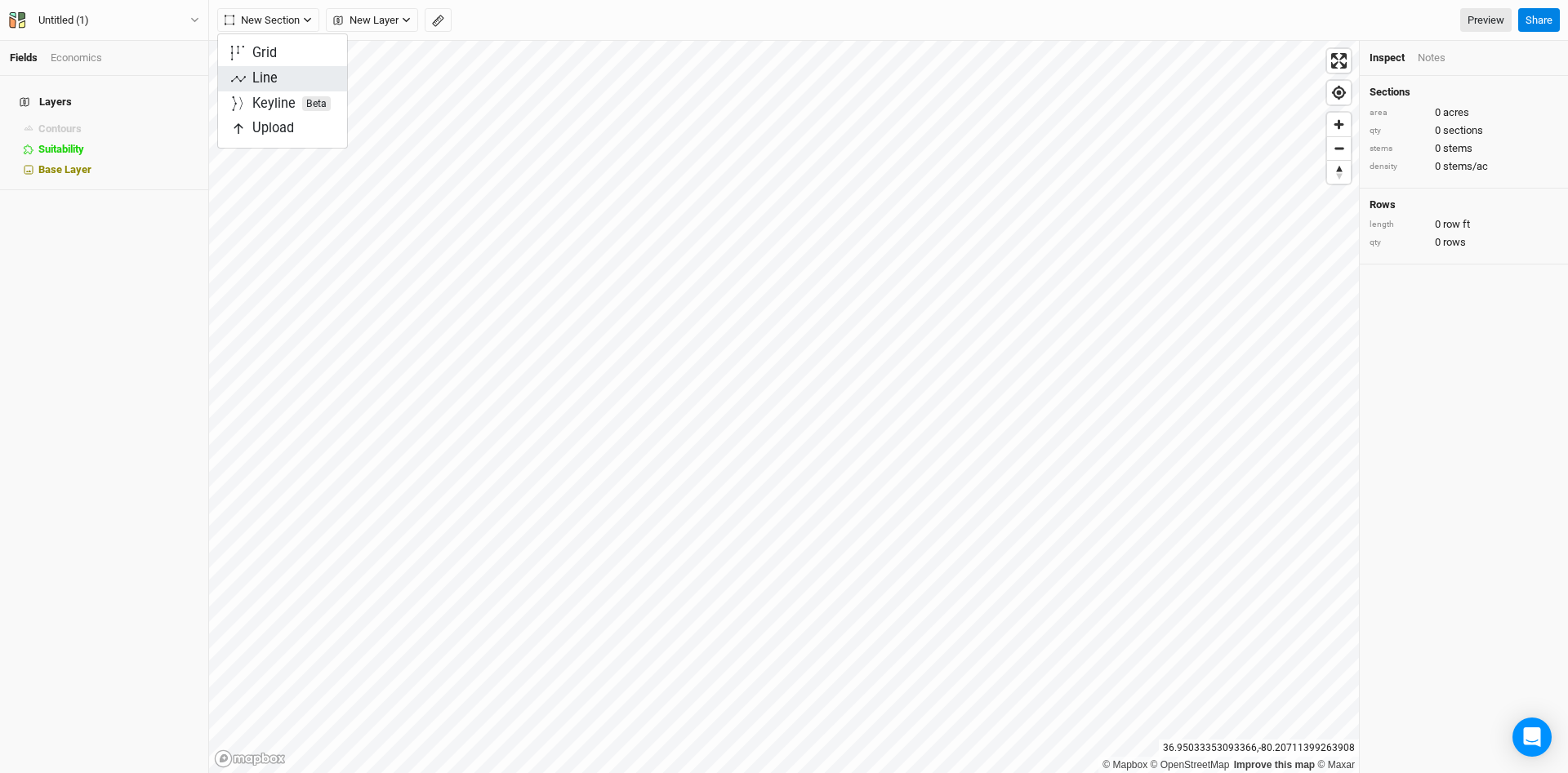
click at [268, 82] on div "Line" at bounding box center [265, 79] width 25 height 19
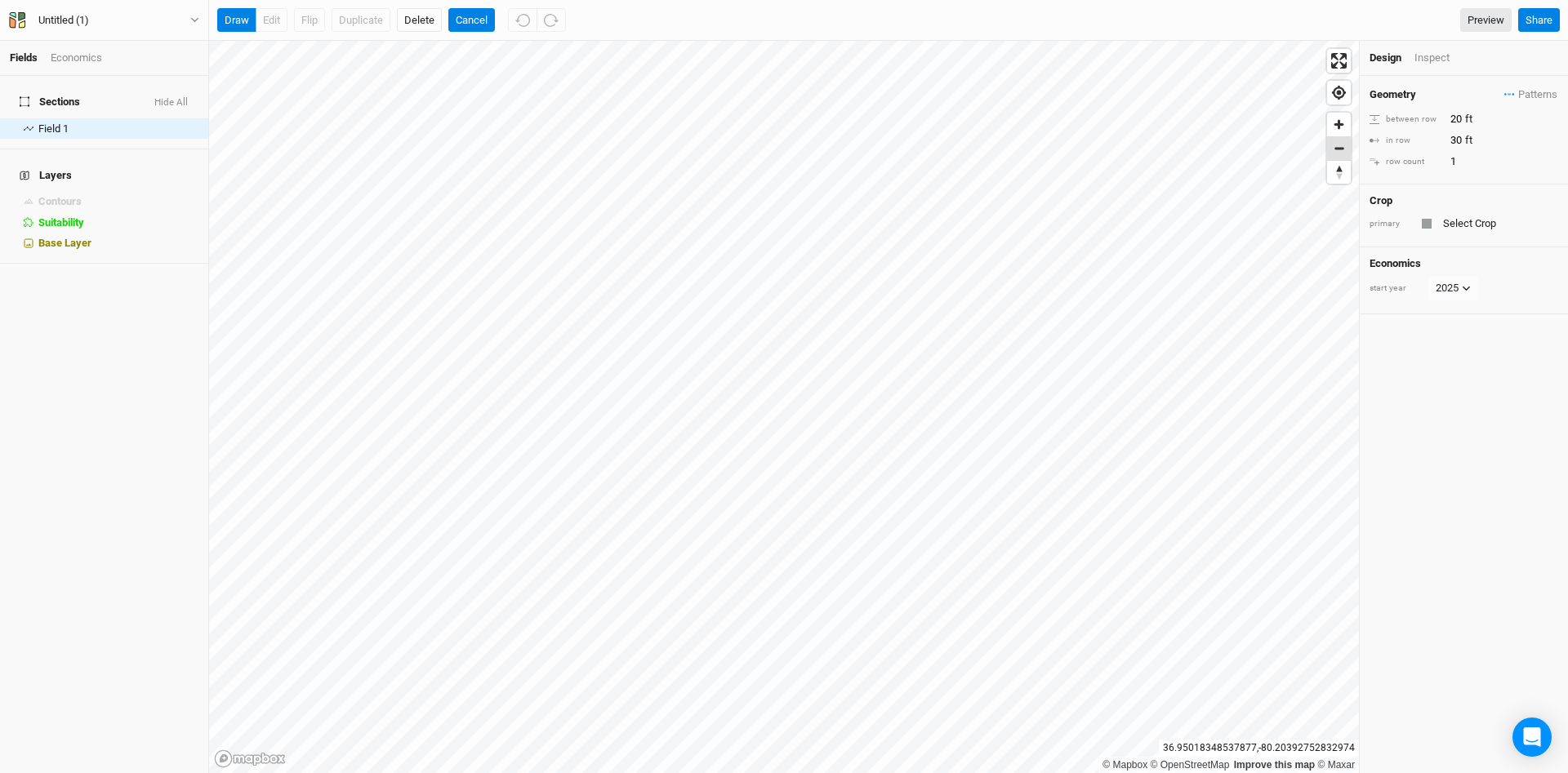
click at [1343, 147] on span "Zoom out" at bounding box center [1339, 148] width 24 height 23
click at [476, 20] on button "Cancel" at bounding box center [471, 20] width 47 height 25
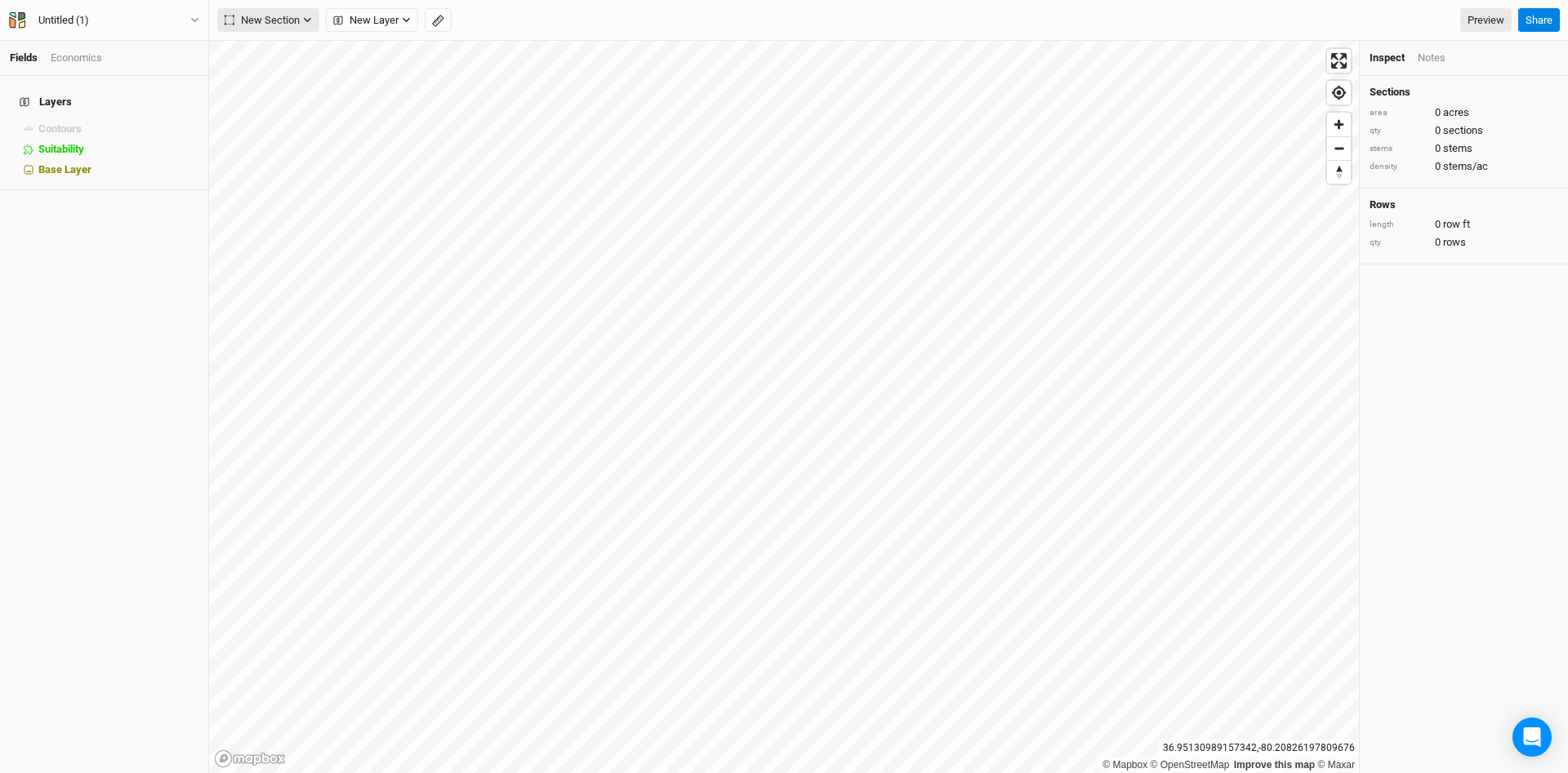
click at [311, 15] on button "New Section" at bounding box center [269, 20] width 102 height 25
click at [281, 104] on div "Keyline Beta" at bounding box center [292, 104] width 79 height 19
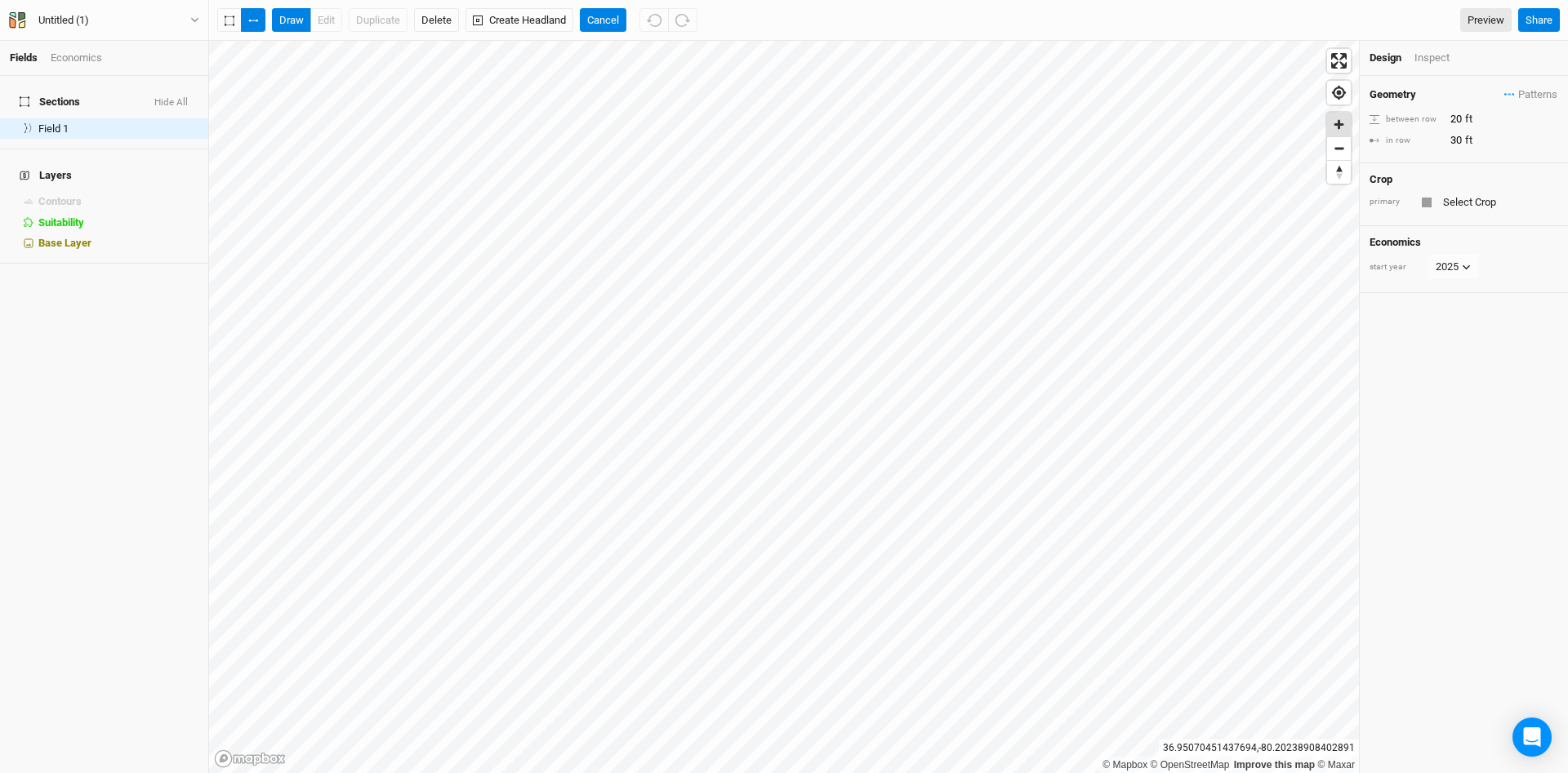
click at [1347, 127] on span "Zoom in" at bounding box center [1339, 125] width 24 height 24
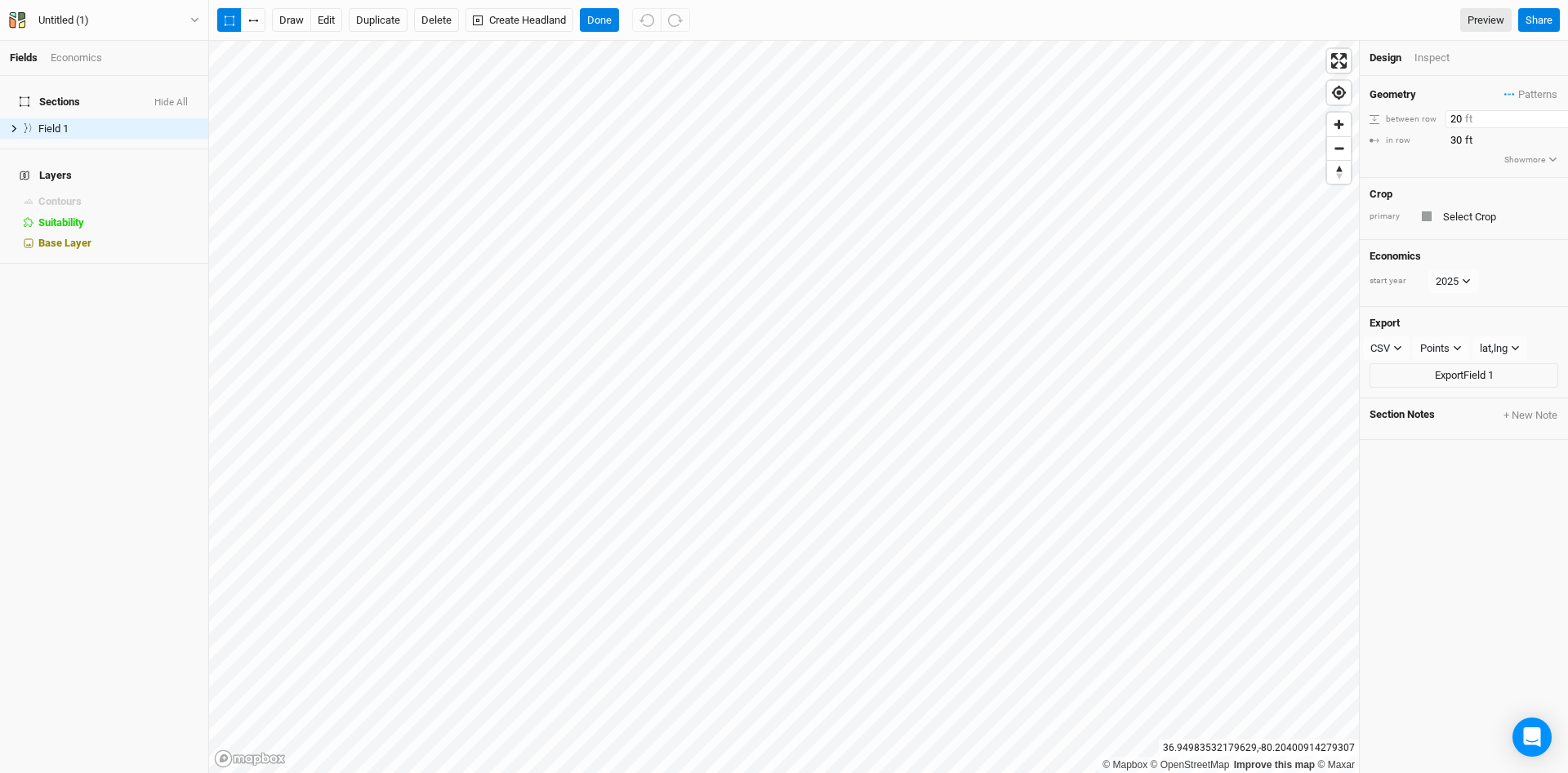
click at [1451, 119] on input "20" at bounding box center [1516, 119] width 142 height 18
type input "60"
click at [11, 124] on icon at bounding box center [14, 128] width 9 height 9
click at [65, 143] on span "Row 1" at bounding box center [62, 149] width 26 height 13
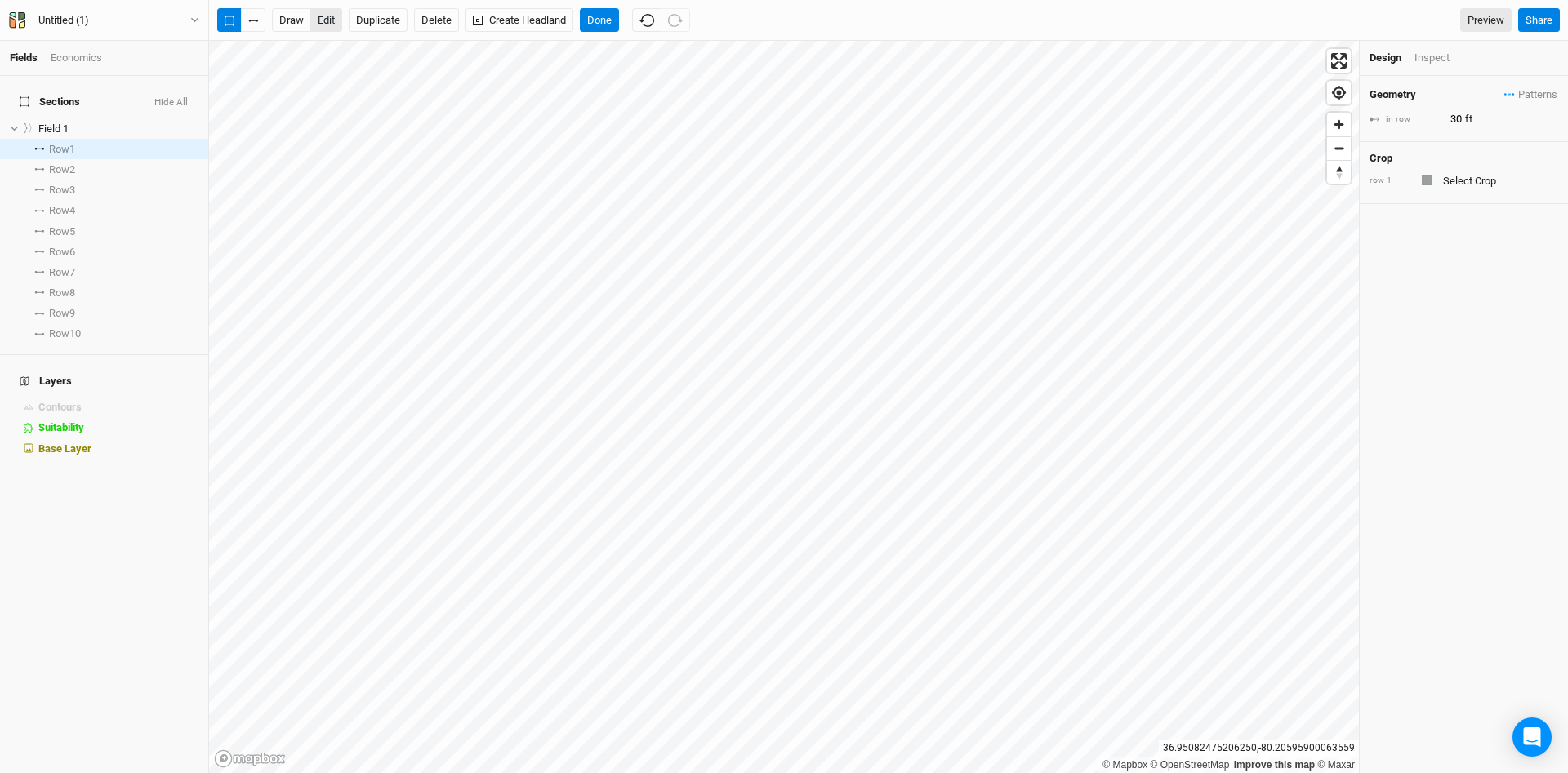
click at [333, 20] on button "edit" at bounding box center [327, 20] width 32 height 25
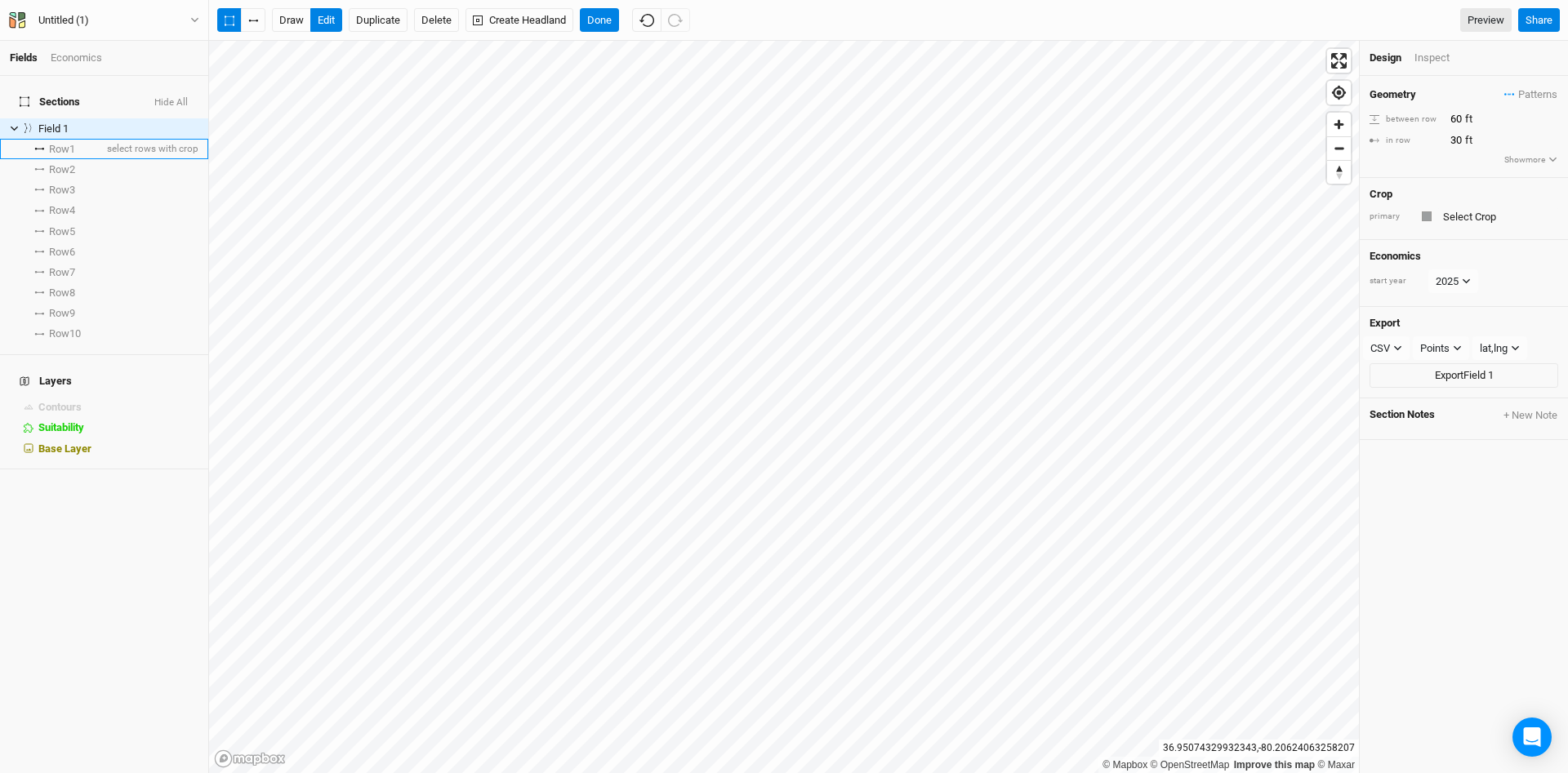
click at [87, 139] on li "Row 1 select rows with crop" at bounding box center [104, 149] width 209 height 20
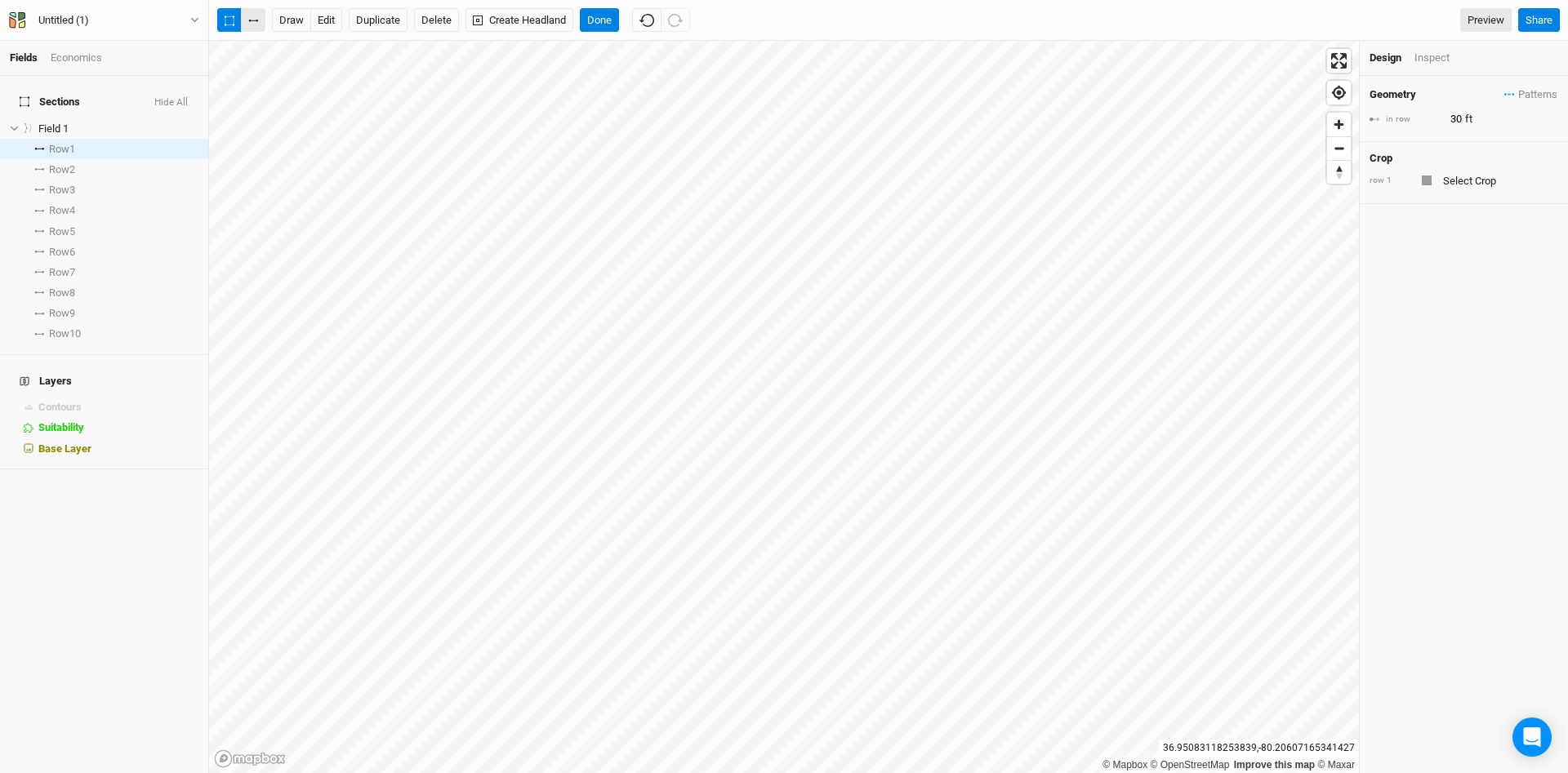
click at [255, 22] on icon "button" at bounding box center [254, 21] width 10 height 2
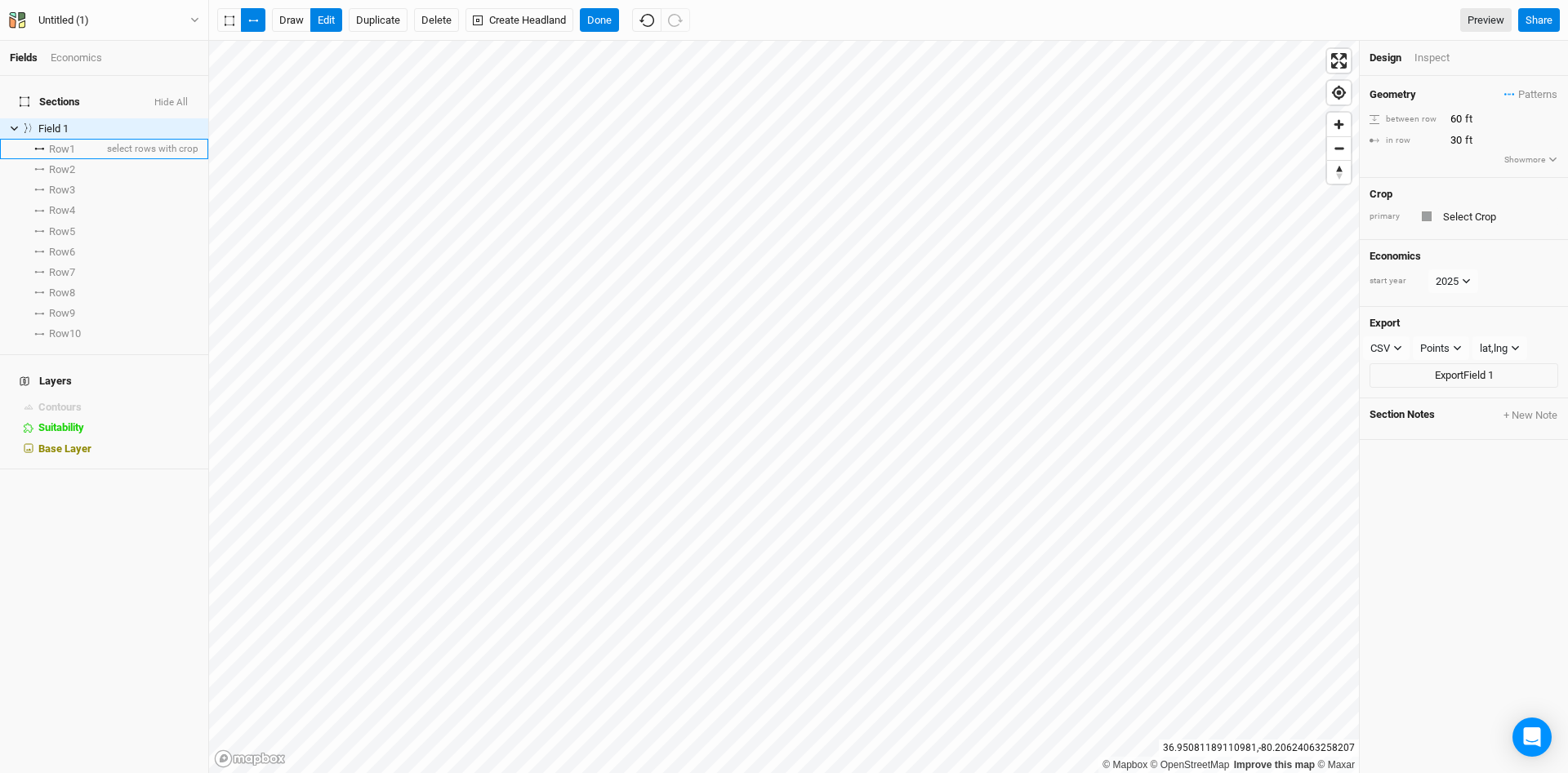
click at [88, 139] on li "Row 1 select rows with crop" at bounding box center [104, 149] width 209 height 20
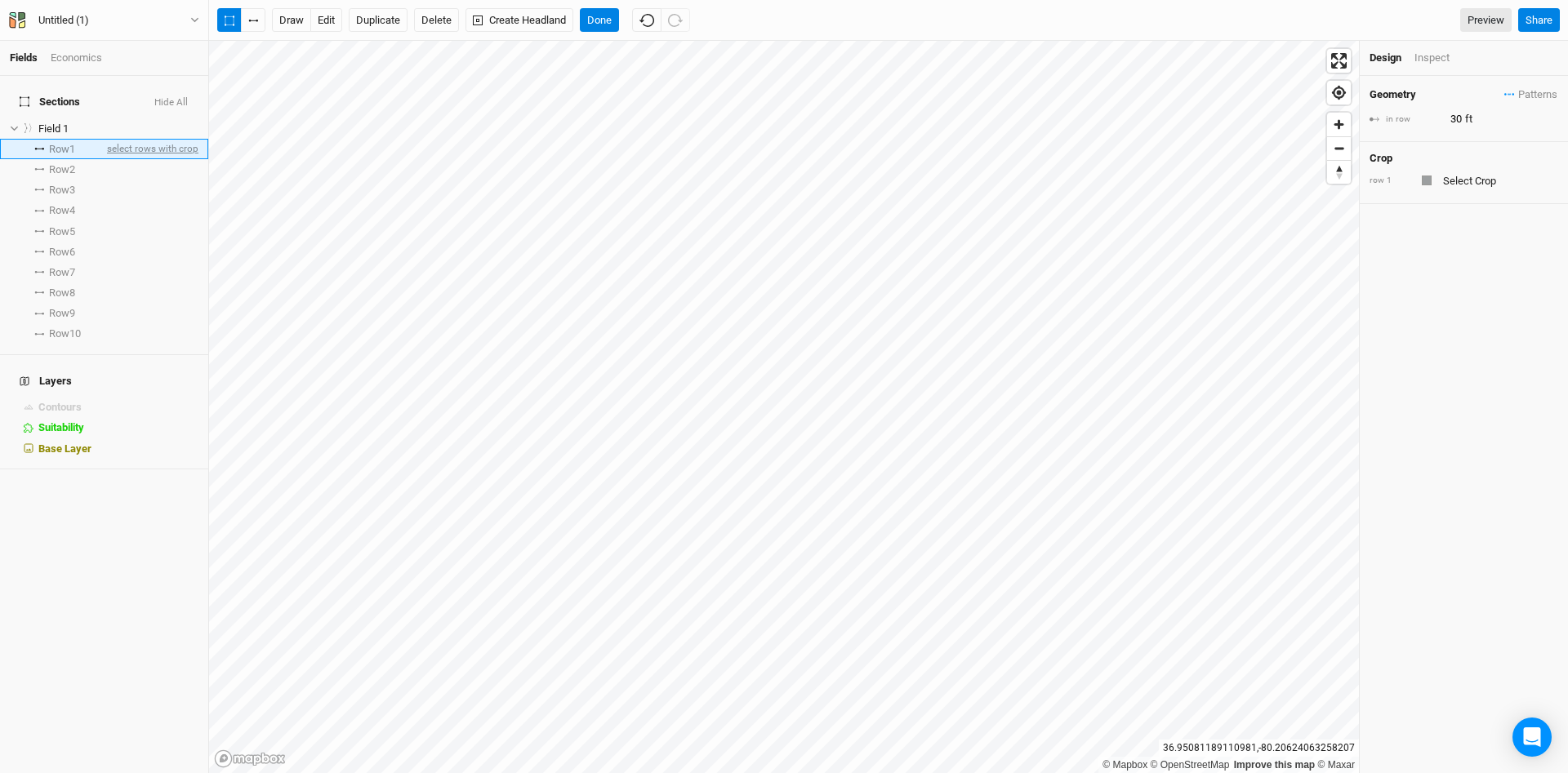
click at [128, 139] on span "select rows with crop" at bounding box center [151, 149] width 95 height 20
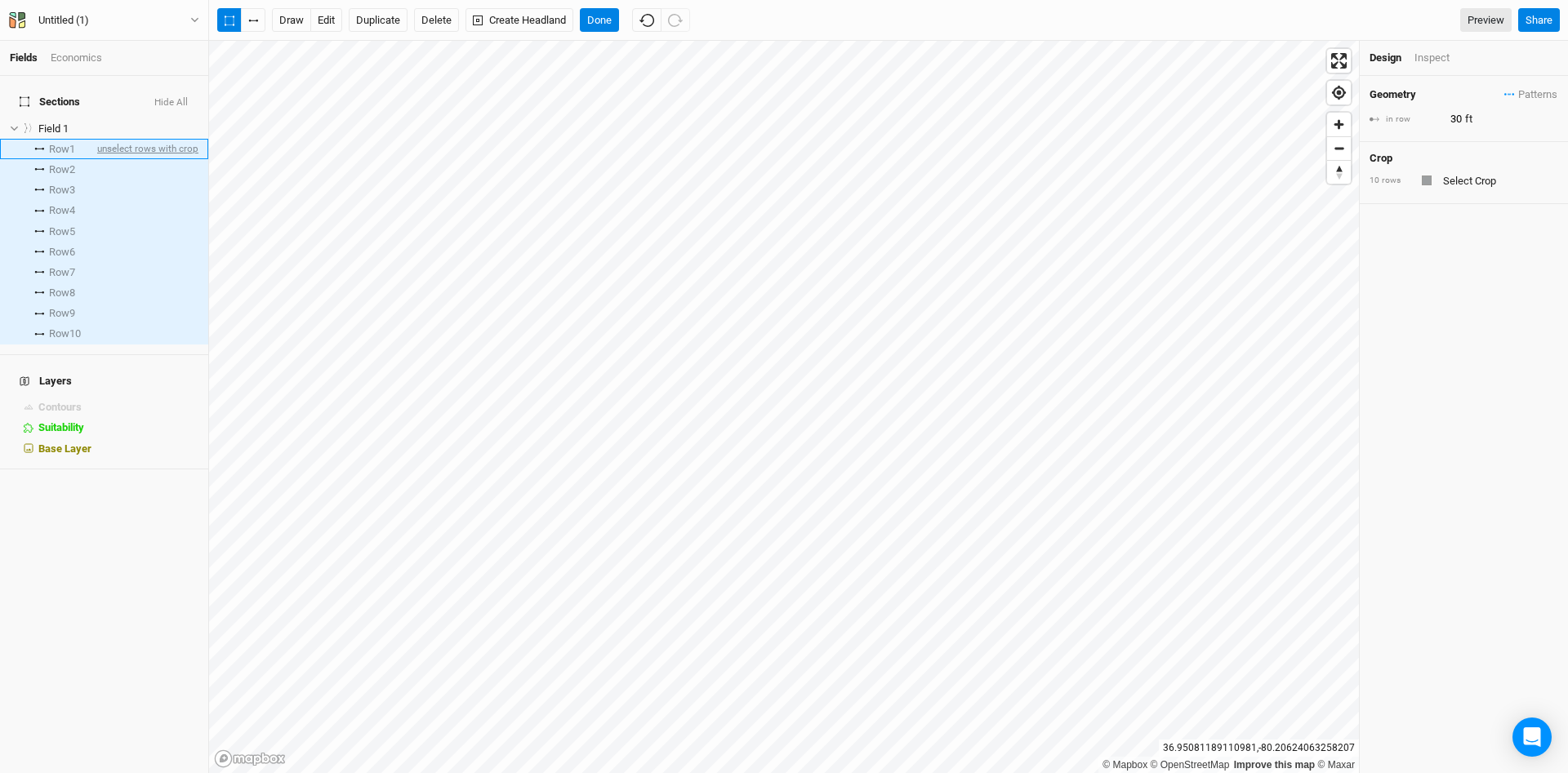
click at [128, 139] on span "unselect rows with crop" at bounding box center [146, 149] width 105 height 20
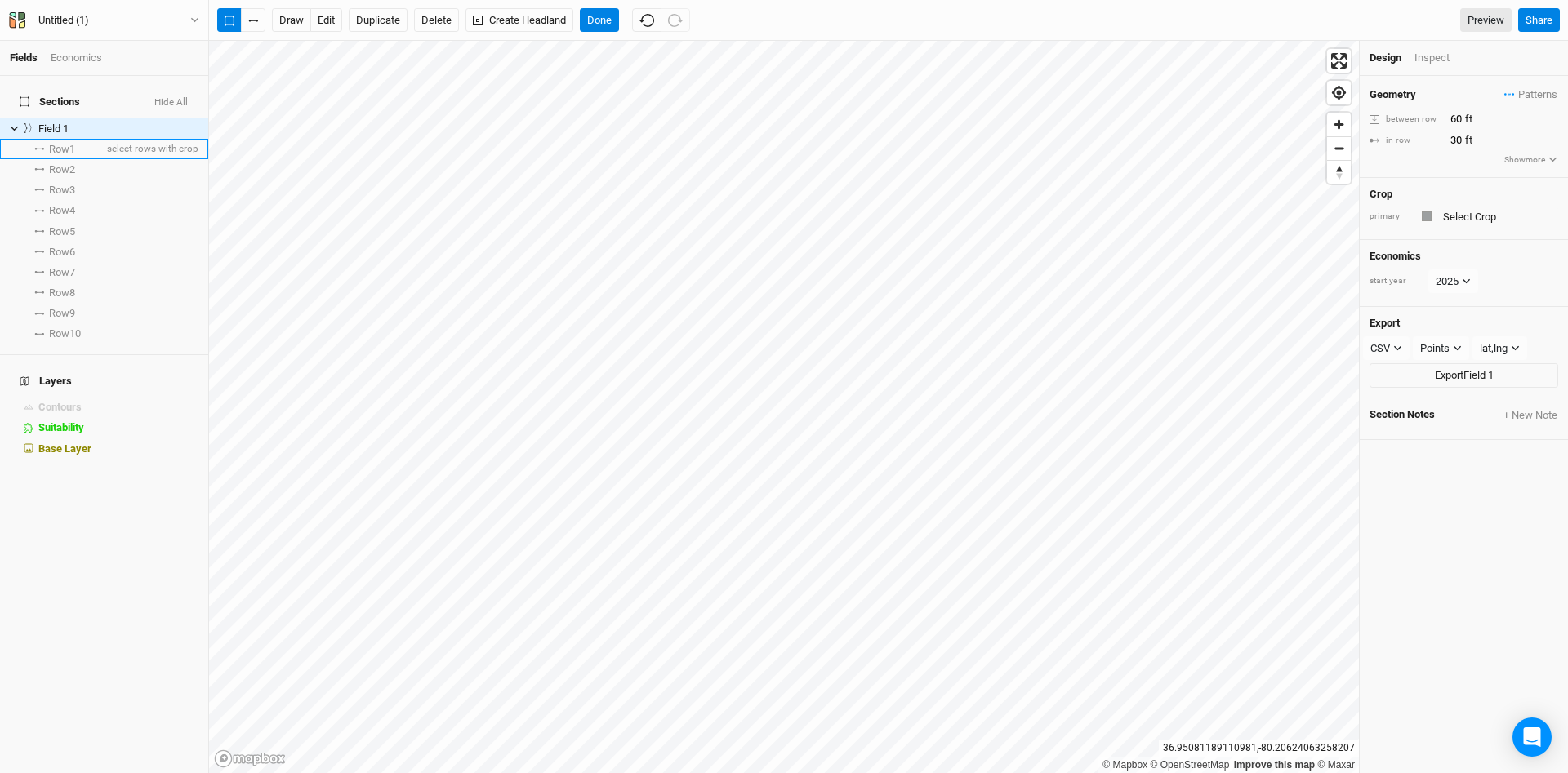
click at [61, 143] on span "Row 1" at bounding box center [62, 149] width 26 height 13
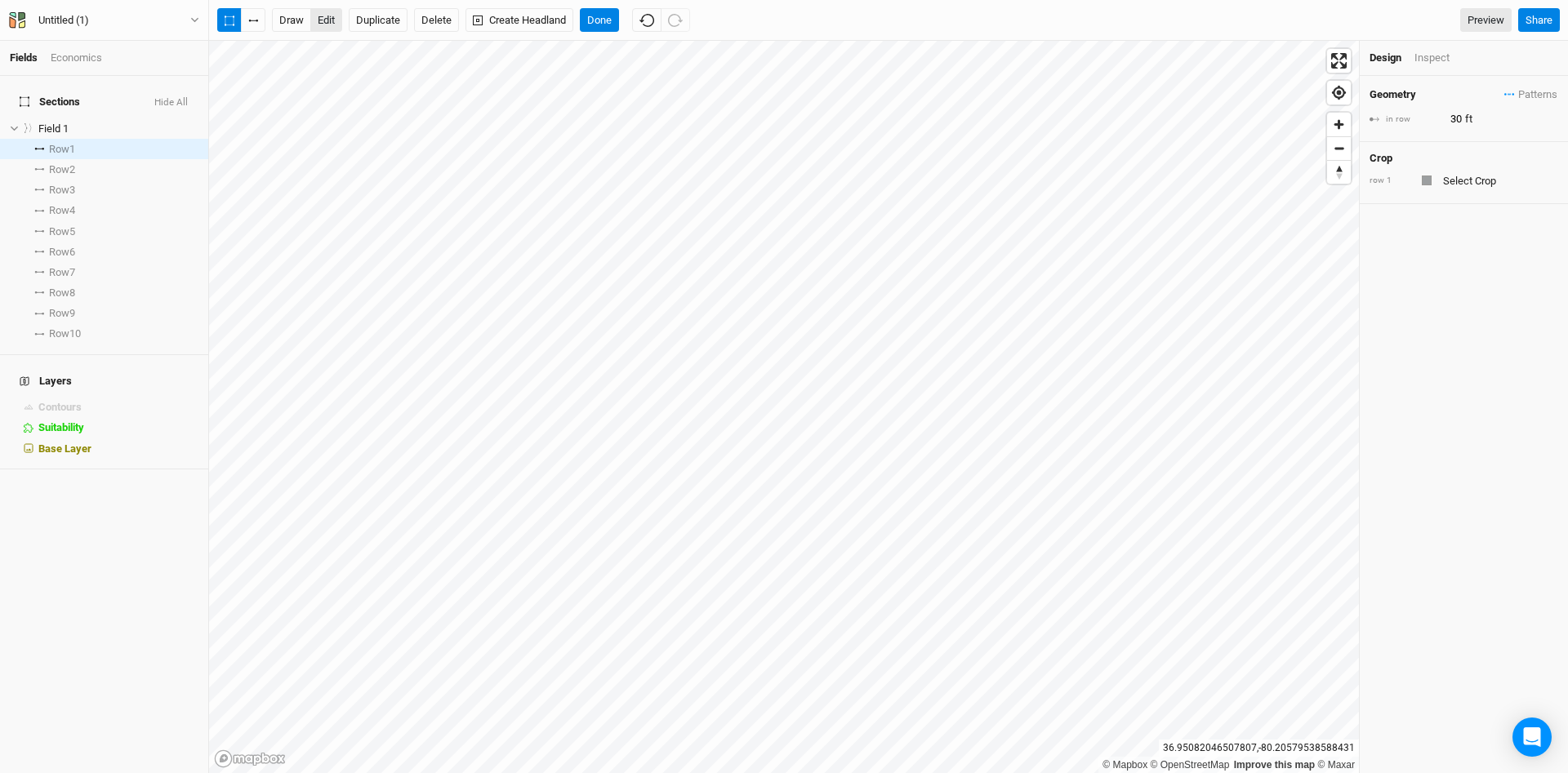
click at [329, 20] on button "edit" at bounding box center [327, 20] width 32 height 25
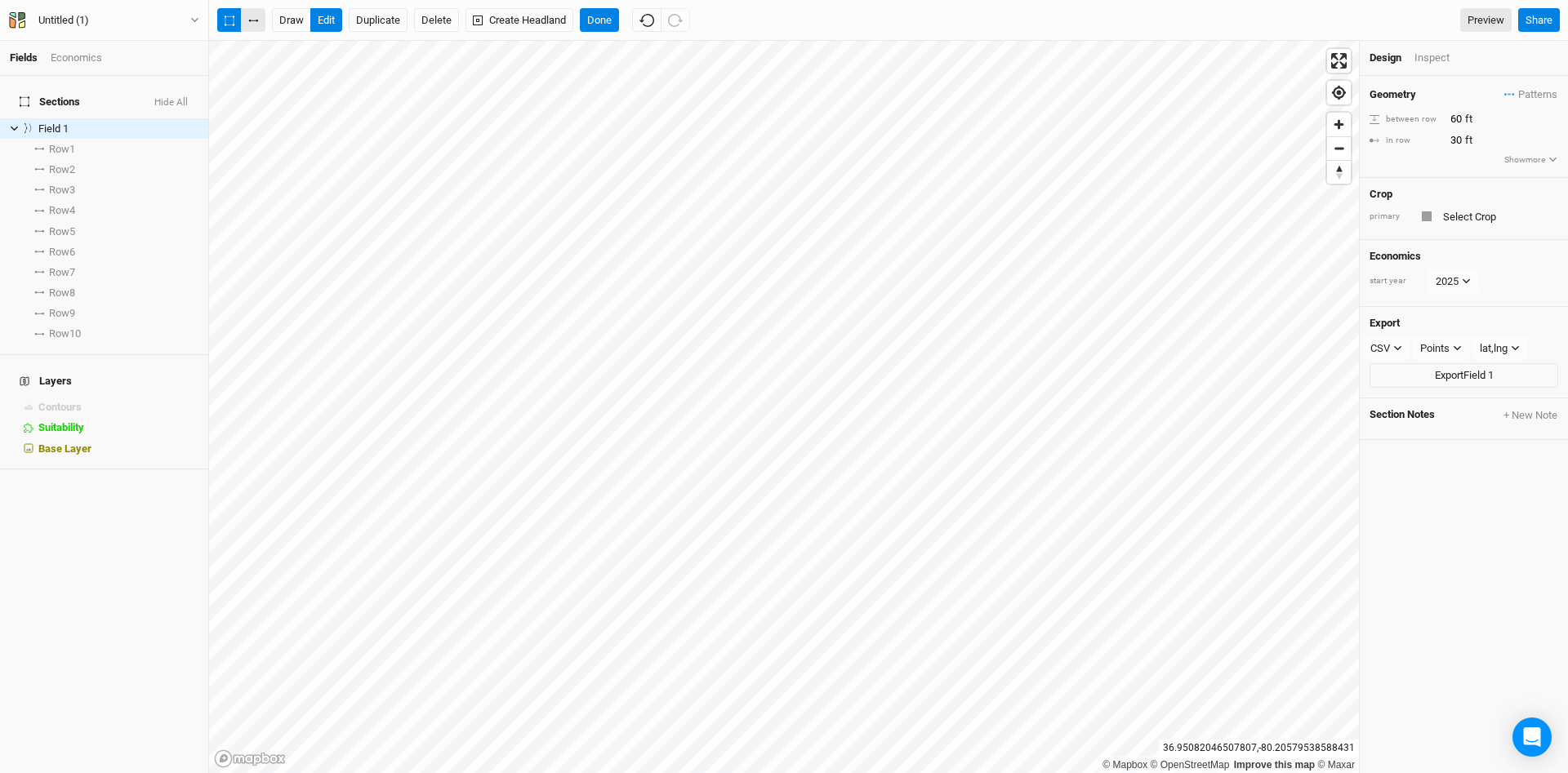
click at [252, 20] on button "button" at bounding box center [253, 20] width 25 height 25
click at [145, 95] on h4 "Sections Hide All" at bounding box center [104, 102] width 189 height 33
click at [230, 21] on icon "button" at bounding box center [230, 21] width 10 height 11
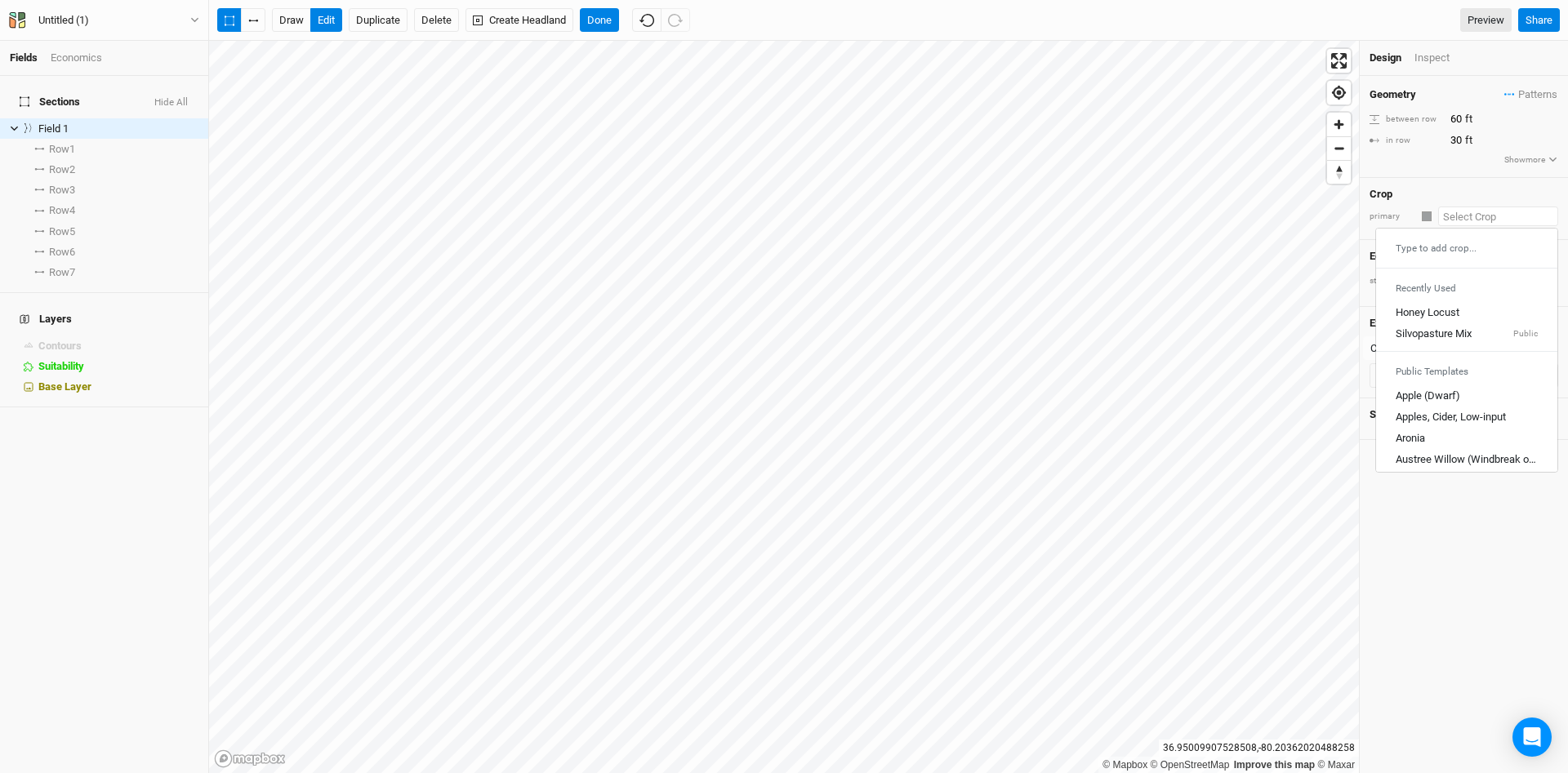
click at [1475, 217] on input "text" at bounding box center [1498, 217] width 120 height 20
click at [1452, 314] on div "Honey Locust" at bounding box center [1428, 313] width 64 height 15
type input "20"
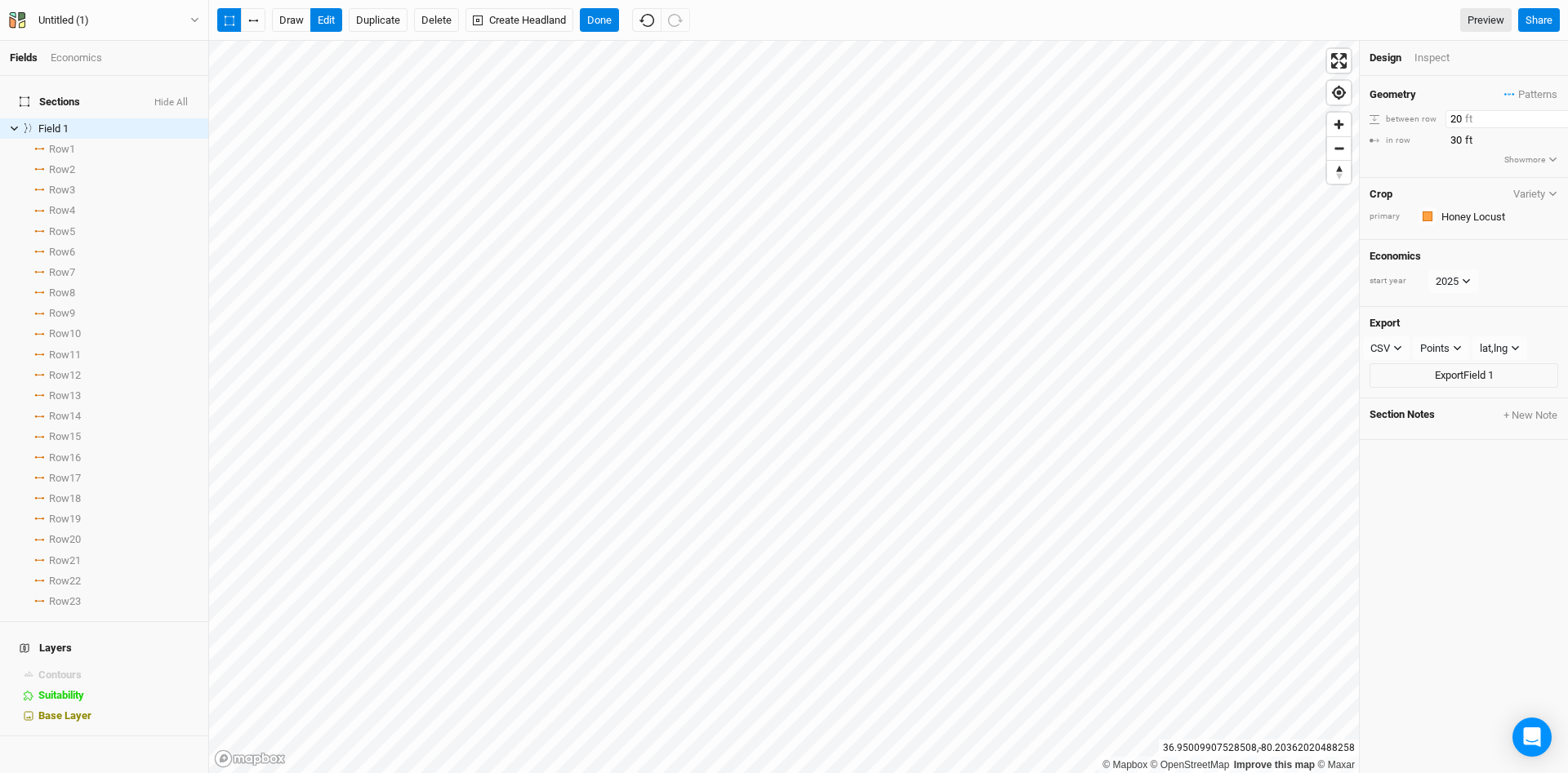
click at [1454, 120] on input "20" at bounding box center [1516, 119] width 142 height 18
type input "60"
click at [1463, 88] on div "Geometry Patterns ＋ New in-row pattern" at bounding box center [1463, 95] width 189 height 18
click at [1441, 61] on div "Inspect" at bounding box center [1443, 58] width 58 height 15
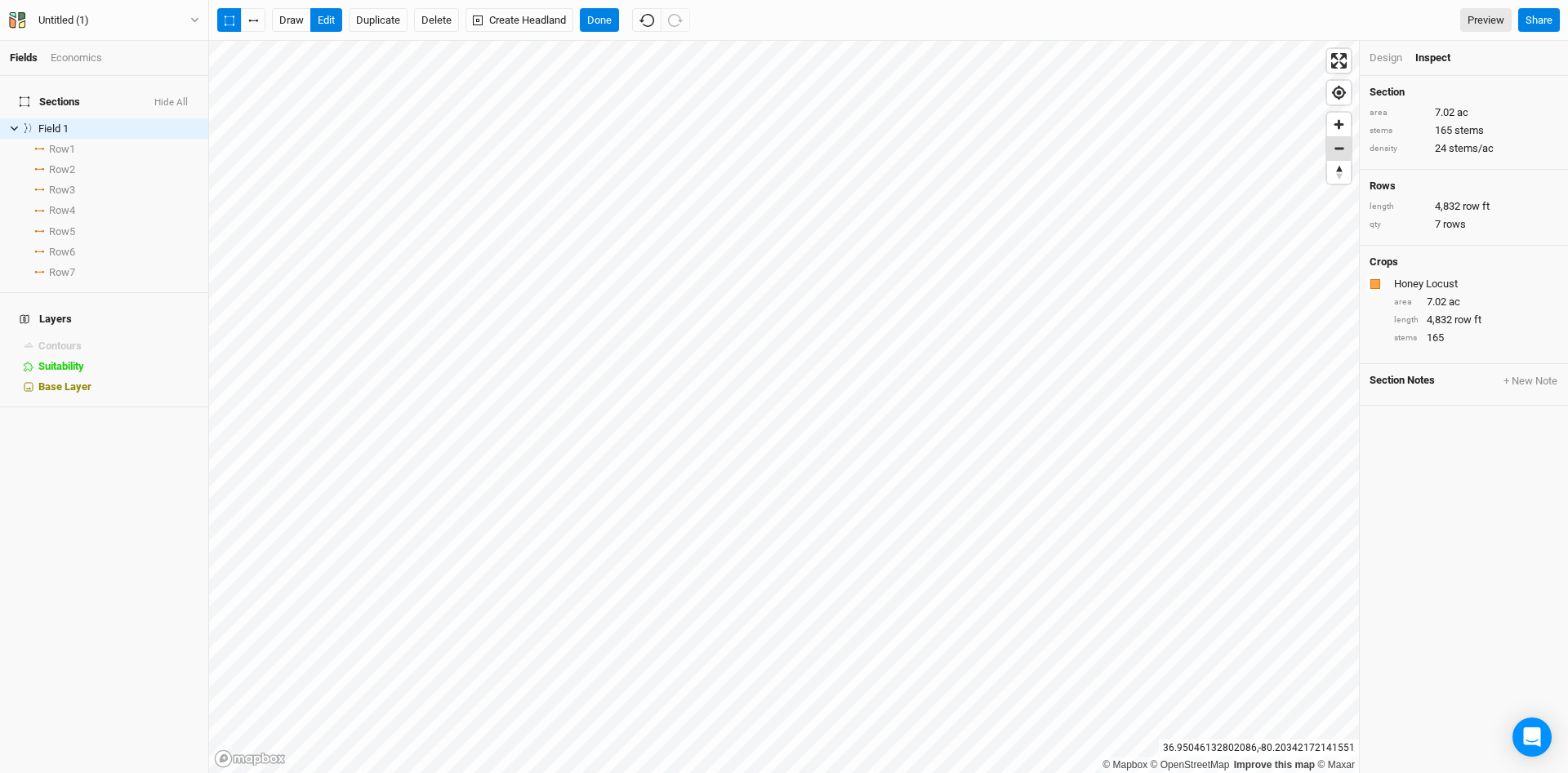
click at [1338, 150] on span "Zoom out" at bounding box center [1339, 148] width 24 height 23
click at [1342, 125] on span "Zoom in" at bounding box center [1339, 125] width 24 height 24
click at [196, 20] on icon "button" at bounding box center [194, 20] width 7 height 5
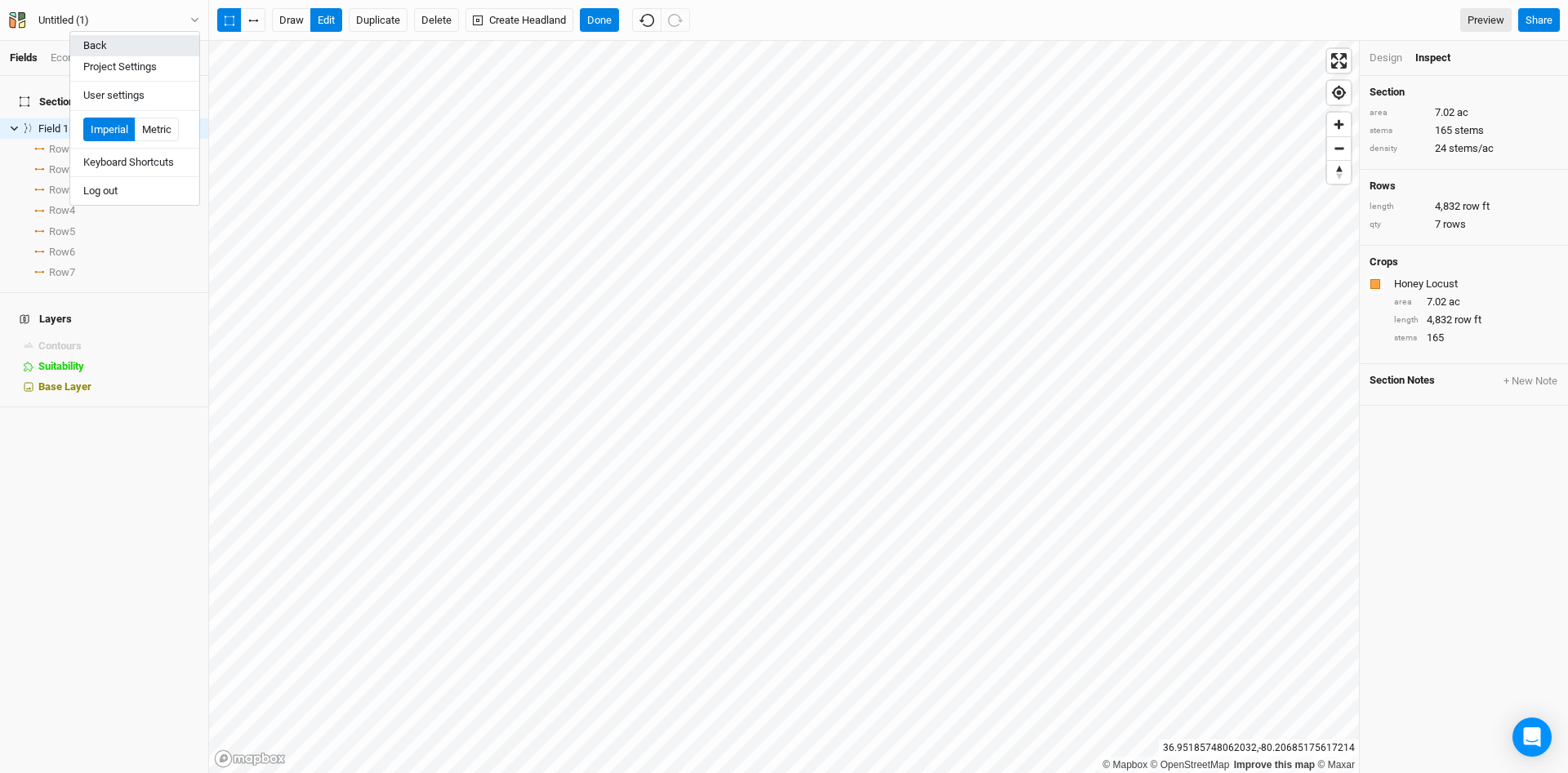
click at [97, 46] on button "Back" at bounding box center [134, 45] width 129 height 21
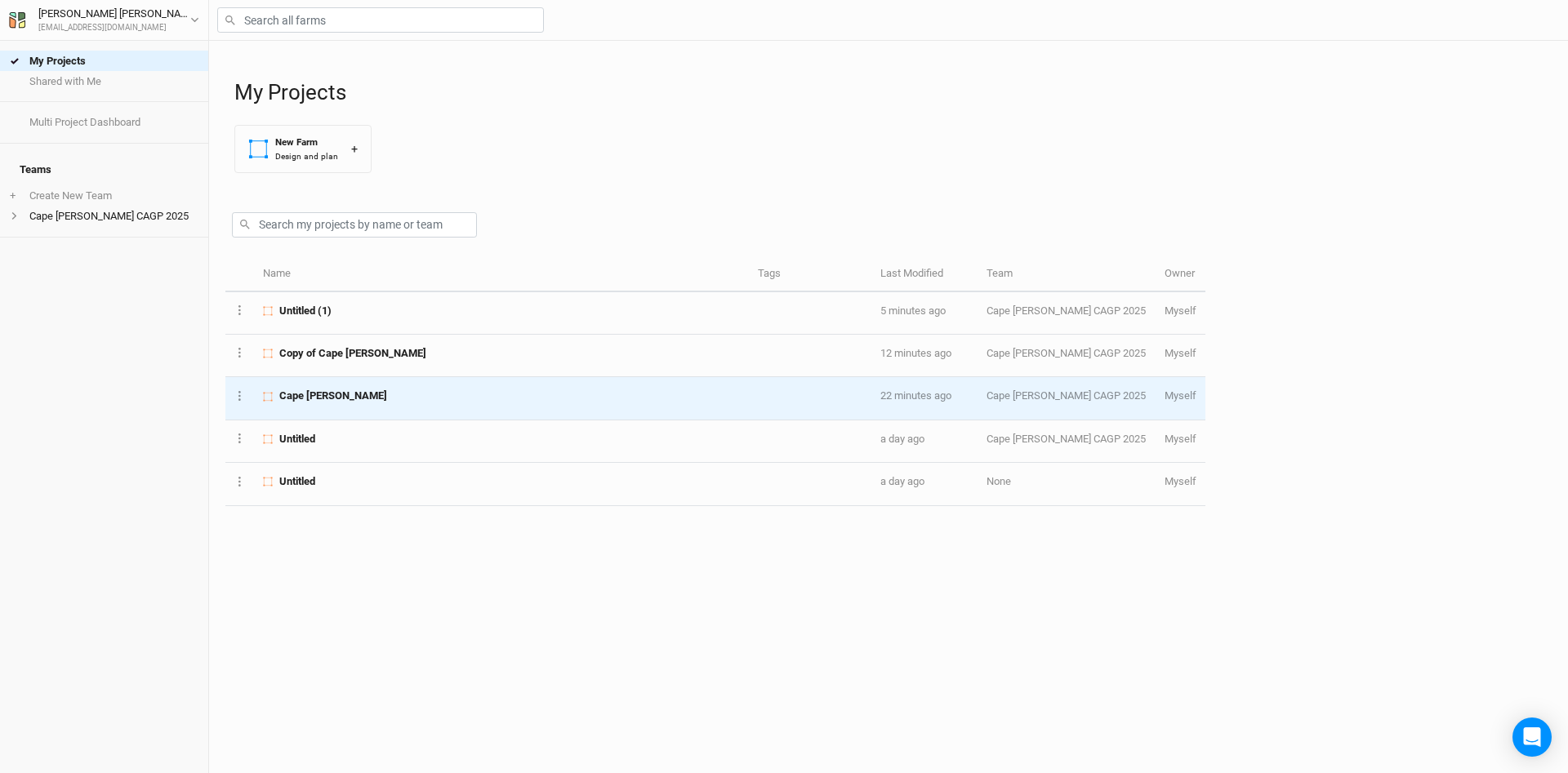
click at [317, 401] on span "Cape [PERSON_NAME]" at bounding box center [334, 395] width 108 height 15
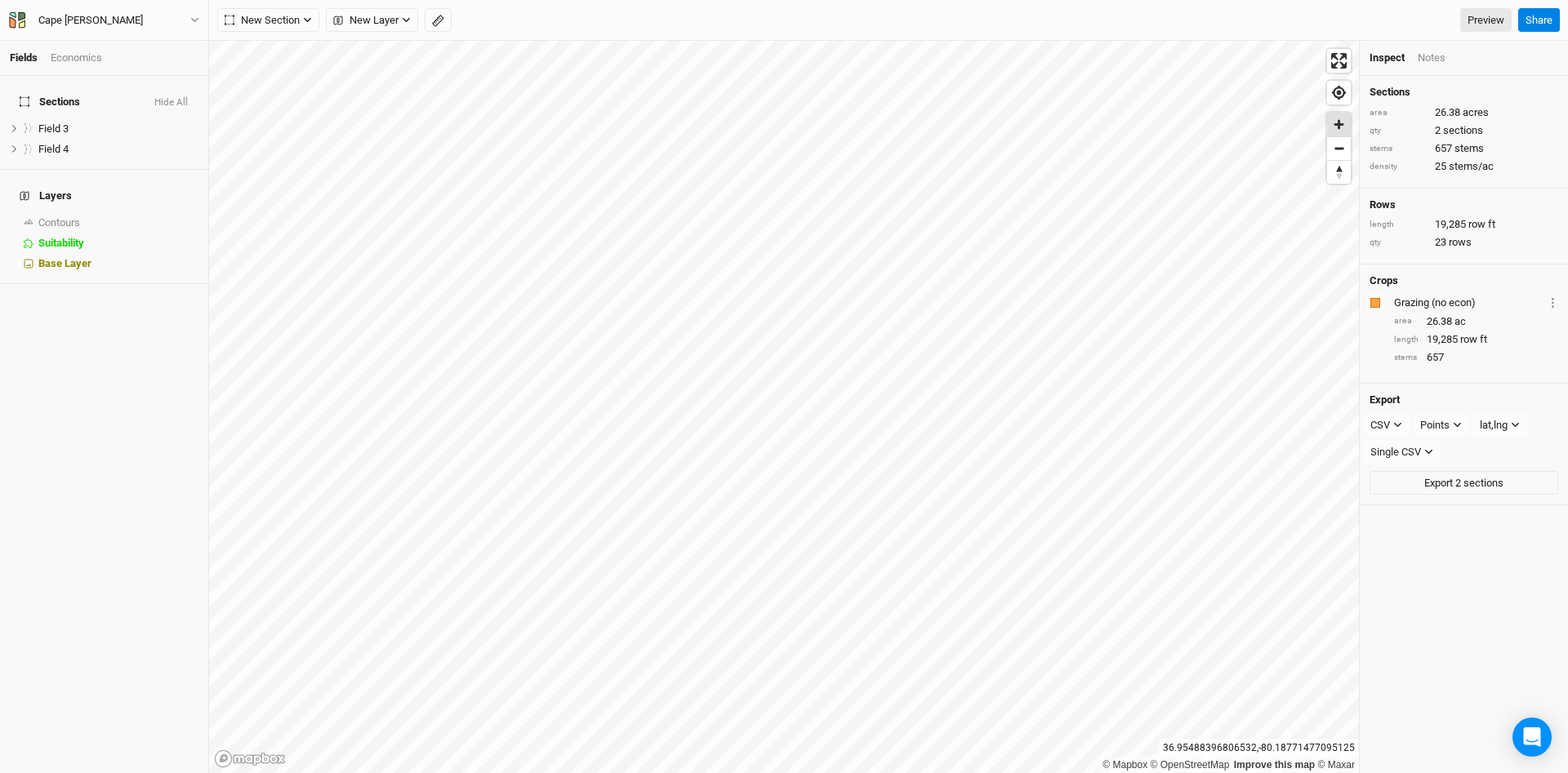
click at [1339, 123] on span "Zoom in" at bounding box center [1339, 125] width 24 height 24
click at [177, 213] on span "show" at bounding box center [186, 223] width 26 height 20
click at [1346, 129] on span "Zoom in" at bounding box center [1339, 125] width 24 height 24
click at [1342, 129] on span "Zoom in" at bounding box center [1339, 125] width 24 height 24
click at [194, 22] on icon "button" at bounding box center [195, 20] width 9 height 9
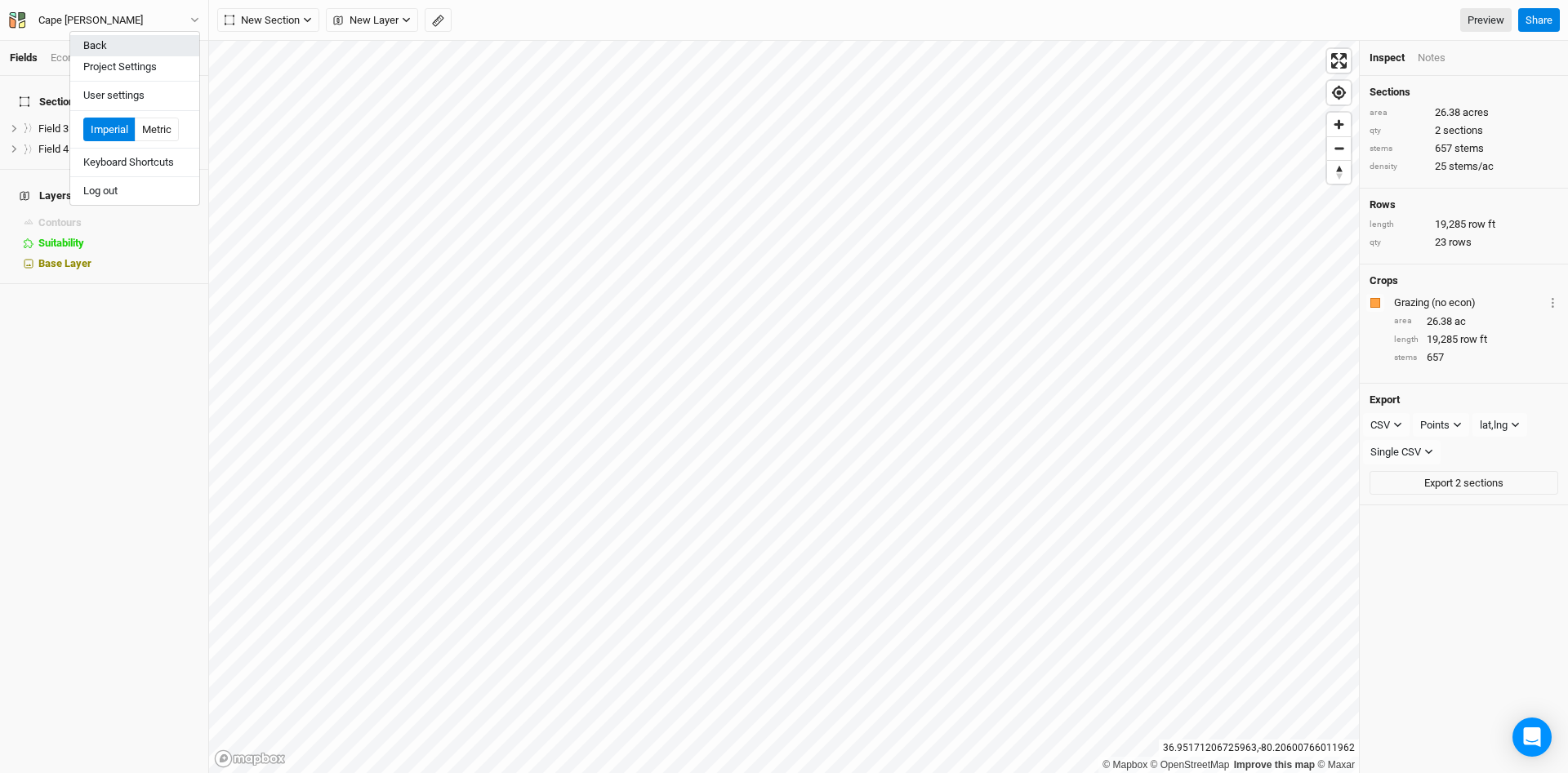
click at [108, 44] on button "Back" at bounding box center [134, 45] width 129 height 21
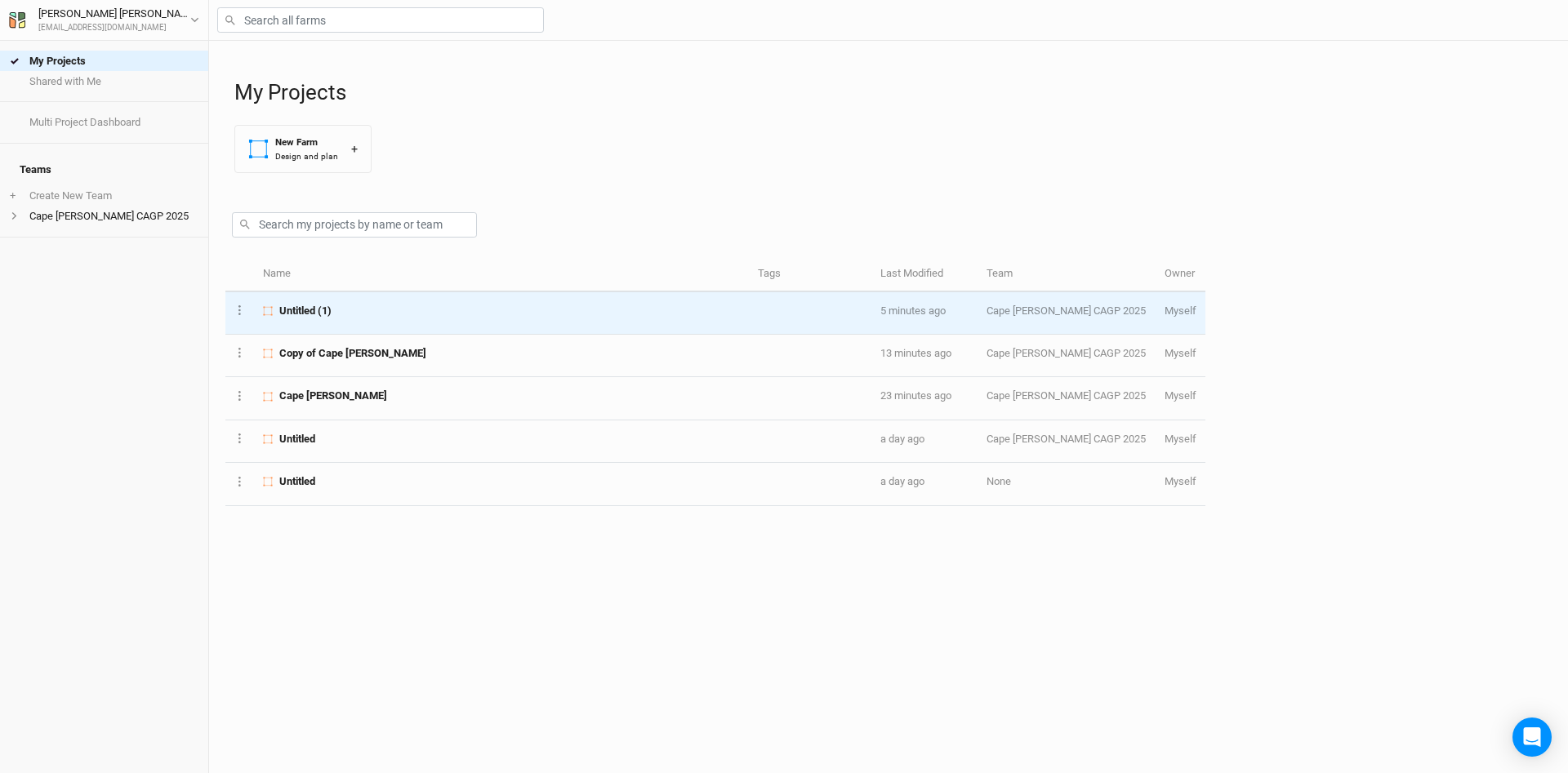
click at [416, 321] on td "Untitled (1)" at bounding box center [501, 314] width 495 height 43
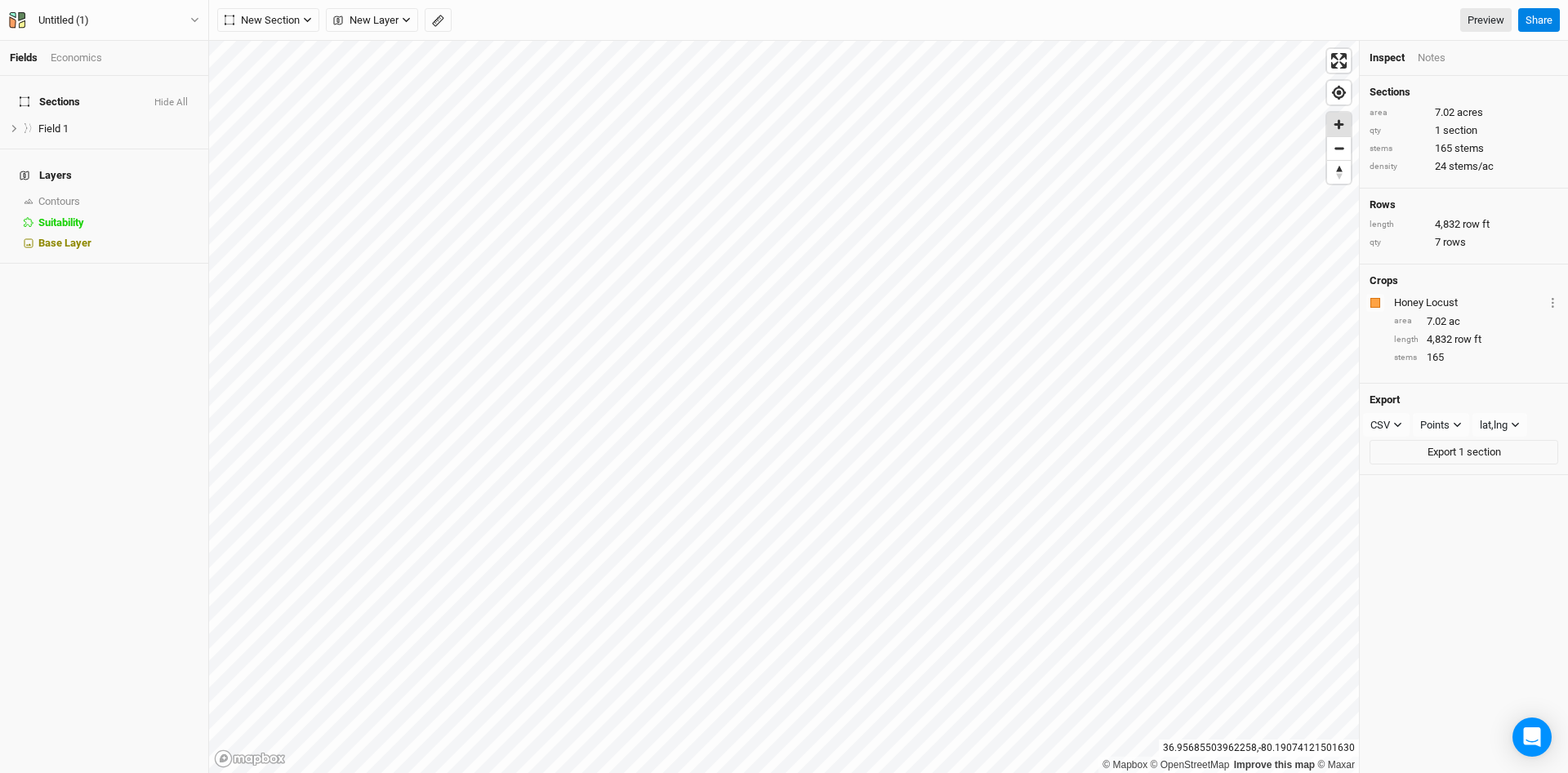
click at [1345, 127] on span "Zoom in" at bounding box center [1339, 125] width 24 height 24
click at [1344, 128] on span "Zoom in" at bounding box center [1339, 125] width 24 height 24
click at [74, 195] on span "Contours" at bounding box center [59, 201] width 42 height 12
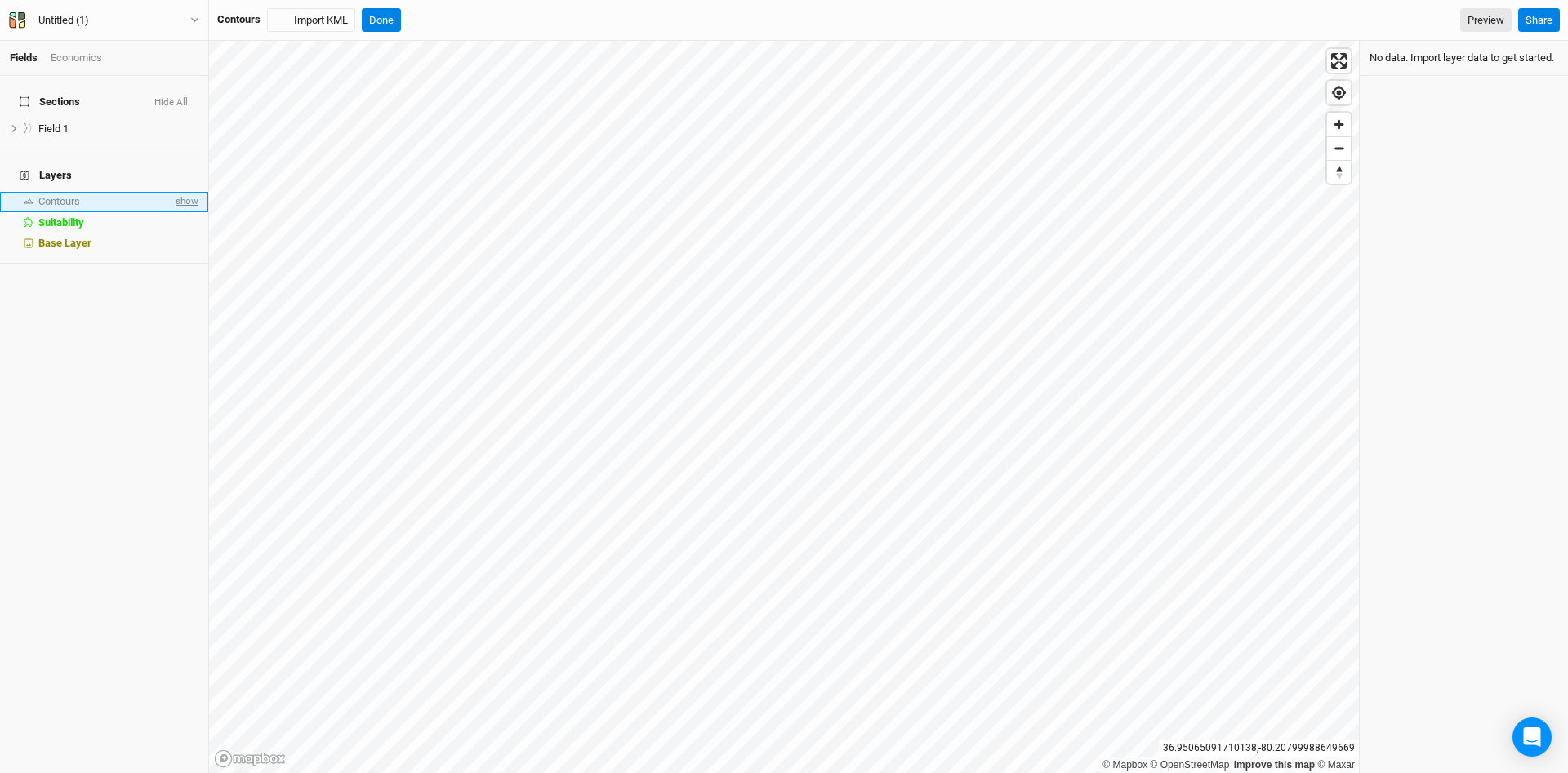
click at [189, 192] on span "show" at bounding box center [186, 202] width 26 height 20
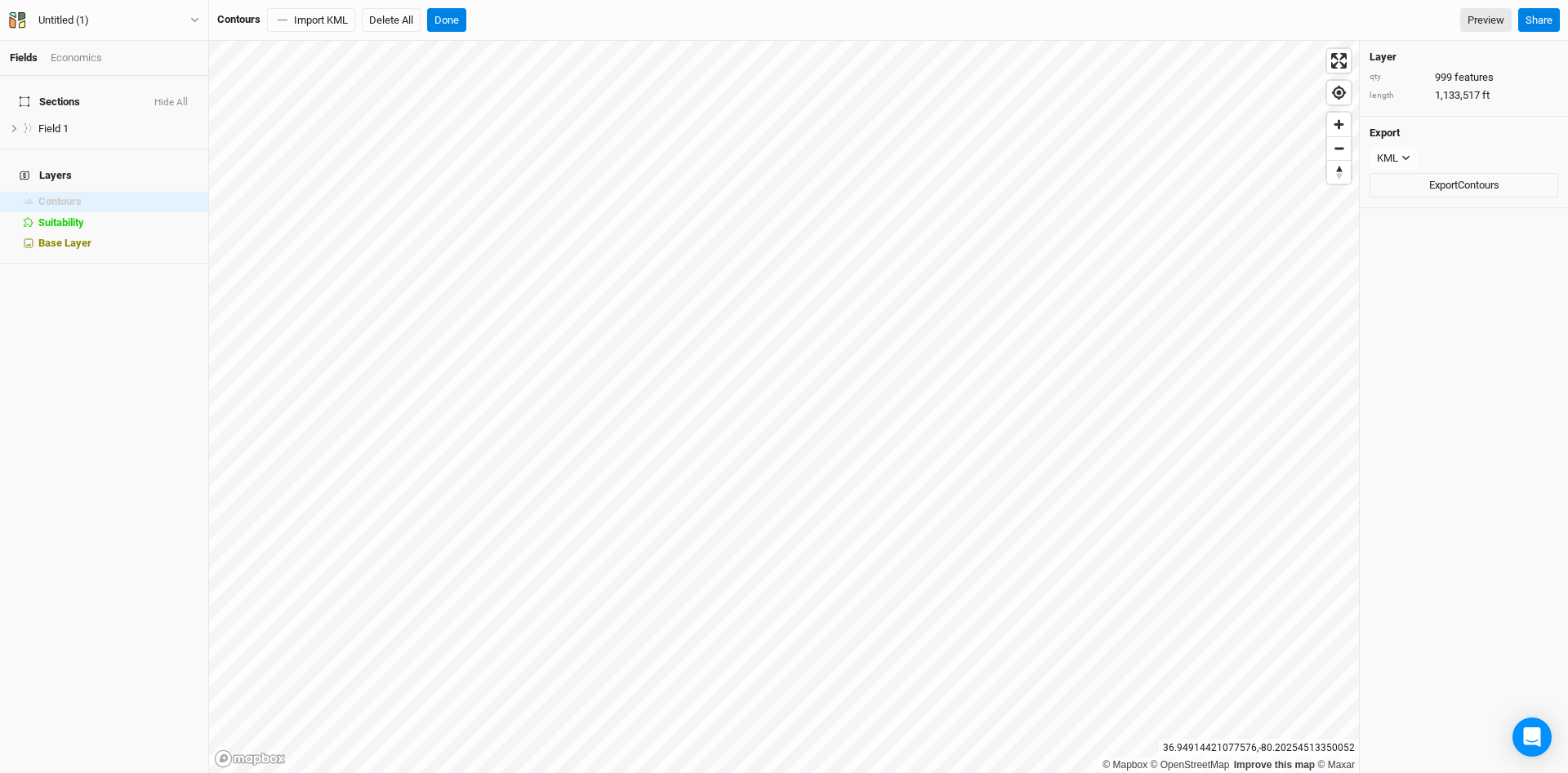
click at [1481, 555] on div "Layer qty 999 features length 1,133,517 ft Export KML JSON KML Export Contours" at bounding box center [1464, 407] width 209 height 733
click at [77, 294] on div "Sections Hide All Field 1 hide Layers Contours hide Suitability hide Base Layer" at bounding box center [104, 424] width 209 height 697
click at [45, 159] on h4 "Layers" at bounding box center [104, 175] width 189 height 33
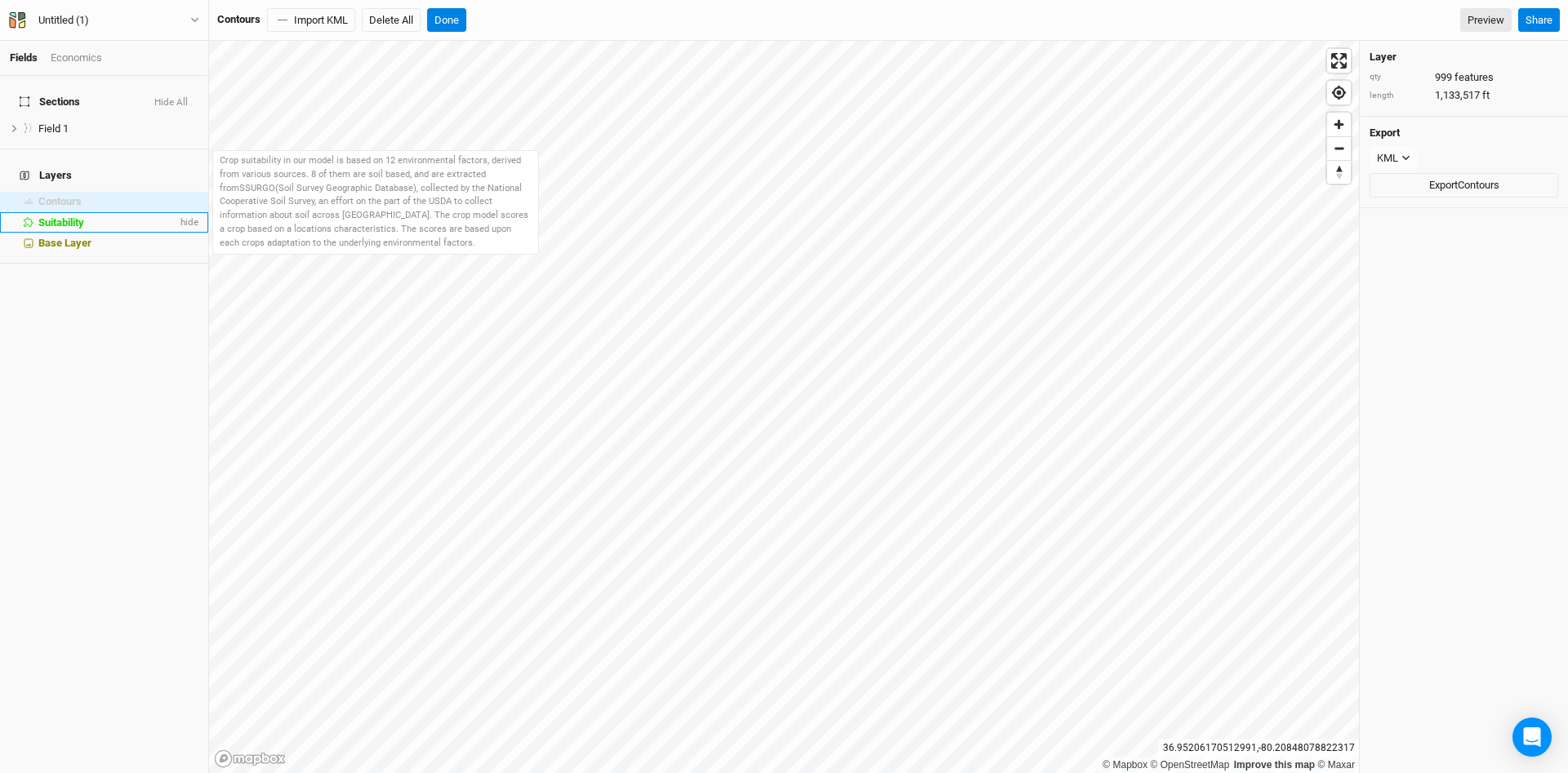
click at [48, 217] on span "Suitability" at bounding box center [61, 223] width 46 height 12
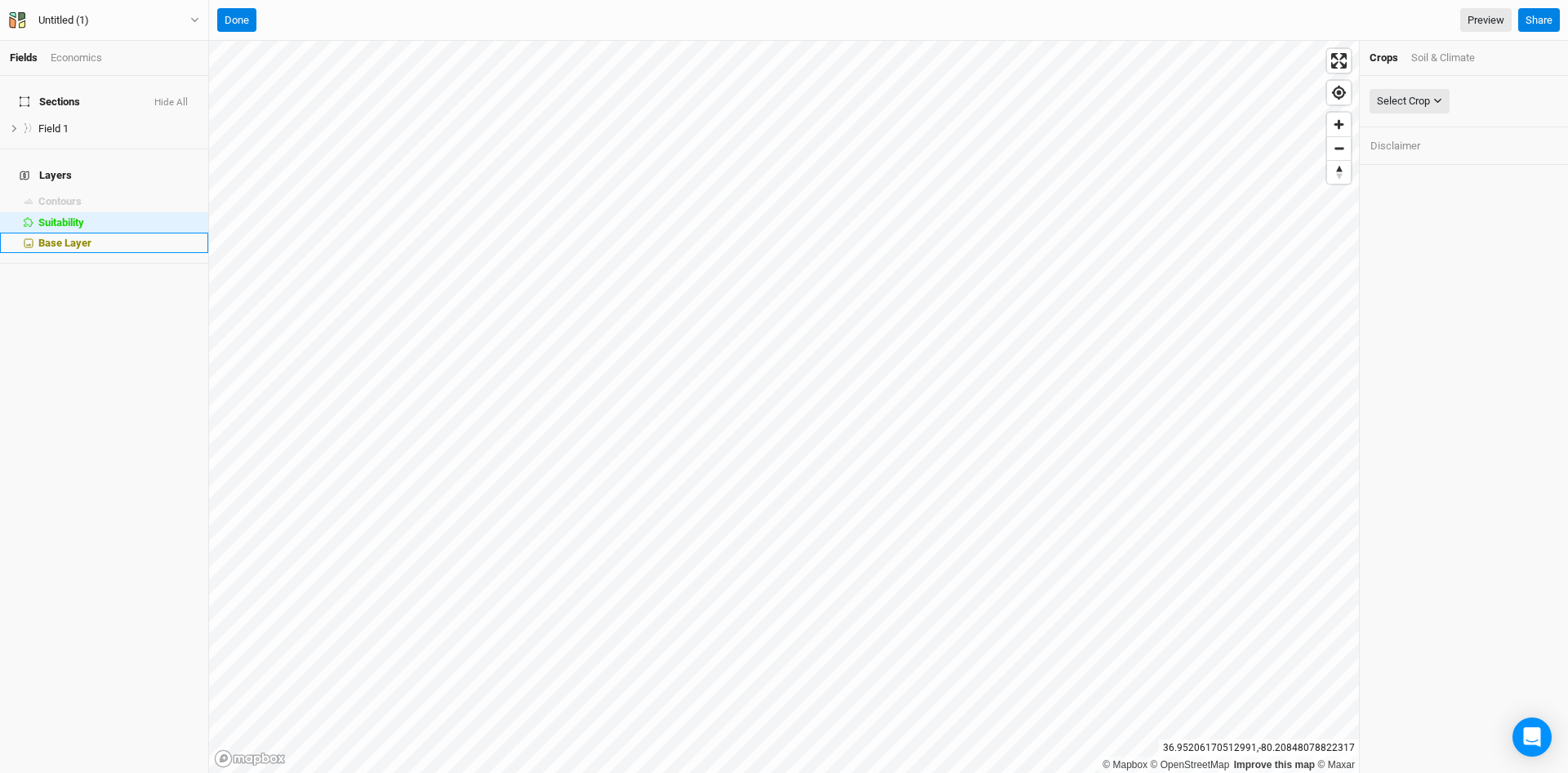
click at [47, 237] on span "Base Layer" at bounding box center [64, 243] width 53 height 12
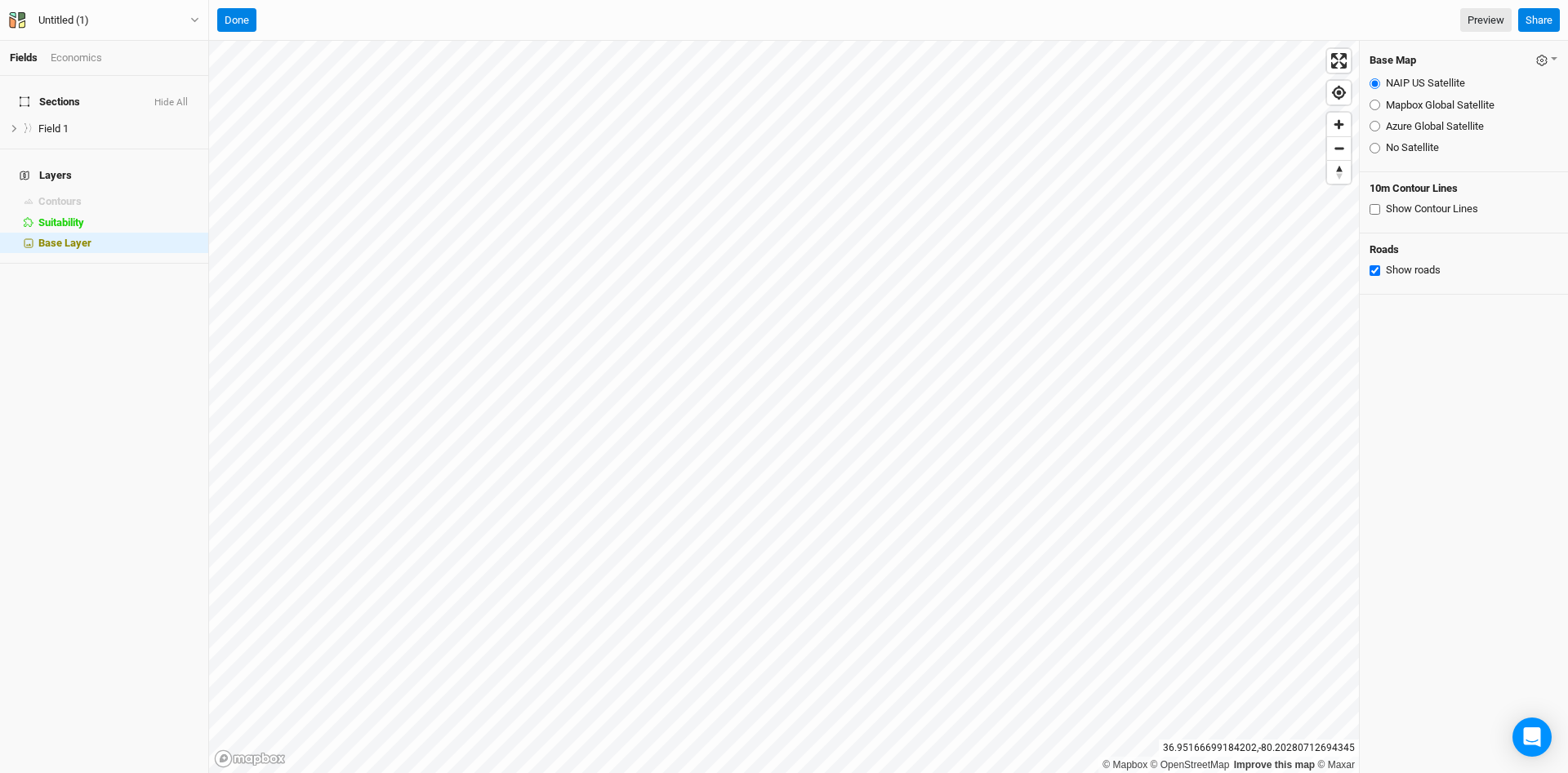
click at [1374, 125] on input "Azure Global Satellite" at bounding box center [1374, 126] width 11 height 11
radio input "true"
click at [247, 20] on button "Done" at bounding box center [237, 20] width 39 height 25
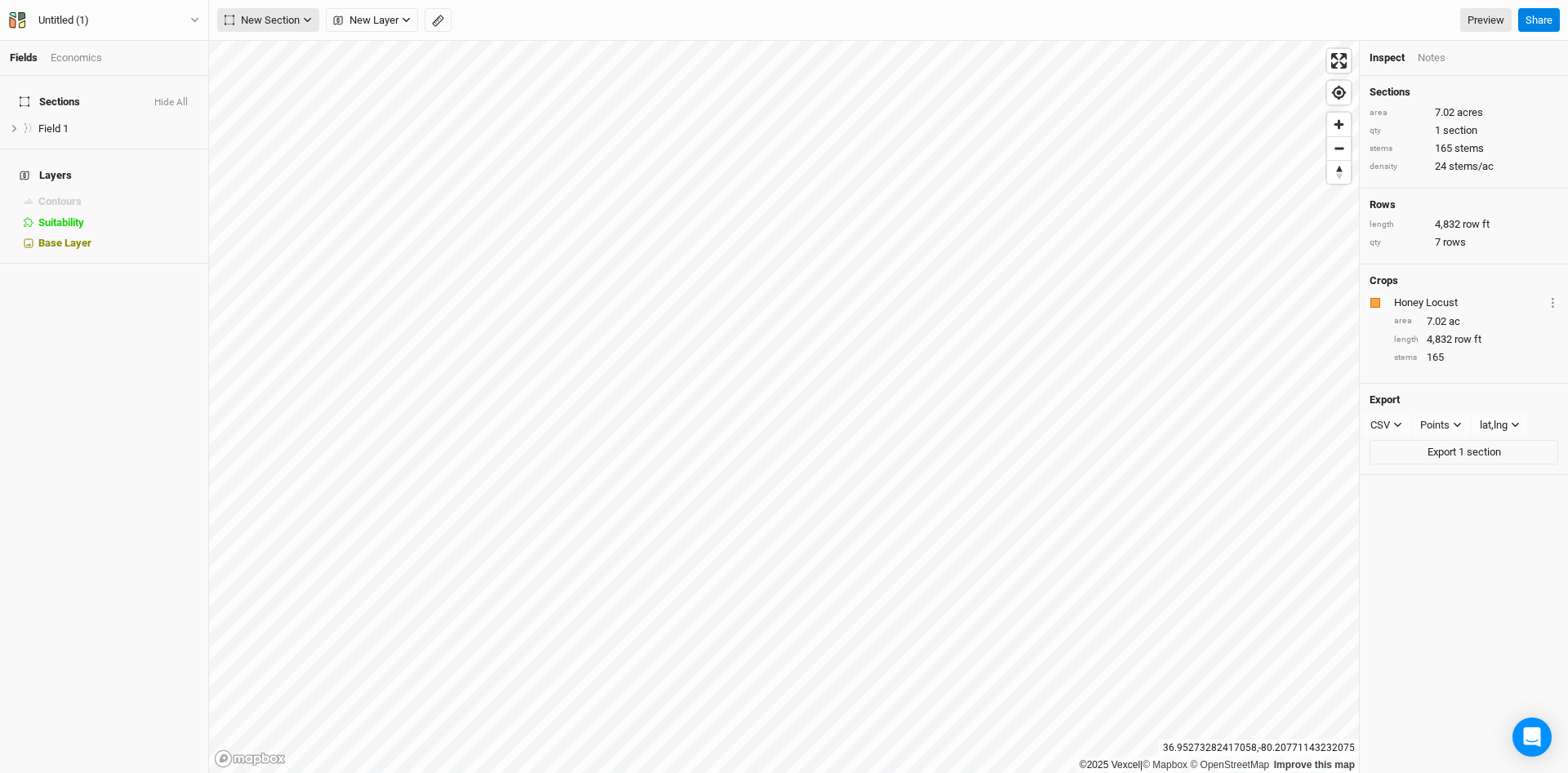
click at [302, 15] on button "New Section" at bounding box center [269, 20] width 102 height 25
click at [277, 75] on div "Line" at bounding box center [265, 79] width 25 height 19
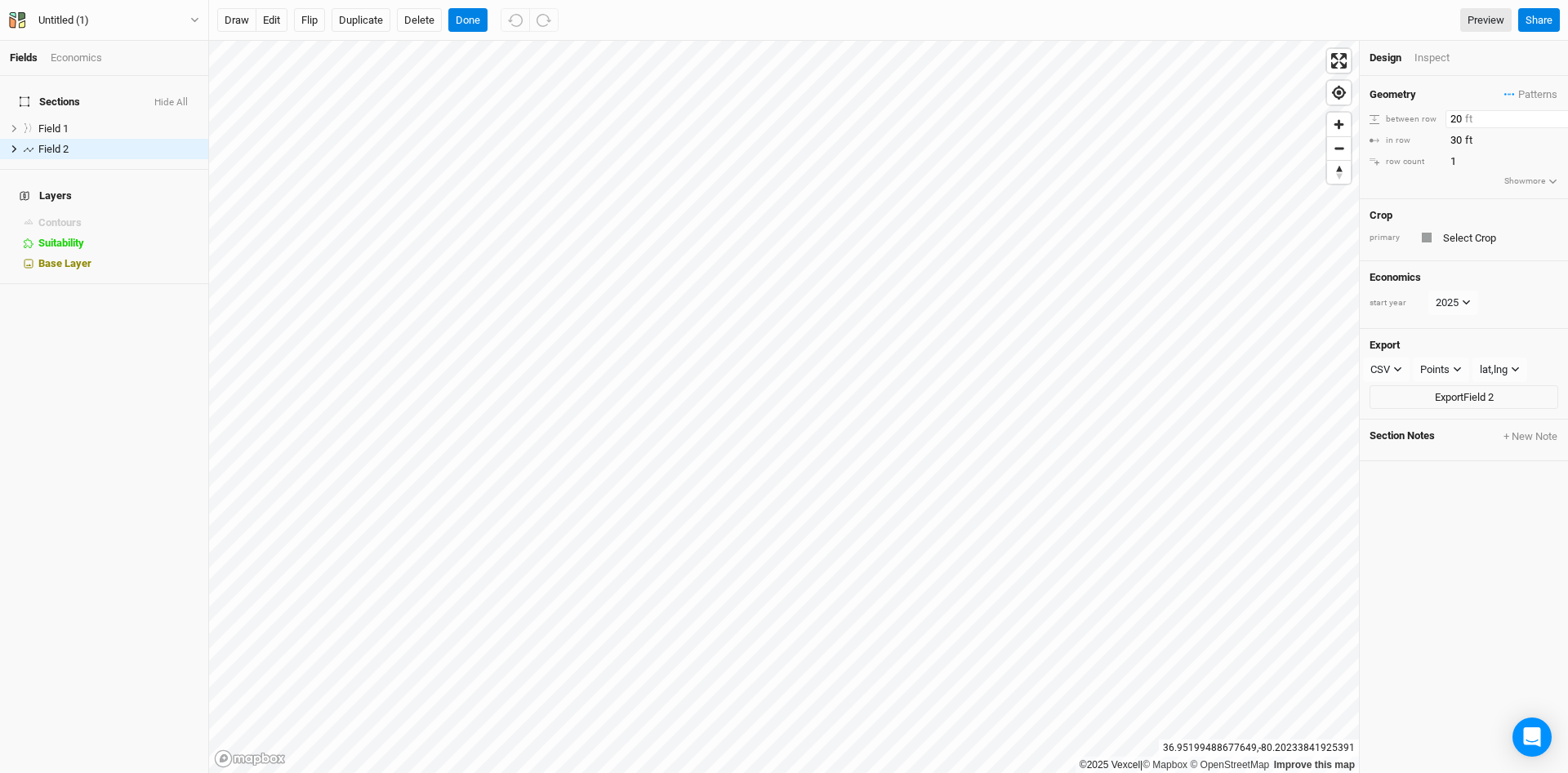
click at [1452, 122] on input "20" at bounding box center [1516, 119] width 142 height 18
click at [1427, 188] on div "Geometry Patterns ＋ New in-row pattern between row 60 ft in row 30 ft row count…" at bounding box center [1464, 137] width 209 height 123
click at [1460, 236] on input "text" at bounding box center [1498, 238] width 120 height 20
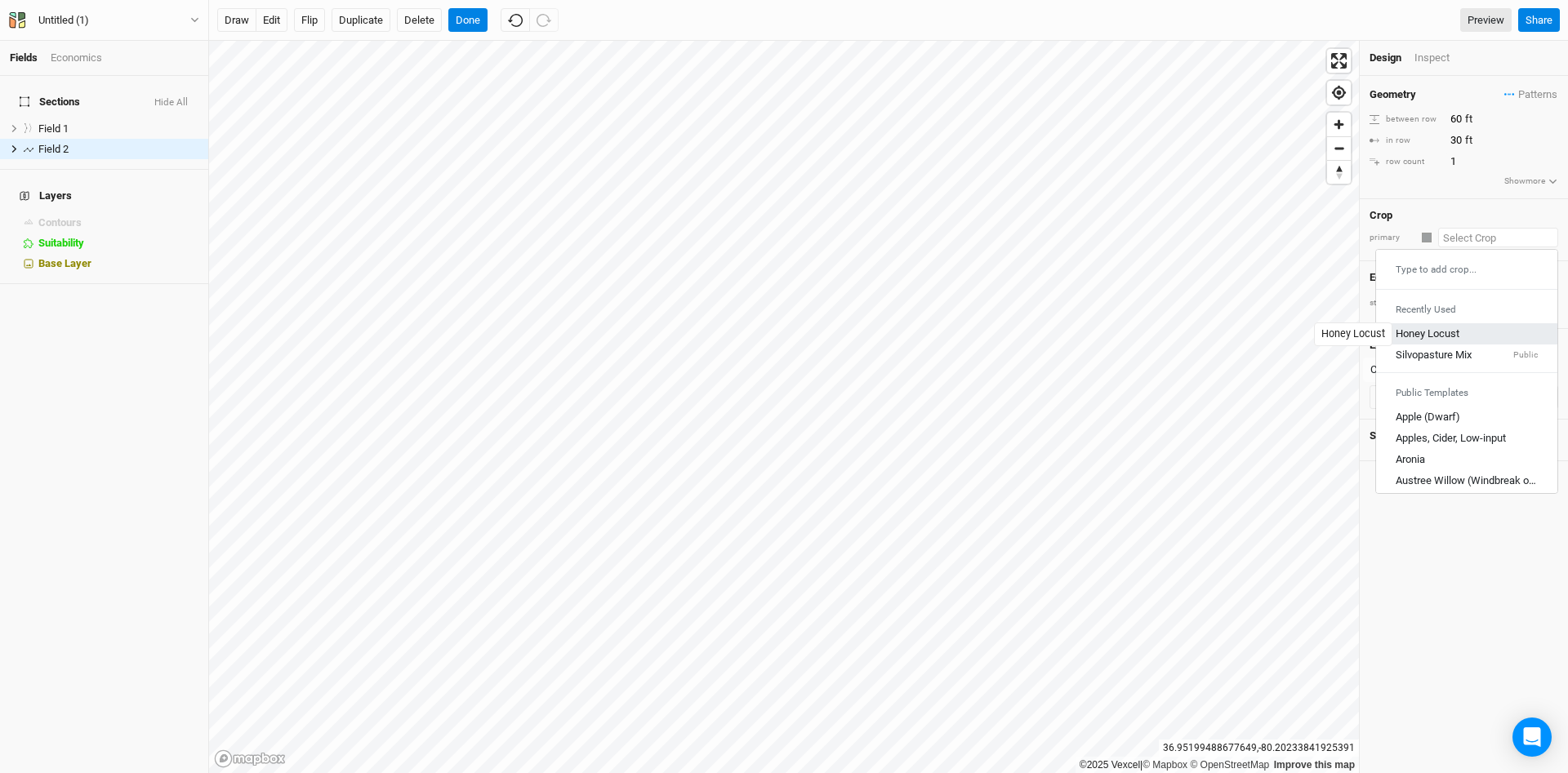
click at [1454, 331] on div "Honey Locust" at bounding box center [1428, 334] width 64 height 15
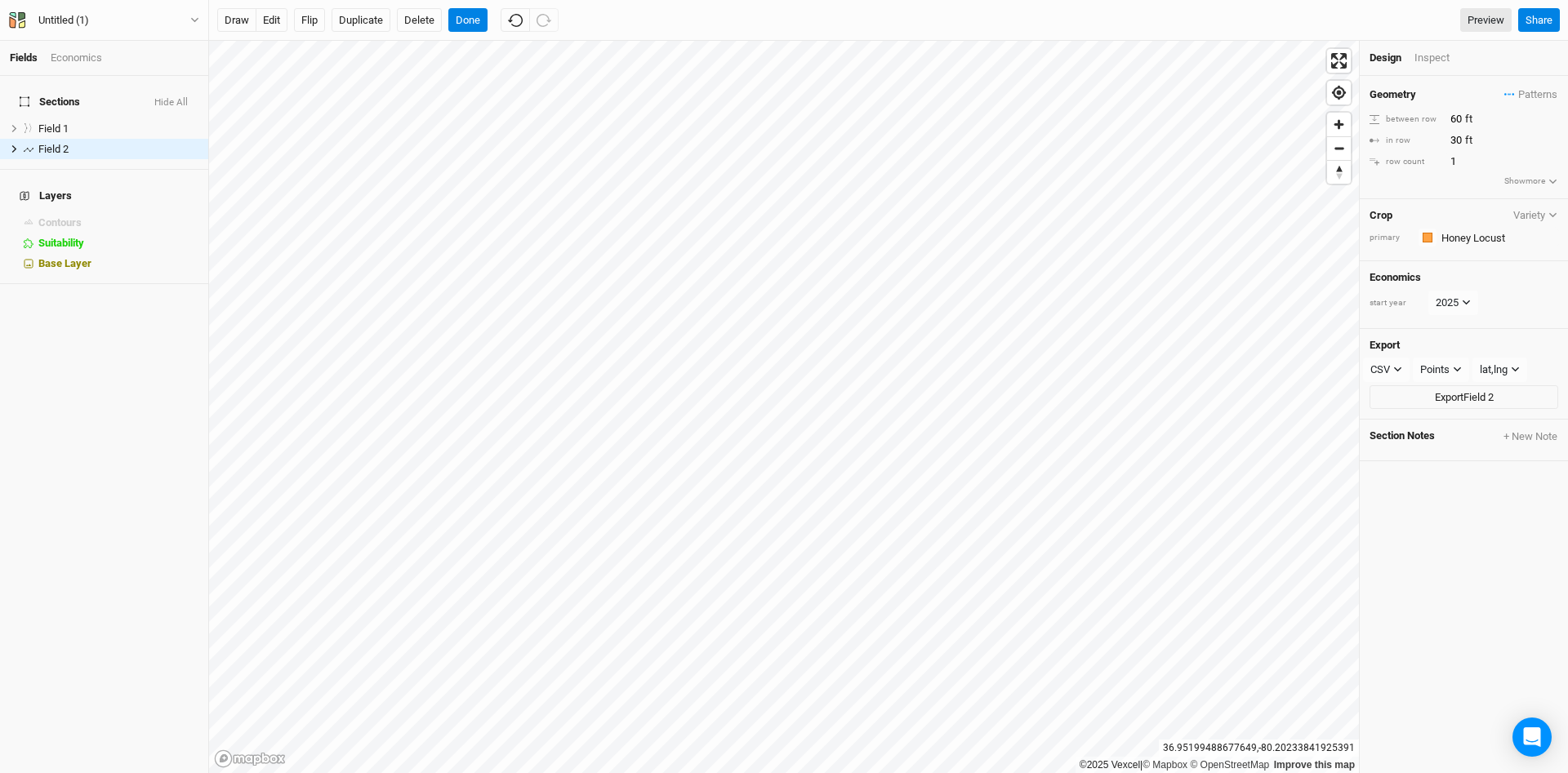
type input "20"
click at [1448, 119] on input "20" at bounding box center [1516, 119] width 142 height 18
type input "60"
click at [1426, 182] on div "Geometry Patterns ＋ New in-row pattern between row 60 ft in row 30 ft row count…" at bounding box center [1464, 137] width 209 height 123
click at [1436, 61] on div "Inspect" at bounding box center [1443, 58] width 58 height 15
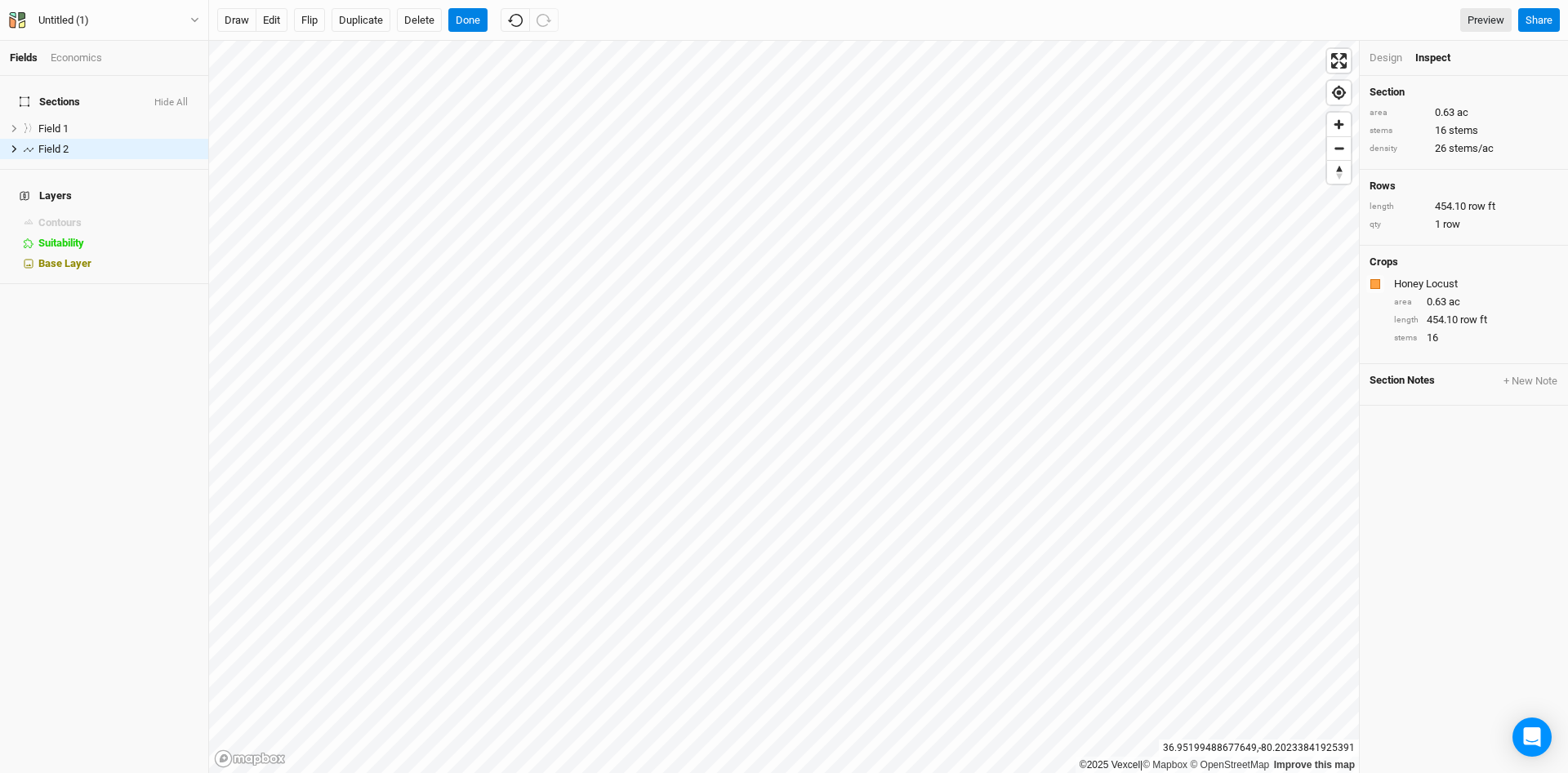
click at [1390, 58] on div "Design" at bounding box center [1385, 58] width 33 height 15
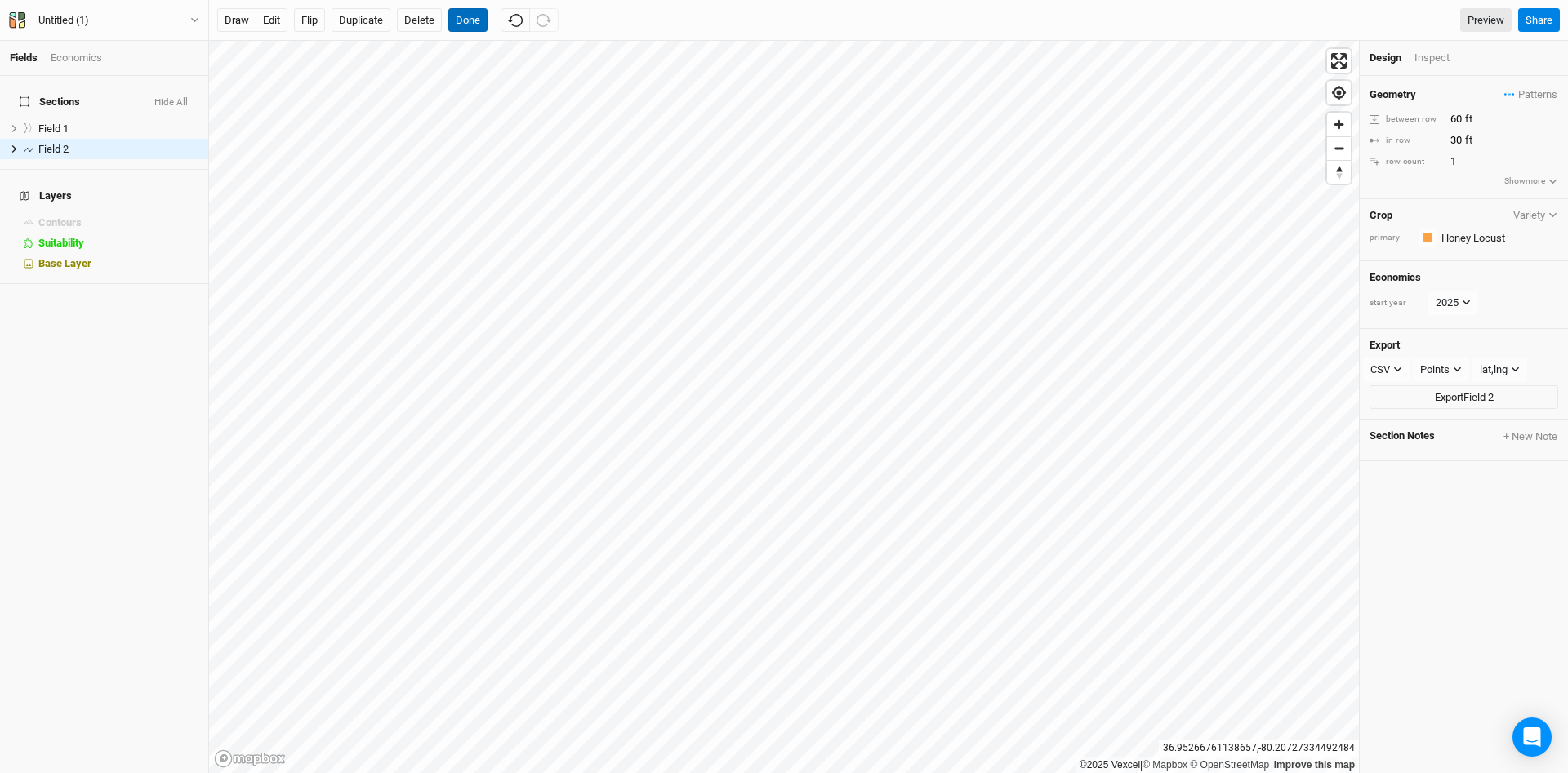
click at [476, 15] on button "Done" at bounding box center [467, 20] width 39 height 25
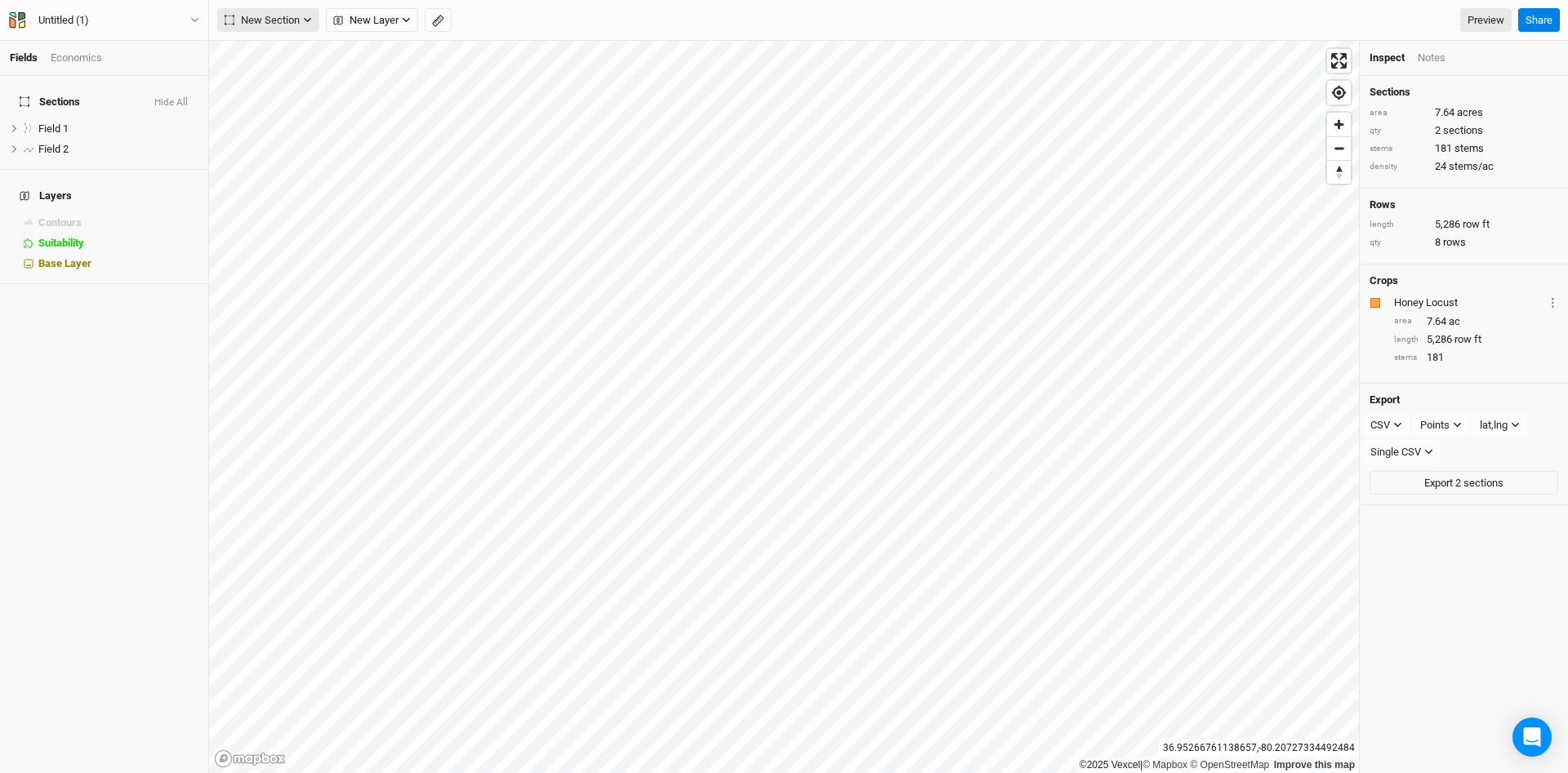
click at [309, 20] on icon "button" at bounding box center [307, 20] width 7 height 5
click at [286, 76] on button "Line" at bounding box center [282, 78] width 129 height 25
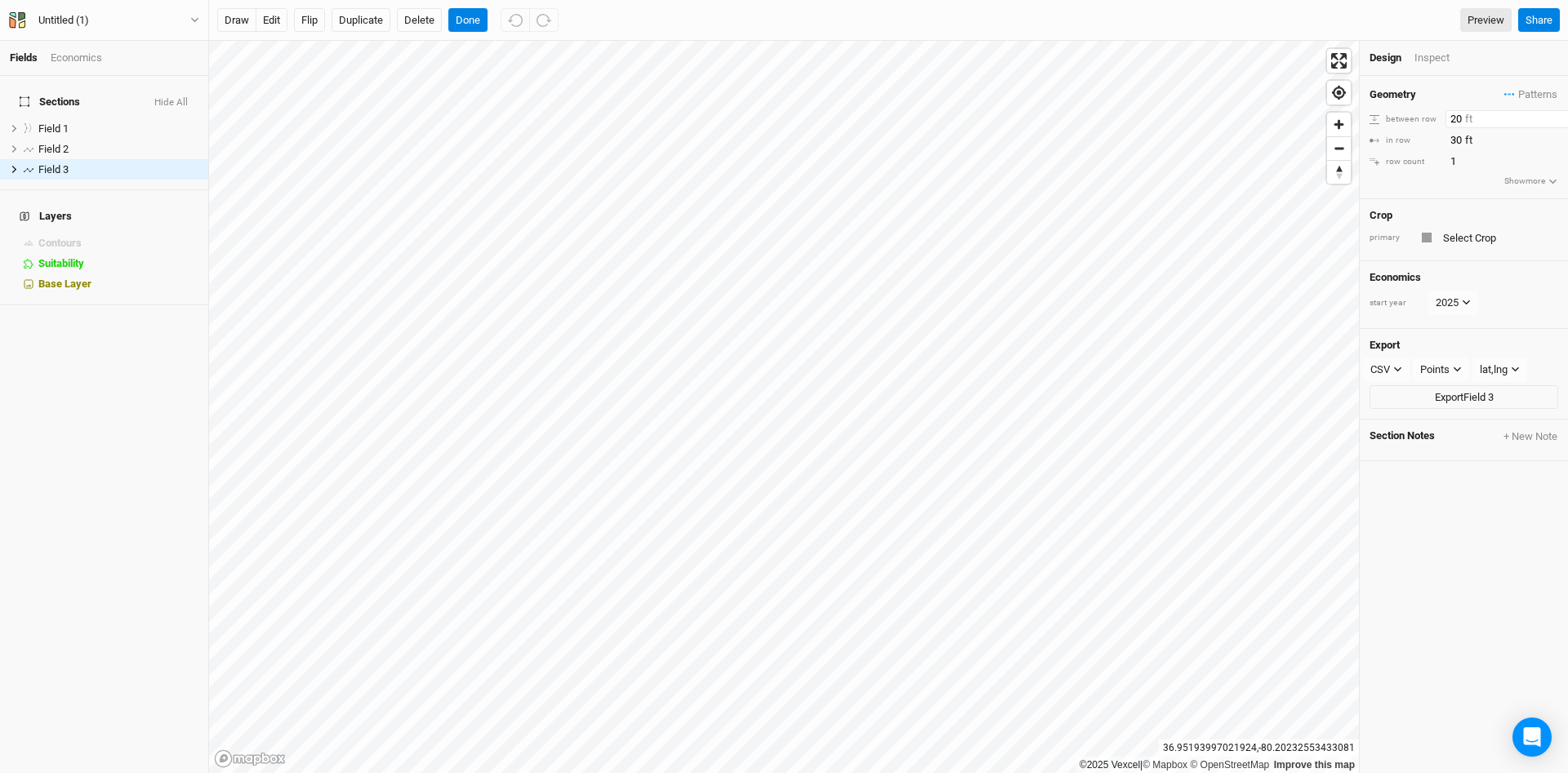
click at [1450, 117] on input "20" at bounding box center [1516, 119] width 142 height 18
click at [1478, 240] on input "text" at bounding box center [1498, 238] width 120 height 20
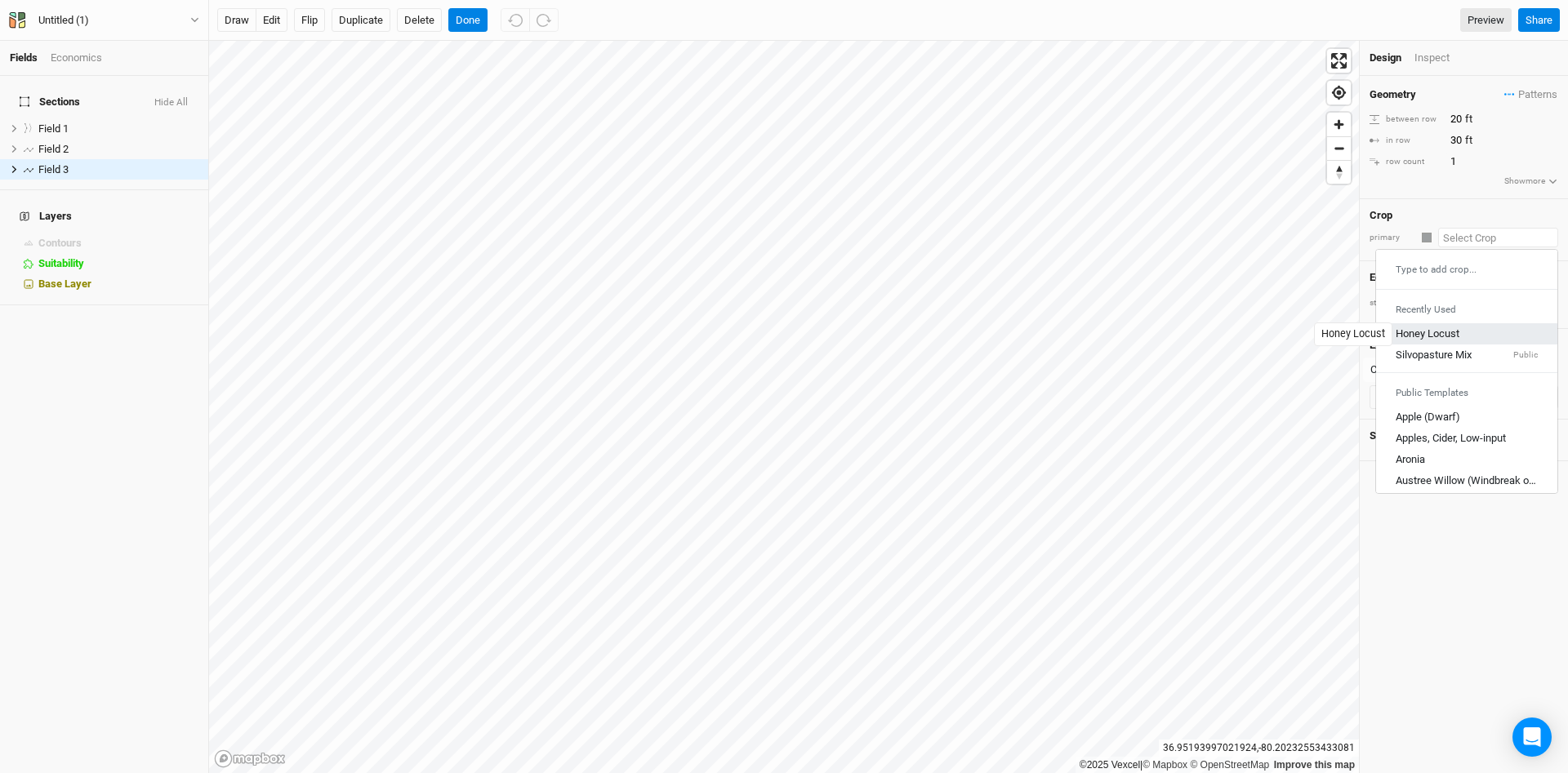
click at [1459, 331] on div "Honey Locust" at bounding box center [1428, 334] width 64 height 15
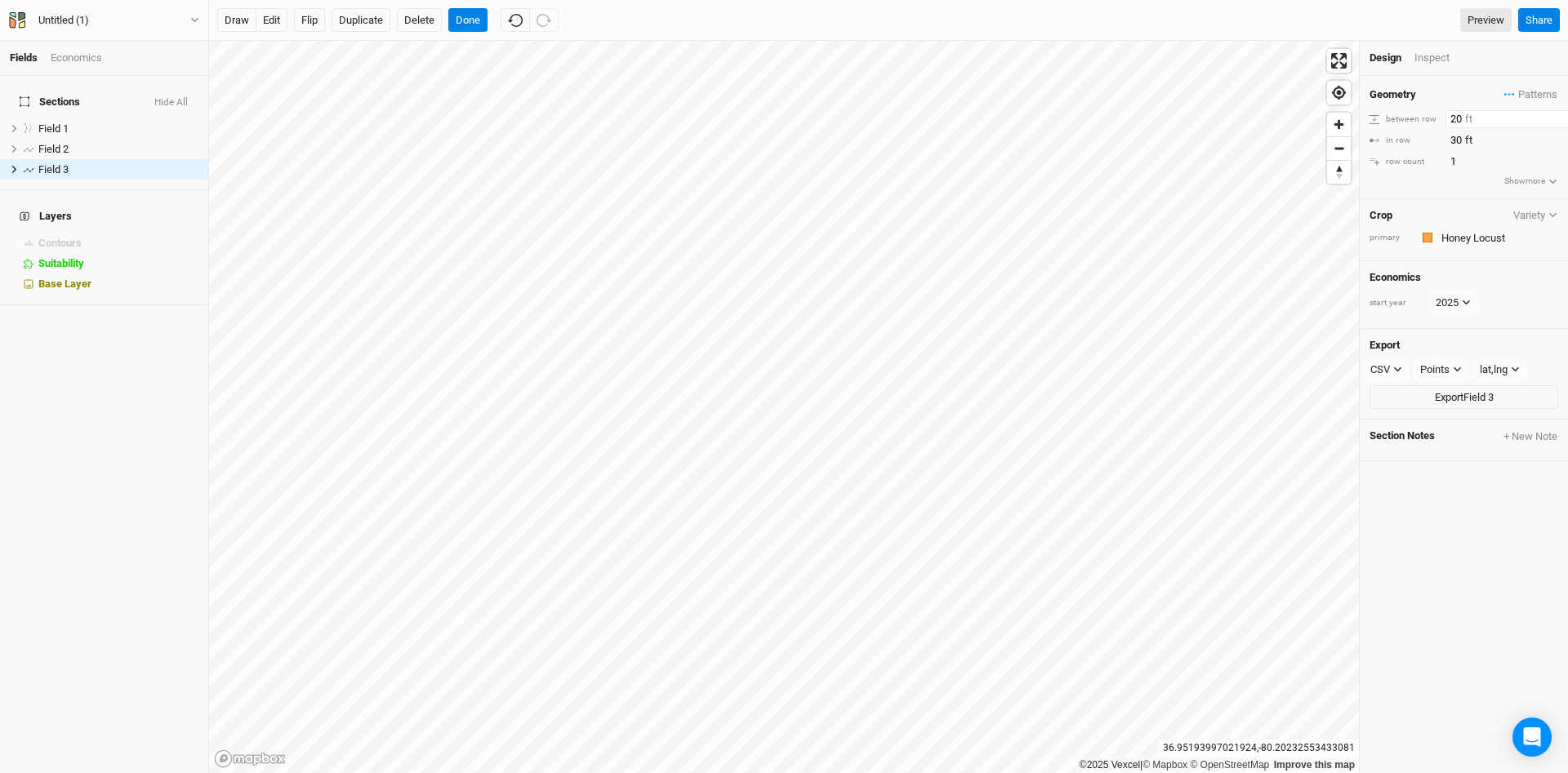
click at [1450, 119] on input "20" at bounding box center [1516, 119] width 142 height 18
type input "60"
click at [1437, 86] on div "Geometry Patterns ＋ New in-row pattern between row 60 ft in row 30 ft row count…" at bounding box center [1464, 137] width 209 height 123
click at [241, 18] on button "draw" at bounding box center [237, 20] width 39 height 25
click at [472, 21] on button "Cancel" at bounding box center [471, 20] width 47 height 25
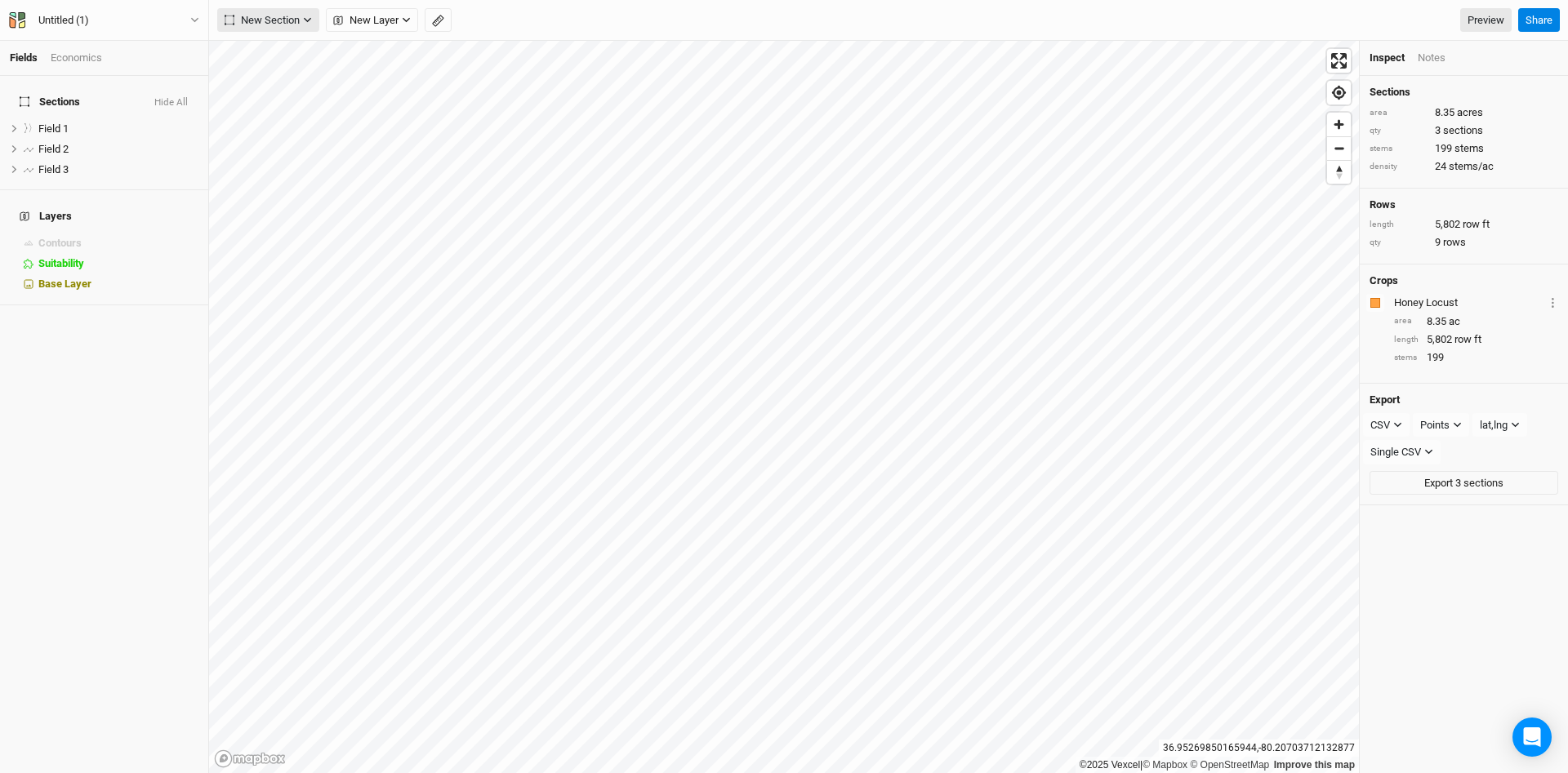
click at [307, 20] on icon "button" at bounding box center [307, 20] width 7 height 5
click at [280, 74] on button "Line" at bounding box center [282, 78] width 129 height 25
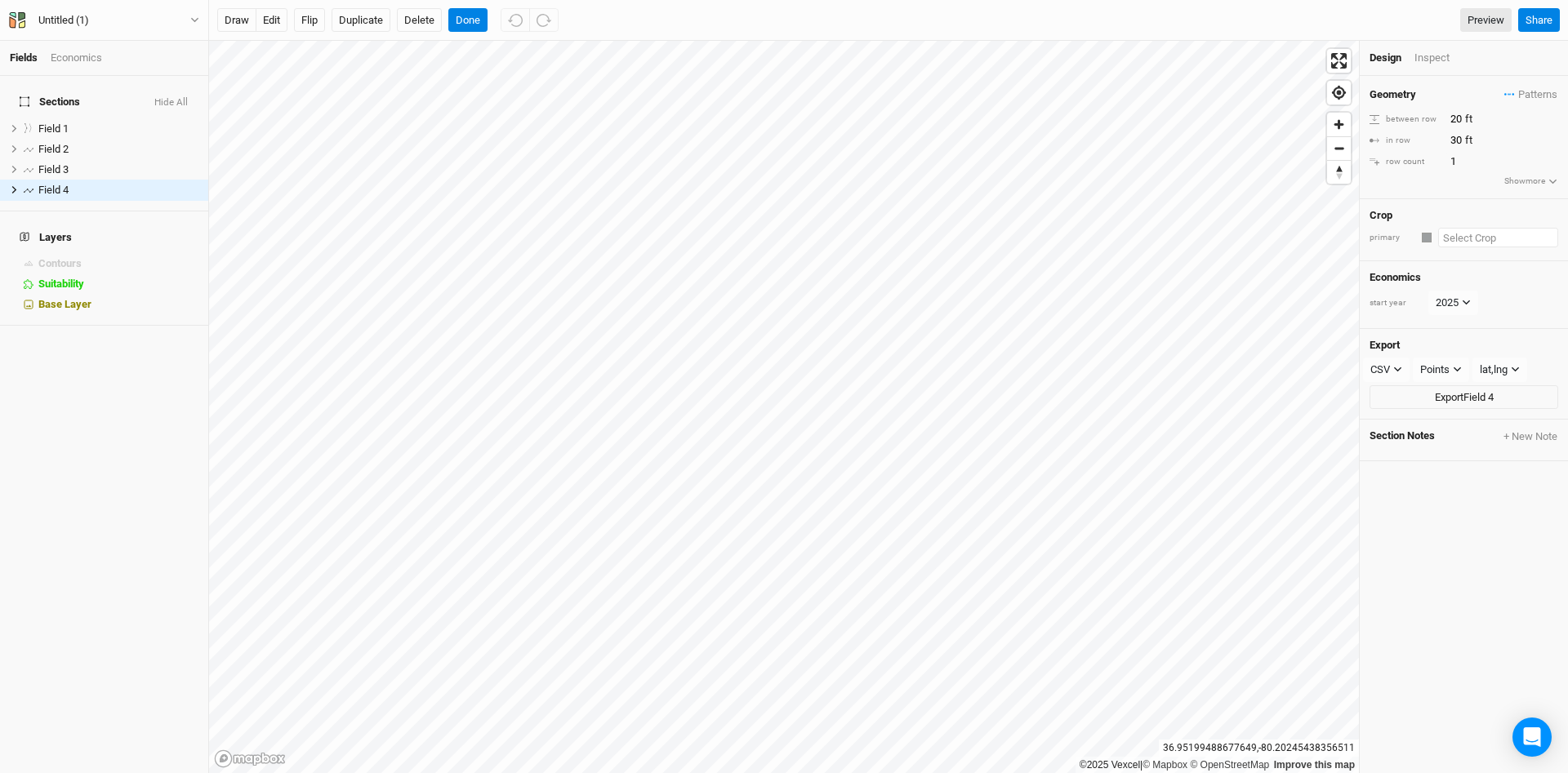
click at [1459, 242] on input "text" at bounding box center [1498, 238] width 120 height 20
click at [1450, 330] on div "Honey Locust" at bounding box center [1428, 334] width 64 height 15
click at [1447, 115] on input "20" at bounding box center [1516, 119] width 142 height 18
type input "60"
click at [1420, 98] on div "Geometry Patterns ＋ New in-row pattern" at bounding box center [1463, 95] width 189 height 18
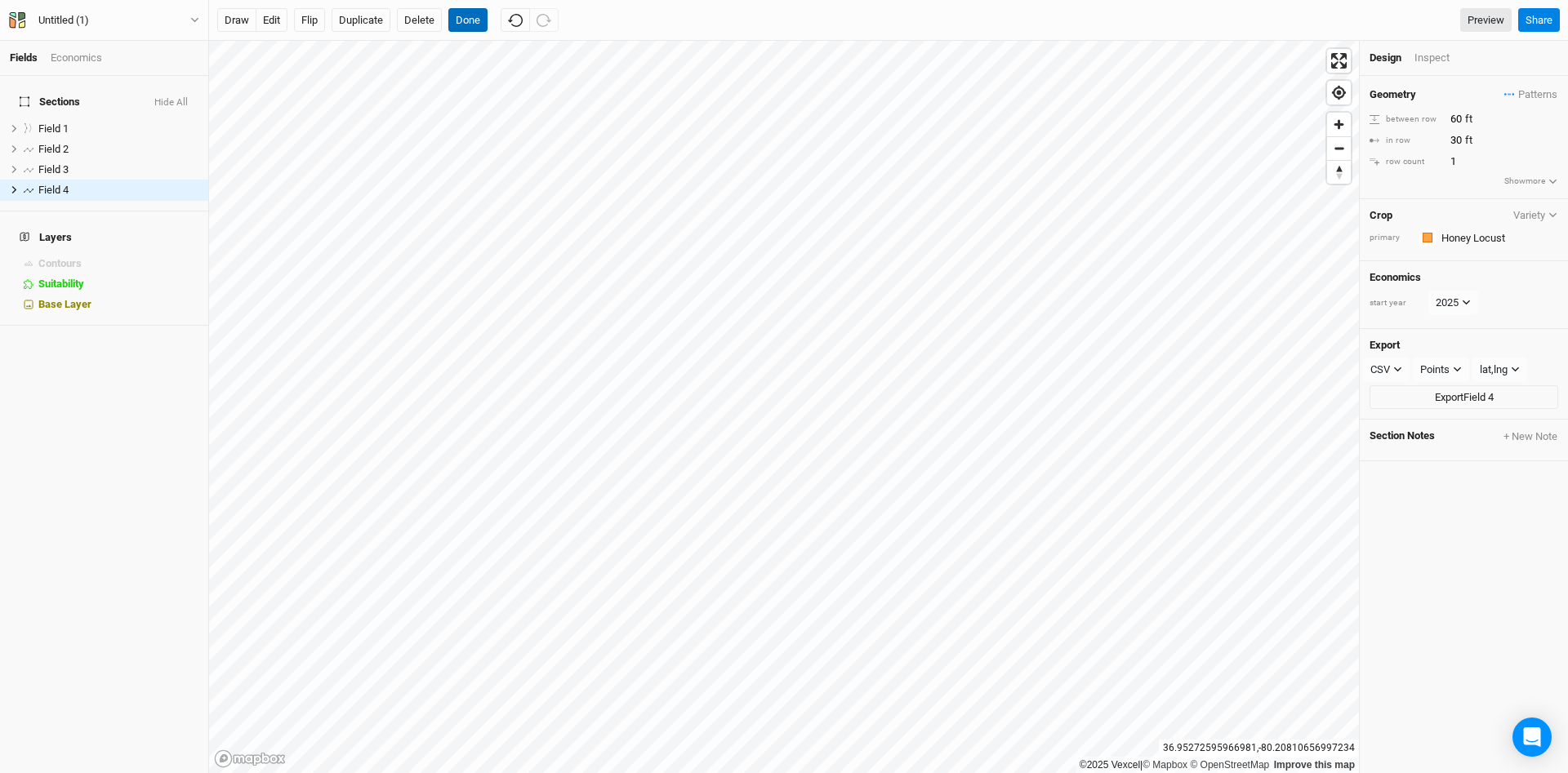
click at [464, 13] on button "Done" at bounding box center [467, 20] width 39 height 25
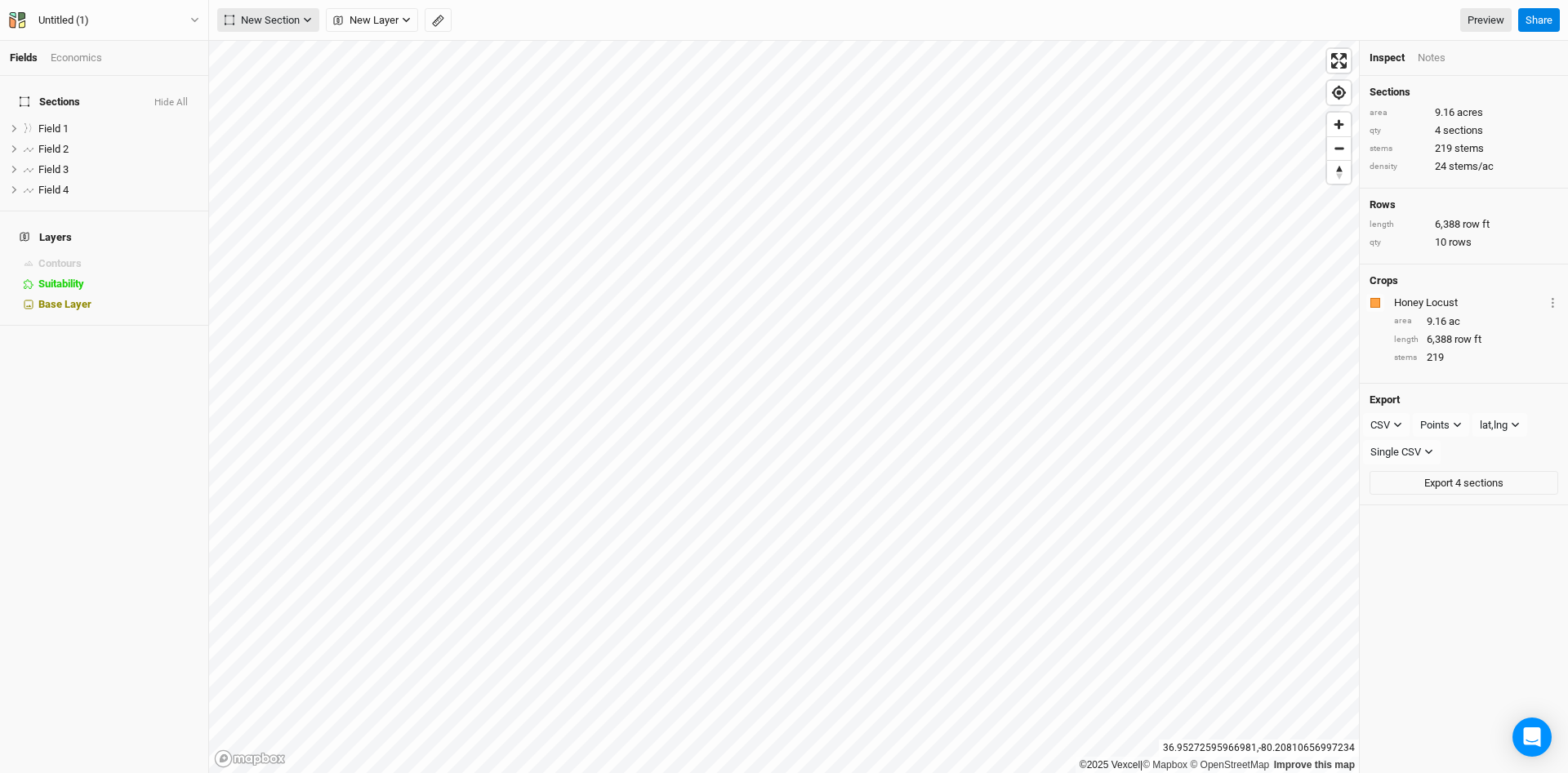
click at [307, 19] on icon "button" at bounding box center [307, 20] width 9 height 9
click at [276, 83] on div "Line" at bounding box center [265, 79] width 25 height 19
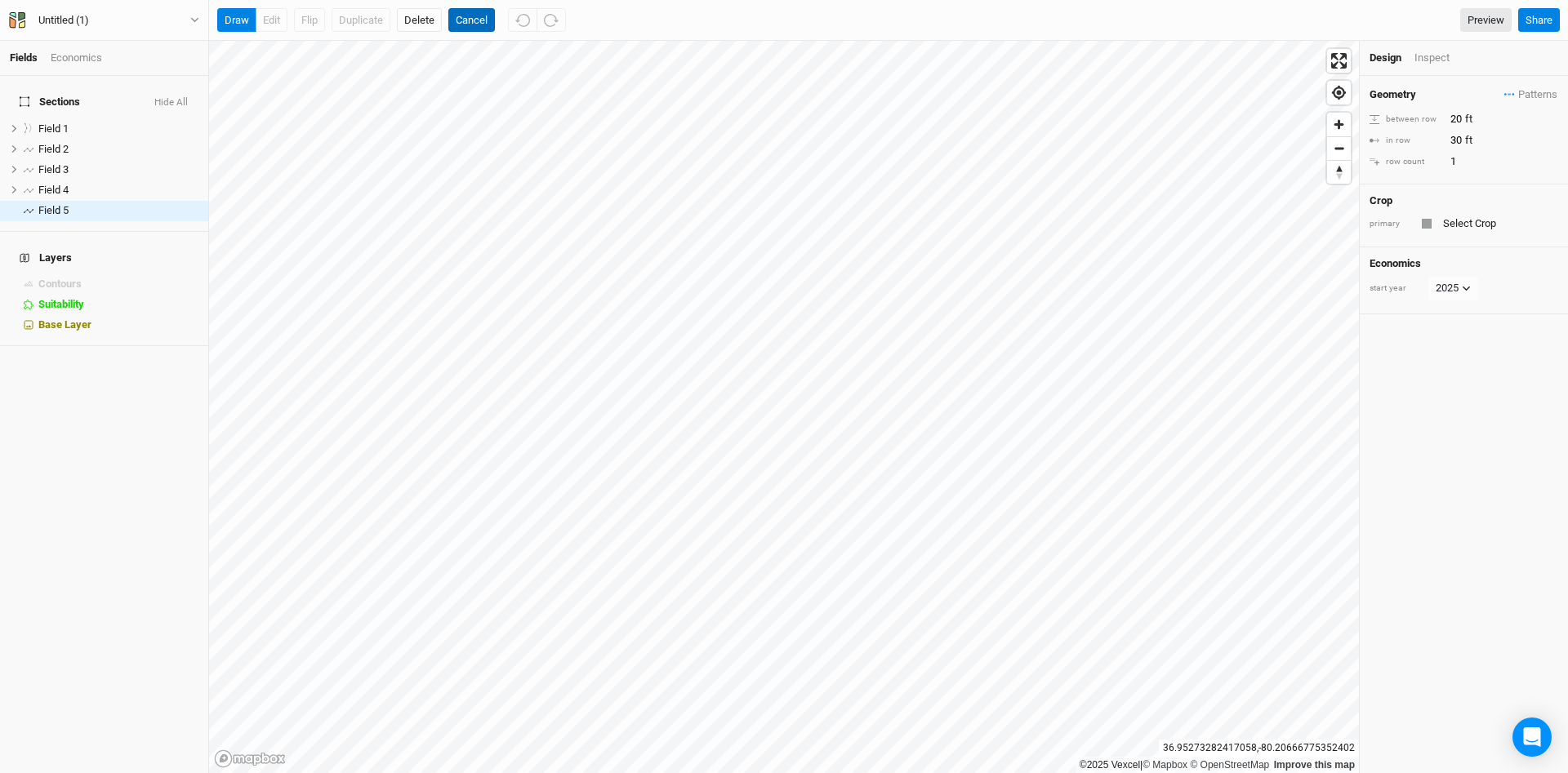
click at [467, 21] on button "Cancel" at bounding box center [471, 20] width 47 height 25
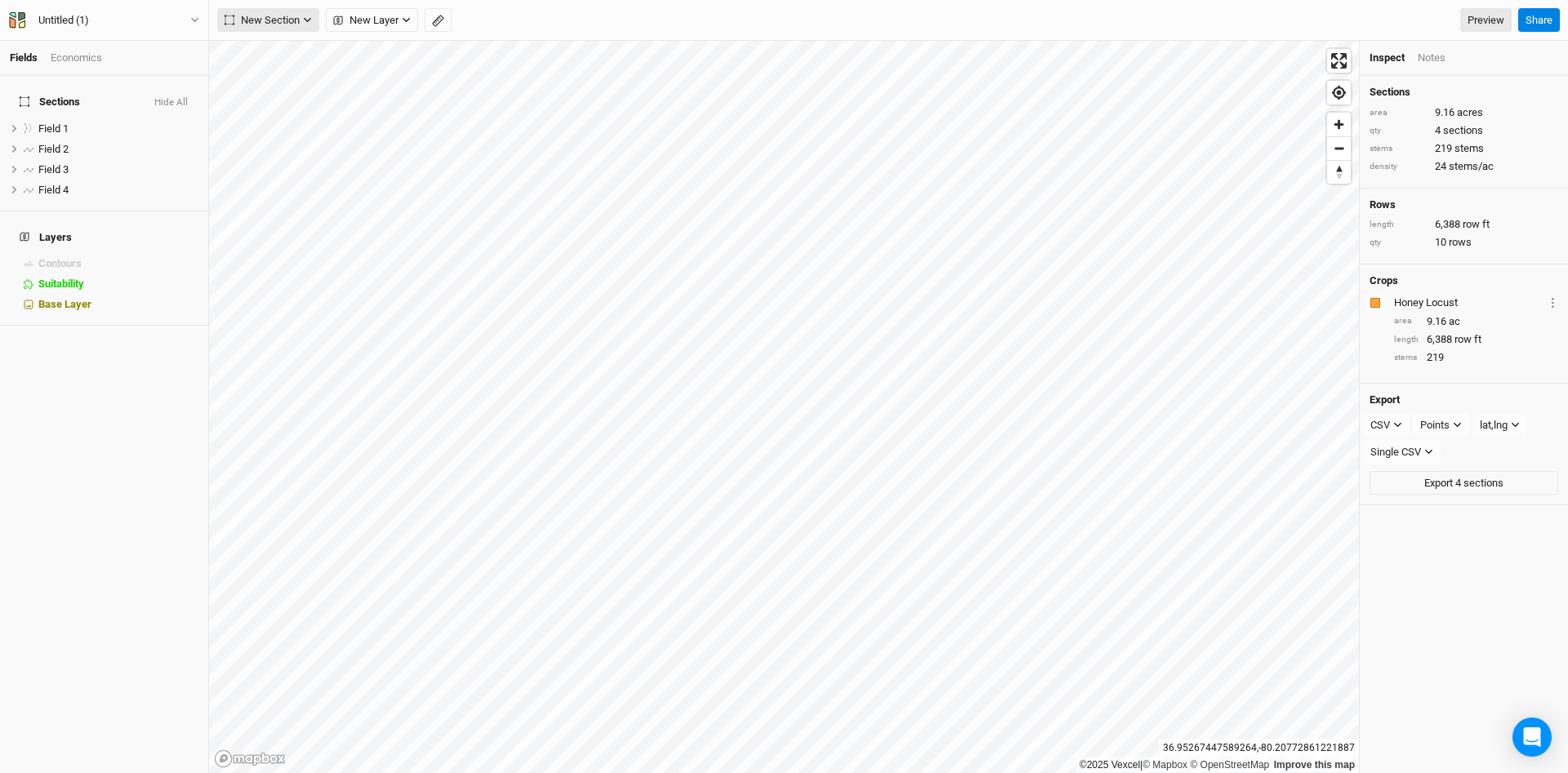
click at [312, 19] on icon "button" at bounding box center [307, 20] width 9 height 9
click at [284, 74] on button "Line" at bounding box center [282, 78] width 129 height 25
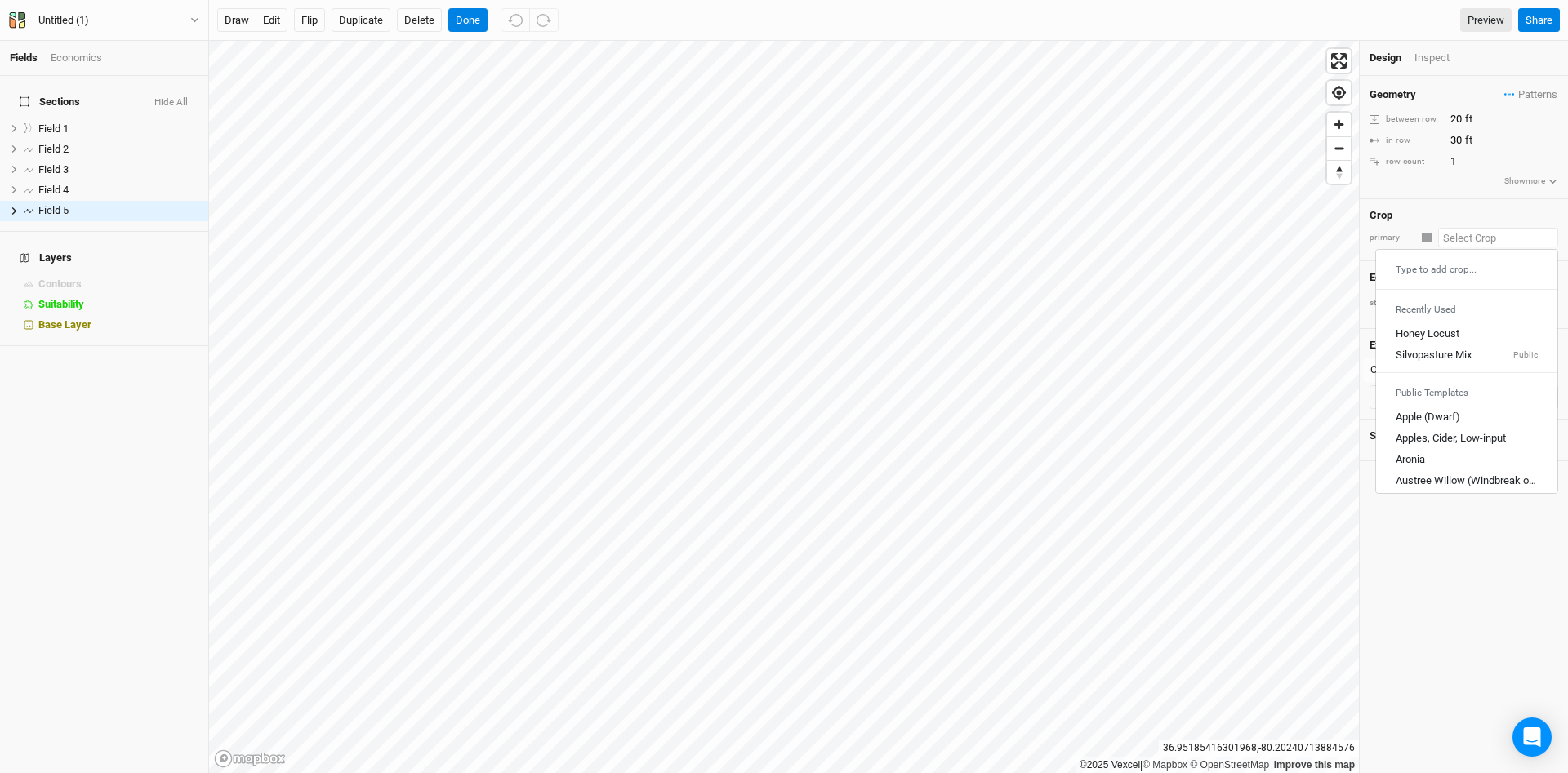
click at [1460, 244] on input "text" at bounding box center [1498, 238] width 120 height 20
click at [1434, 338] on div "Honey Locust" at bounding box center [1428, 334] width 64 height 15
click at [1450, 119] on input "20" at bounding box center [1516, 119] width 142 height 18
type input "60"
click at [1423, 89] on div "Geometry Patterns ＋ New in-row pattern" at bounding box center [1463, 95] width 189 height 18
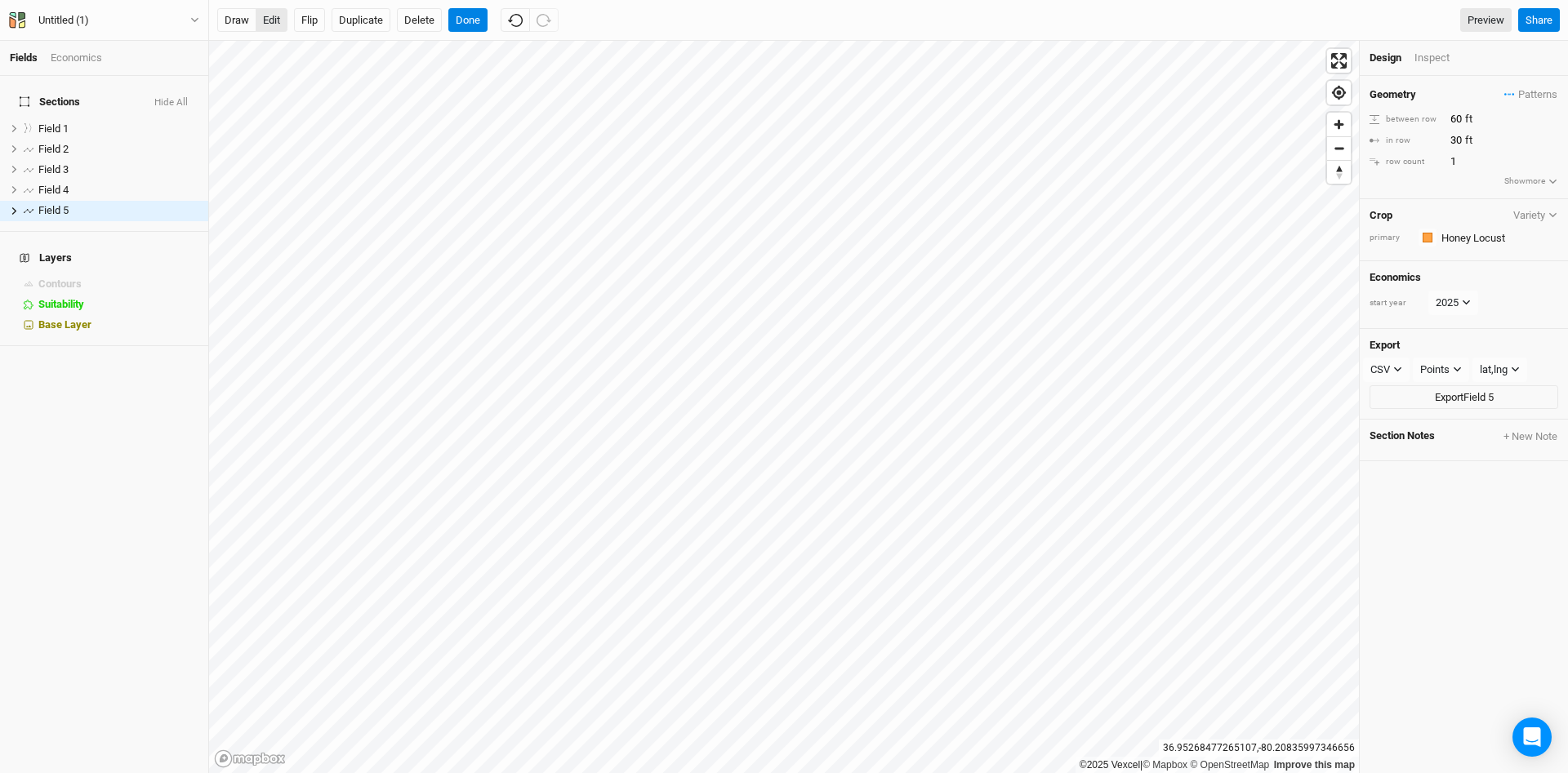
click at [280, 22] on button "edit" at bounding box center [272, 20] width 32 height 25
click at [468, 24] on button "Done" at bounding box center [467, 20] width 39 height 25
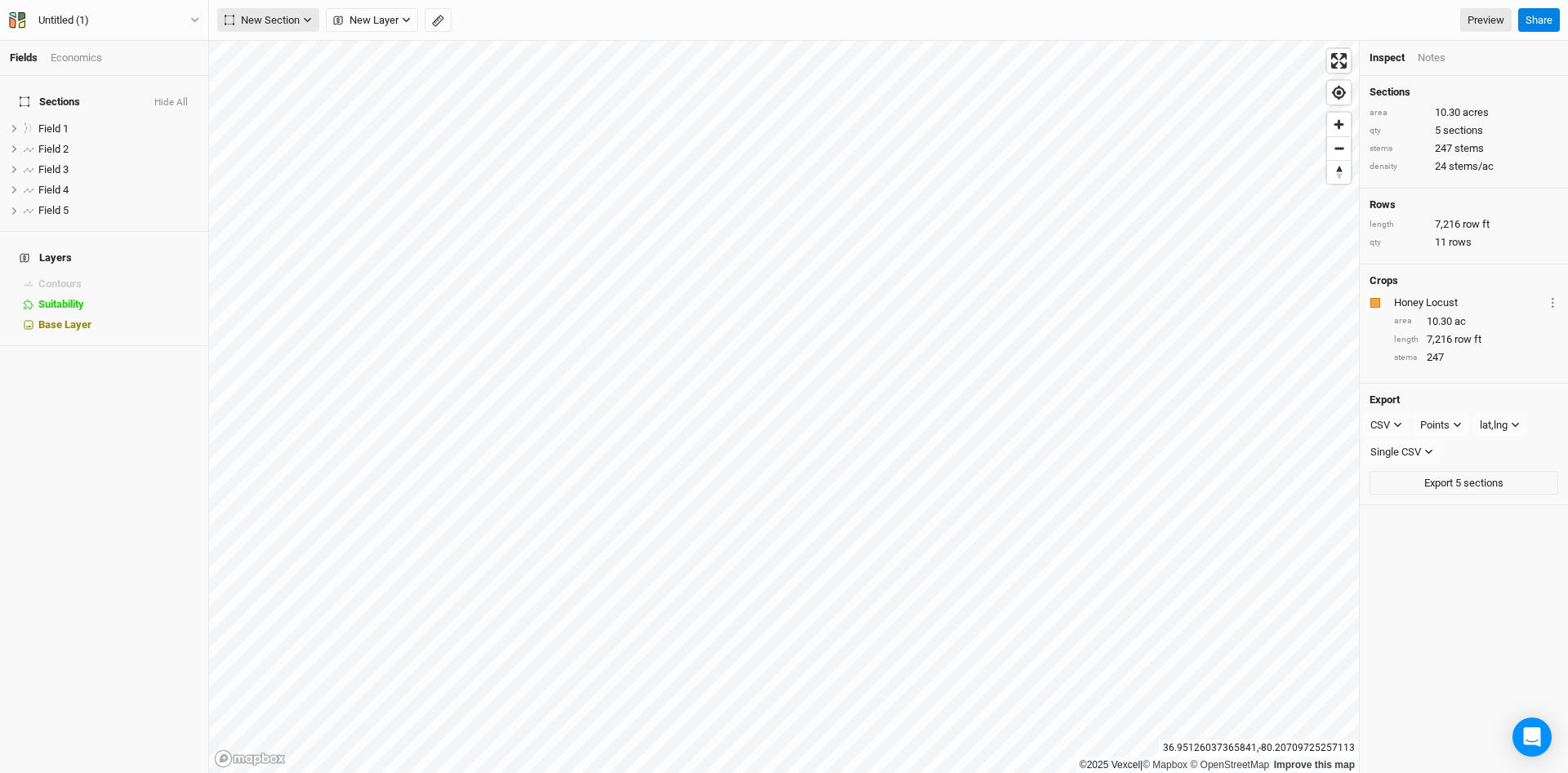
click at [308, 16] on icon "button" at bounding box center [307, 20] width 9 height 9
click at [585, 25] on div "New Section New Layer Custom Roads Utilities Headlands Ridges Valleys Piping Fe…" at bounding box center [865, 20] width 1294 height 25
click at [316, 20] on button "New Section" at bounding box center [269, 20] width 102 height 25
click at [299, 82] on button "Line" at bounding box center [282, 78] width 129 height 25
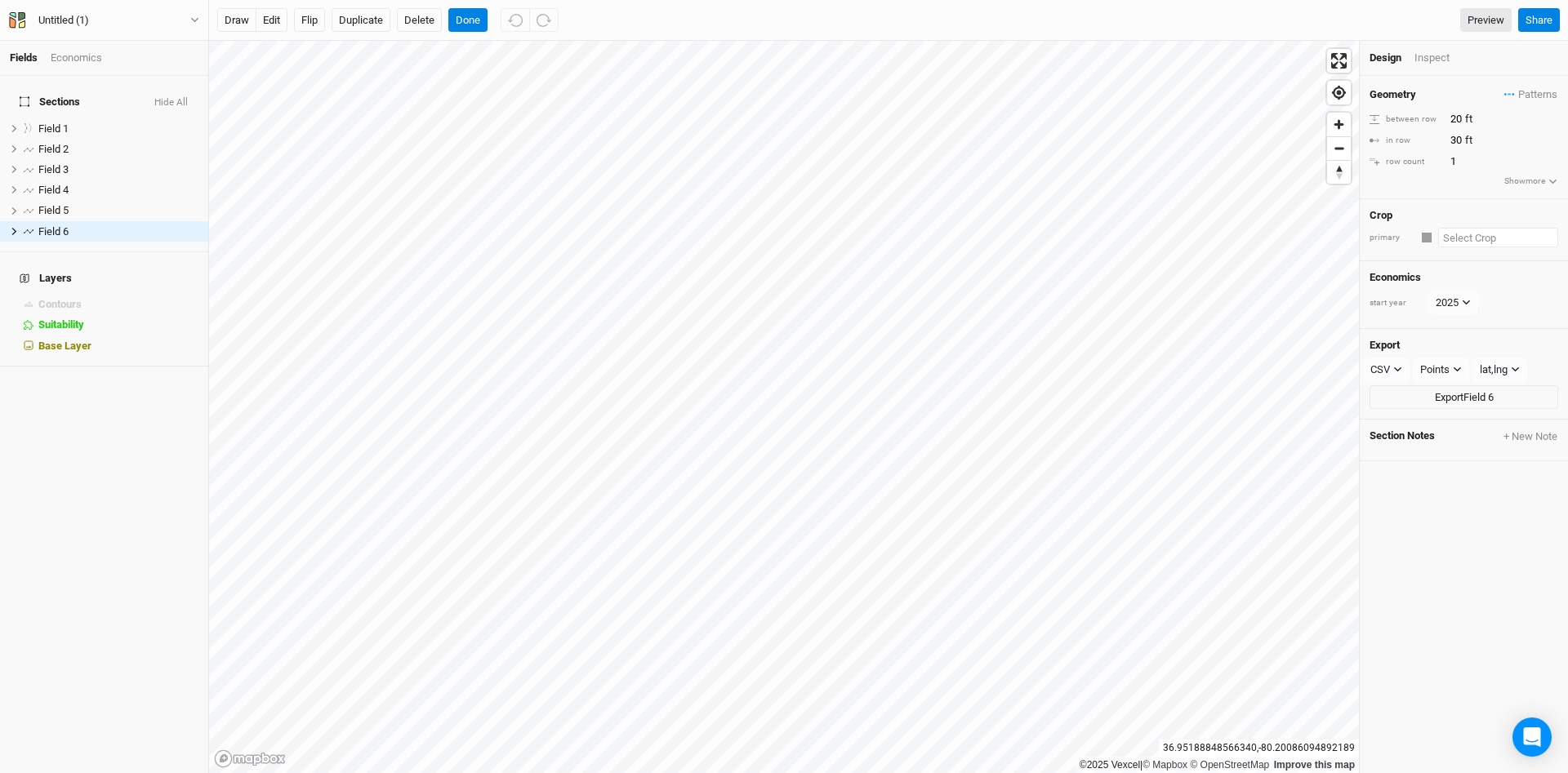
click at [1480, 240] on input "text" at bounding box center [1498, 238] width 120 height 20
click at [1445, 336] on div "Honey Locust" at bounding box center [1428, 334] width 64 height 15
click at [1451, 115] on input "20" at bounding box center [1516, 119] width 142 height 18
type input "60"
click at [1423, 179] on div "Geometry Patterns ＋ New in-row pattern between row 60 ft in row 30 ft row count…" at bounding box center [1464, 137] width 209 height 123
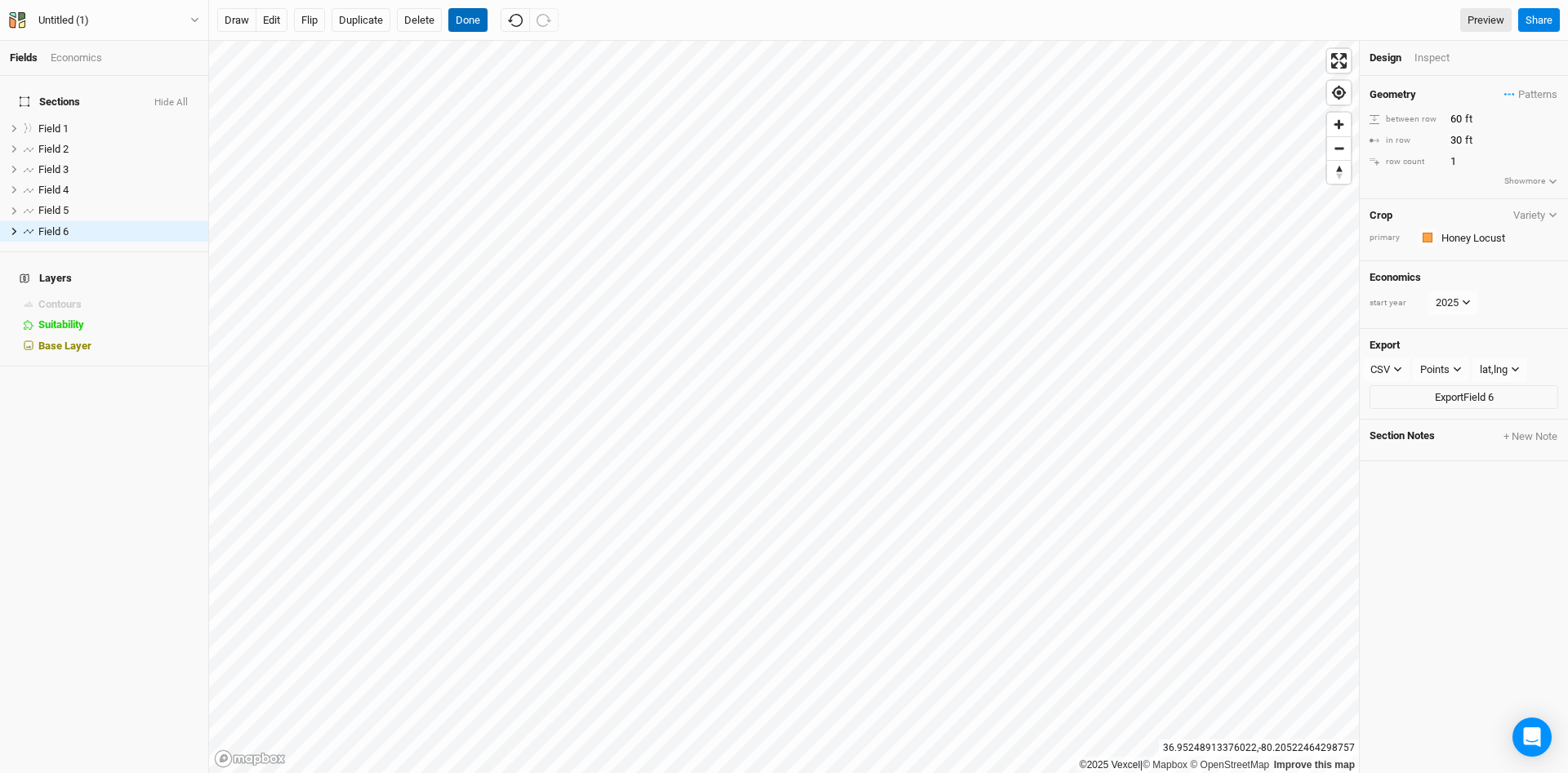
click at [465, 20] on button "Done" at bounding box center [467, 20] width 39 height 25
